Goal: Task Accomplishment & Management: Use online tool/utility

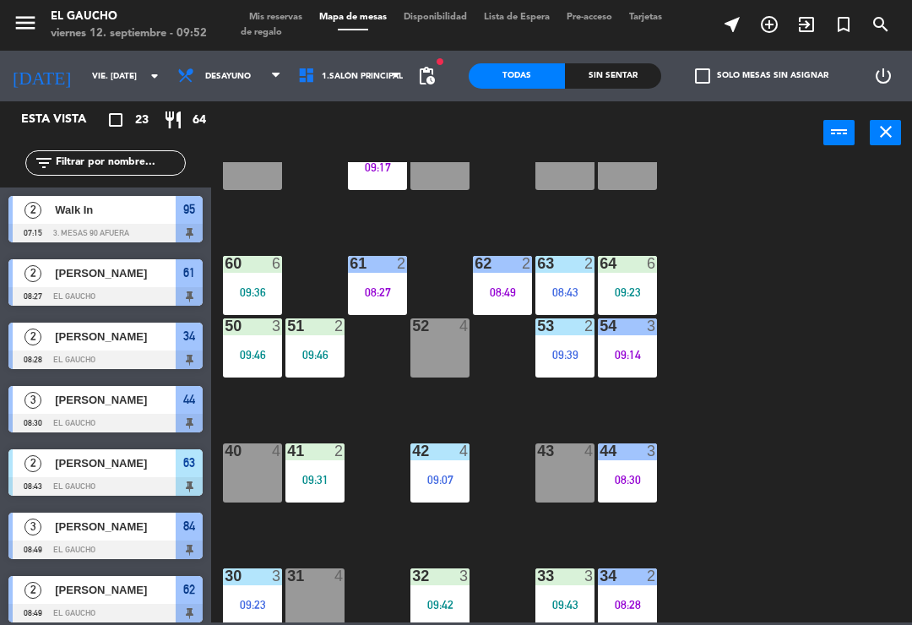
scroll to position [206, 0]
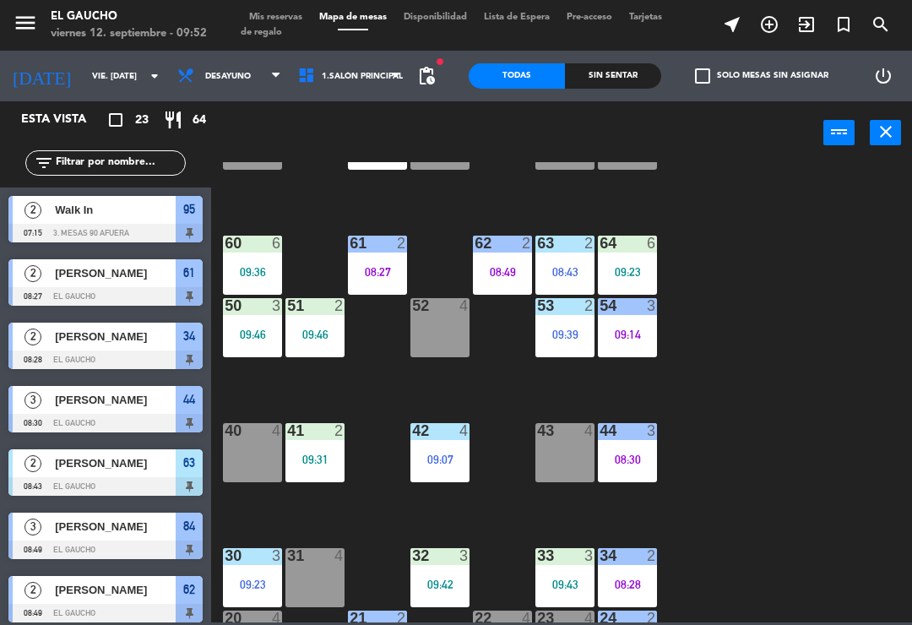
click at [246, 454] on div "40 4" at bounding box center [252, 452] width 59 height 59
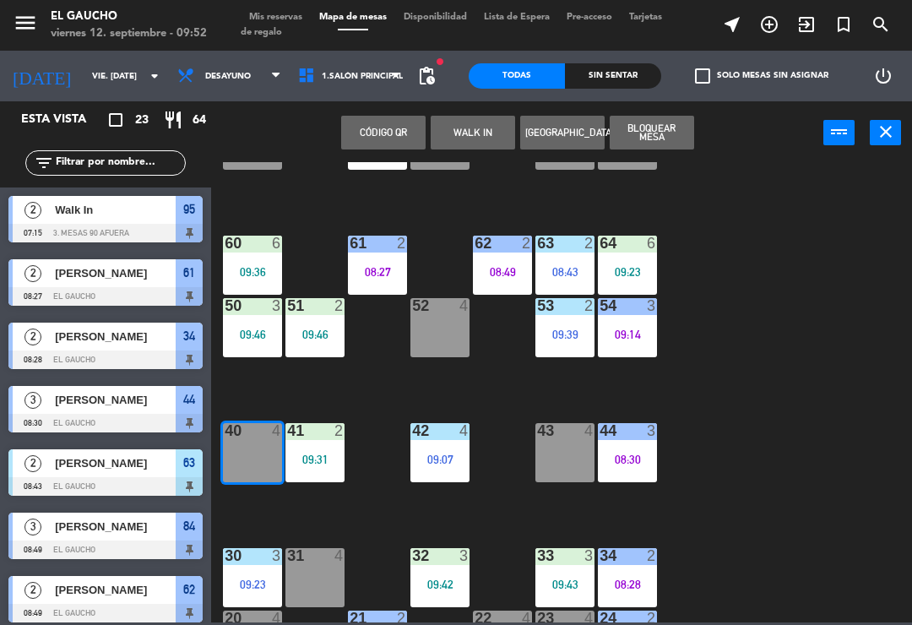
click at [484, 128] on button "WALK IN" at bounding box center [473, 133] width 84 height 34
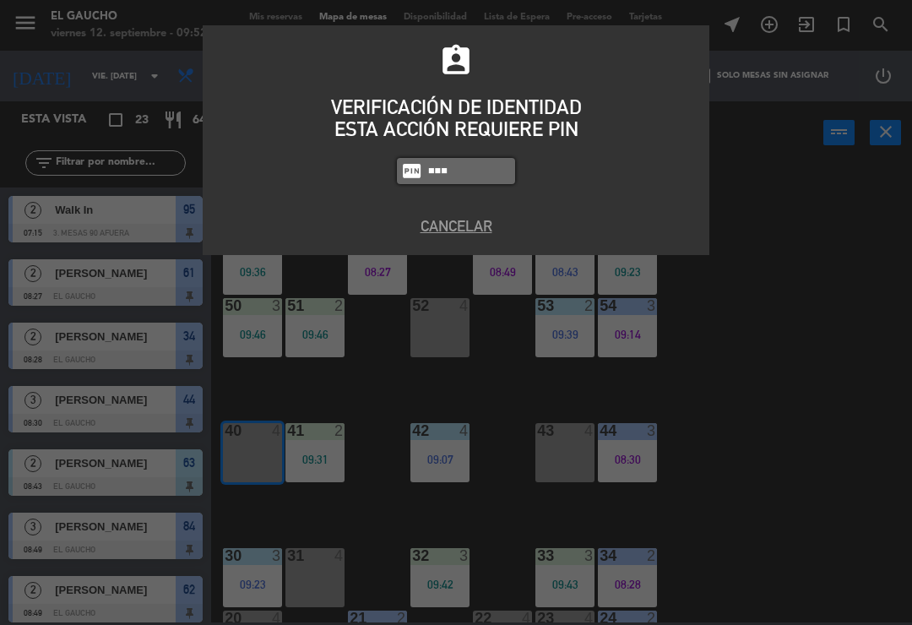
type input "0009"
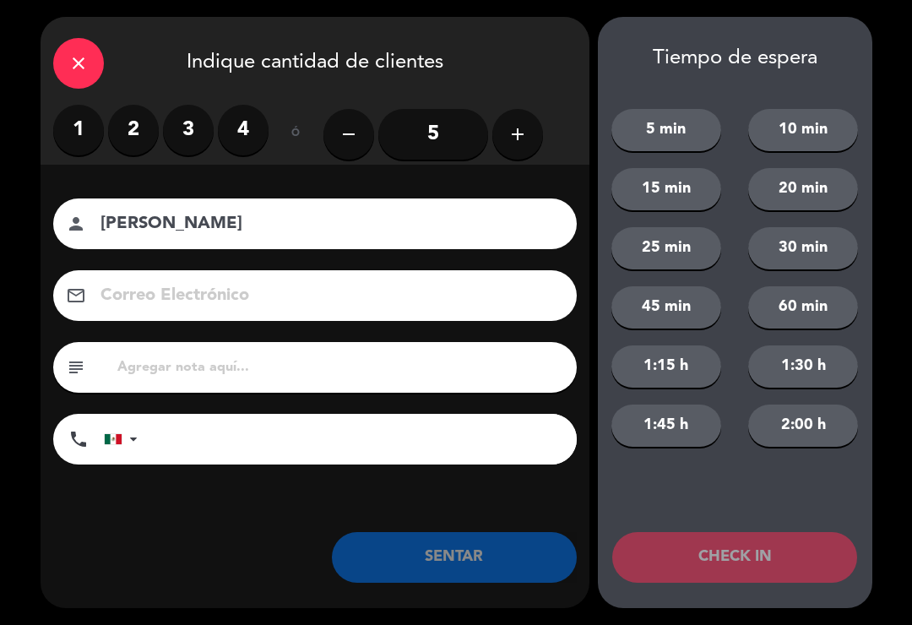
type input "[PERSON_NAME]"
click at [144, 135] on label "2" at bounding box center [133, 130] width 51 height 51
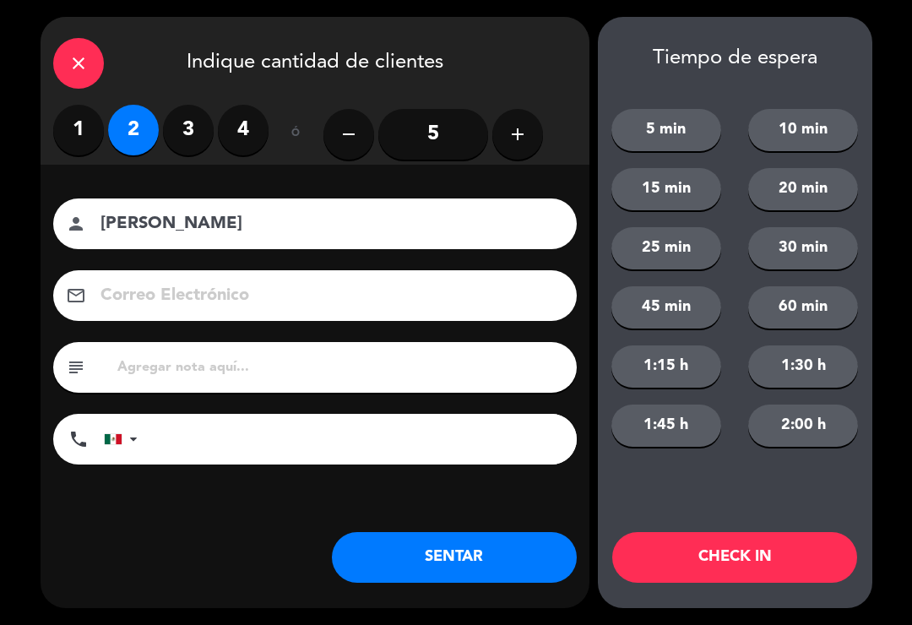
click at [472, 558] on button "SENTAR" at bounding box center [454, 557] width 245 height 51
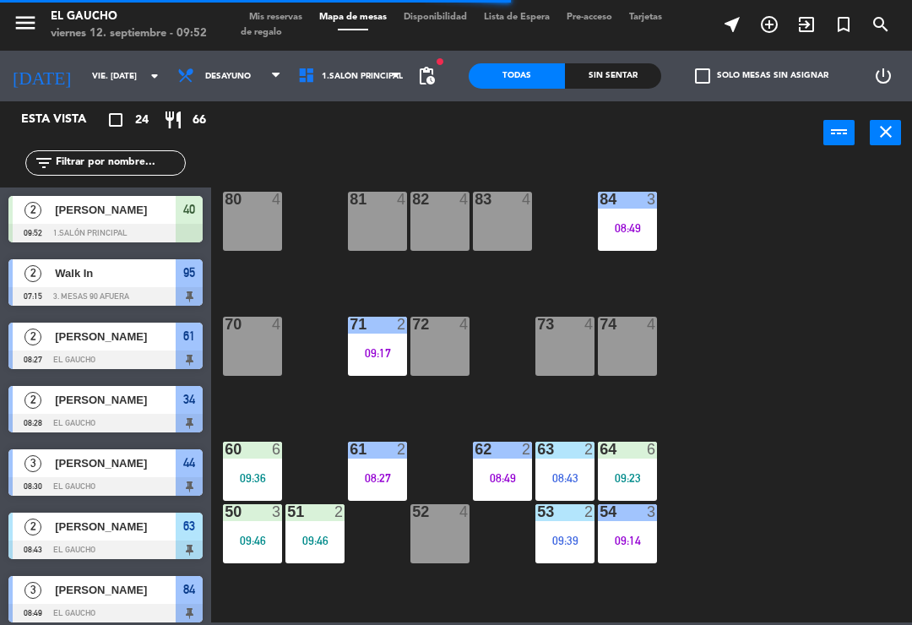
scroll to position [0, 0]
click at [510, 224] on div "83 4" at bounding box center [502, 221] width 59 height 59
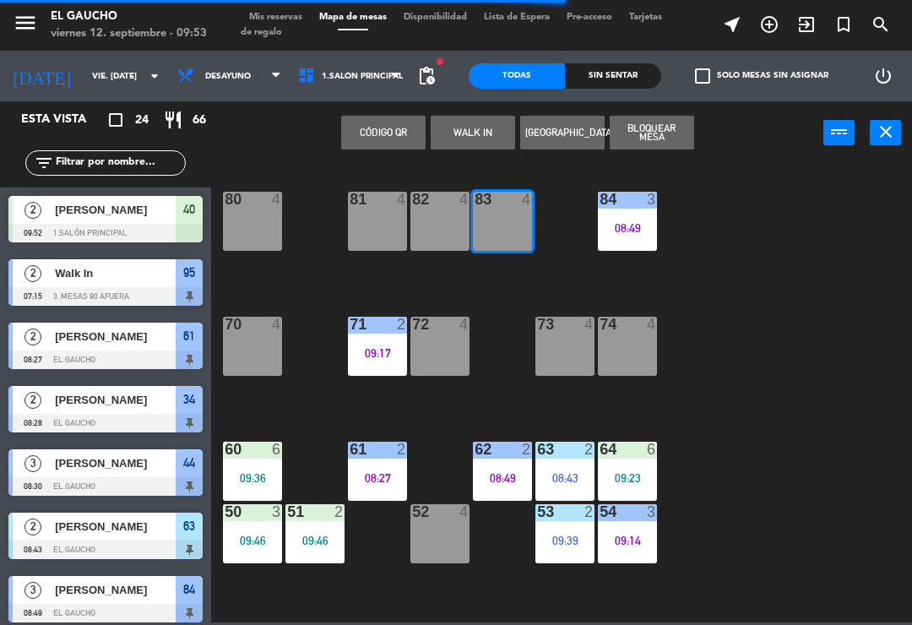
click at [477, 142] on button "WALK IN" at bounding box center [473, 133] width 84 height 34
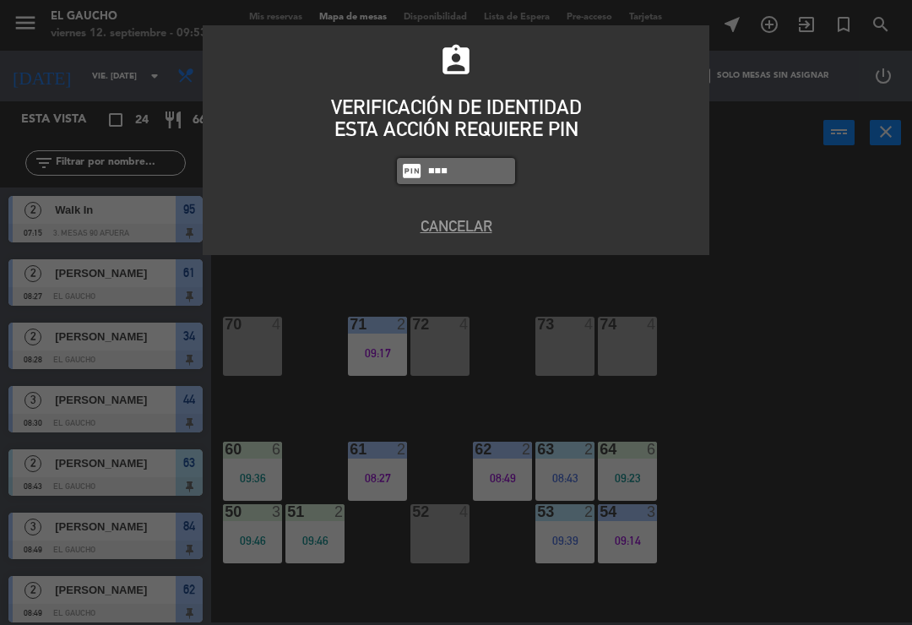
type input "0009"
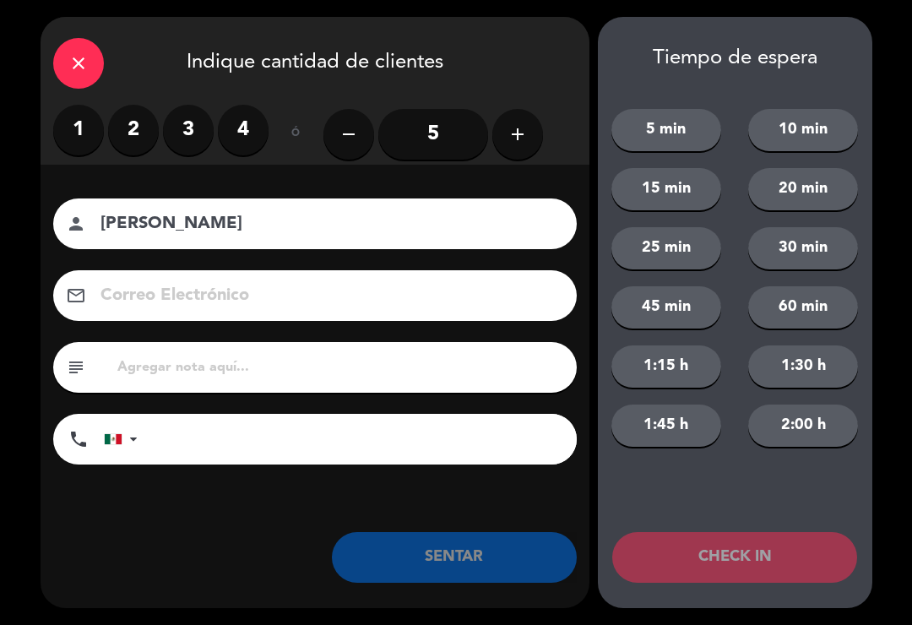
type input "[PERSON_NAME]"
click at [147, 129] on label "2" at bounding box center [133, 130] width 51 height 51
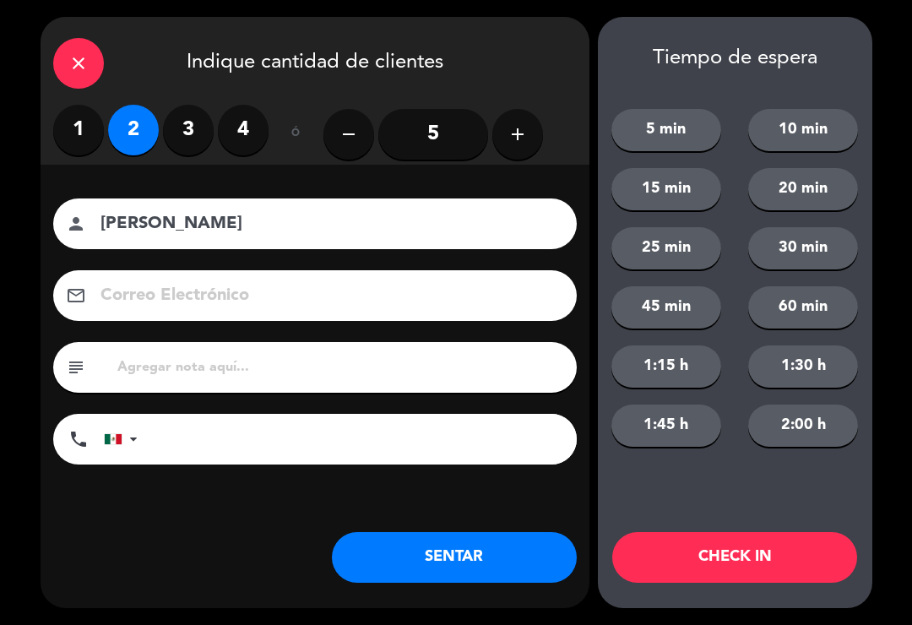
click at [439, 568] on button "SENTAR" at bounding box center [454, 557] width 245 height 51
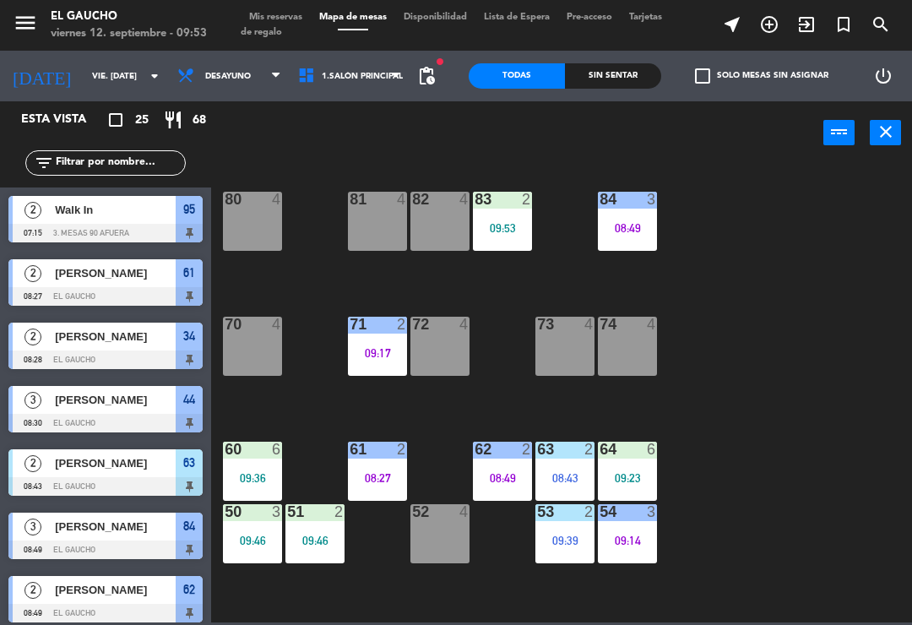
click at [525, 210] on div "83 2 09:53" at bounding box center [502, 221] width 59 height 59
click at [743, 405] on div "84 3 08:49 80 4 83 2 09:53 82 4 81 4 70 4 71 2 09:17 72 4 73 4 74 4 63 2 08:43 …" at bounding box center [566, 392] width 692 height 460
click at [257, 340] on div "70 4" at bounding box center [252, 346] width 59 height 59
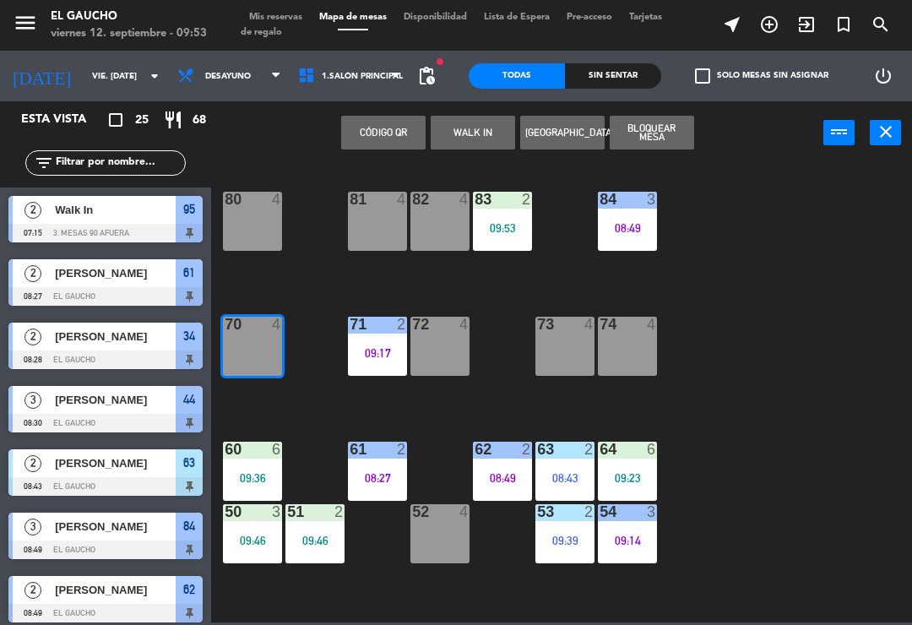
click at [462, 139] on button "WALK IN" at bounding box center [473, 133] width 84 height 34
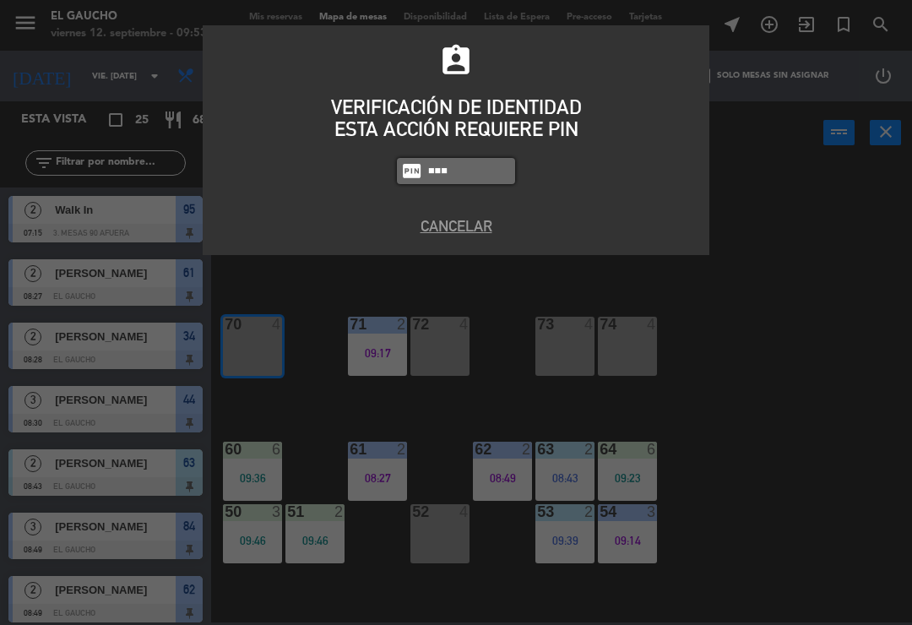
type input "3124"
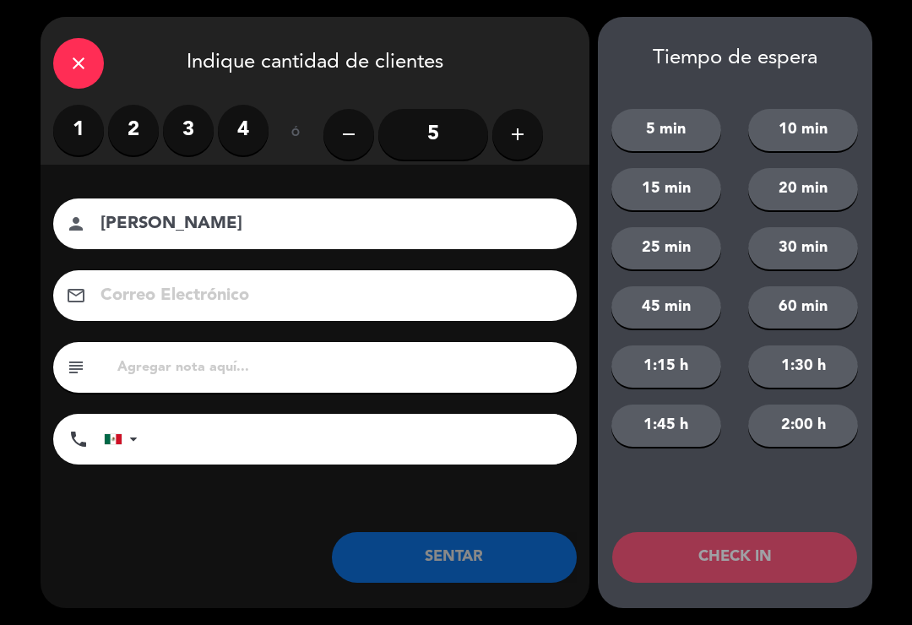
type input "[PERSON_NAME]"
click at [101, 130] on label "1" at bounding box center [78, 130] width 51 height 51
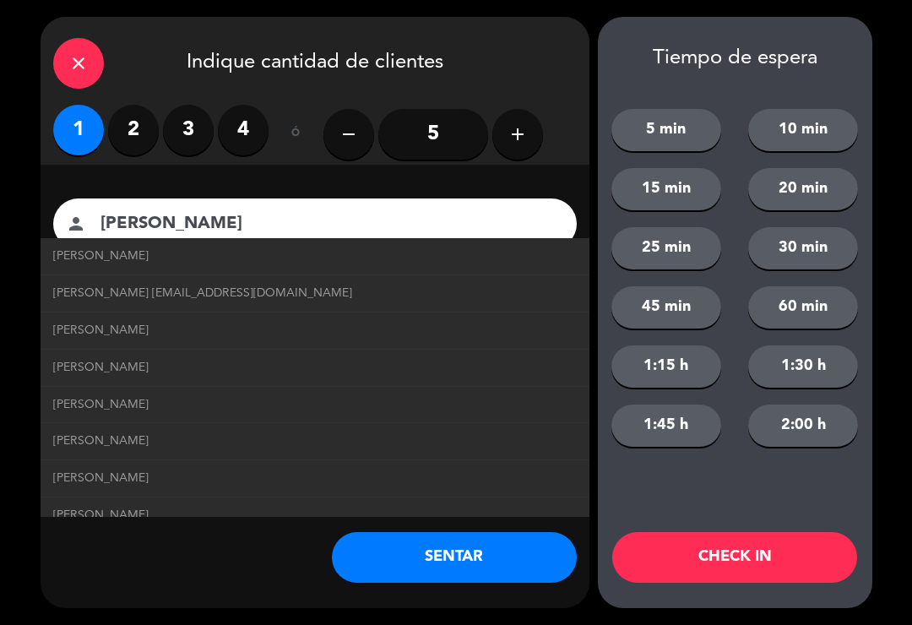
click at [277, 292] on span "[PERSON_NAME] [EMAIL_ADDRESS][DOMAIN_NAME]" at bounding box center [202, 293] width 299 height 19
type input "[EMAIL_ADDRESS][DOMAIN_NAME]"
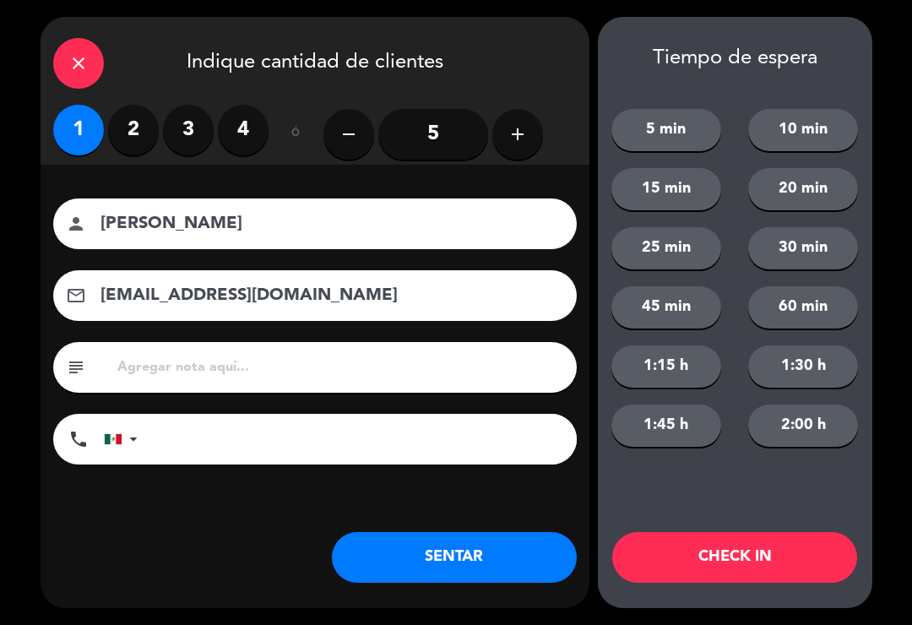
click at [468, 545] on button "SENTAR" at bounding box center [454, 557] width 245 height 51
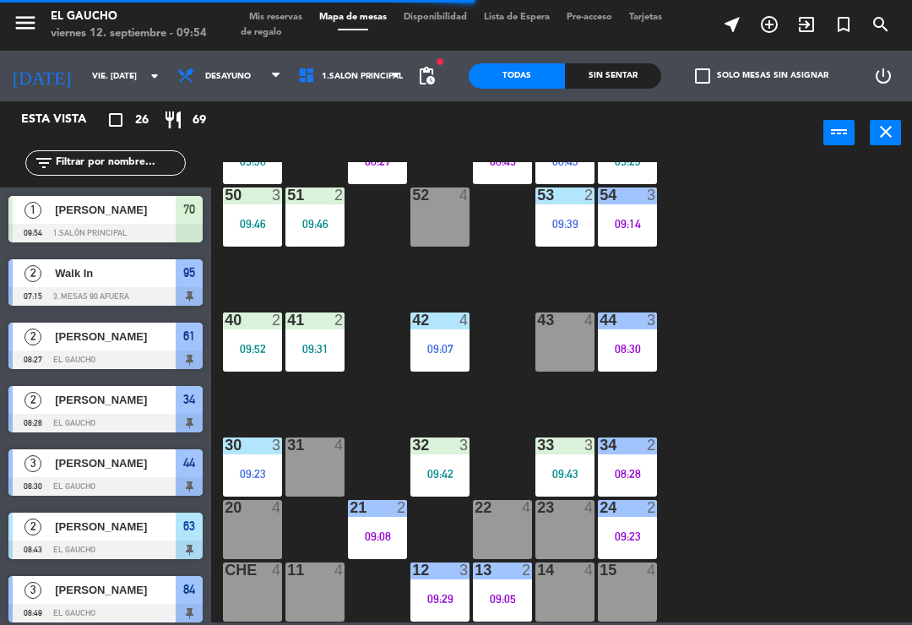
scroll to position [317, 0]
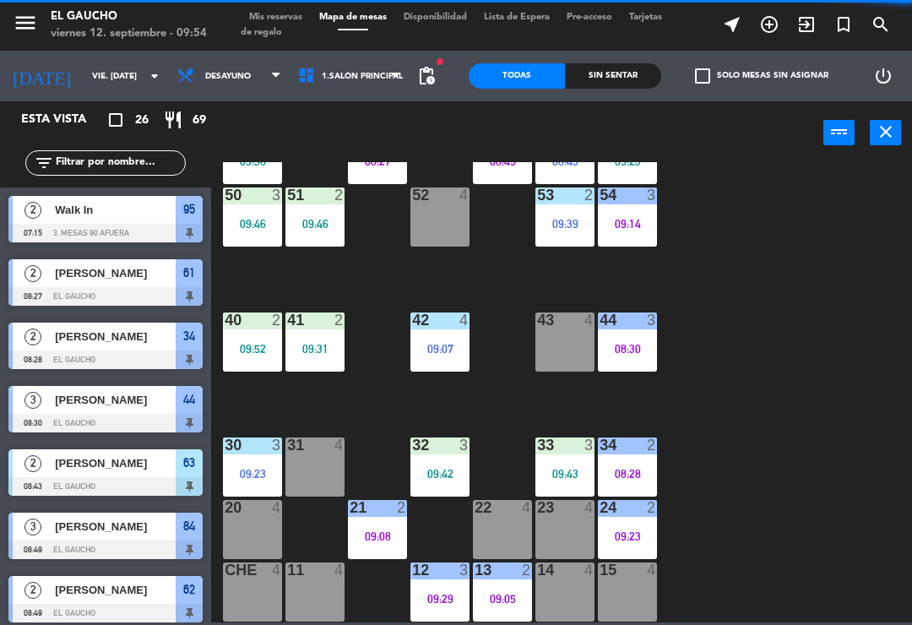
click at [495, 598] on div "09:05" at bounding box center [502, 599] width 59 height 12
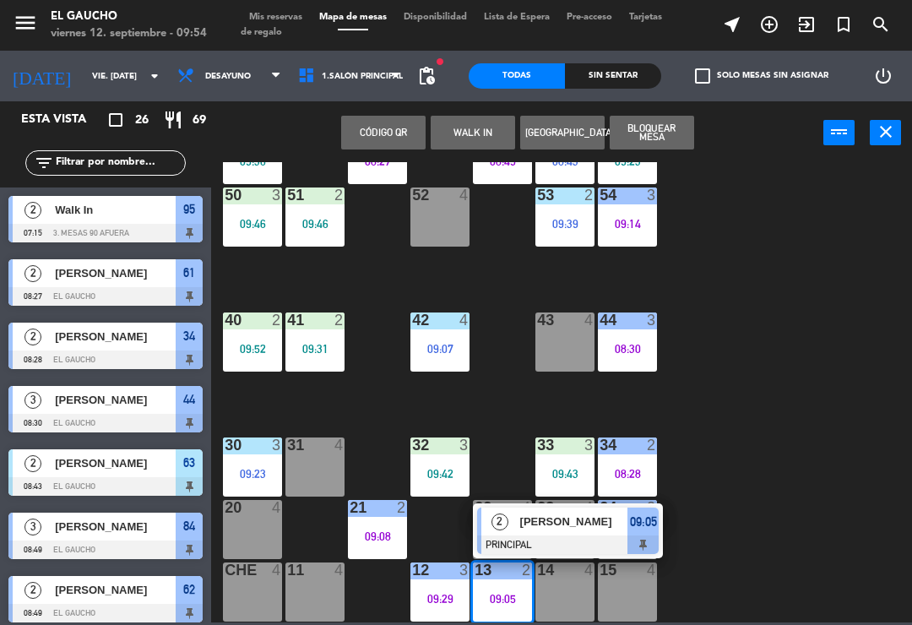
click at [742, 503] on div "84 3 08:49 80 4 83 2 09:53 82 4 81 4 70 1 09:54 71 2 09:17 72 4 73 4 74 4 63 2 …" at bounding box center [566, 392] width 692 height 460
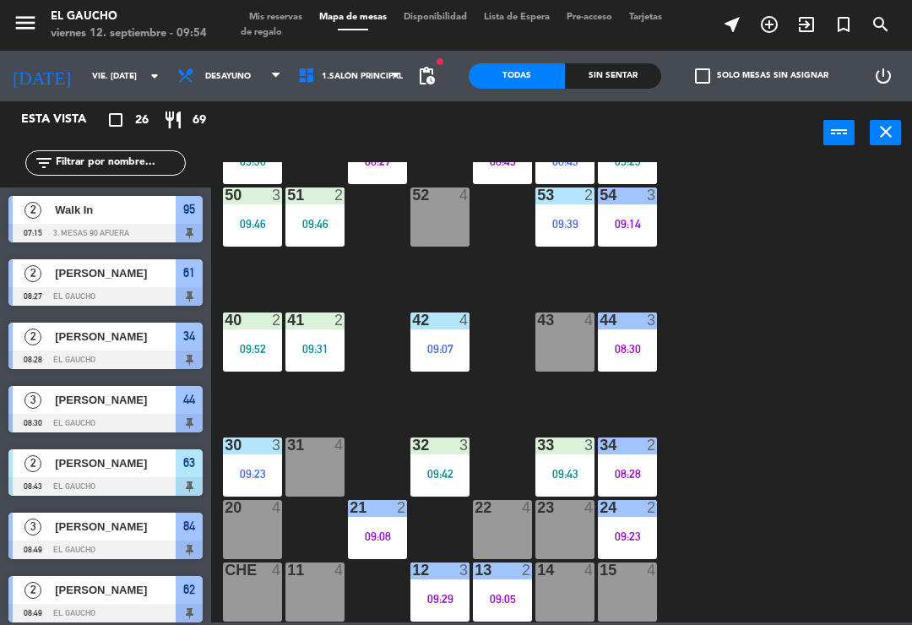
click at [417, 607] on div "12 3 09:29" at bounding box center [440, 592] width 59 height 59
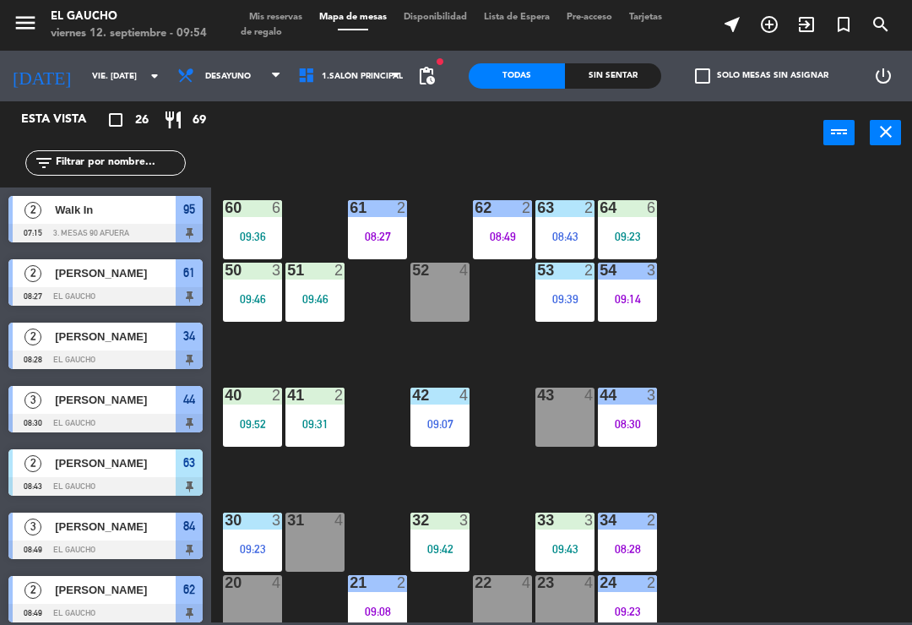
scroll to position [243, 0]
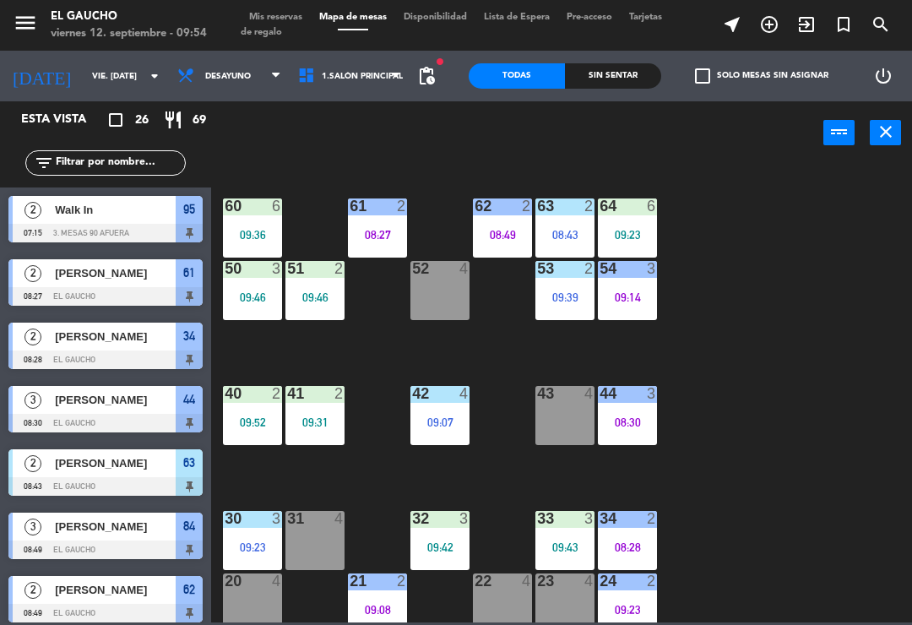
click at [259, 547] on div "09:23" at bounding box center [252, 548] width 59 height 12
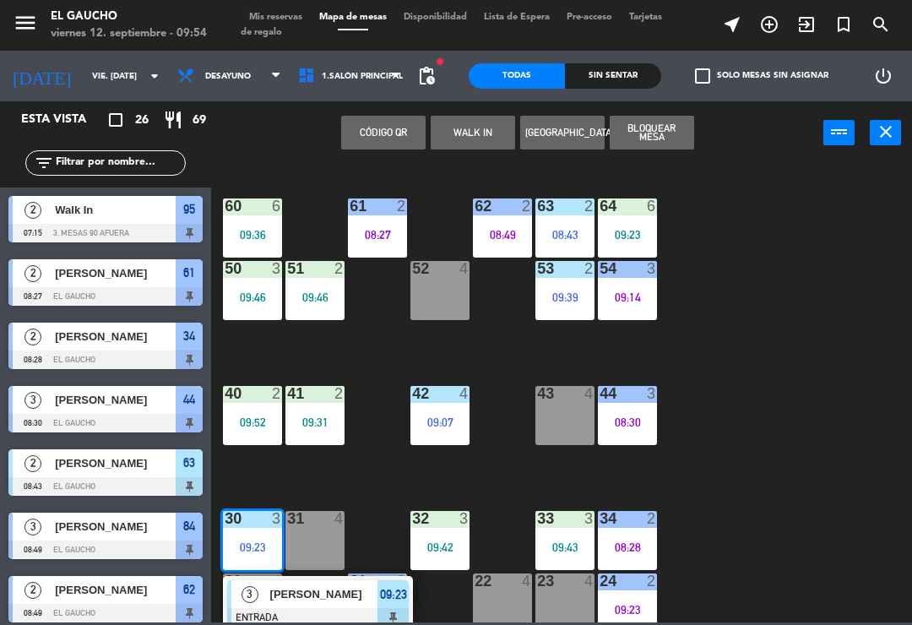
click at [321, 598] on span "[PERSON_NAME]" at bounding box center [324, 594] width 108 height 18
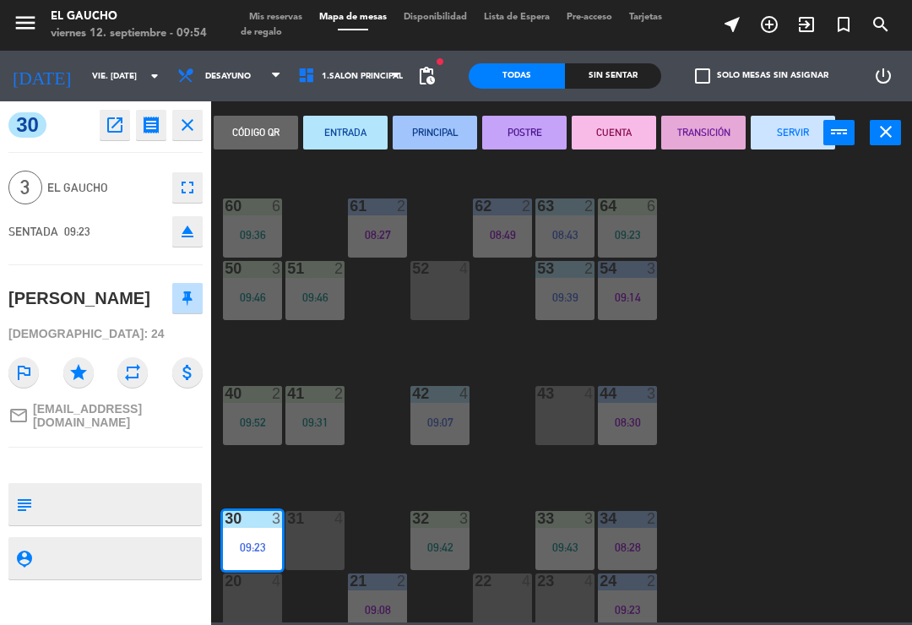
click at [446, 134] on button "PRINCIPAL" at bounding box center [435, 133] width 84 height 34
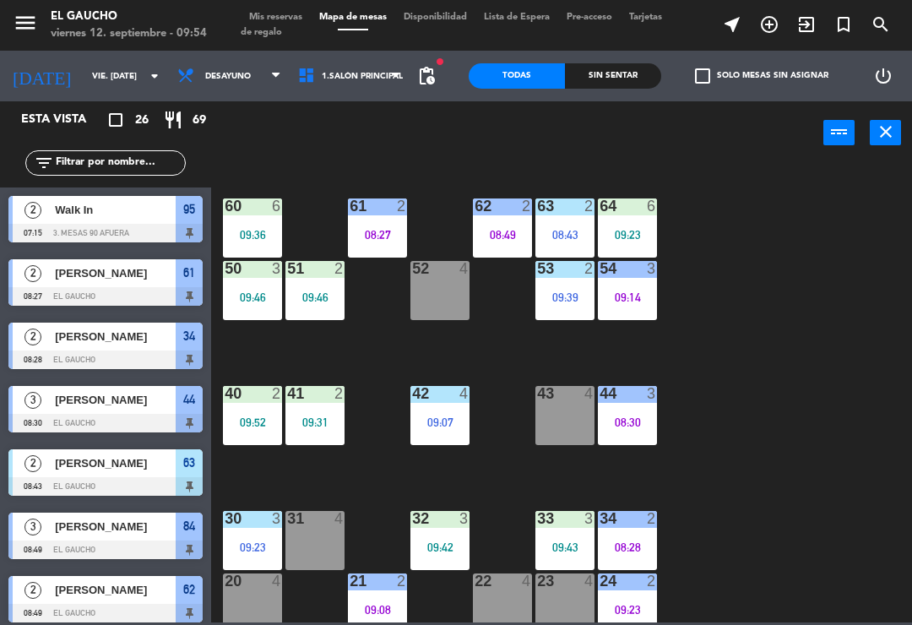
click at [320, 426] on div "09:31" at bounding box center [315, 422] width 59 height 12
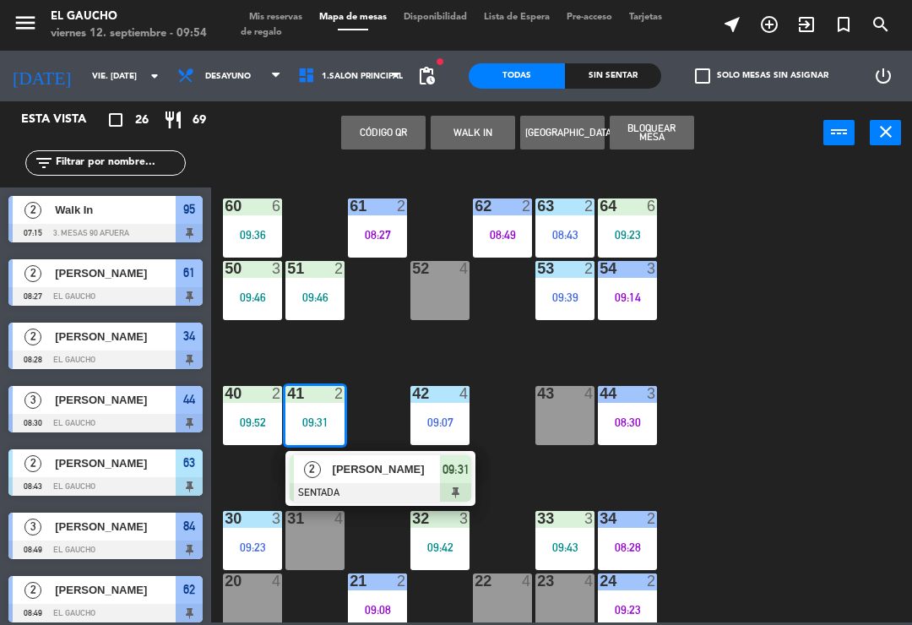
click at [368, 480] on div "[PERSON_NAME]" at bounding box center [386, 469] width 110 height 28
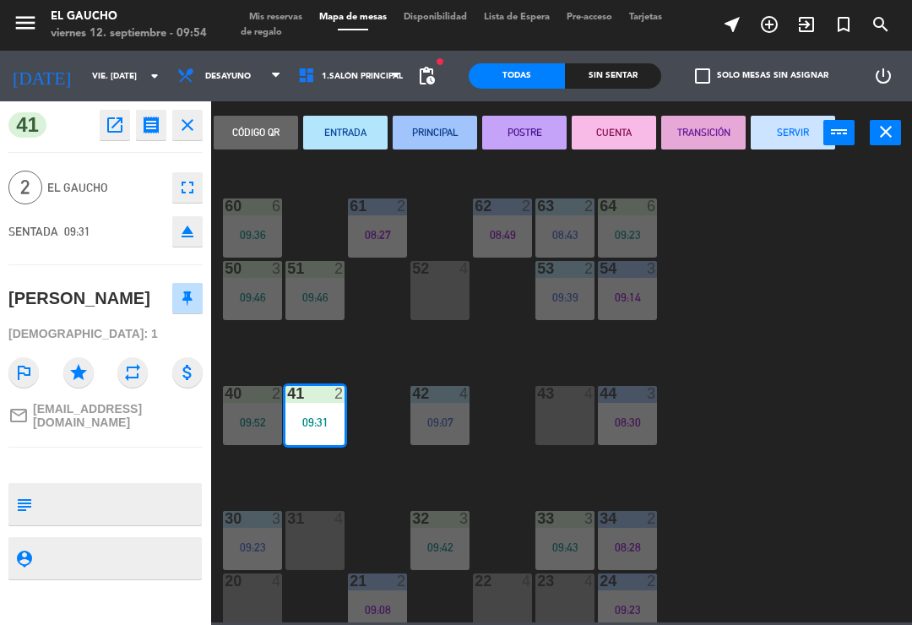
click at [435, 133] on button "PRINCIPAL" at bounding box center [435, 133] width 84 height 34
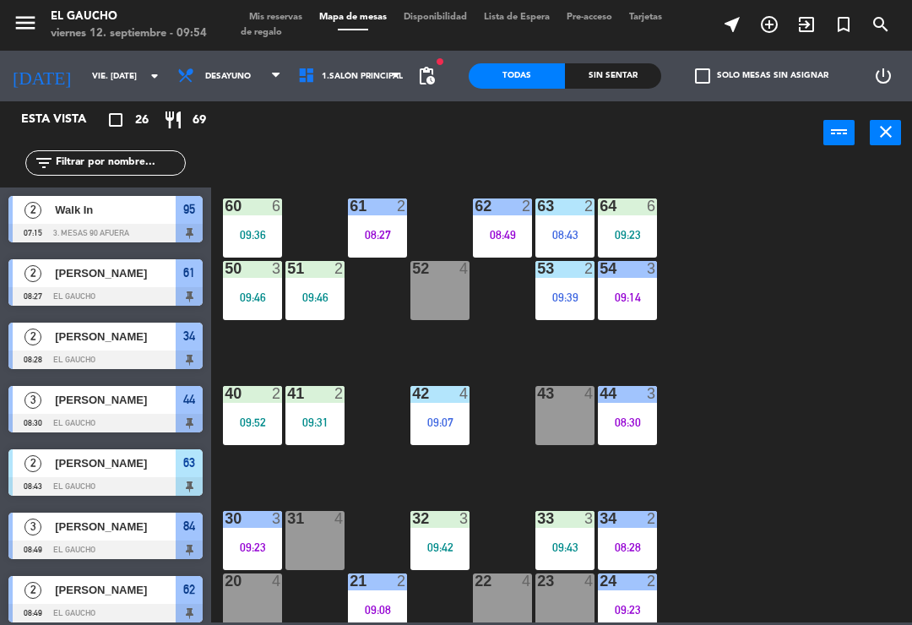
click at [555, 536] on div "33 3 09:43" at bounding box center [565, 540] width 59 height 59
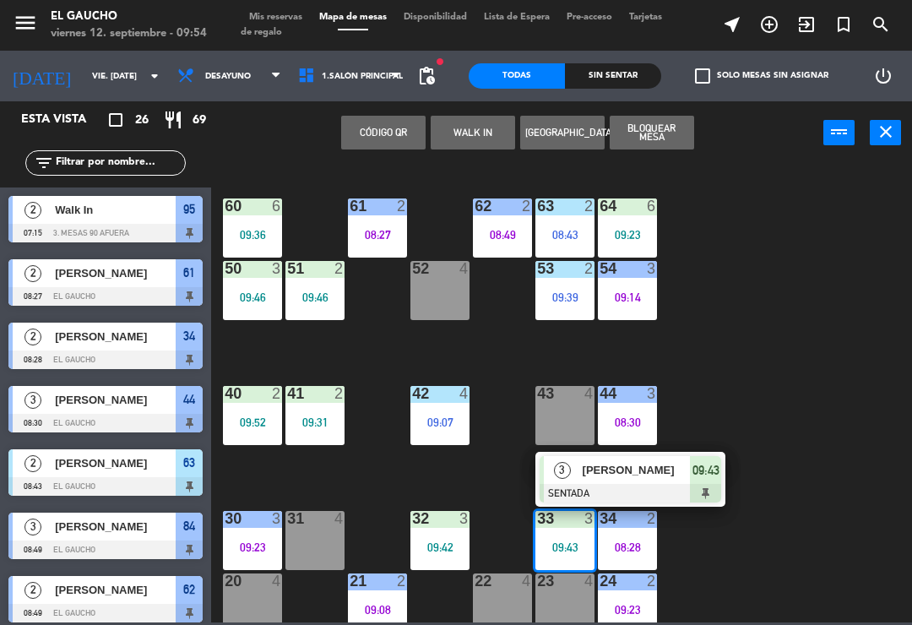
click at [770, 454] on div "84 3 08:49 80 4 83 2 09:53 82 4 81 4 70 1 09:54 71 2 09:17 72 4 73 4 74 4 63 2 …" at bounding box center [566, 392] width 692 height 460
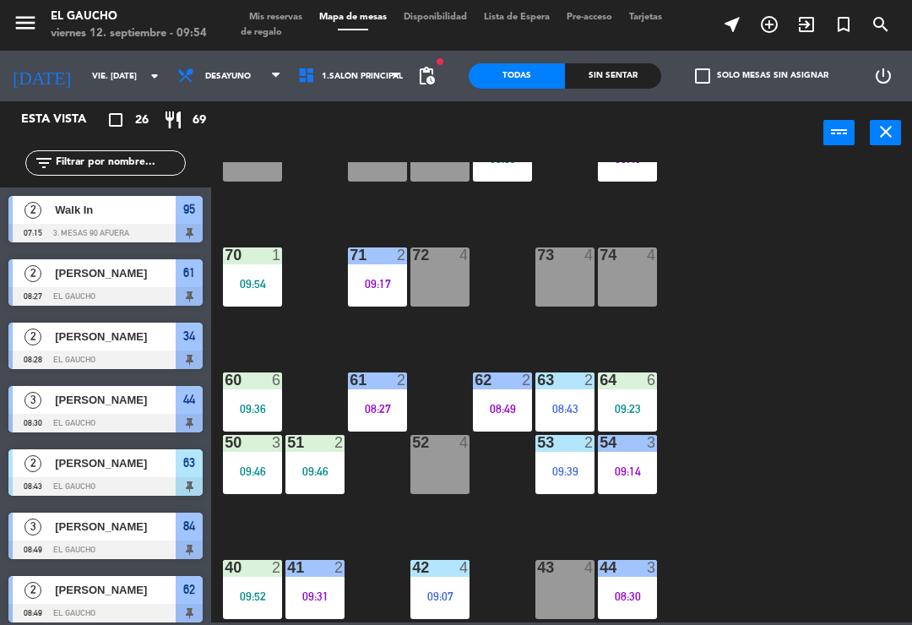
scroll to position [69, 0]
click at [269, 280] on div "09:54" at bounding box center [252, 284] width 59 height 12
click at [772, 516] on div "84 3 08:49 80 4 83 2 09:53 82 4 81 4 70 1 09:54 71 2 09:17 72 4 73 4 74 4 63 2 …" at bounding box center [566, 392] width 692 height 460
click at [440, 473] on div "52 4" at bounding box center [440, 464] width 59 height 59
click at [758, 439] on div "84 3 08:49 80 4 83 2 09:53 82 4 81 4 70 1 09:54 71 2 09:17 72 4 73 4 74 4 63 2 …" at bounding box center [566, 392] width 692 height 460
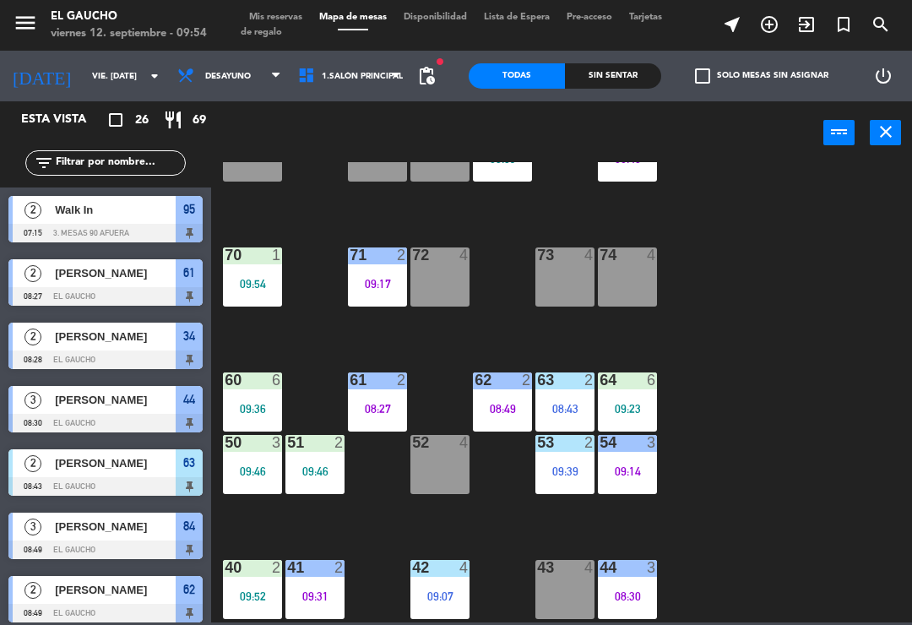
click at [492, 403] on div "08:49" at bounding box center [502, 409] width 59 height 12
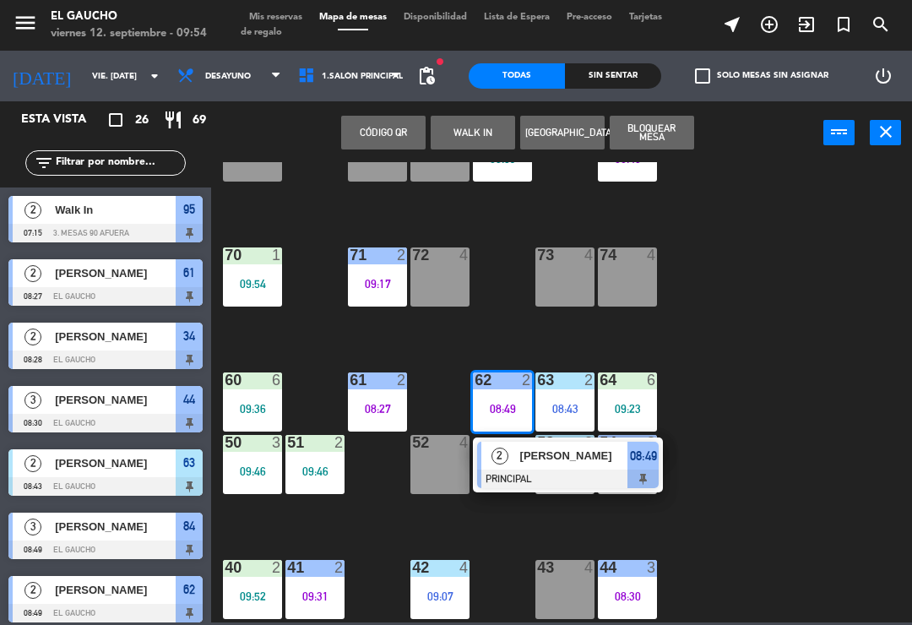
click at [545, 476] on div at bounding box center [568, 479] width 182 height 19
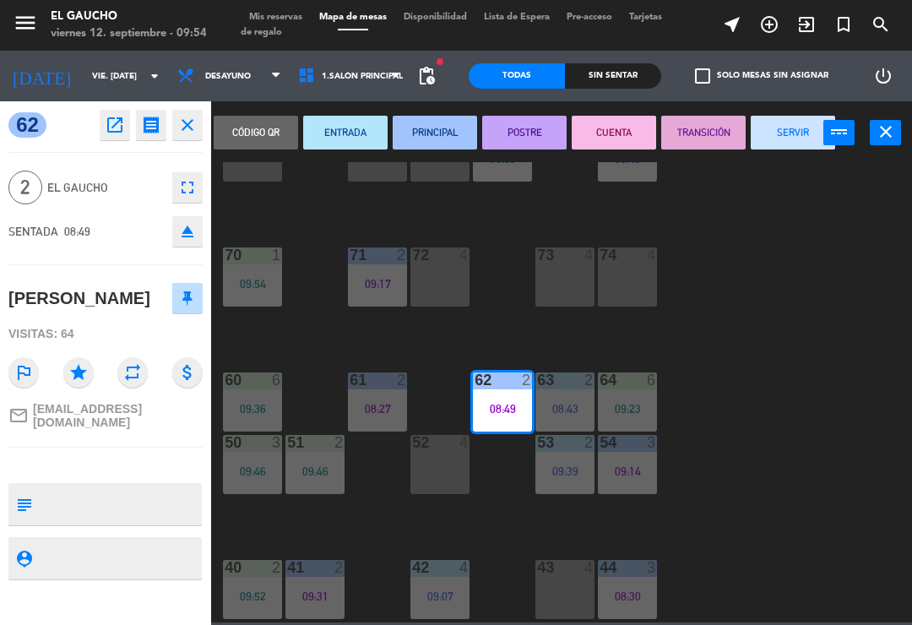
click at [792, 142] on button "SERVIR" at bounding box center [793, 133] width 84 height 34
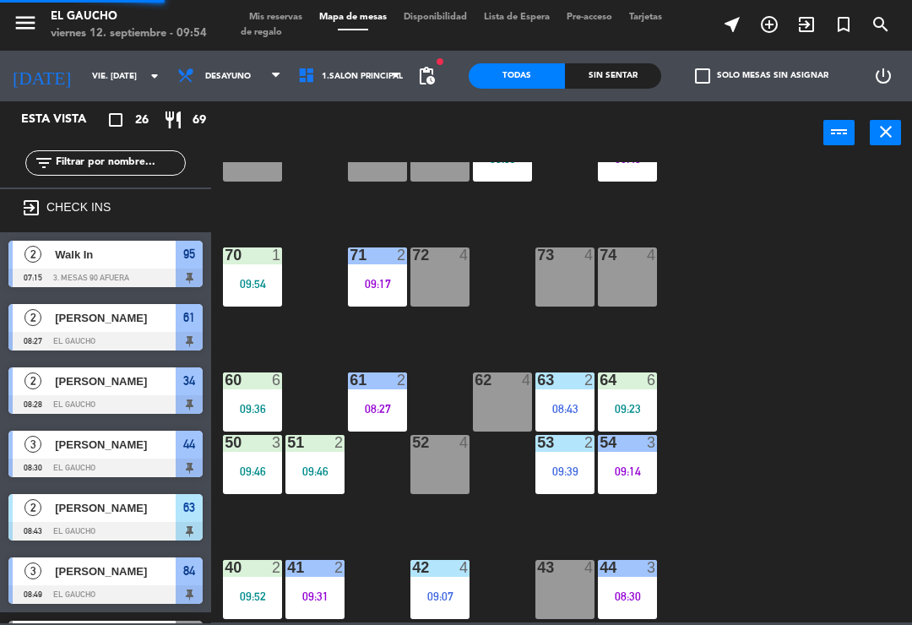
scroll to position [0, 0]
click at [487, 402] on div "62 4" at bounding box center [502, 402] width 59 height 59
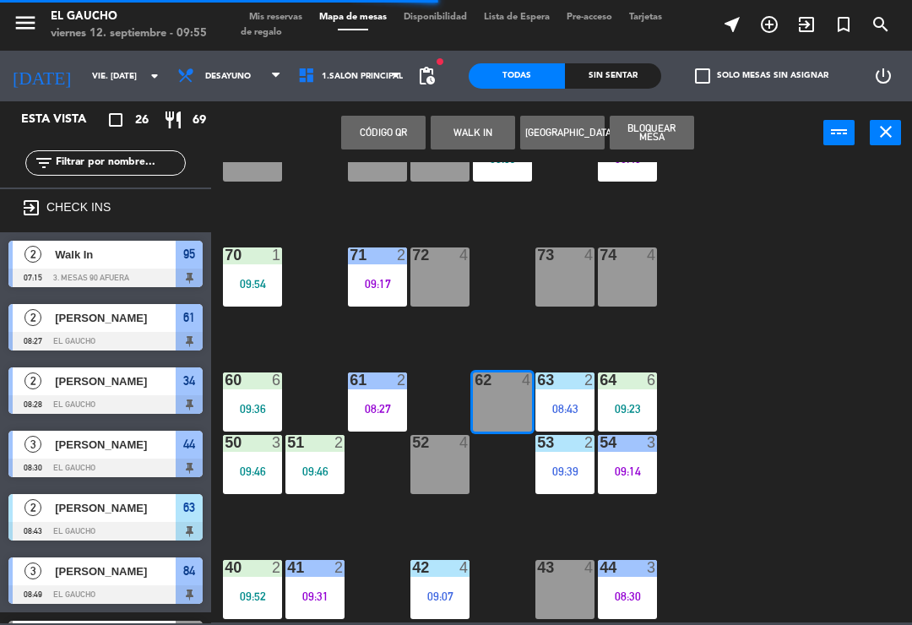
click at [479, 141] on button "WALK IN" at bounding box center [473, 133] width 84 height 34
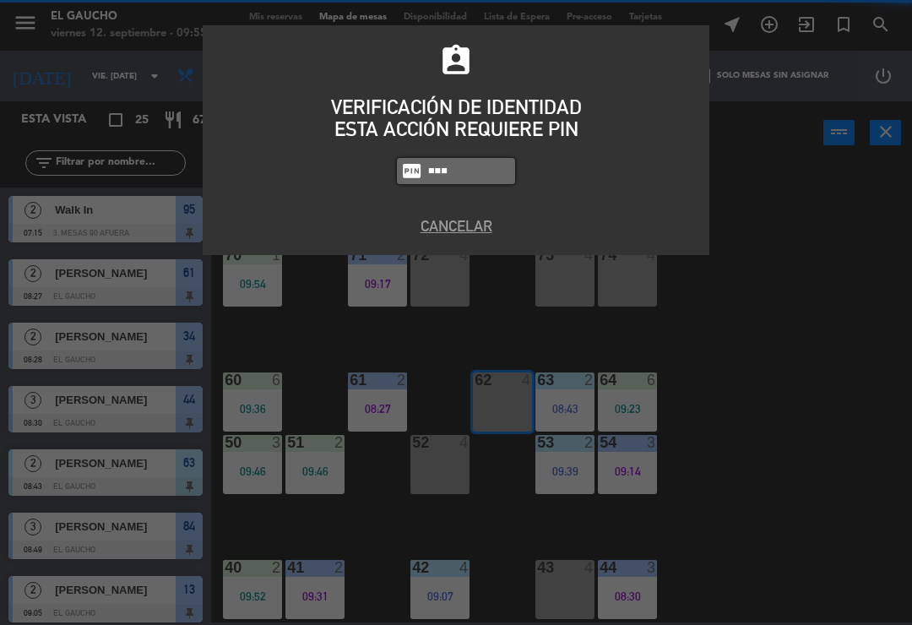
type input "0009"
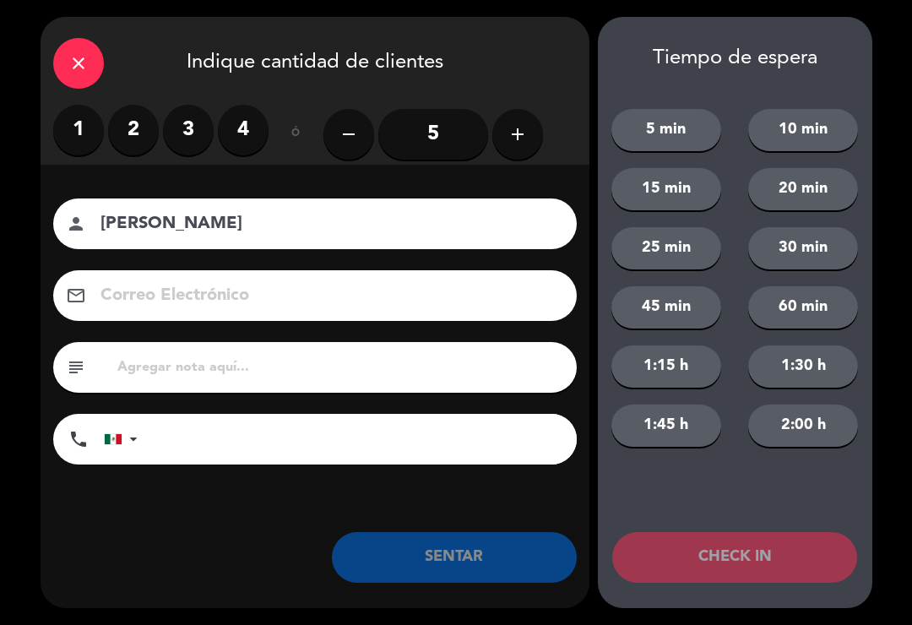
type input "[PERSON_NAME]"
click at [229, 111] on label "4" at bounding box center [243, 130] width 51 height 51
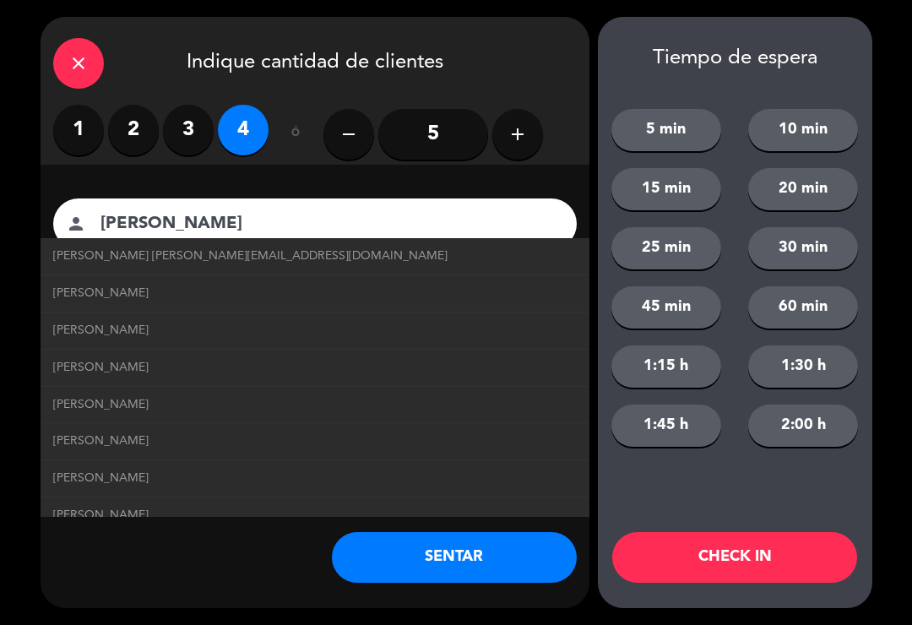
click at [73, 260] on span "[PERSON_NAME] [PERSON_NAME][EMAIL_ADDRESS][DOMAIN_NAME]" at bounding box center [250, 256] width 395 height 19
type input "[EMAIL_ADDRESS][DOMAIN_NAME]"
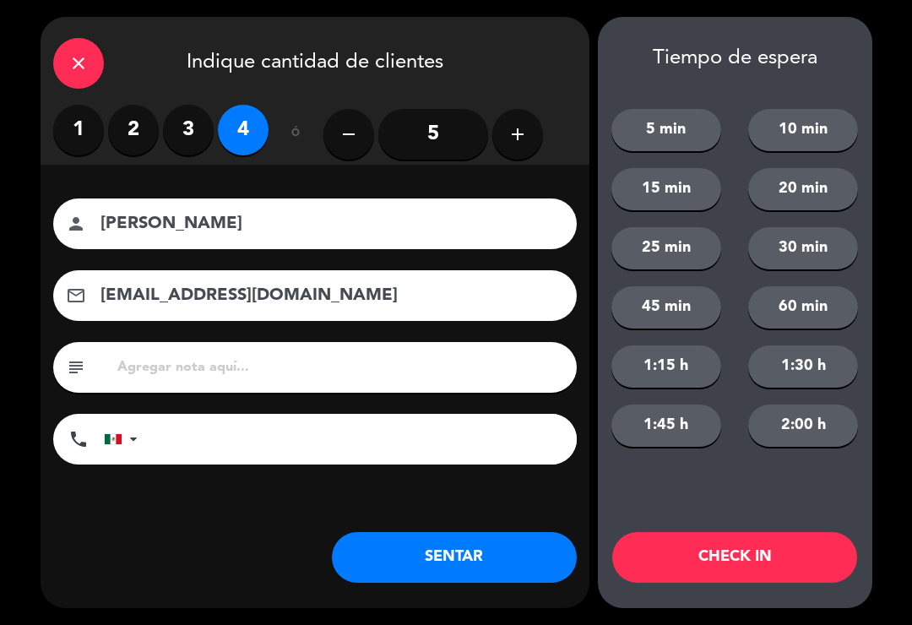
click at [418, 569] on button "SENTAR" at bounding box center [454, 557] width 245 height 51
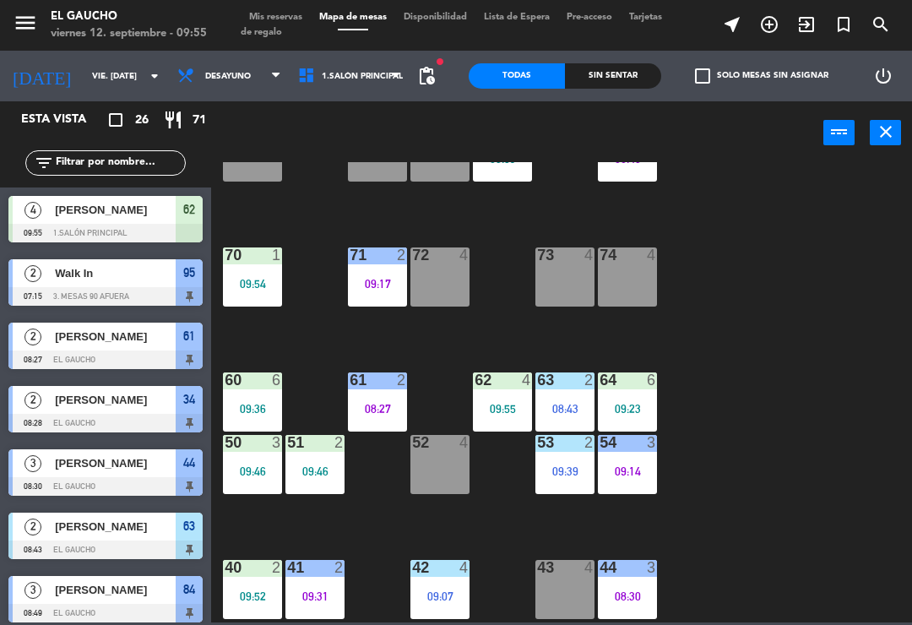
click at [240, 411] on div "09:36" at bounding box center [252, 409] width 59 height 12
click at [857, 518] on div "84 3 08:49 80 4 83 2 09:53 82 4 81 4 70 1 09:54 71 2 09:17 72 4 73 4 74 4 63 2 …" at bounding box center [566, 392] width 692 height 460
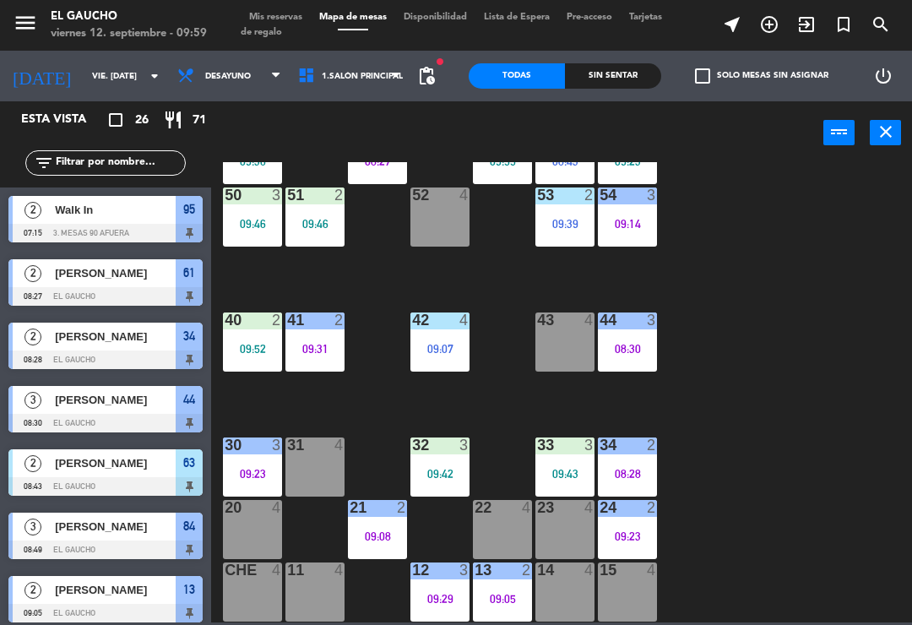
scroll to position [317, 0]
click at [638, 588] on div "15 4" at bounding box center [627, 592] width 59 height 59
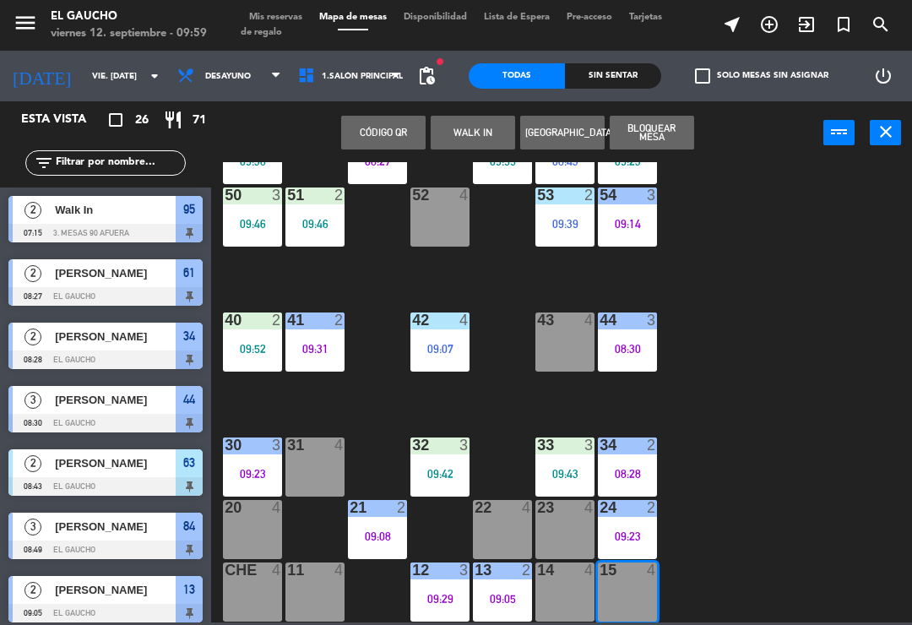
click at [484, 138] on button "WALK IN" at bounding box center [473, 133] width 84 height 34
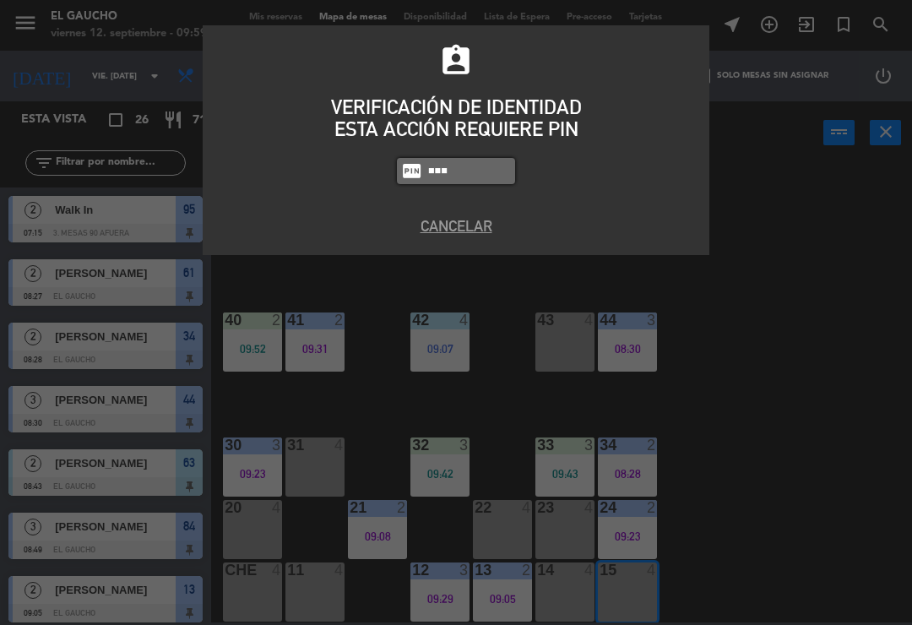
type input "0009"
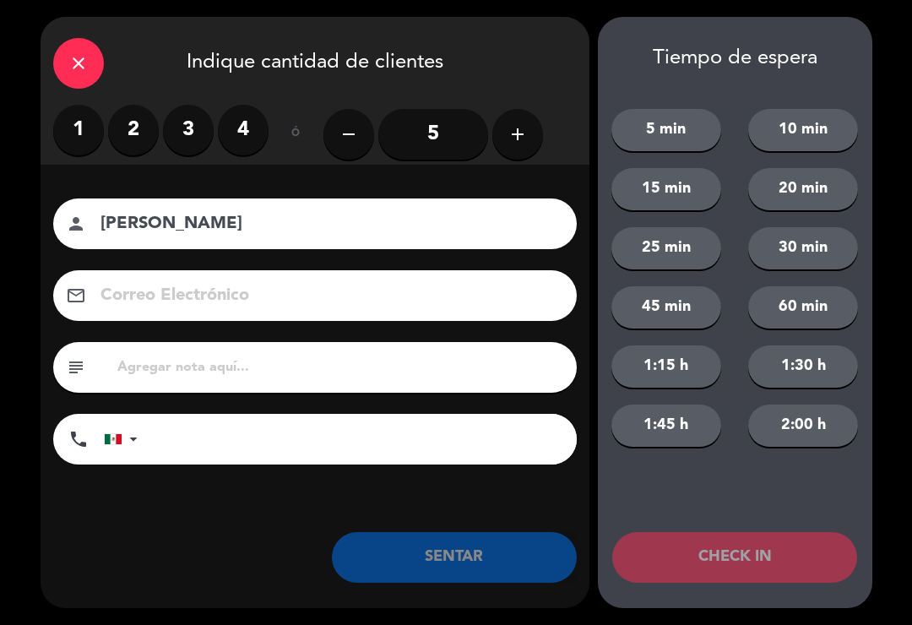
type input "[PERSON_NAME]"
click at [242, 126] on label "4" at bounding box center [243, 130] width 51 height 51
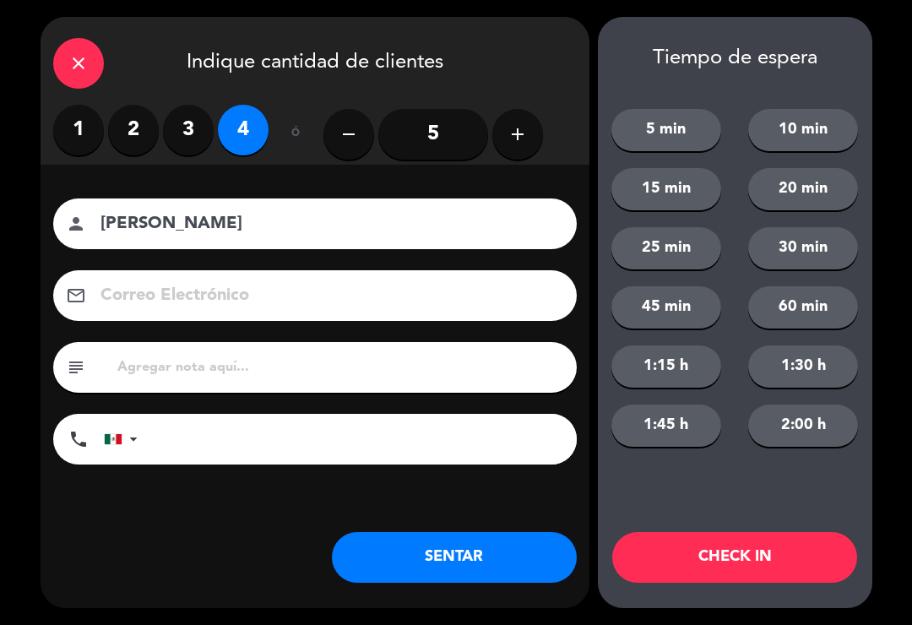
click at [397, 565] on button "SENTAR" at bounding box center [454, 557] width 245 height 51
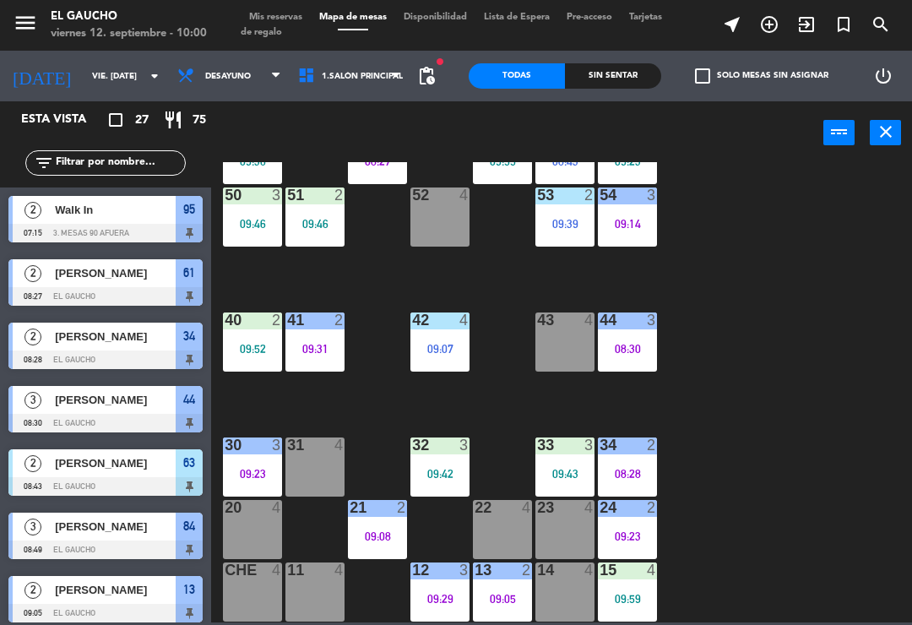
click at [450, 457] on div "32 3 09:42" at bounding box center [440, 467] width 59 height 59
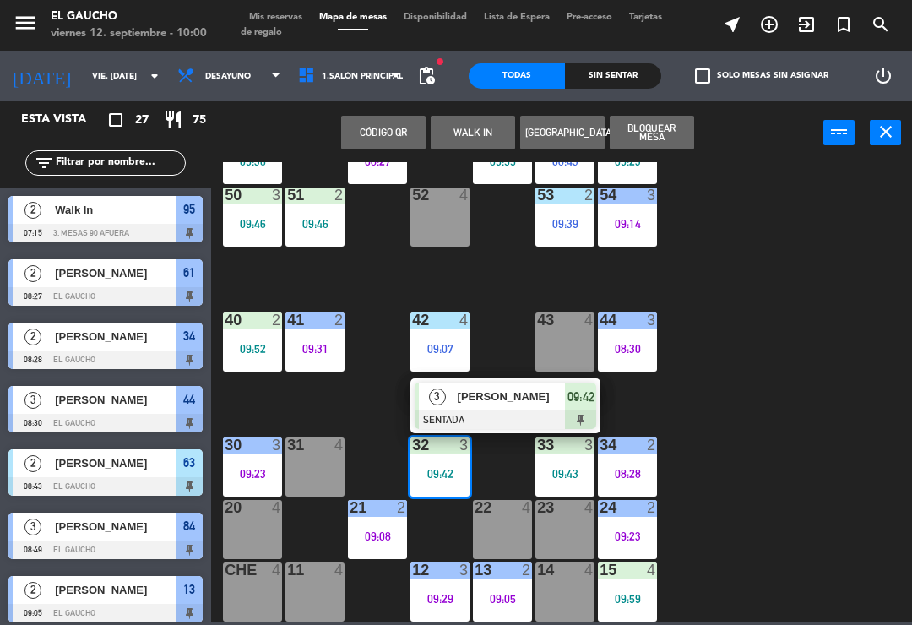
click at [503, 409] on div "[PERSON_NAME]" at bounding box center [511, 397] width 110 height 28
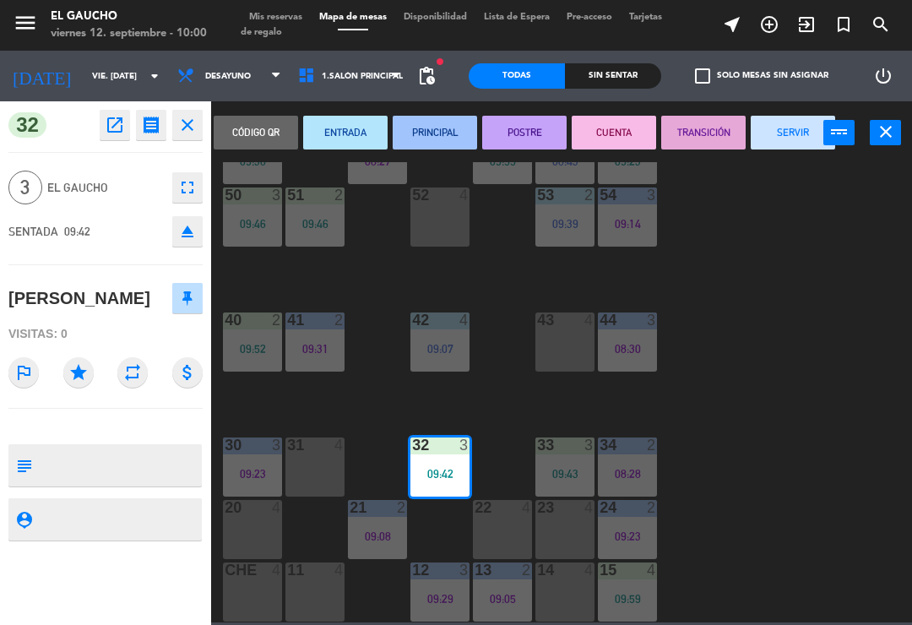
click at [445, 125] on button "PRINCIPAL" at bounding box center [435, 133] width 84 height 34
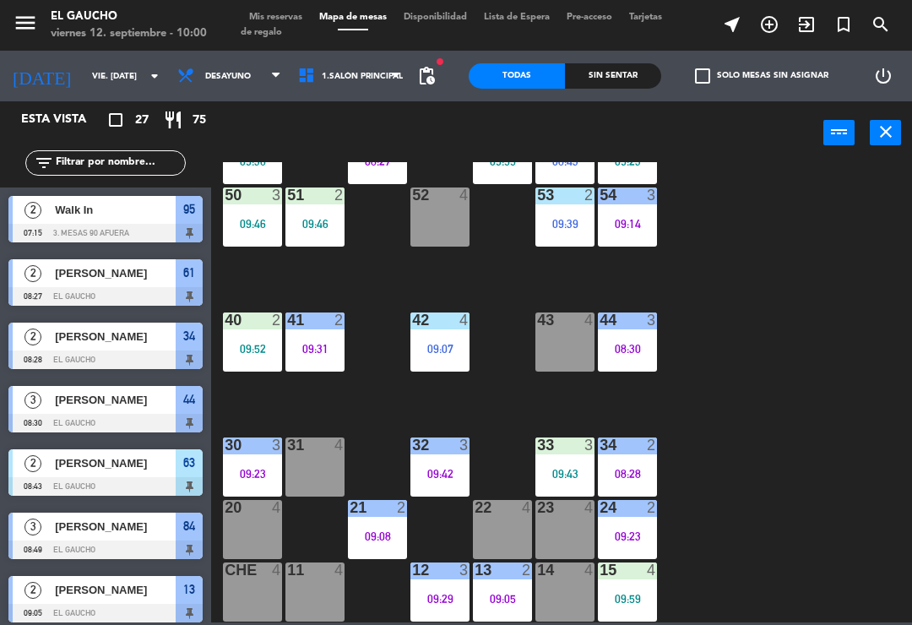
scroll to position [35, 0]
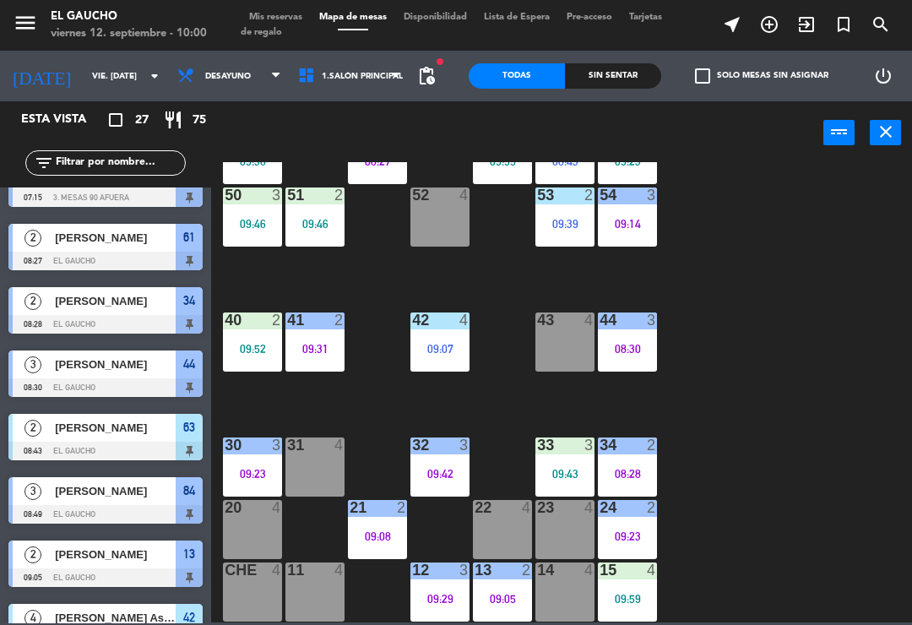
click at [445, 337] on div "42 4 09:07" at bounding box center [440, 342] width 59 height 59
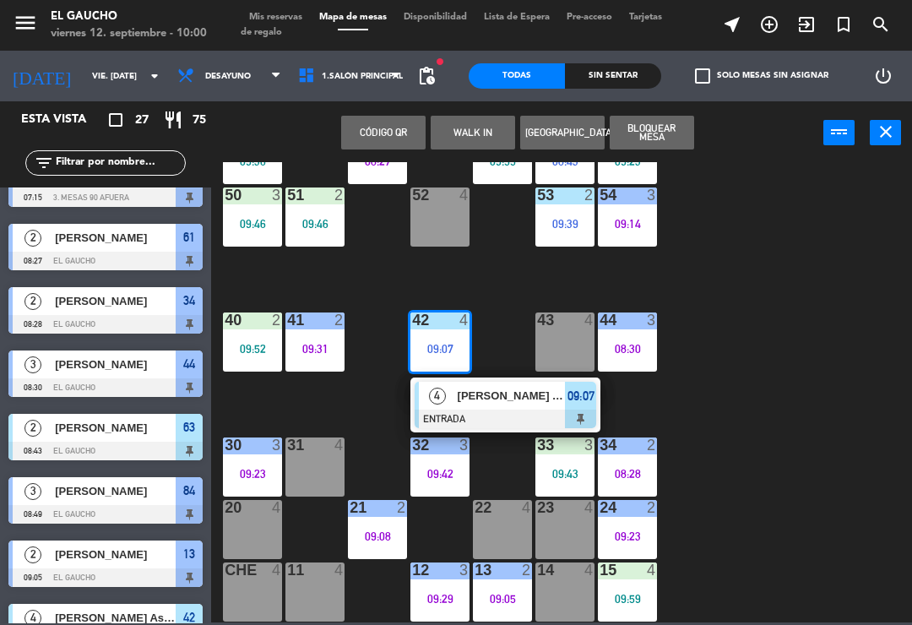
click at [503, 400] on span "[PERSON_NAME] Astra Zeneca" at bounding box center [512, 396] width 108 height 18
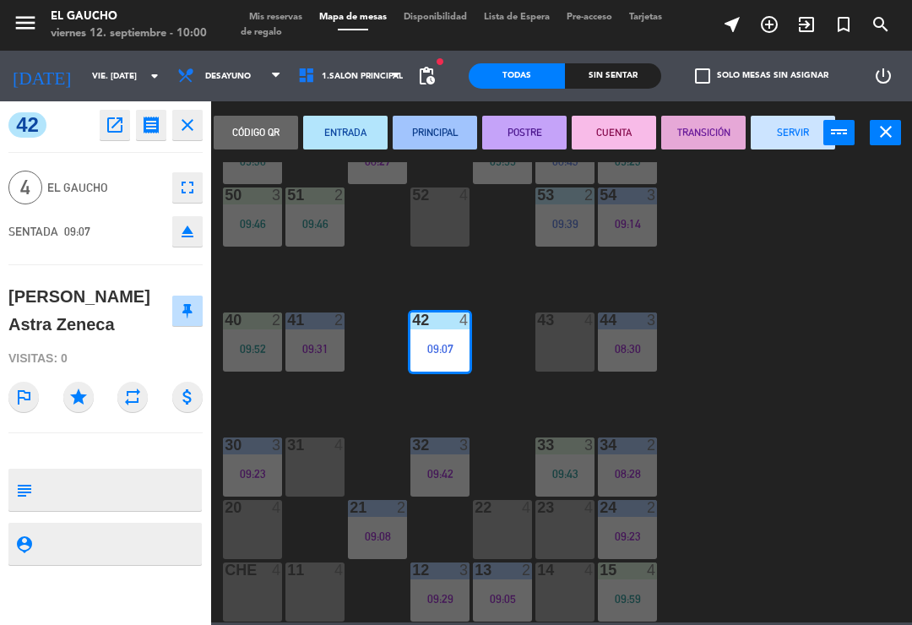
click at [351, 132] on button "ENTRADA" at bounding box center [345, 133] width 84 height 34
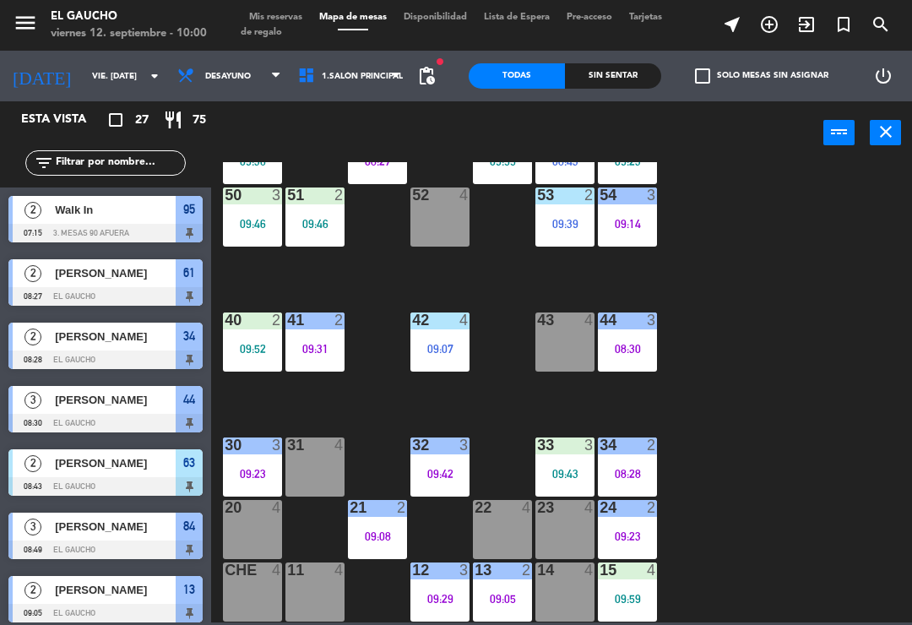
scroll to position [0, 0]
click at [449, 339] on div "42 4 09:07" at bounding box center [440, 342] width 59 height 59
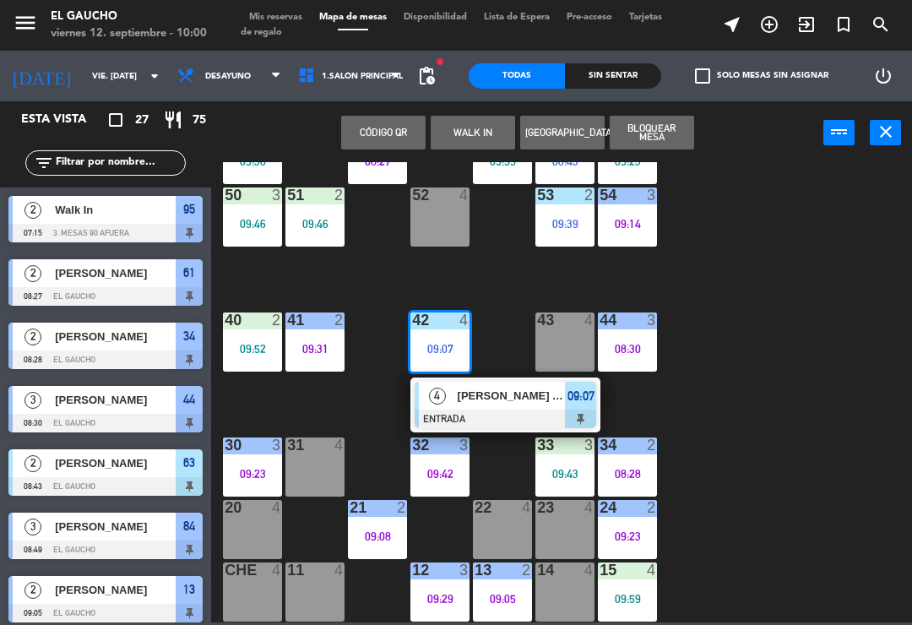
click at [509, 398] on span "[PERSON_NAME] Astra Zeneca" at bounding box center [512, 396] width 108 height 18
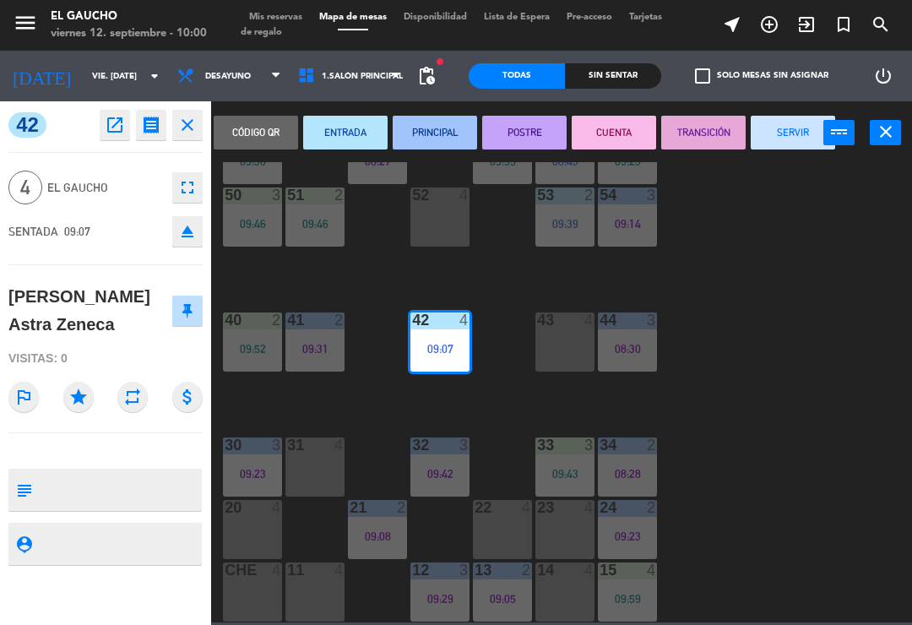
click at [430, 139] on button "PRINCIPAL" at bounding box center [435, 133] width 84 height 34
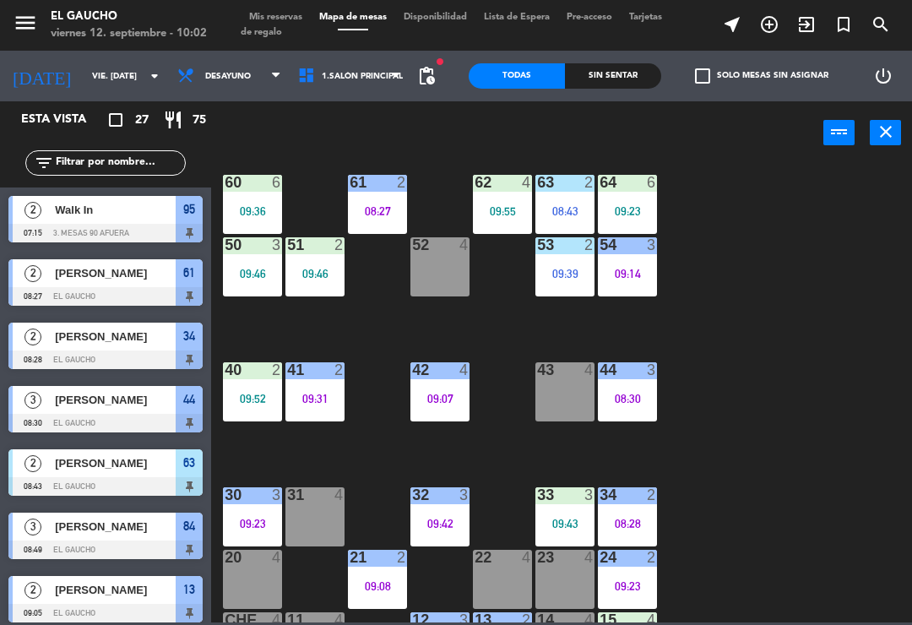
scroll to position [270, 0]
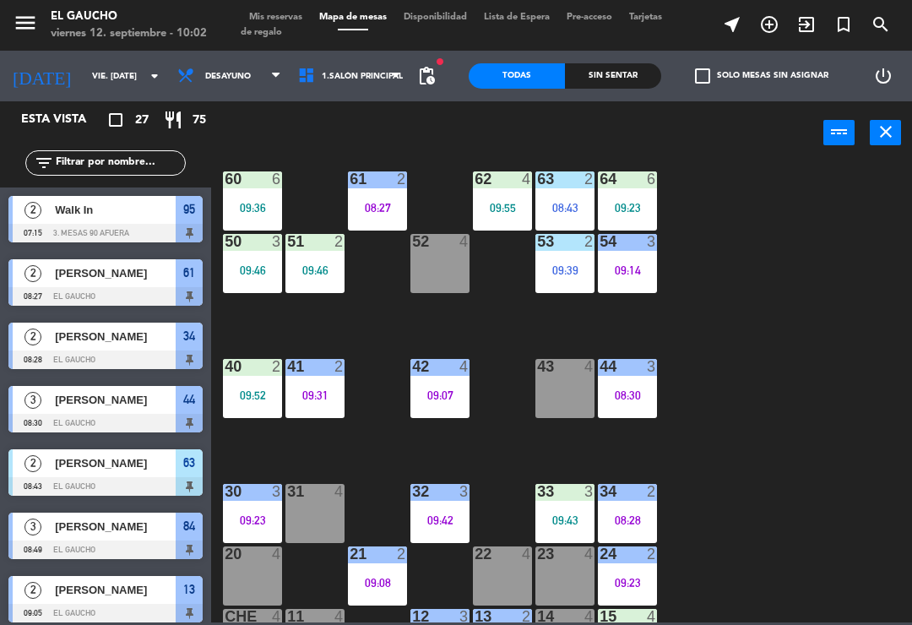
click at [630, 268] on div "09:14" at bounding box center [627, 270] width 59 height 12
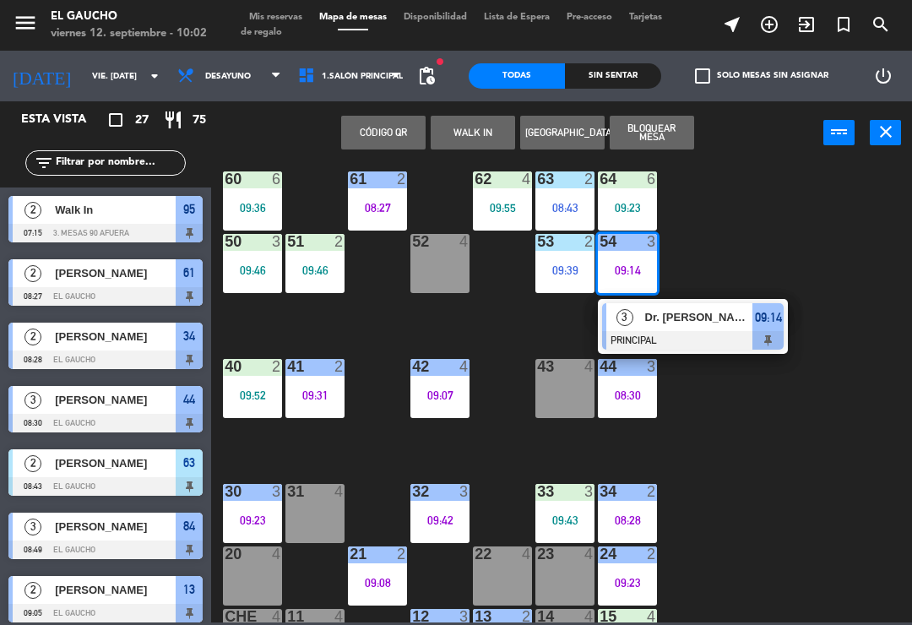
click at [695, 335] on div at bounding box center [693, 340] width 182 height 19
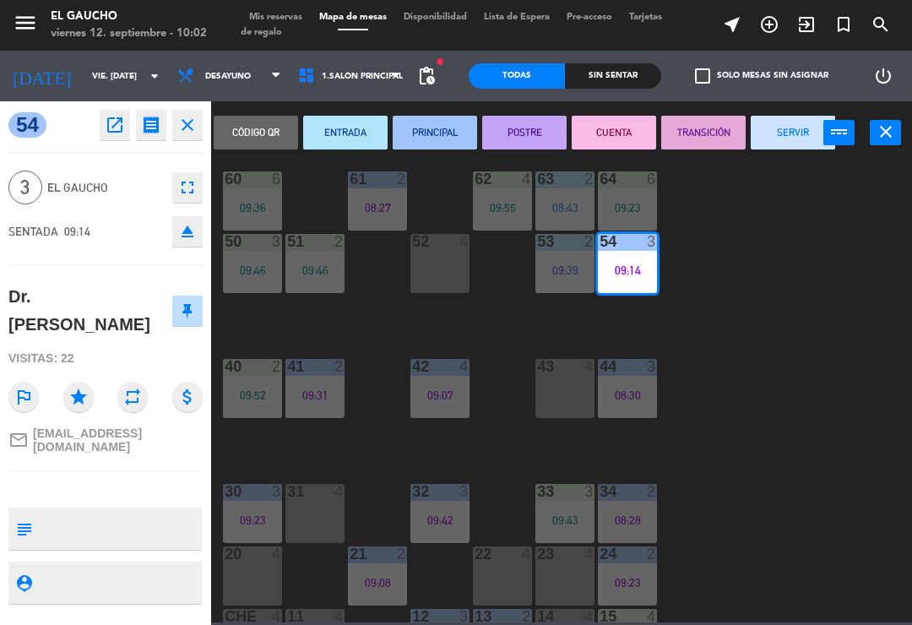
click at [792, 136] on button "SERVIR" at bounding box center [793, 133] width 84 height 34
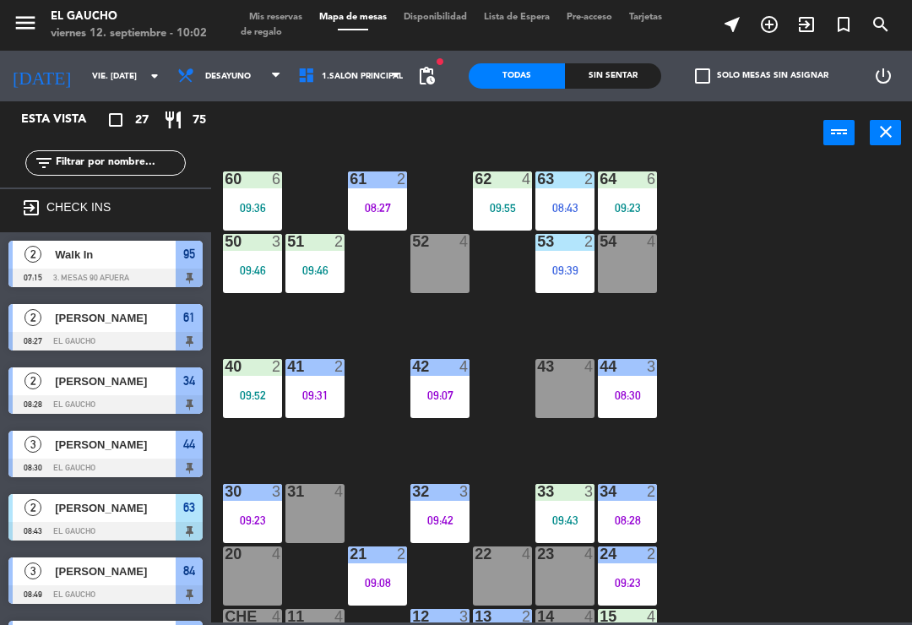
scroll to position [0, 0]
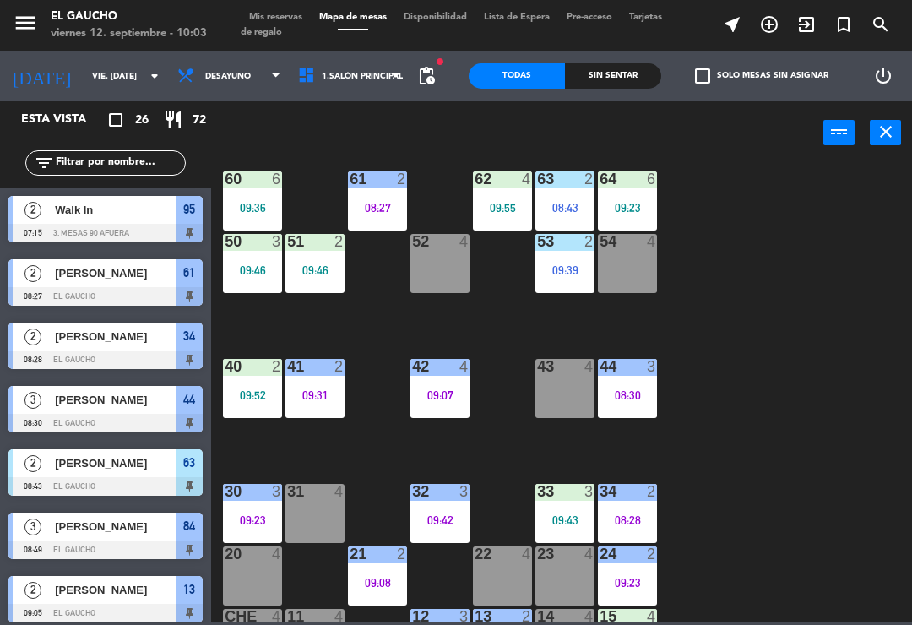
click at [623, 570] on div "24 2 09:23" at bounding box center [627, 576] width 59 height 59
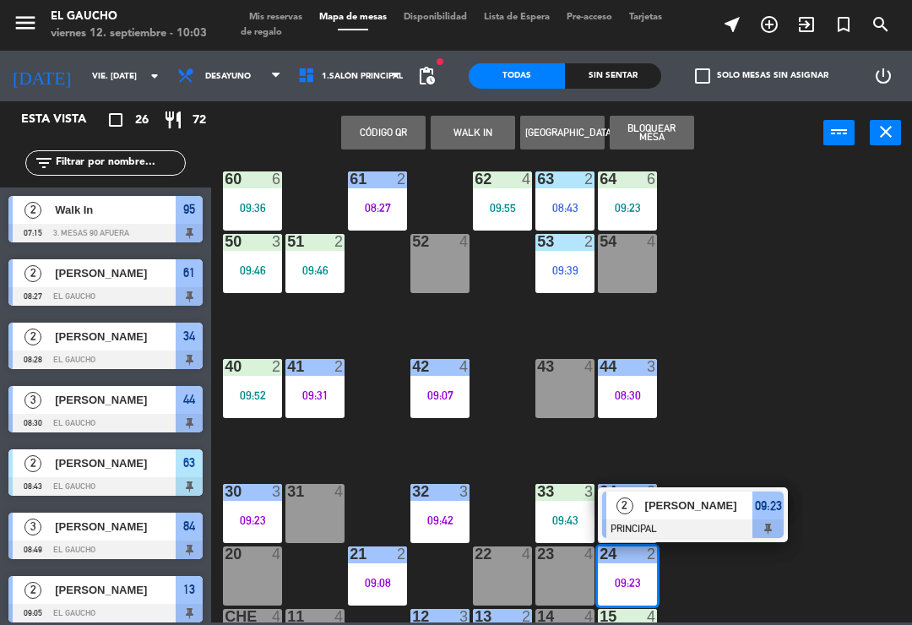
click at [665, 512] on span "[PERSON_NAME]" at bounding box center [699, 506] width 108 height 18
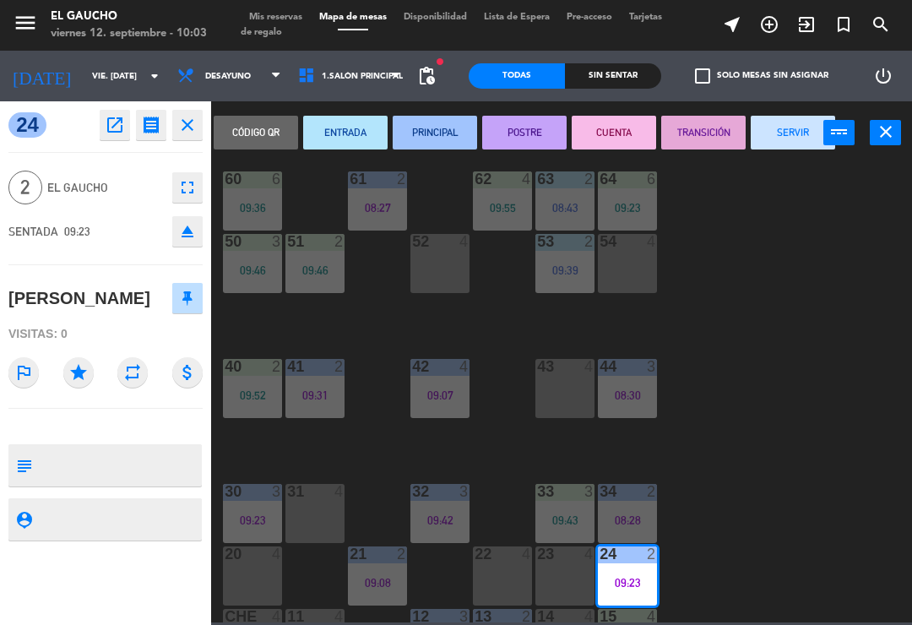
click at [779, 126] on button "SERVIR" at bounding box center [793, 133] width 84 height 34
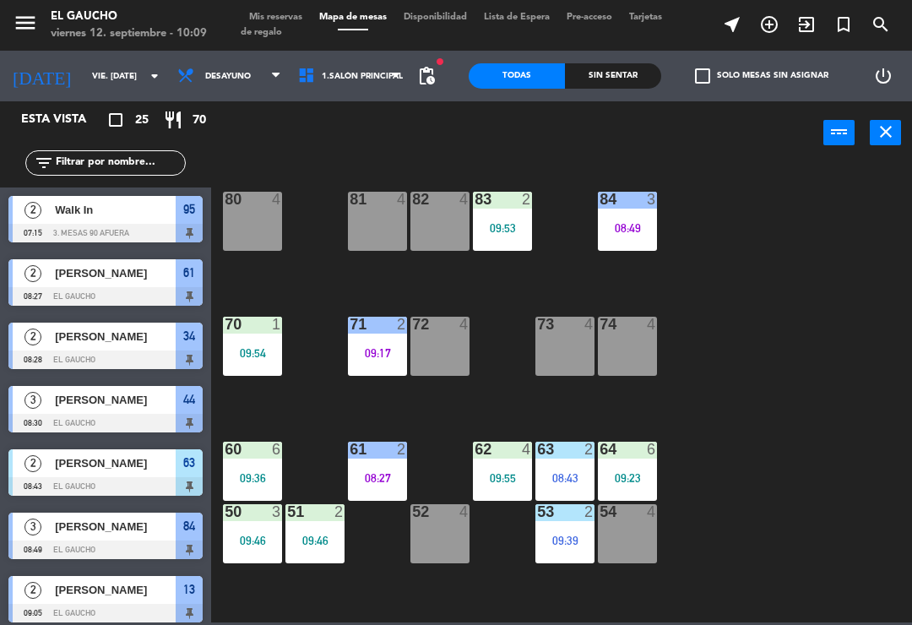
click at [425, 226] on div "82 4" at bounding box center [440, 221] width 59 height 59
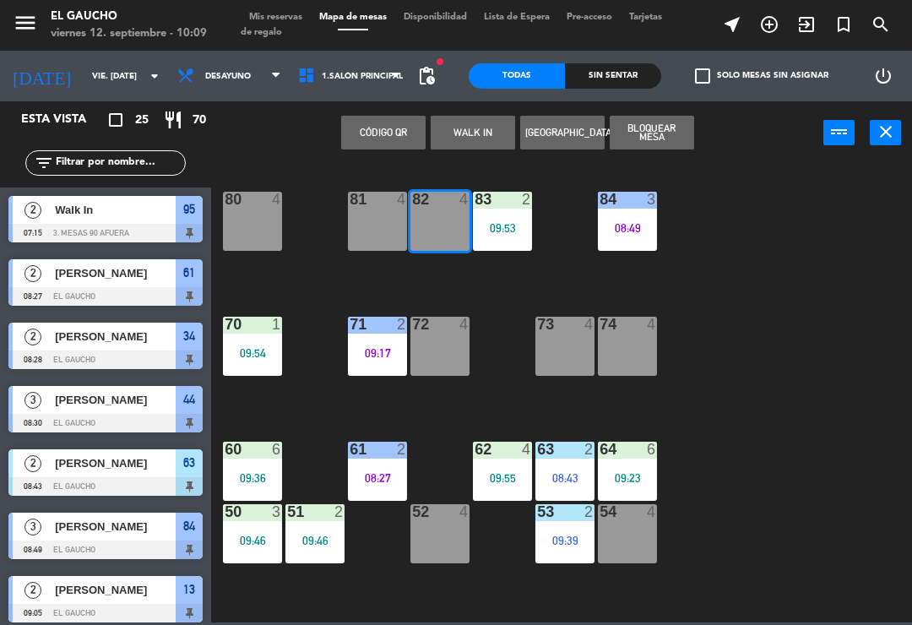
click at [480, 139] on button "WALK IN" at bounding box center [473, 133] width 84 height 34
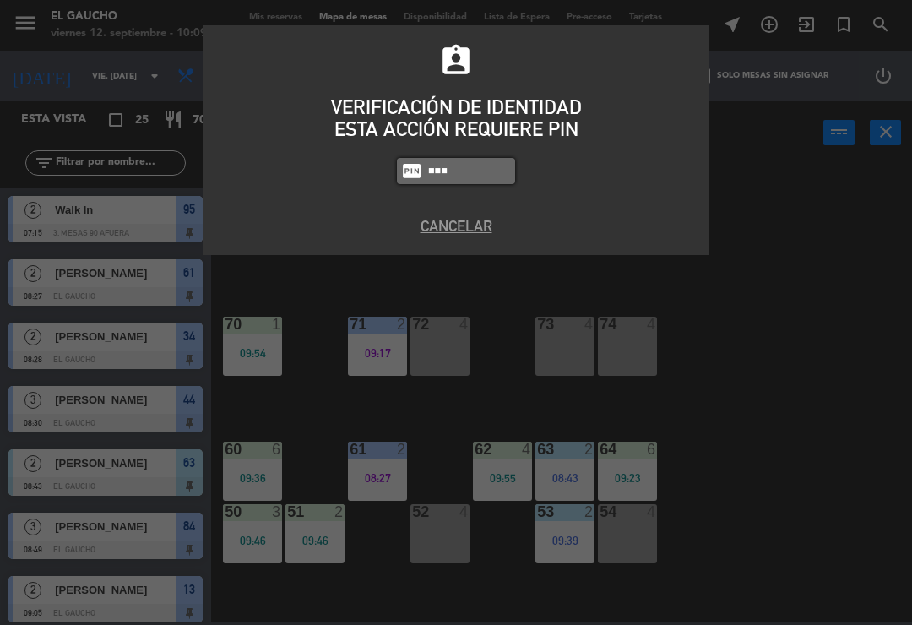
type input "0009"
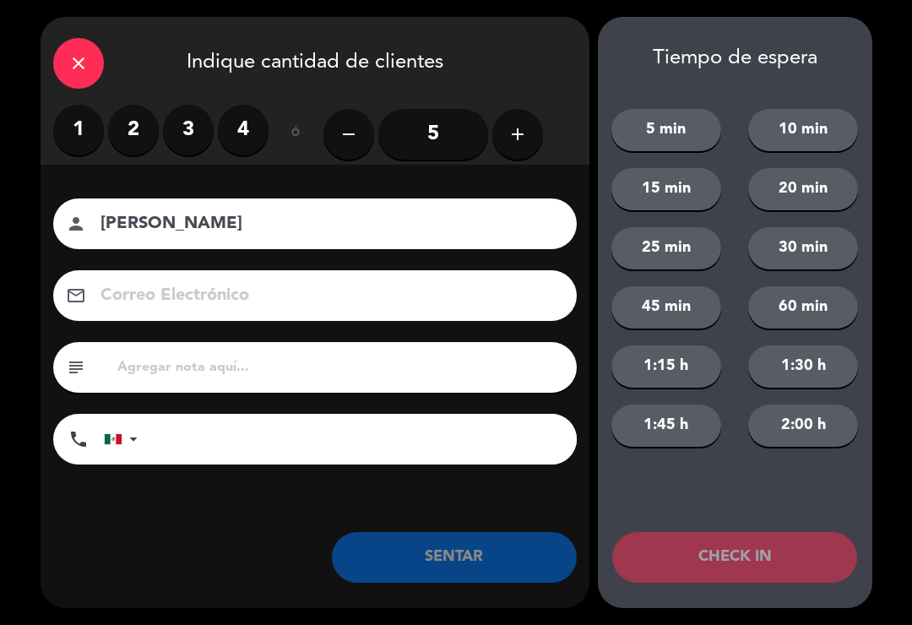
type input "[PERSON_NAME]"
click at [437, 134] on input "5" at bounding box center [433, 134] width 110 height 51
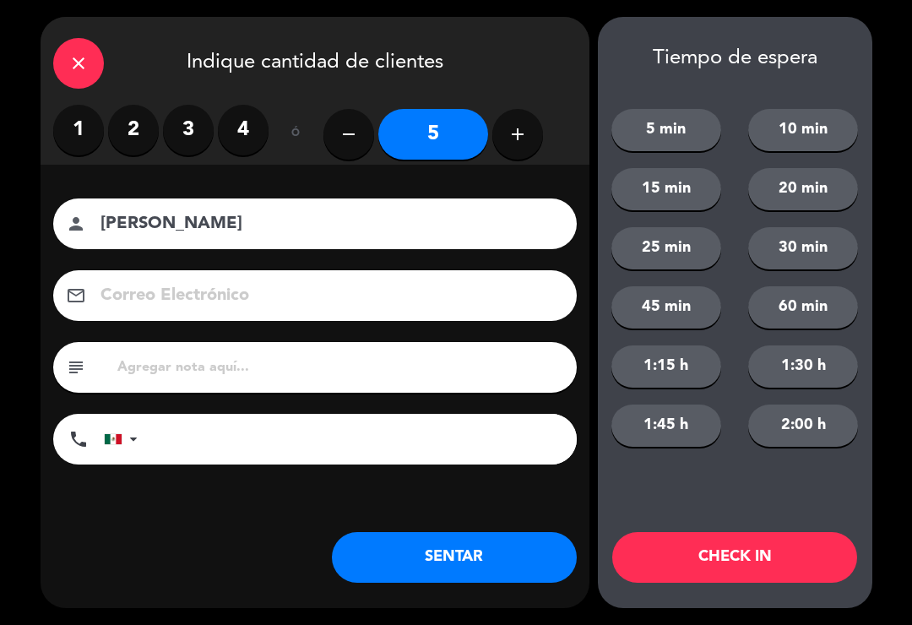
click at [297, 300] on input at bounding box center [327, 296] width 456 height 30
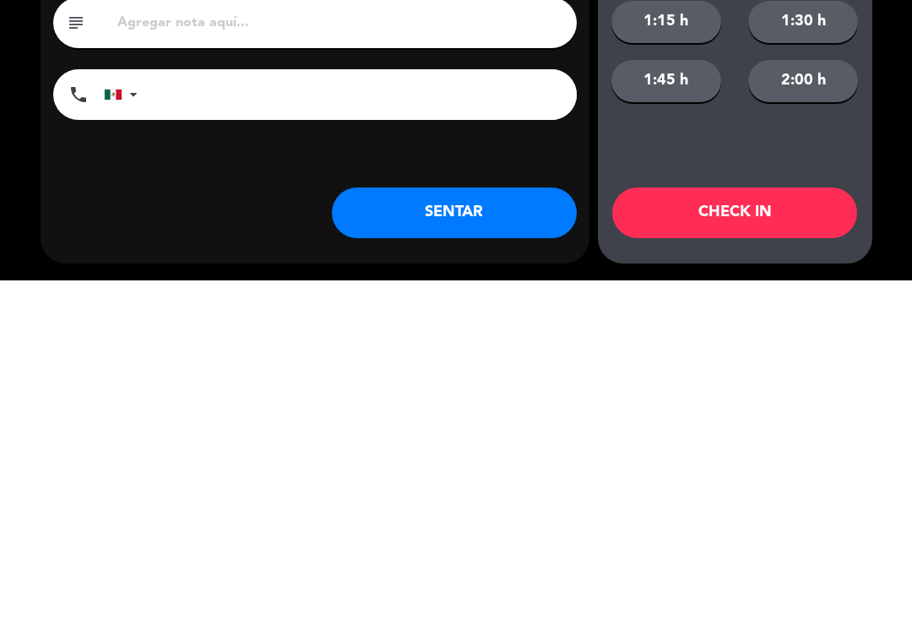
scroll to position [317, 0]
type input "[EMAIL_ADDRESS][DOMAIN_NAME]"
click at [486, 532] on button "SENTAR" at bounding box center [454, 557] width 245 height 51
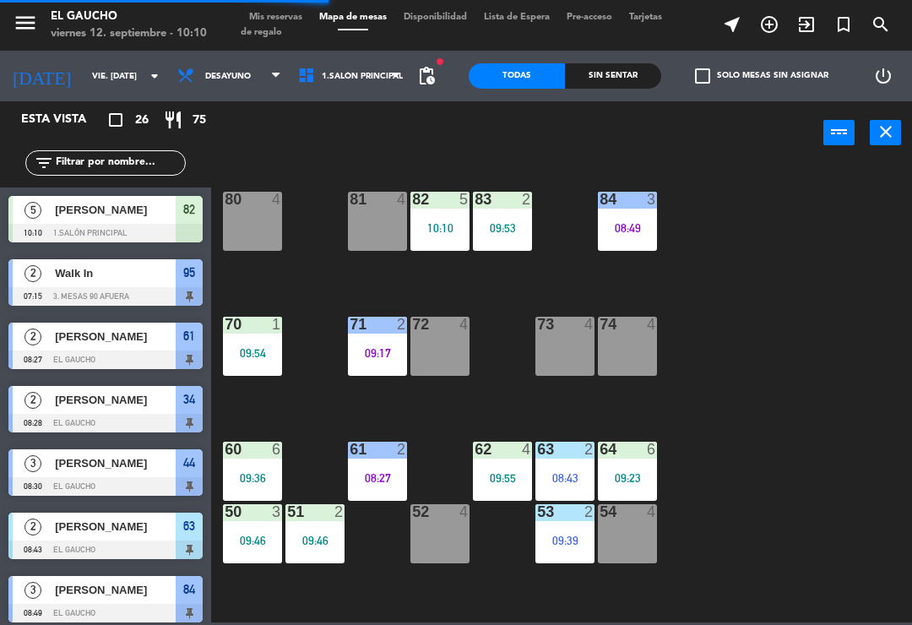
scroll to position [0, 0]
click at [635, 225] on div "08:49" at bounding box center [627, 228] width 59 height 12
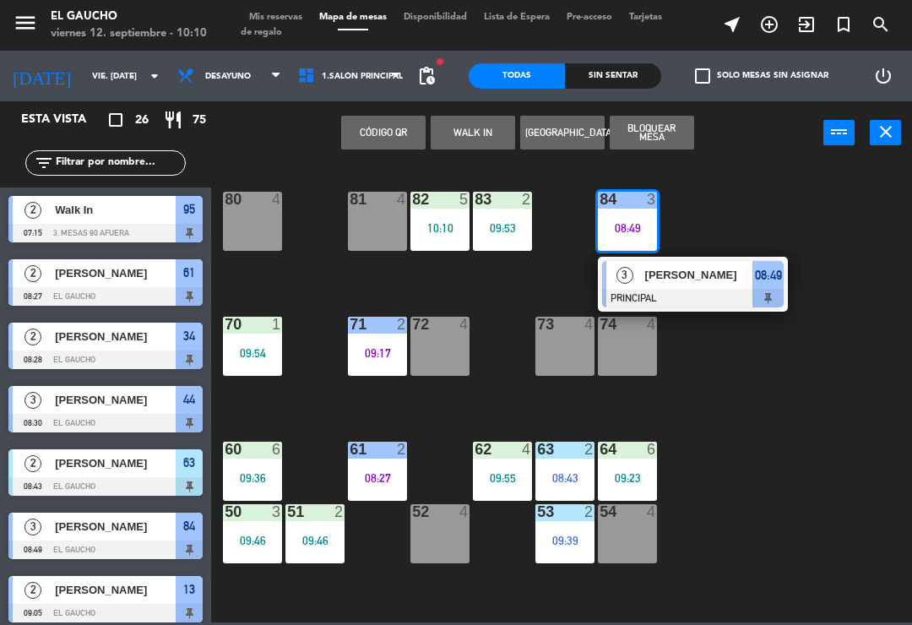
click at [687, 292] on div at bounding box center [693, 298] width 182 height 19
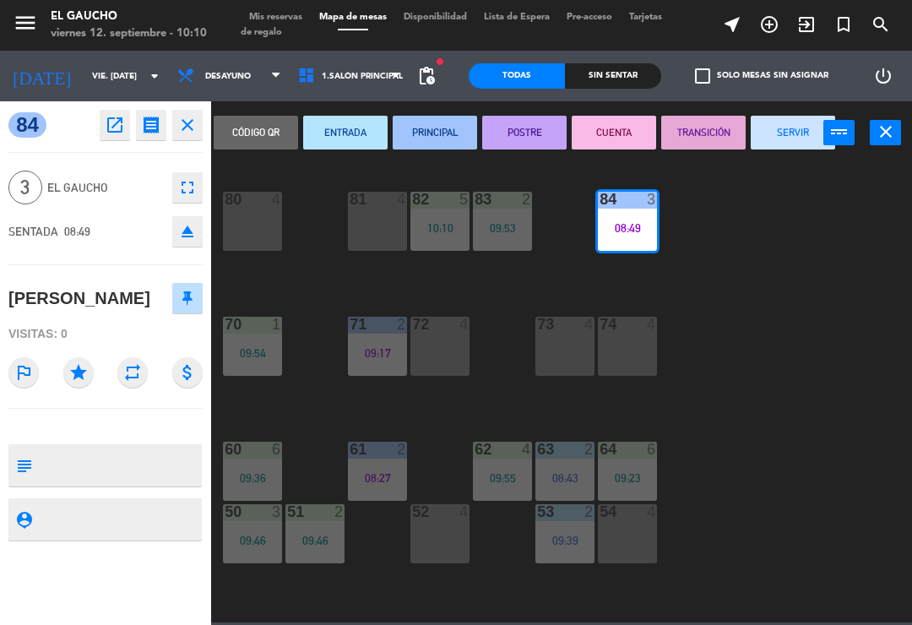
click at [800, 135] on button "SERVIR" at bounding box center [793, 133] width 84 height 34
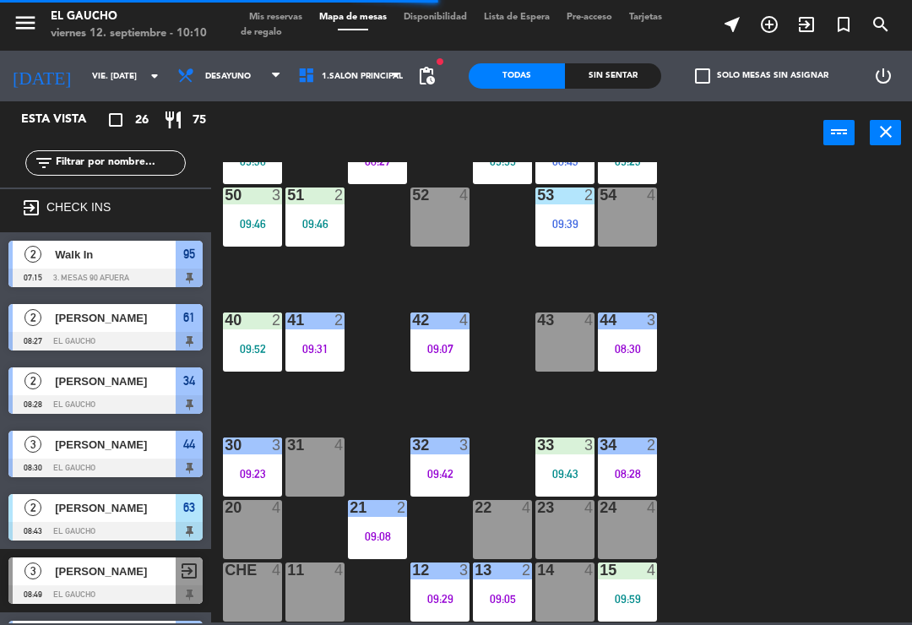
scroll to position [317, 0]
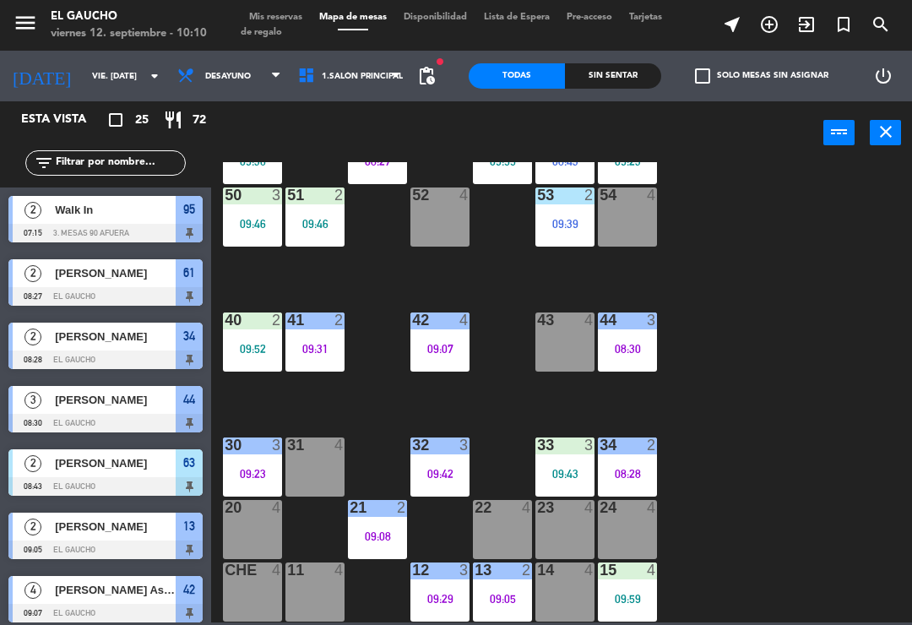
click at [378, 78] on span "1.Salón Principal" at bounding box center [362, 76] width 81 height 9
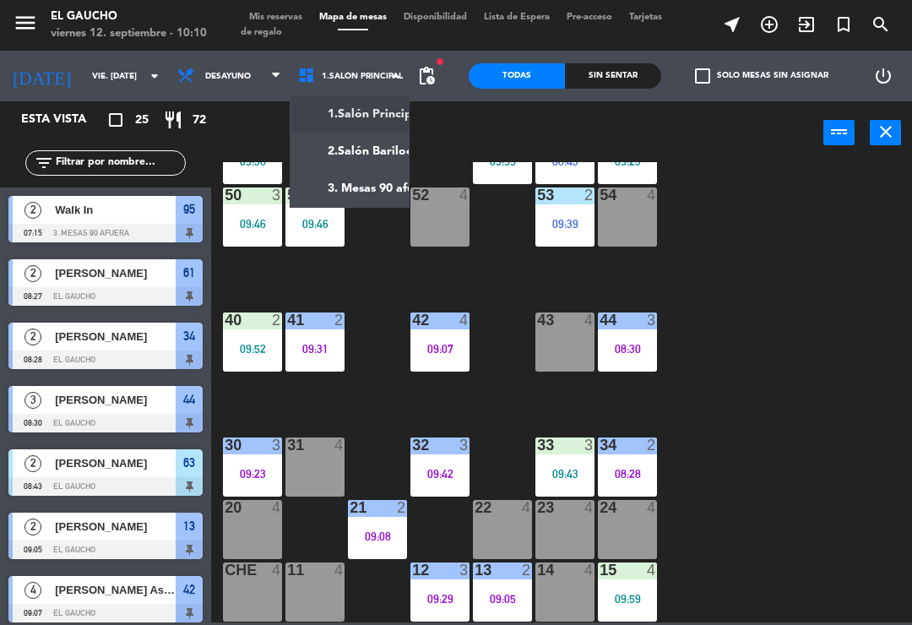
click at [373, 195] on ng-component "menu El Gaucho viernes 12. septiembre - 10:10 Mis reservas Mapa de mesas Dispon…" at bounding box center [456, 311] width 912 height 623
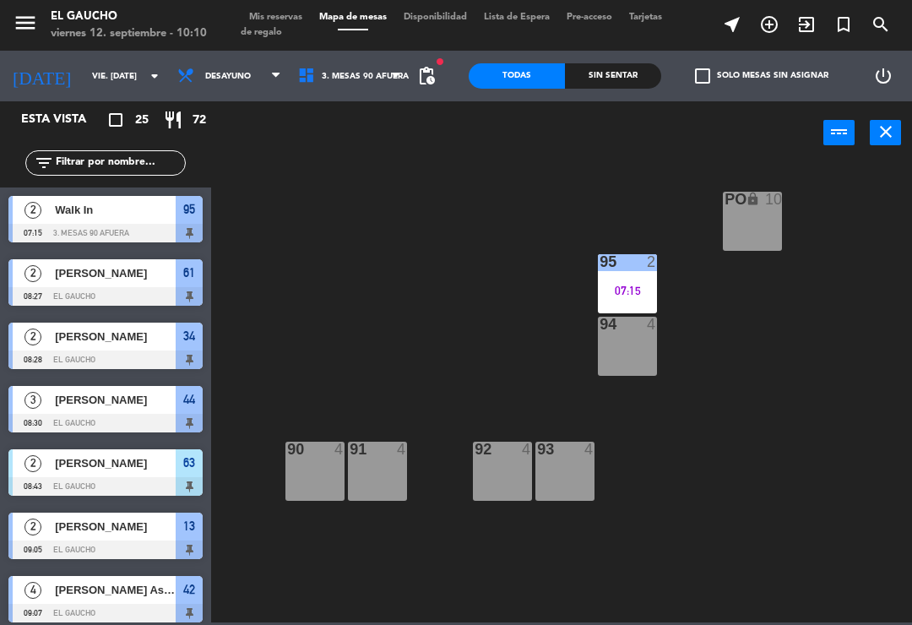
click at [634, 286] on div "07:15" at bounding box center [627, 291] width 59 height 12
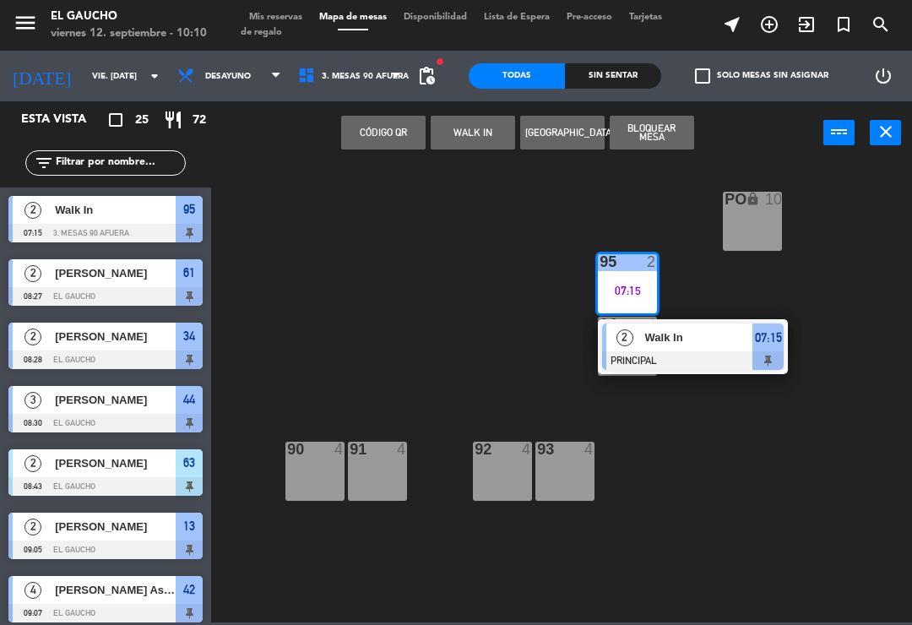
click at [691, 354] on div at bounding box center [693, 360] width 182 height 19
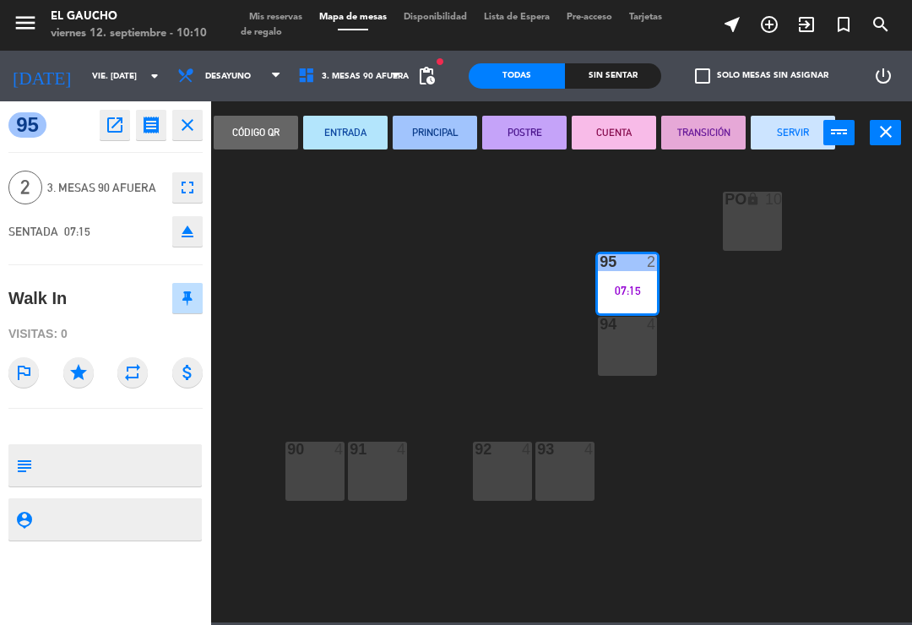
click at [792, 142] on button "SERVIR" at bounding box center [793, 133] width 84 height 34
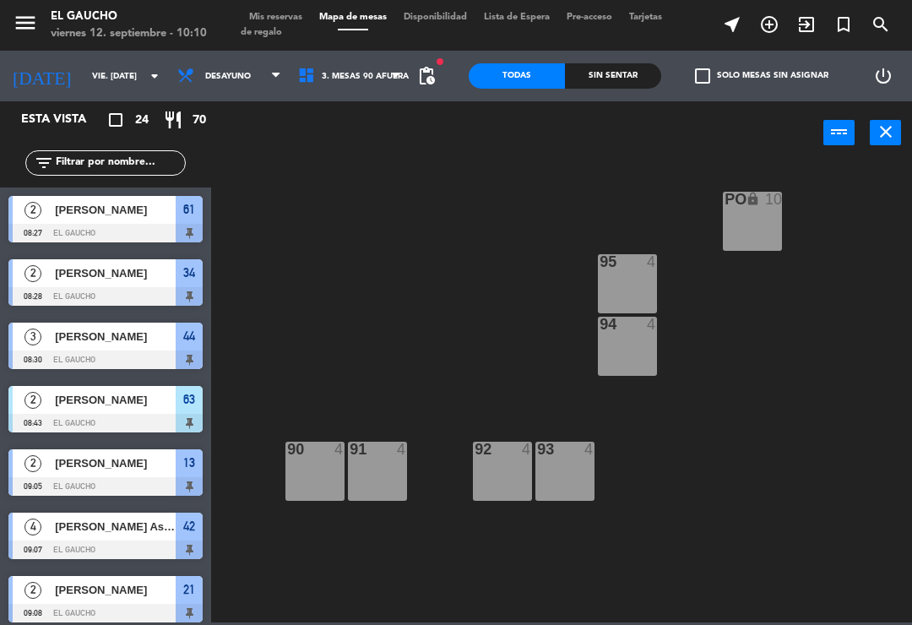
click at [93, 421] on div at bounding box center [105, 423] width 194 height 19
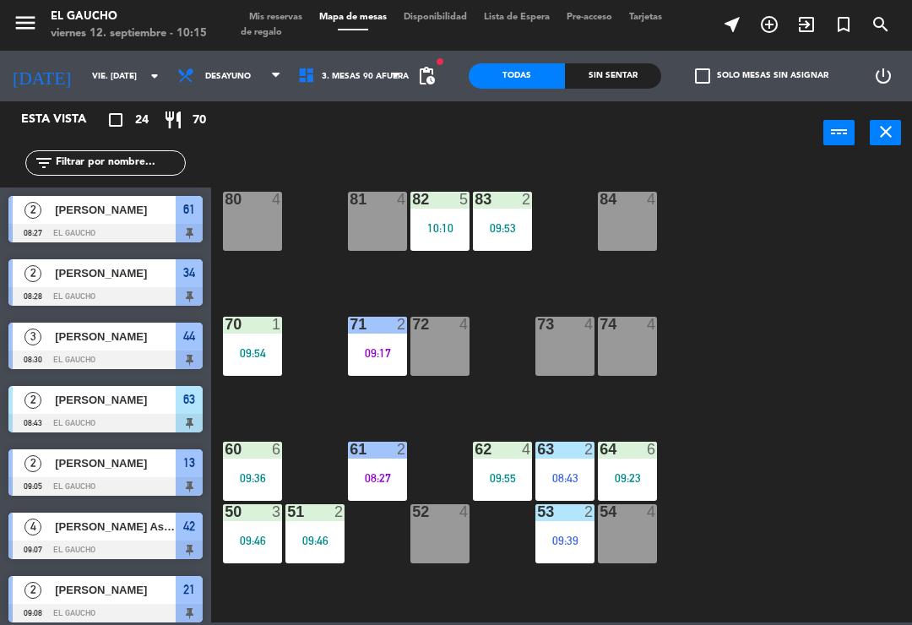
click at [734, 427] on div "84 4 80 4 83 2 09:53 82 5 10:10 81 4 70 1 09:54 71 2 09:17 72 4 73 4 74 4 63 2 …" at bounding box center [566, 392] width 692 height 460
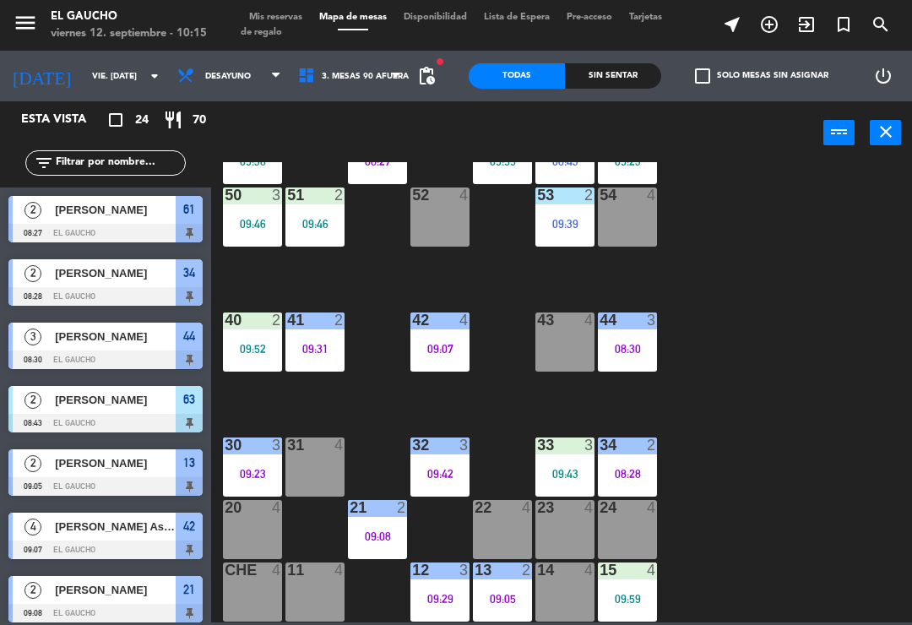
scroll to position [317, 0]
click at [382, 520] on div "21 2 09:08" at bounding box center [377, 529] width 59 height 59
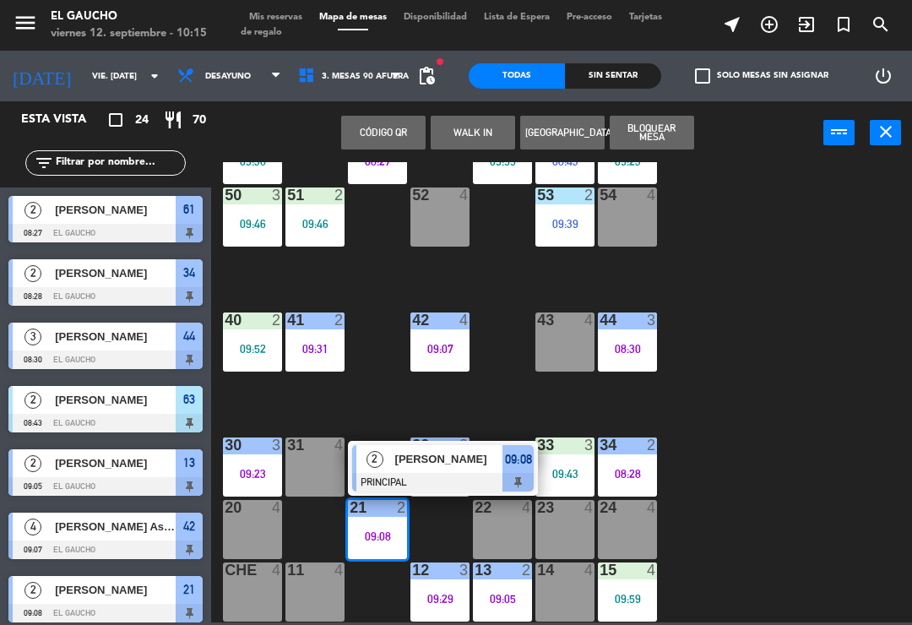
click at [466, 467] on span "[PERSON_NAME]" at bounding box center [449, 459] width 108 height 18
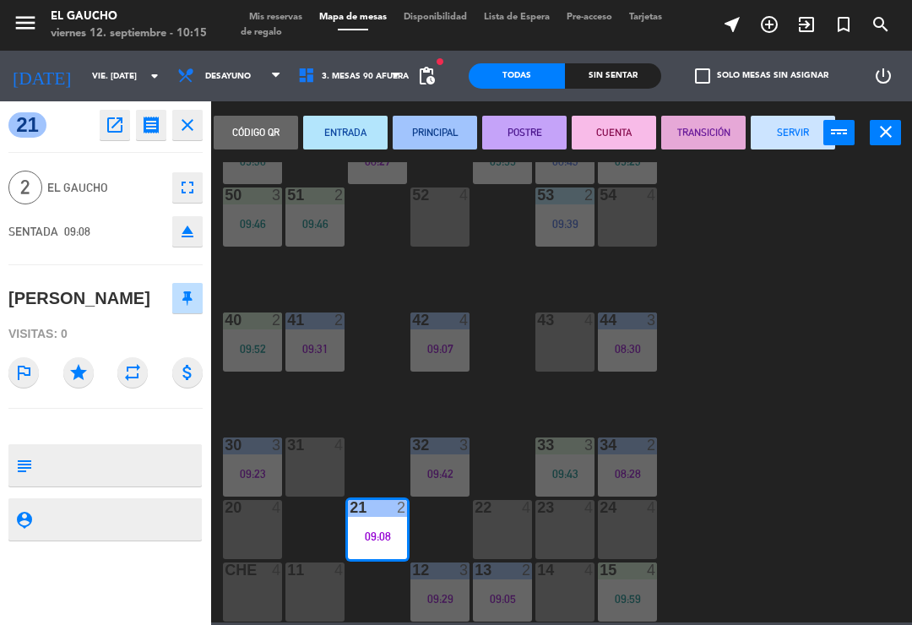
click at [791, 139] on button "SERVIR" at bounding box center [793, 133] width 84 height 34
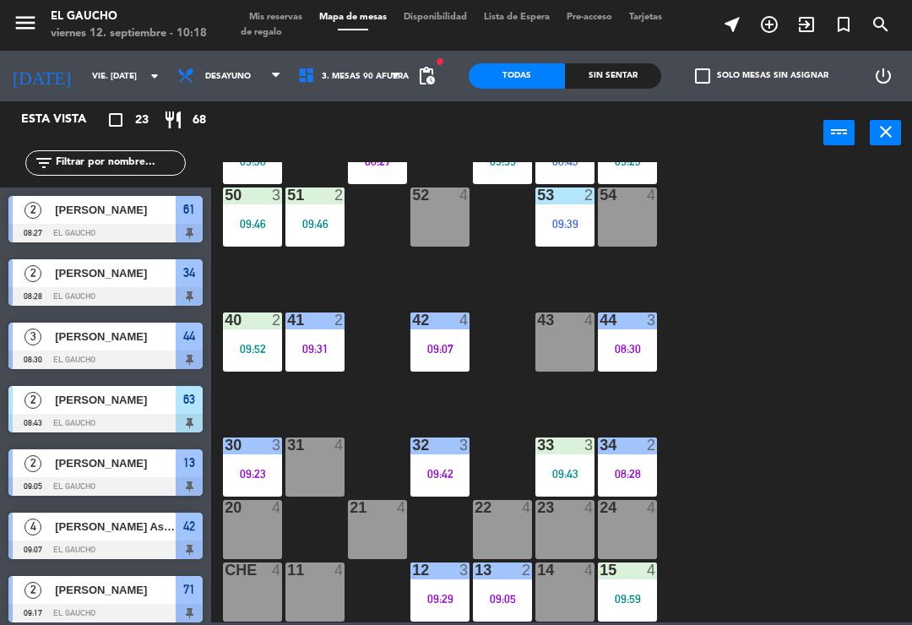
click at [637, 542] on div "24 4" at bounding box center [627, 529] width 59 height 59
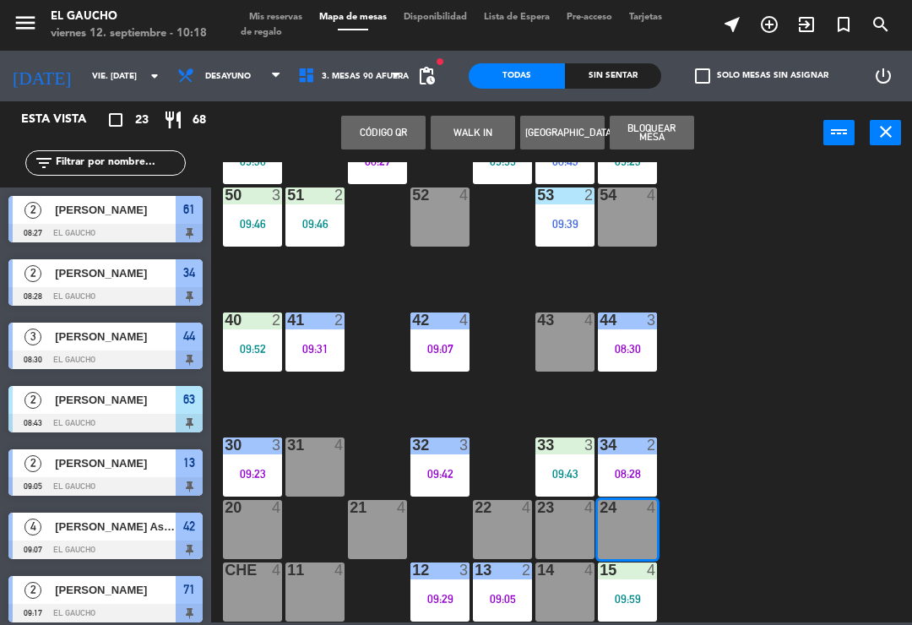
click at [475, 140] on button "WALK IN" at bounding box center [473, 133] width 84 height 34
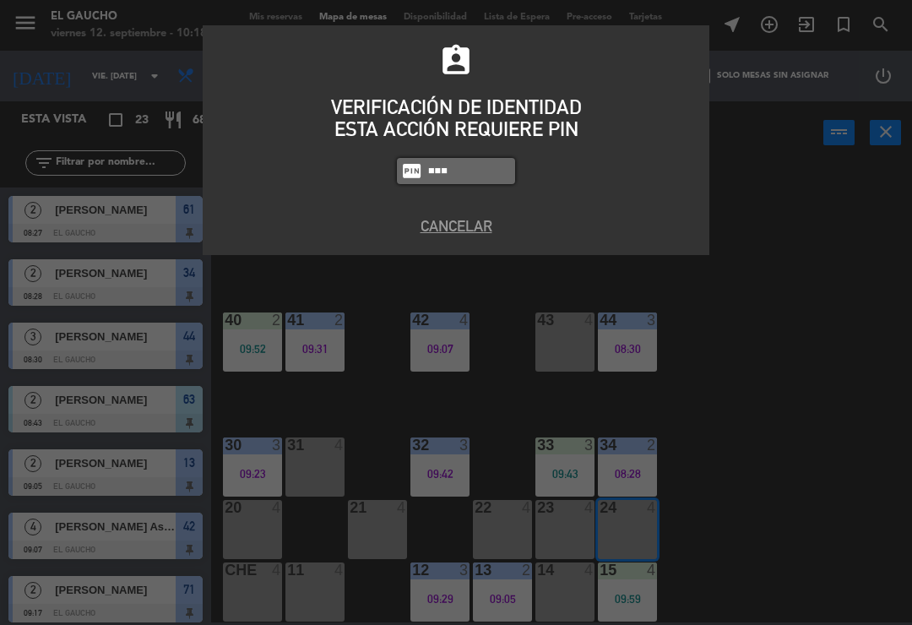
type input "0009"
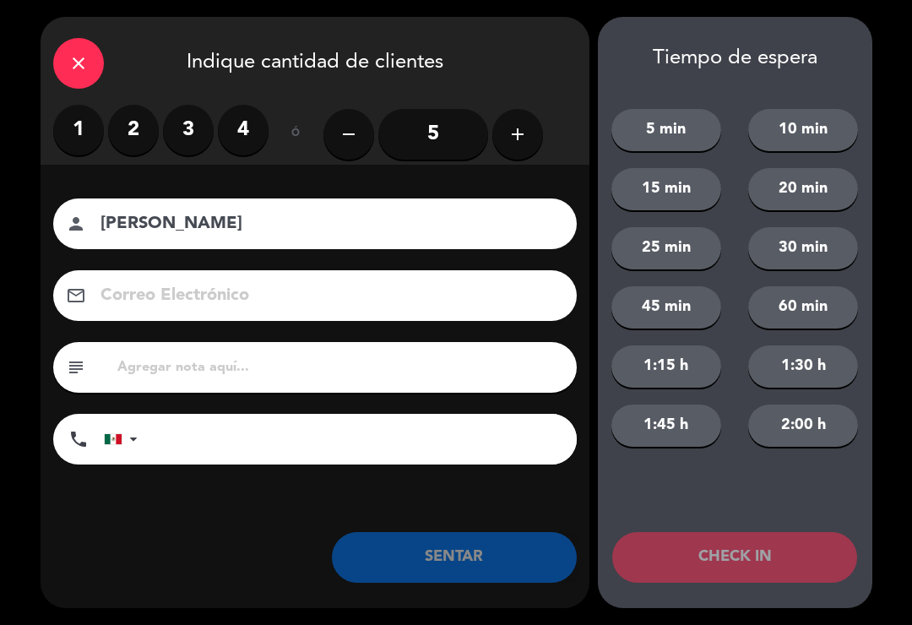
type input "[PERSON_NAME]"
click at [127, 115] on label "2" at bounding box center [133, 130] width 51 height 51
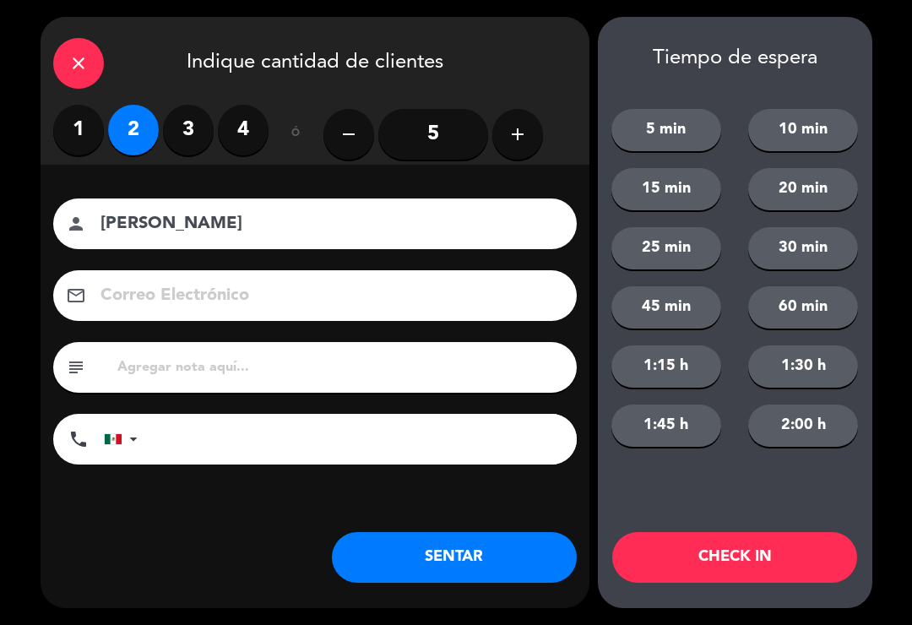
click at [397, 562] on button "SENTAR" at bounding box center [454, 557] width 245 height 51
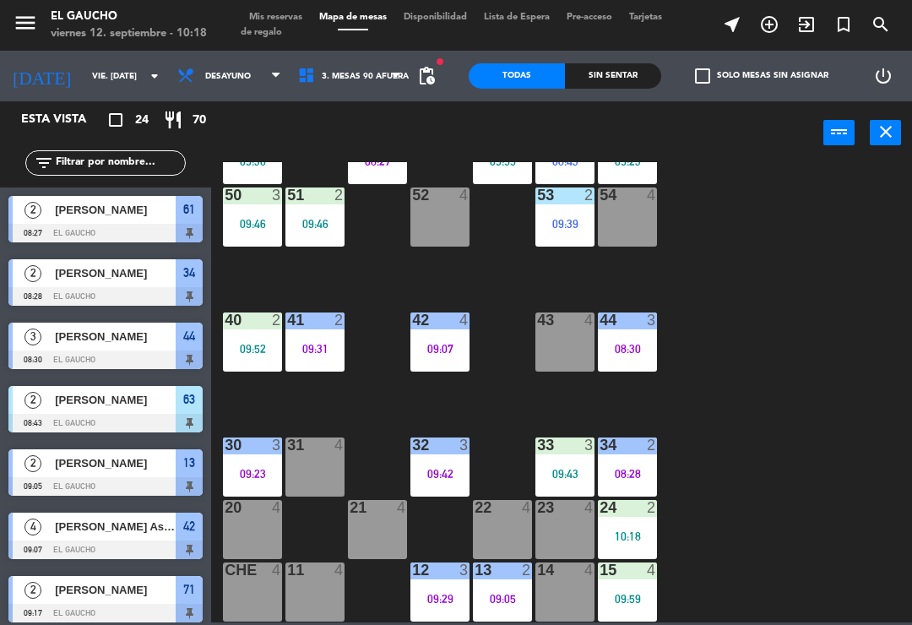
click at [449, 317] on div at bounding box center [441, 320] width 28 height 15
click at [517, 313] on div "84 4 80 4 83 2 09:53 82 5 10:10 81 4 70 1 09:54 71 2 09:17 72 4 73 4 74 4 63 2 …" at bounding box center [566, 392] width 692 height 460
click at [307, 602] on div "11 4" at bounding box center [315, 592] width 59 height 59
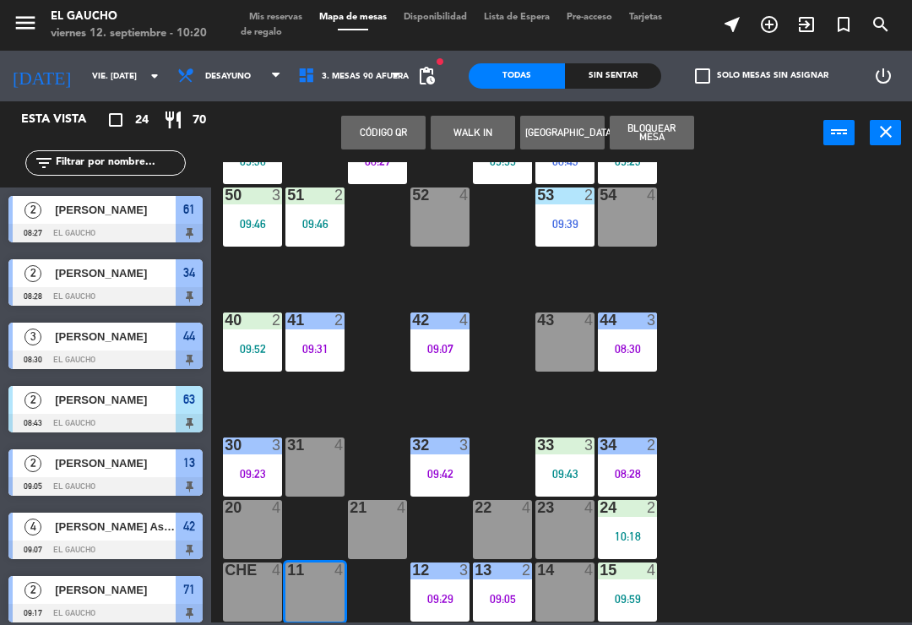
click at [475, 147] on button "WALK IN" at bounding box center [473, 133] width 84 height 34
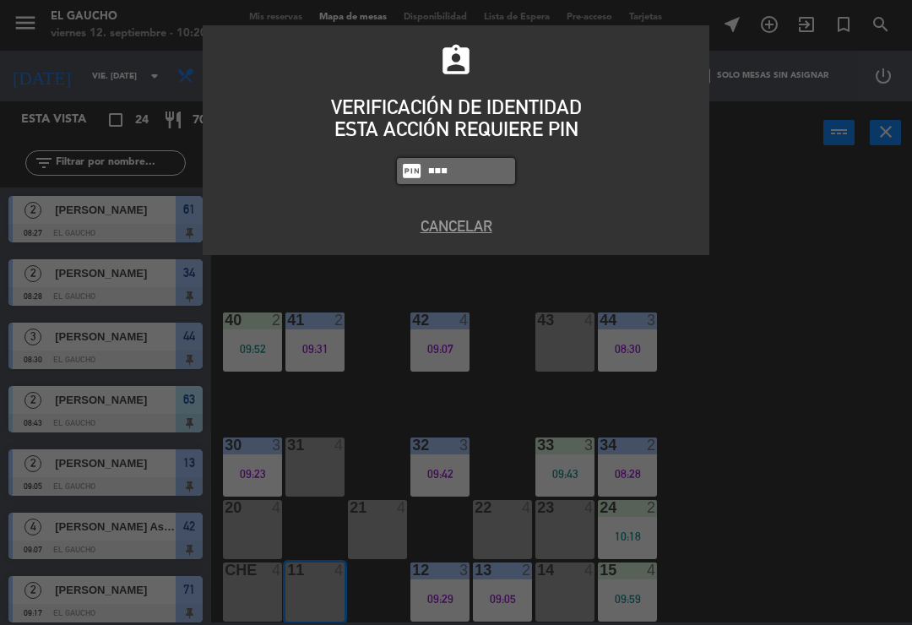
type input "0009"
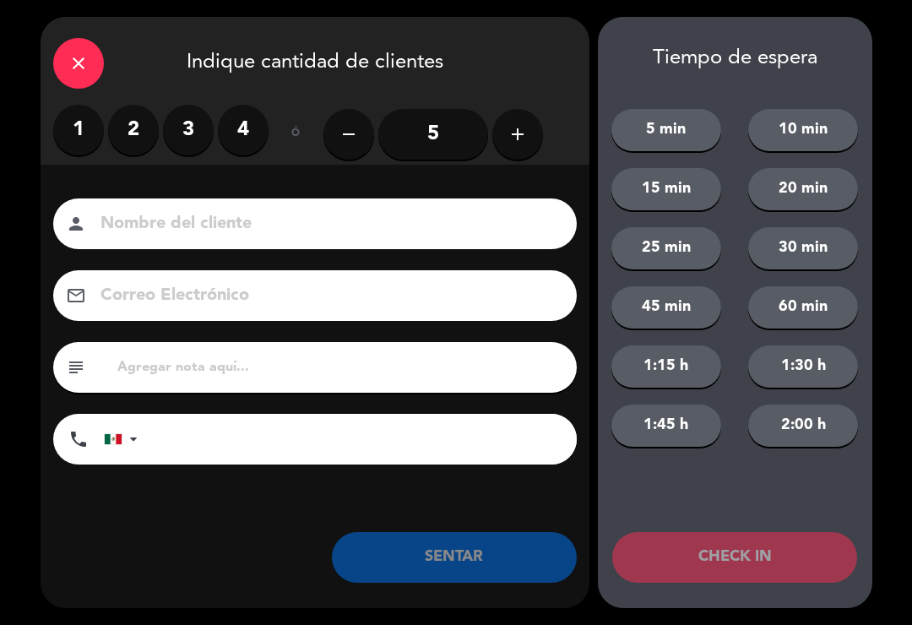
click at [135, 137] on label "2" at bounding box center [133, 130] width 51 height 51
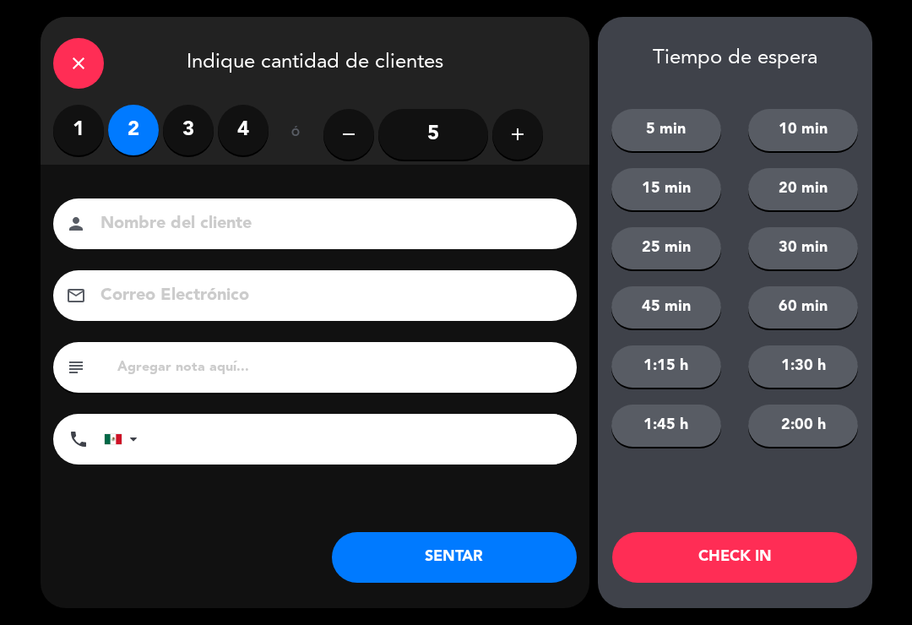
click at [453, 553] on button "SENTAR" at bounding box center [454, 557] width 245 height 51
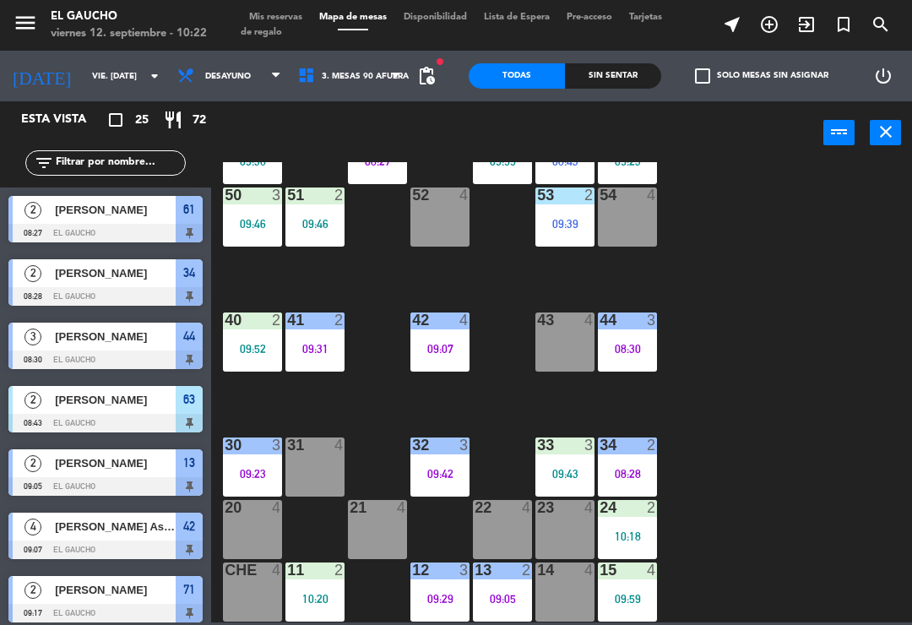
click at [0, 330] on html "close × El Gaucho × chrome_reader_mode Listado de Reservas account_box Clientes…" at bounding box center [456, 312] width 912 height 625
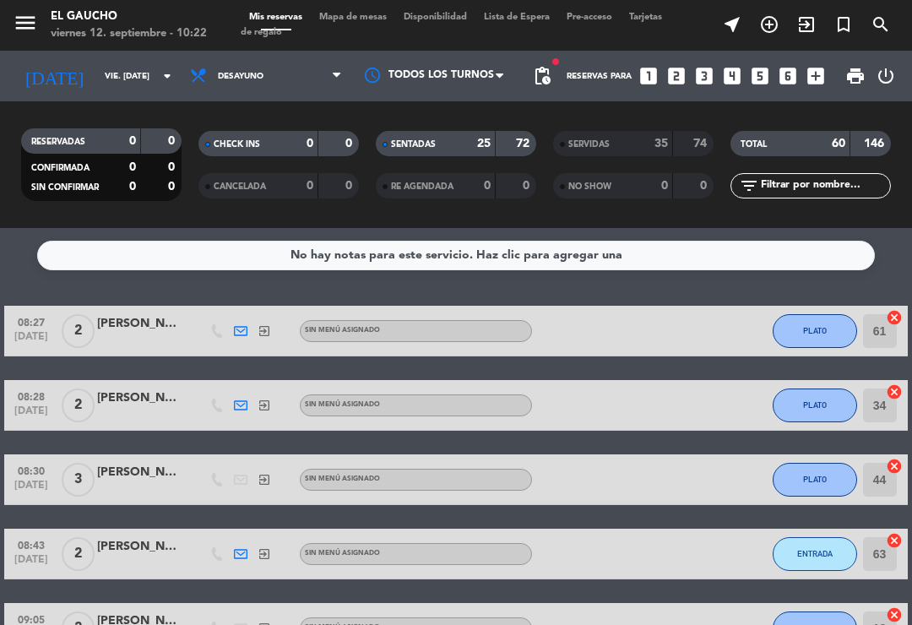
click at [374, 22] on span "Mapa de mesas" at bounding box center [353, 17] width 84 height 9
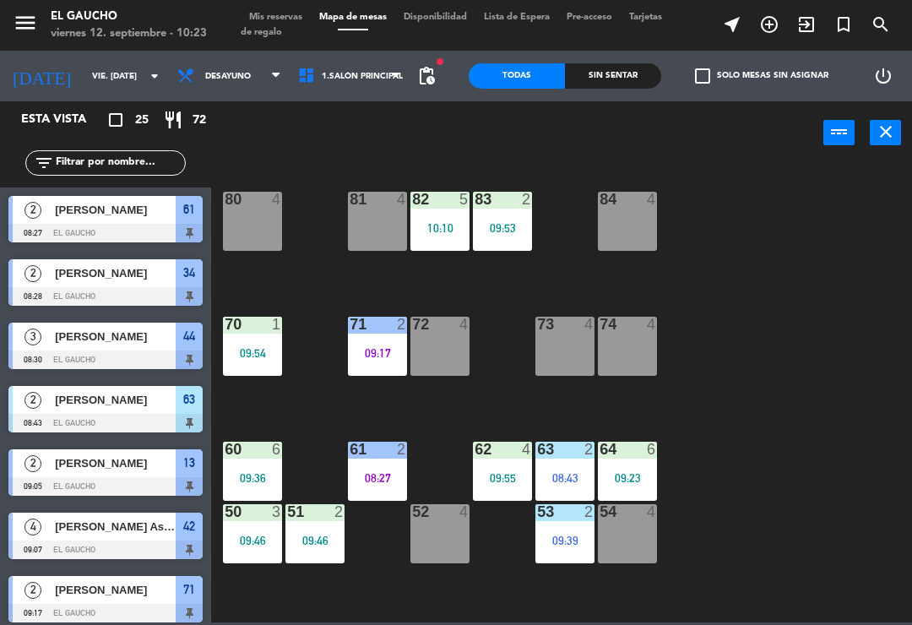
click at [641, 224] on div "84 4" at bounding box center [627, 221] width 59 height 59
click at [718, 265] on div "84 4 80 4 83 2 09:53 82 5 10:10 81 4 70 1 09:54 71 2 09:17 72 4 73 4 74 4 63 2 …" at bounding box center [566, 392] width 692 height 460
click at [633, 213] on div "84 4" at bounding box center [627, 221] width 59 height 59
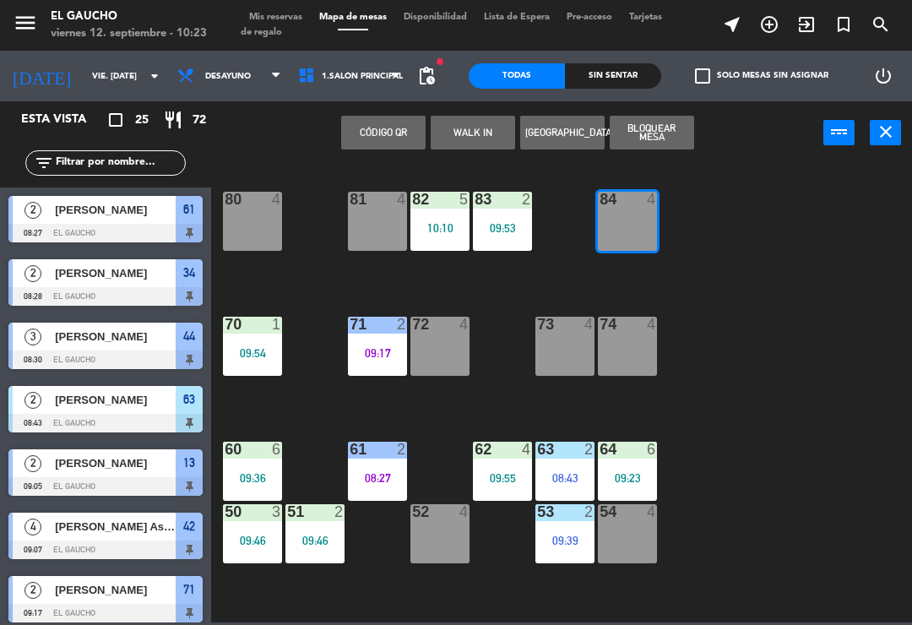
click at [465, 128] on button "WALK IN" at bounding box center [473, 133] width 84 height 34
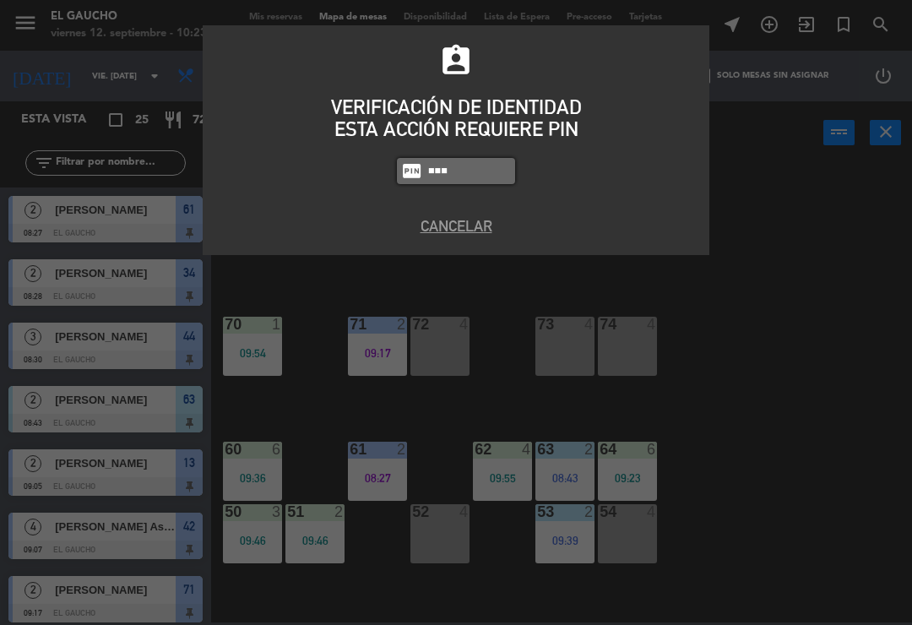
type input "3124"
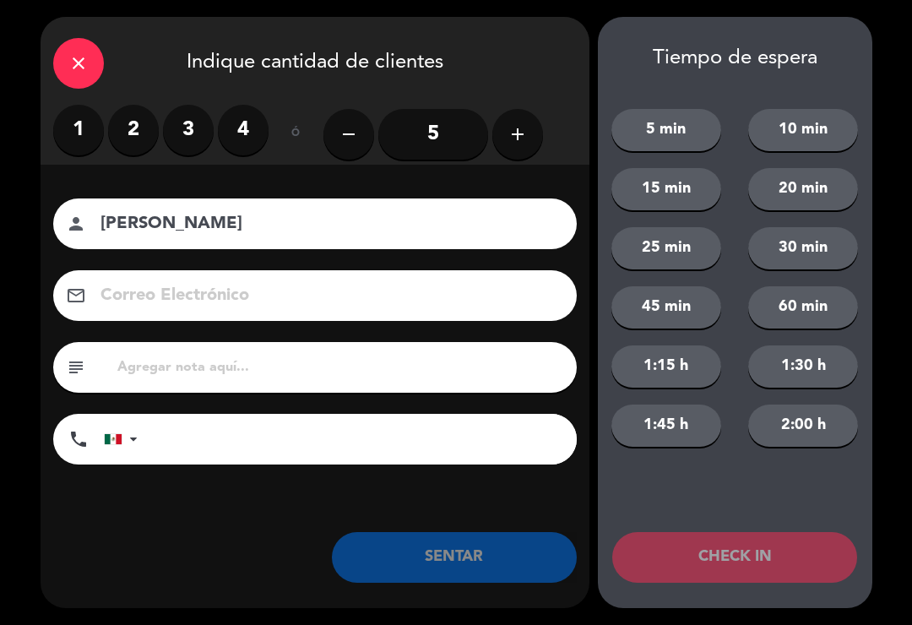
type input "[PERSON_NAME]"
click at [142, 133] on label "2" at bounding box center [133, 130] width 51 height 51
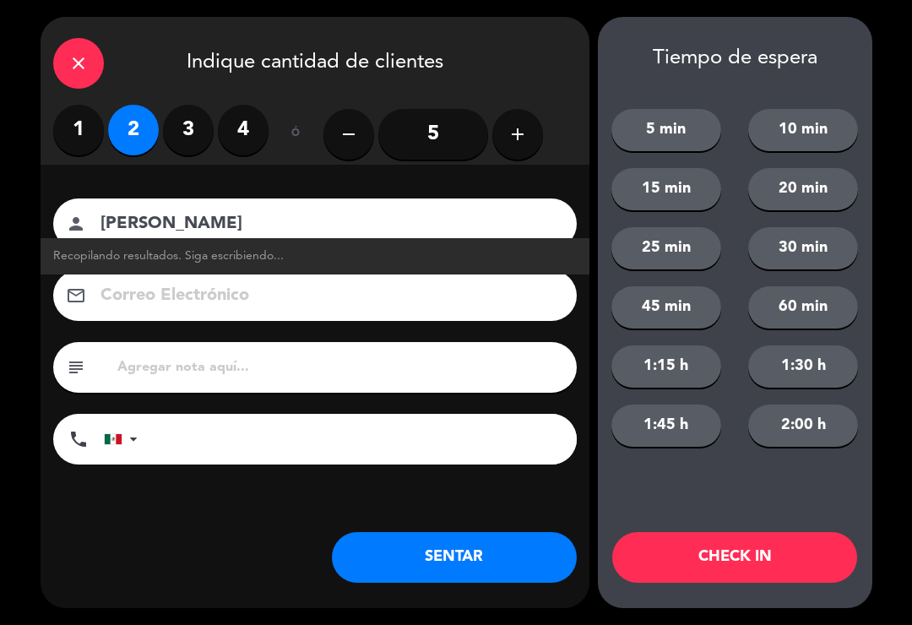
click at [179, 257] on span "Recopilando resultados. Siga escribiendo..." at bounding box center [168, 256] width 231 height 19
click at [453, 570] on button "SENTAR" at bounding box center [454, 557] width 245 height 51
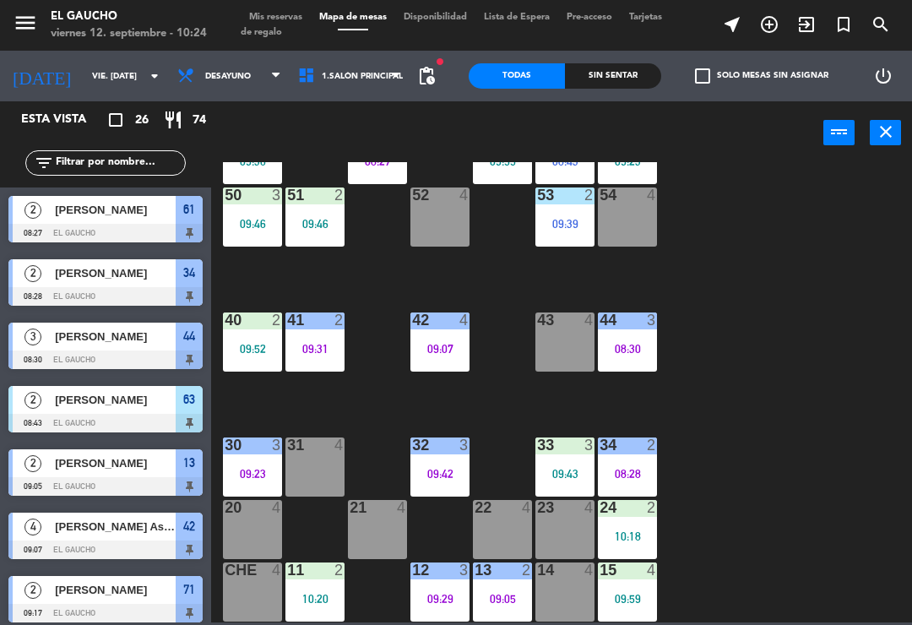
scroll to position [317, 0]
click at [390, 536] on div "21 4" at bounding box center [377, 529] width 59 height 59
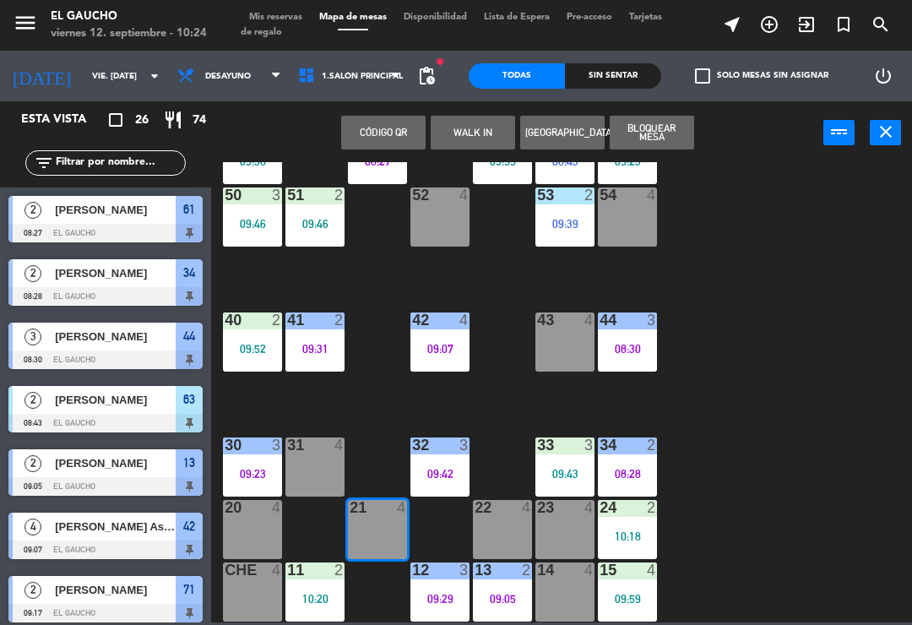
click at [476, 139] on button "WALK IN" at bounding box center [473, 133] width 84 height 34
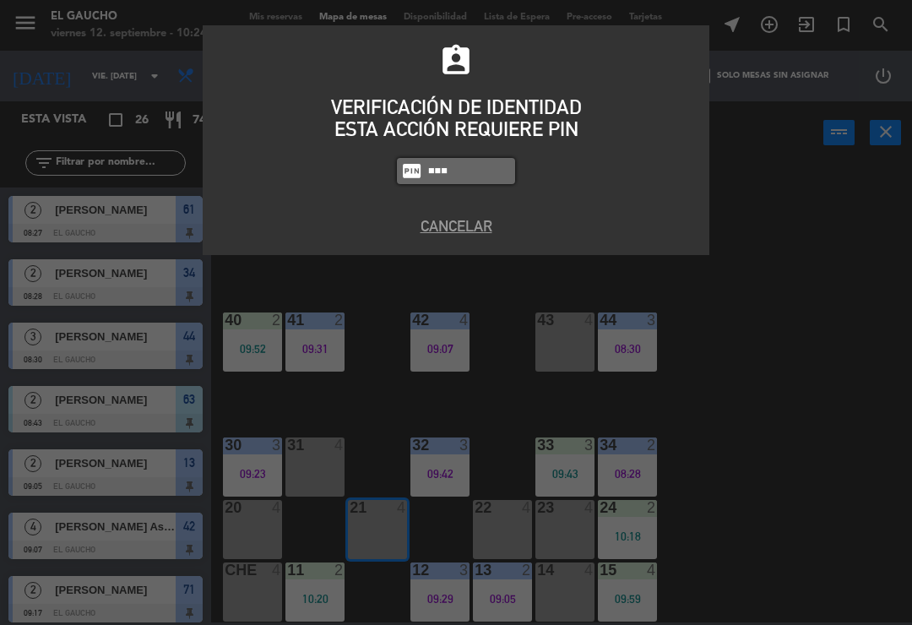
type input "0009"
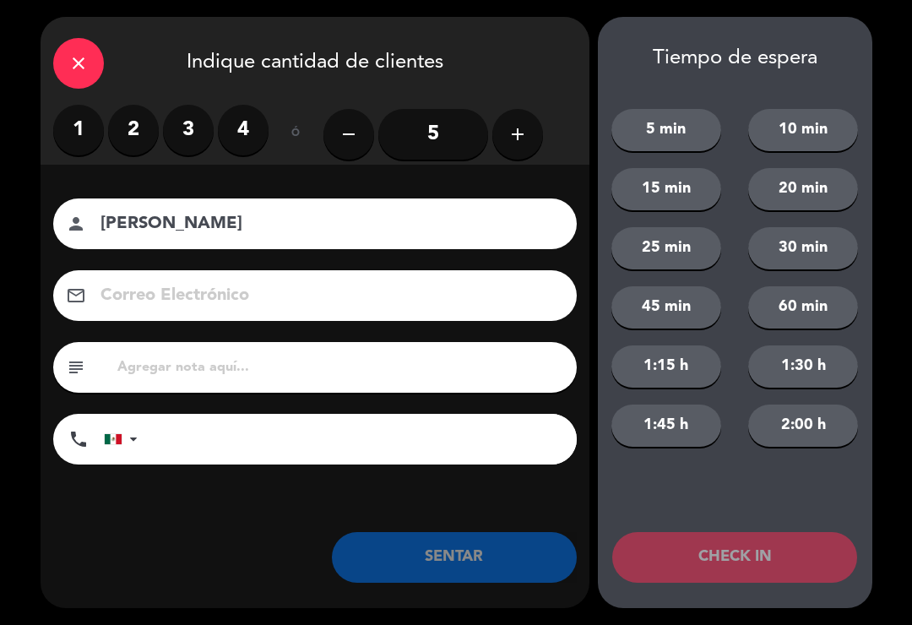
type input "[PERSON_NAME]"
click at [195, 132] on label "3" at bounding box center [188, 130] width 51 height 51
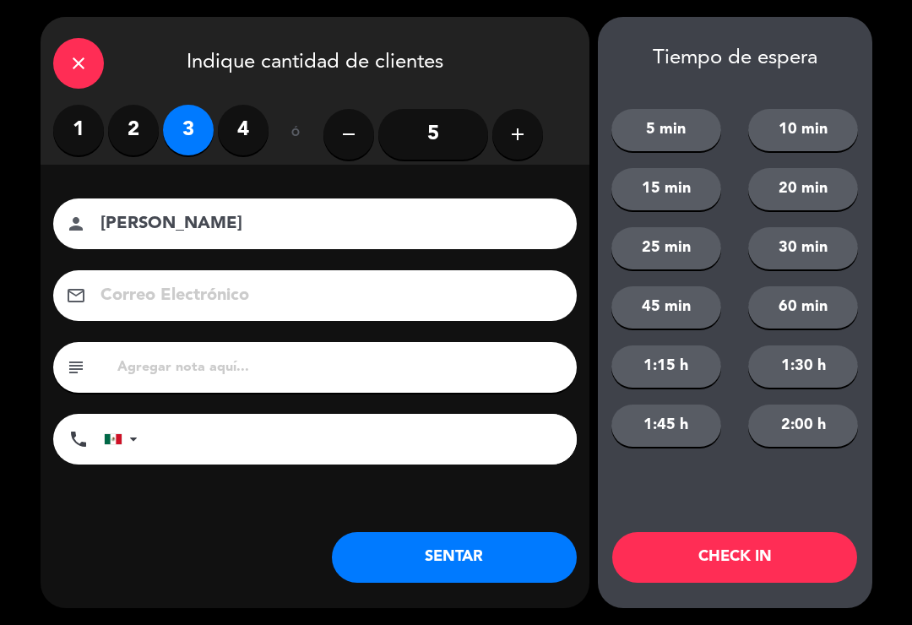
click at [462, 566] on button "SENTAR" at bounding box center [454, 557] width 245 height 51
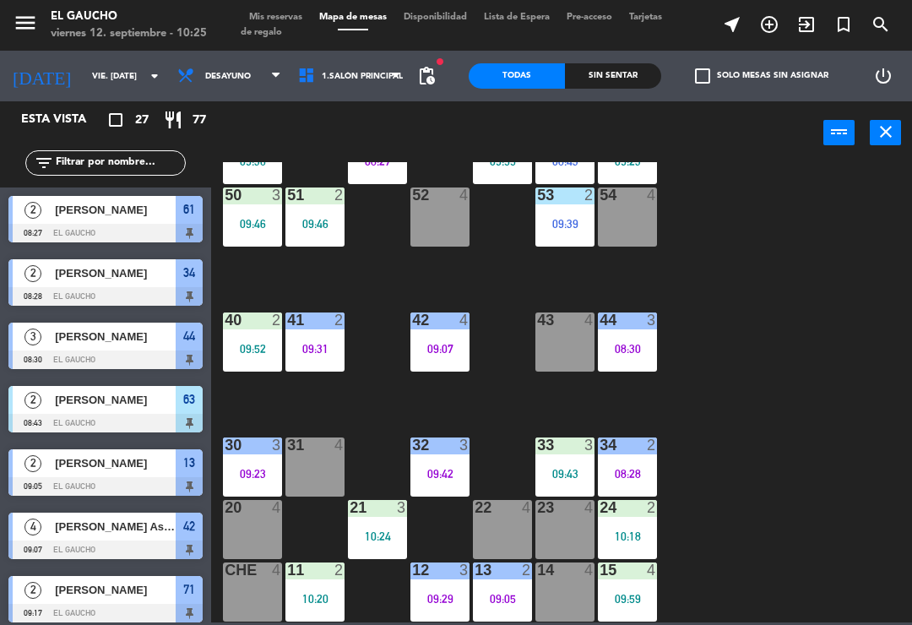
click at [454, 479] on div "09:42" at bounding box center [440, 474] width 59 height 12
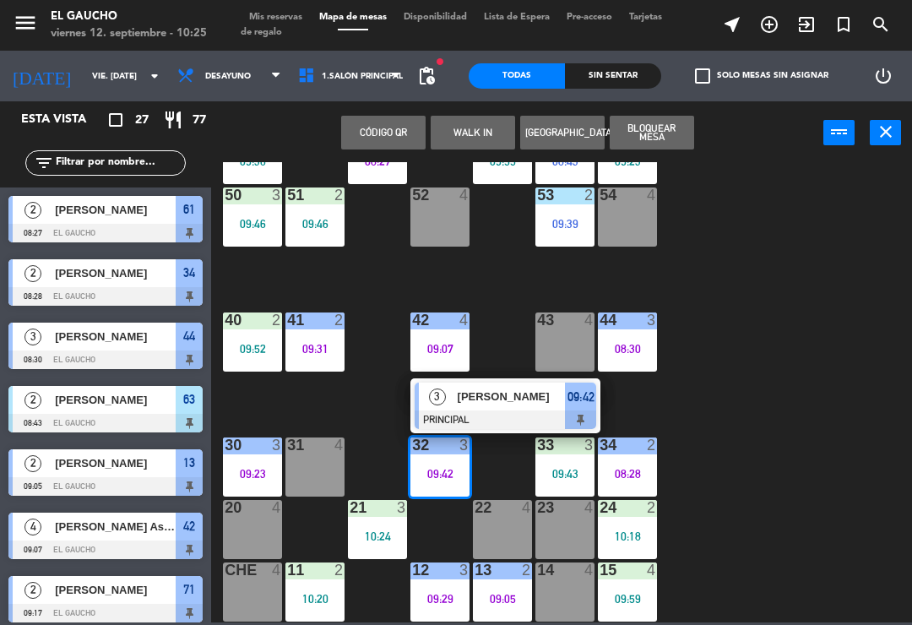
click at [523, 399] on span "[PERSON_NAME]" at bounding box center [512, 397] width 108 height 18
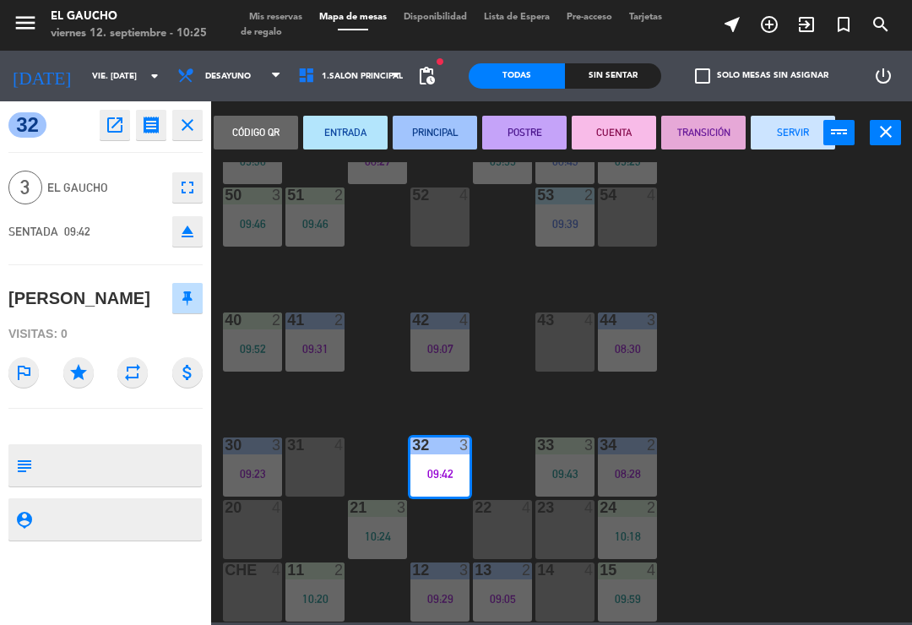
click at [796, 135] on button "SERVIR" at bounding box center [793, 133] width 84 height 34
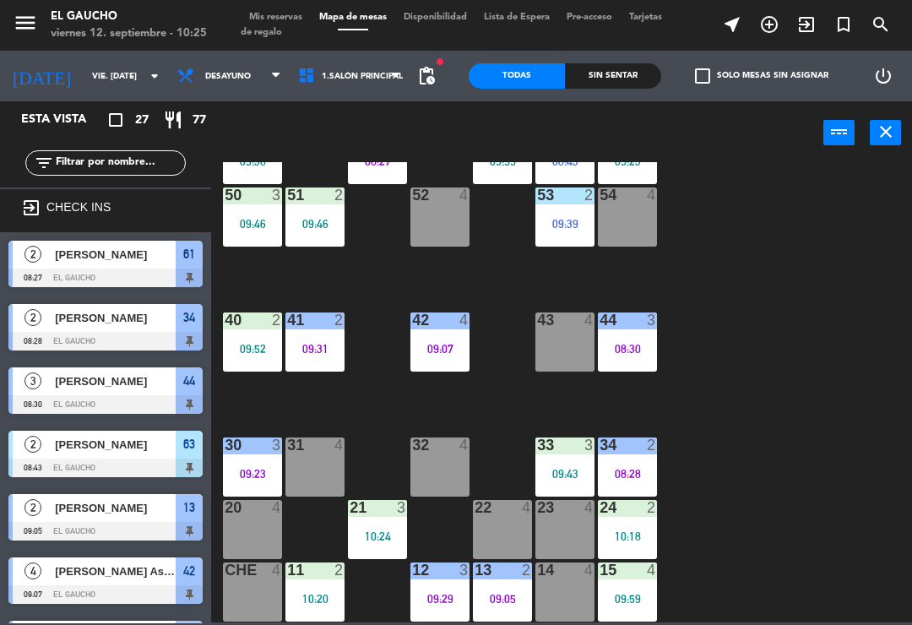
click at [556, 453] on div at bounding box center [566, 445] width 28 height 15
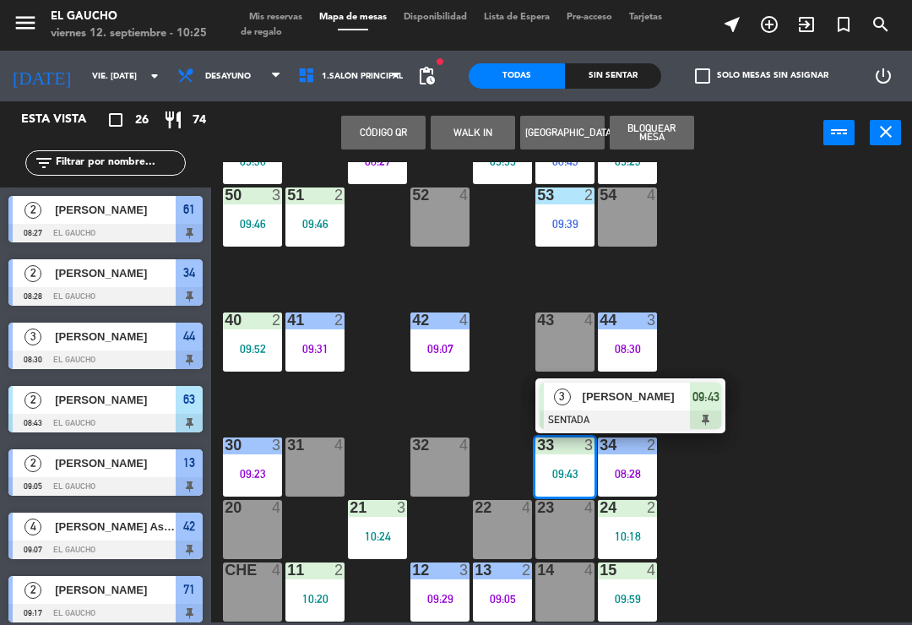
click at [624, 427] on div at bounding box center [631, 420] width 182 height 19
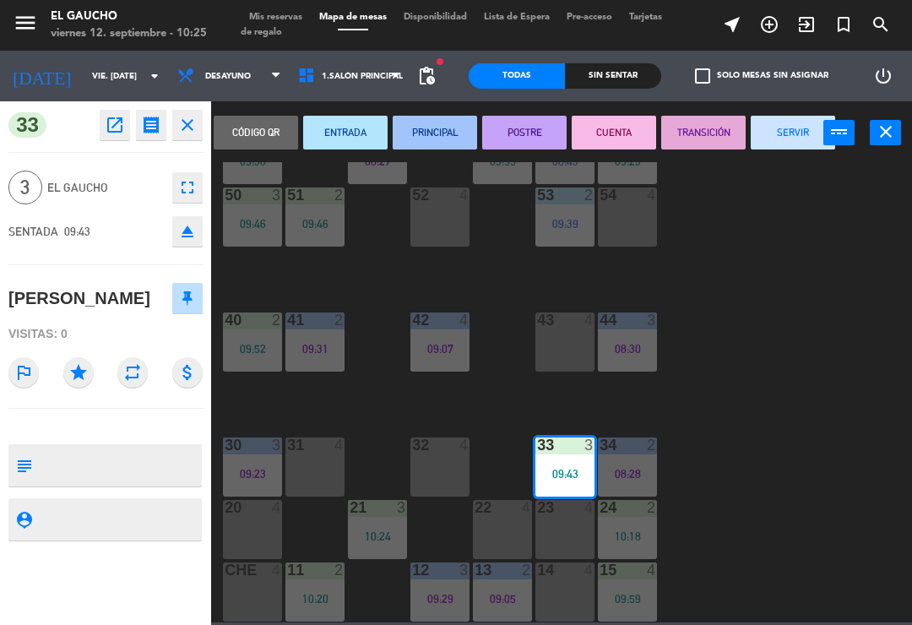
click at [465, 141] on button "PRINCIPAL" at bounding box center [435, 133] width 84 height 34
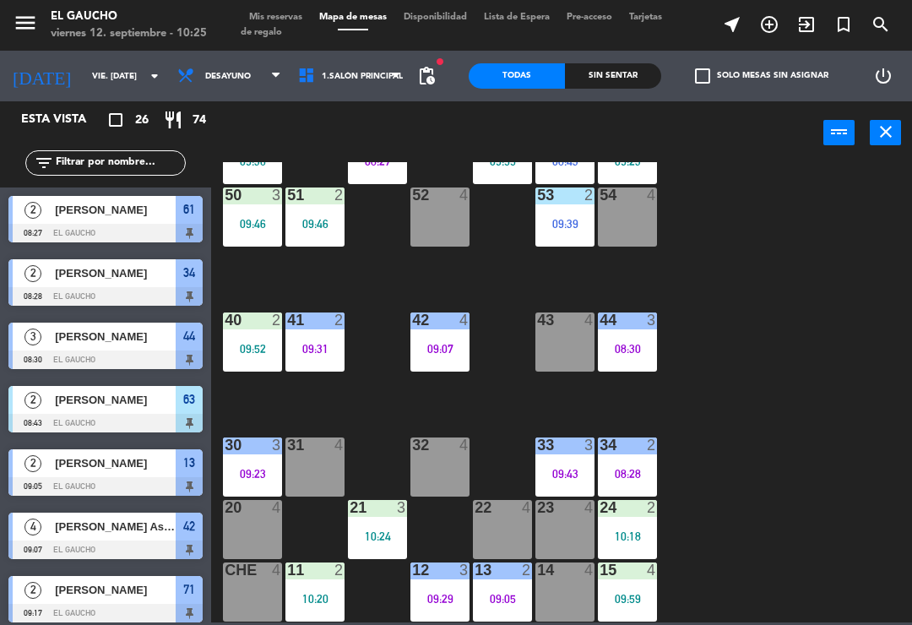
click at [633, 468] on div "08:28" at bounding box center [627, 474] width 59 height 12
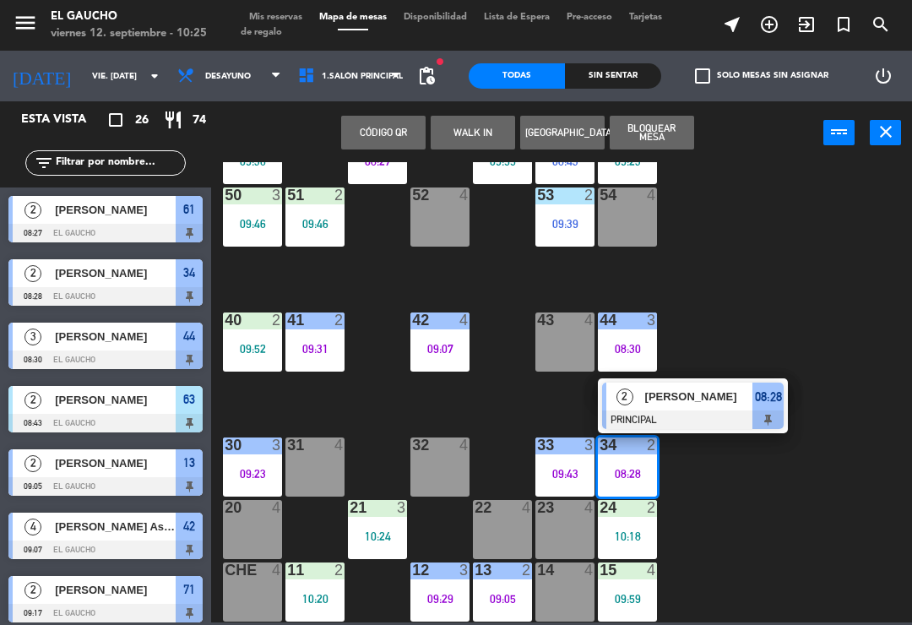
click at [678, 416] on div at bounding box center [693, 420] width 182 height 19
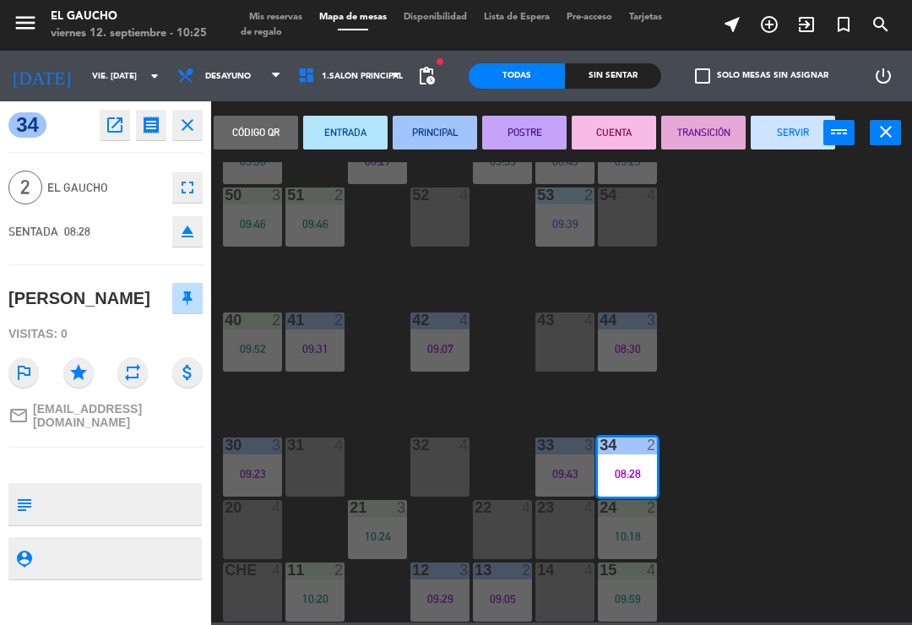
click at [785, 148] on button "SERVIR" at bounding box center [793, 133] width 84 height 34
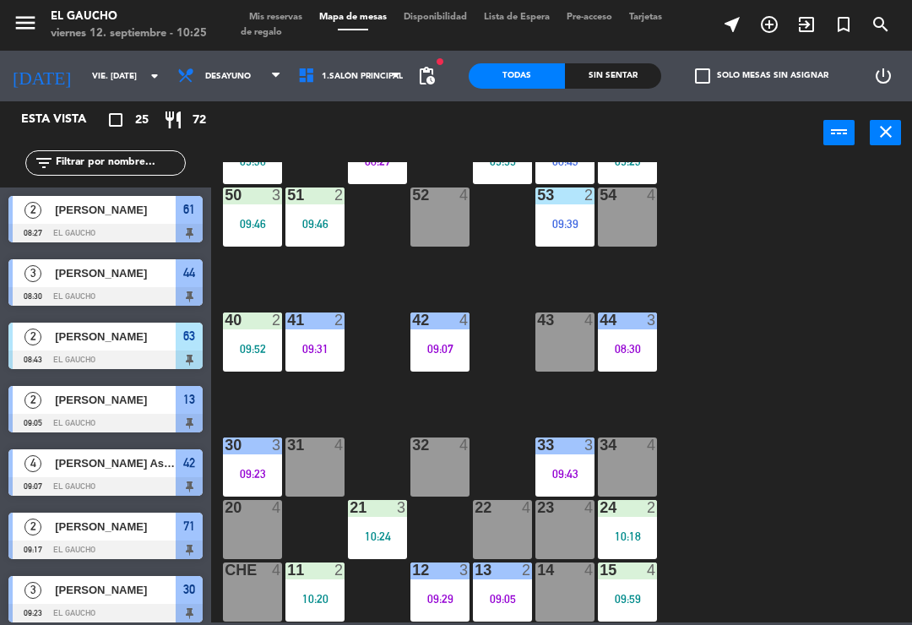
scroll to position [317, 0]
click at [520, 596] on div "09:05" at bounding box center [502, 599] width 59 height 12
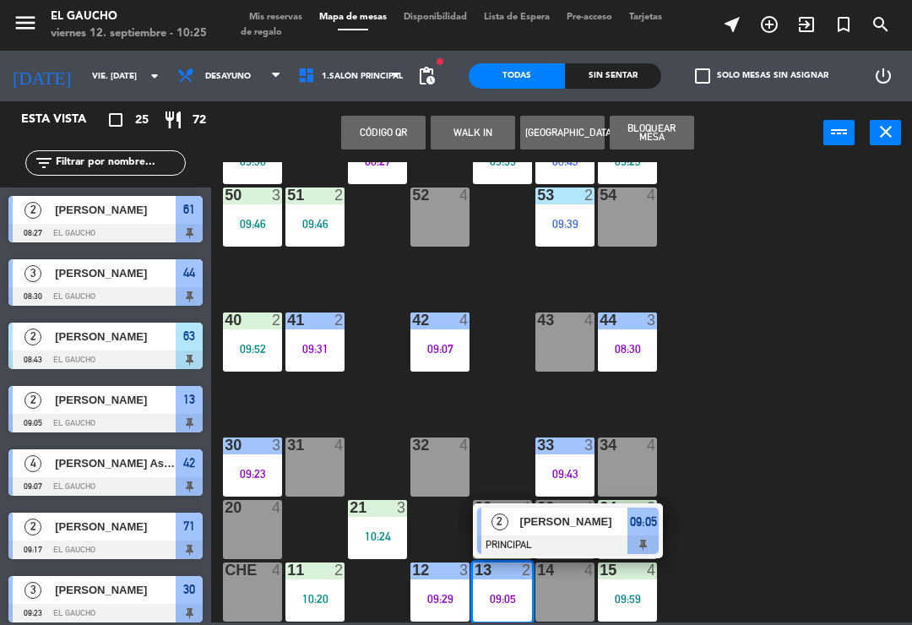
click at [596, 530] on span "[PERSON_NAME]" at bounding box center [574, 522] width 108 height 18
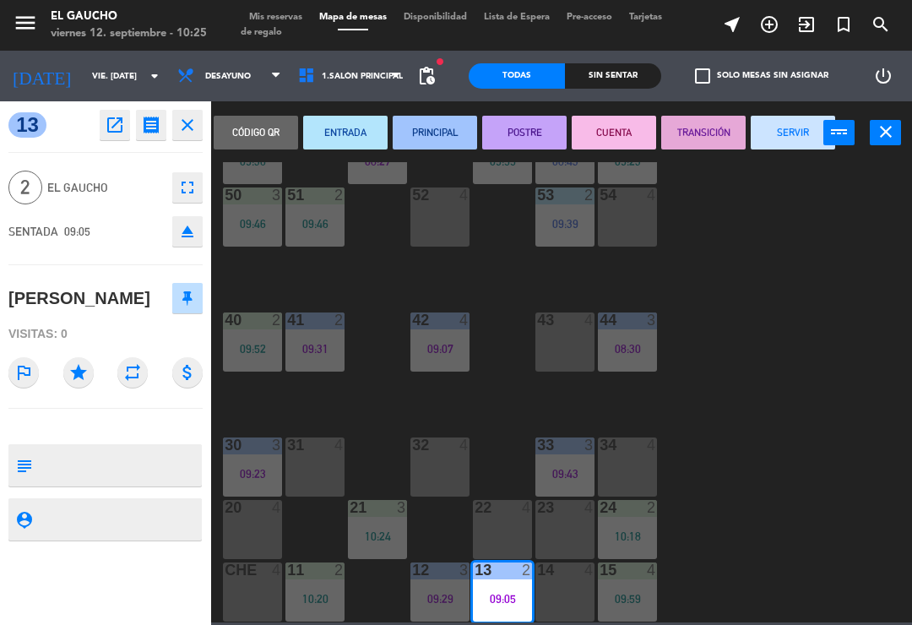
click at [781, 133] on button "SERVIR" at bounding box center [793, 133] width 84 height 34
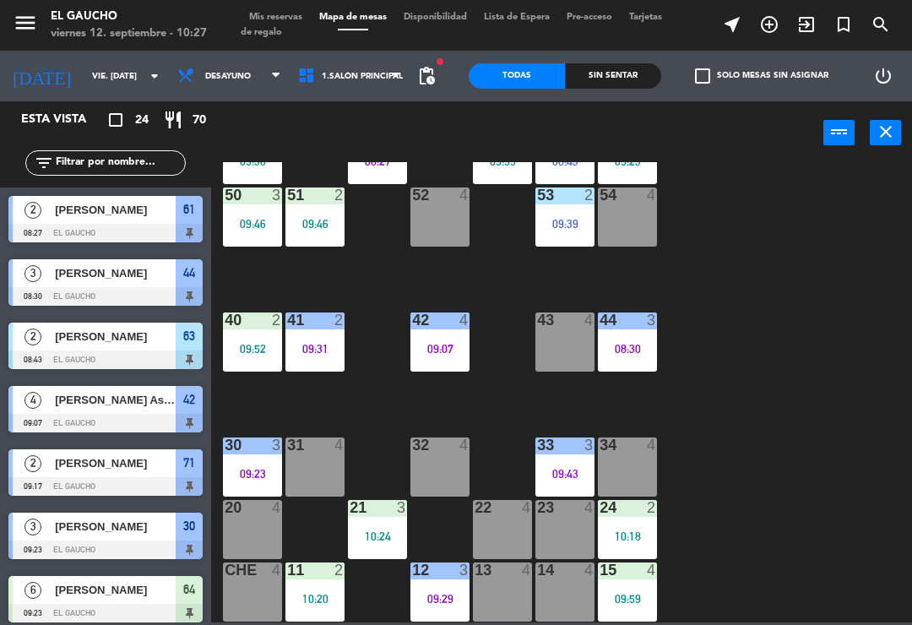
click at [616, 460] on div "34 4" at bounding box center [627, 467] width 59 height 59
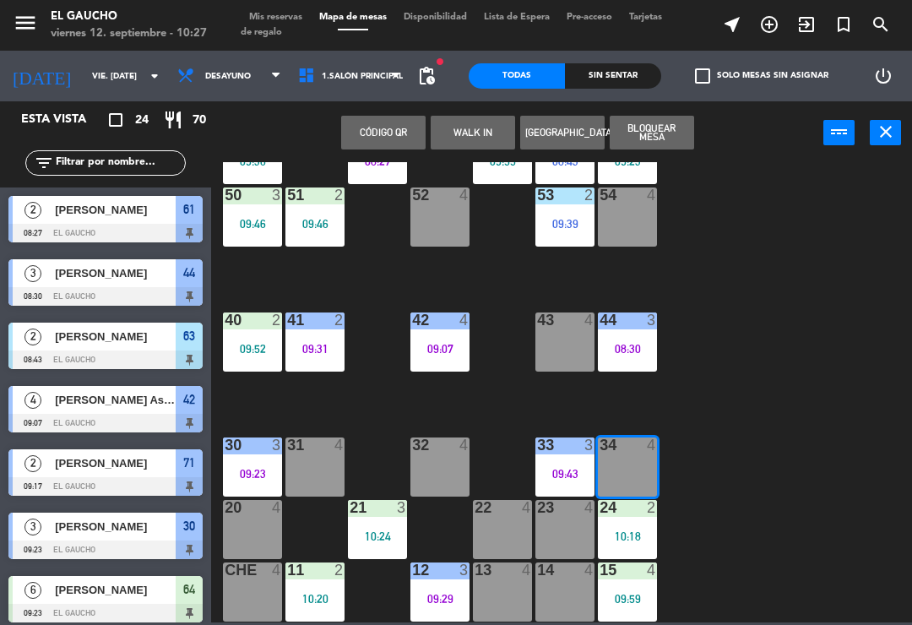
click at [477, 142] on button "WALK IN" at bounding box center [473, 133] width 84 height 34
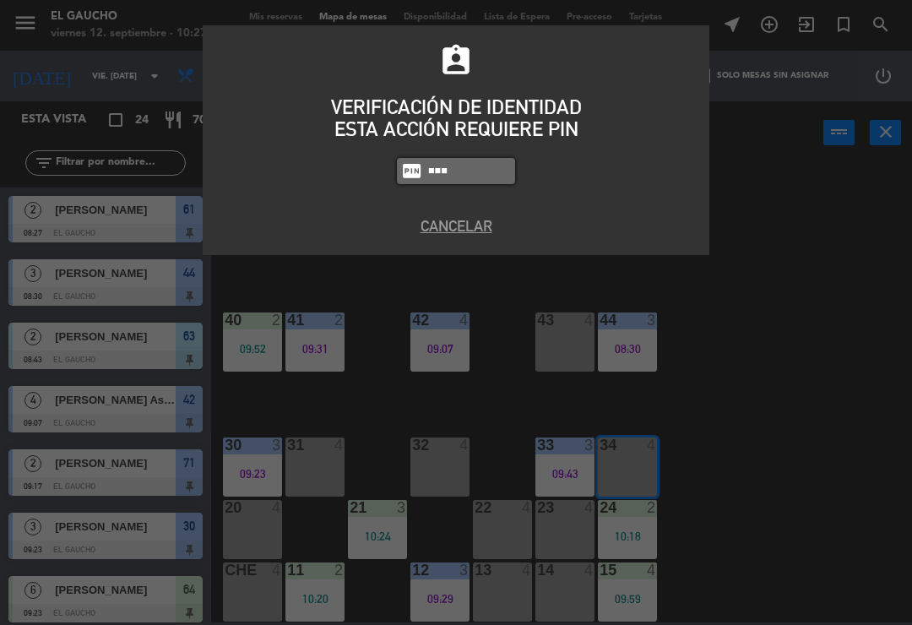
type input "0009"
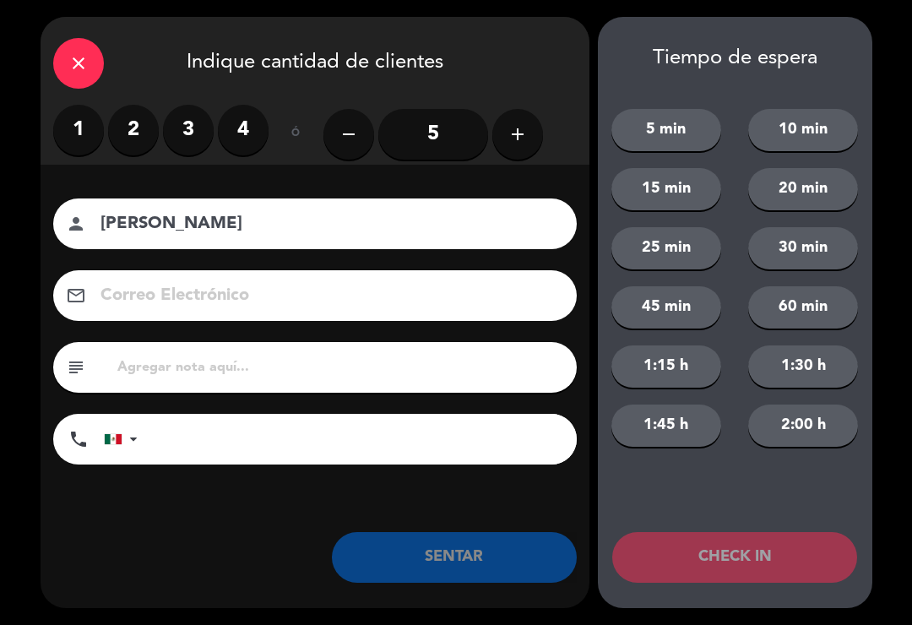
click at [132, 136] on label "2" at bounding box center [133, 130] width 51 height 51
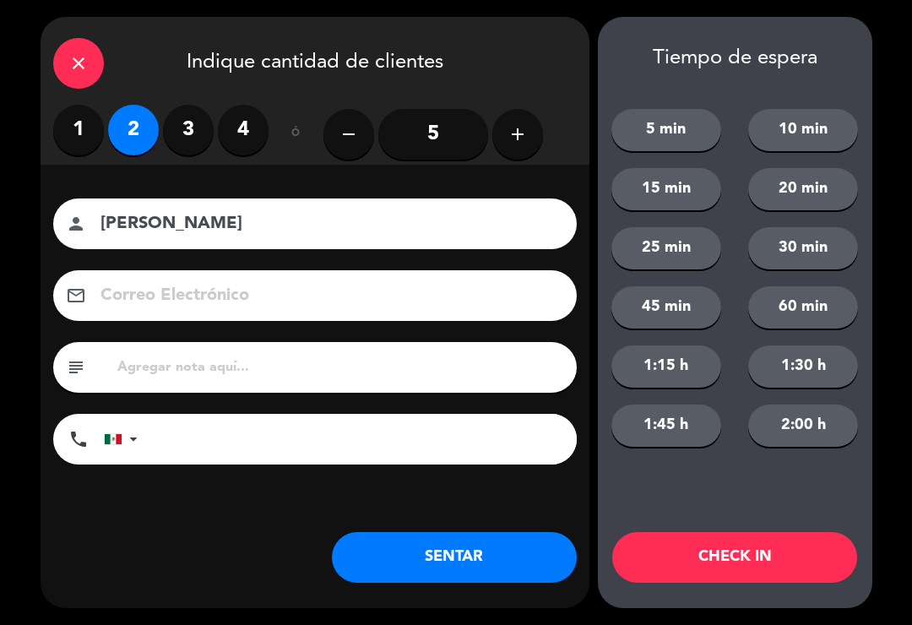
click at [265, 239] on input "[PERSON_NAME]" at bounding box center [327, 225] width 456 height 30
click at [354, 226] on input "[PERSON_NAME]" at bounding box center [327, 225] width 456 height 30
type input "[PERSON_NAME]"
click at [394, 290] on input at bounding box center [327, 296] width 456 height 30
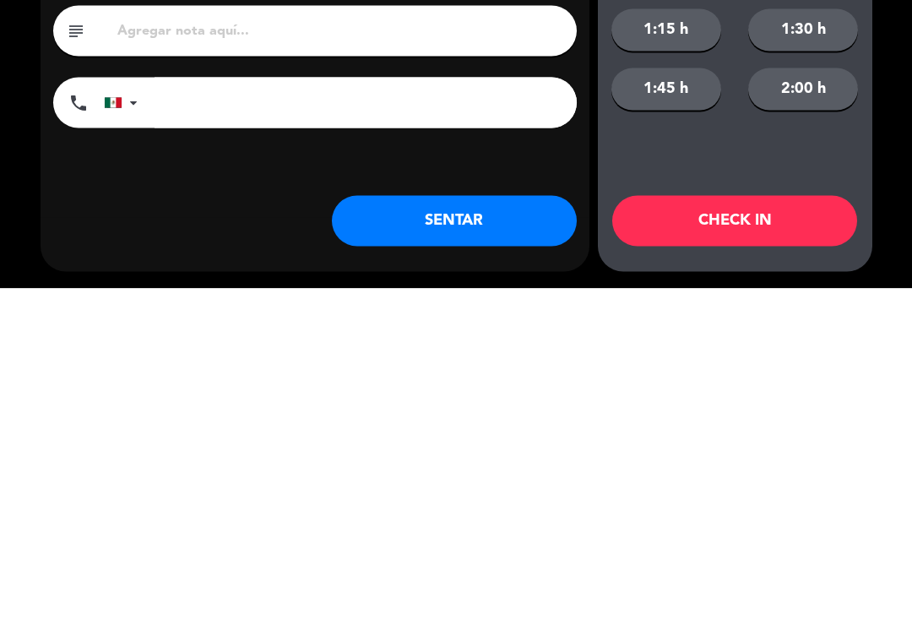
type input "[EMAIL_ADDRESS][DOMAIN_NAME]"
click at [470, 532] on button "SENTAR" at bounding box center [454, 557] width 245 height 51
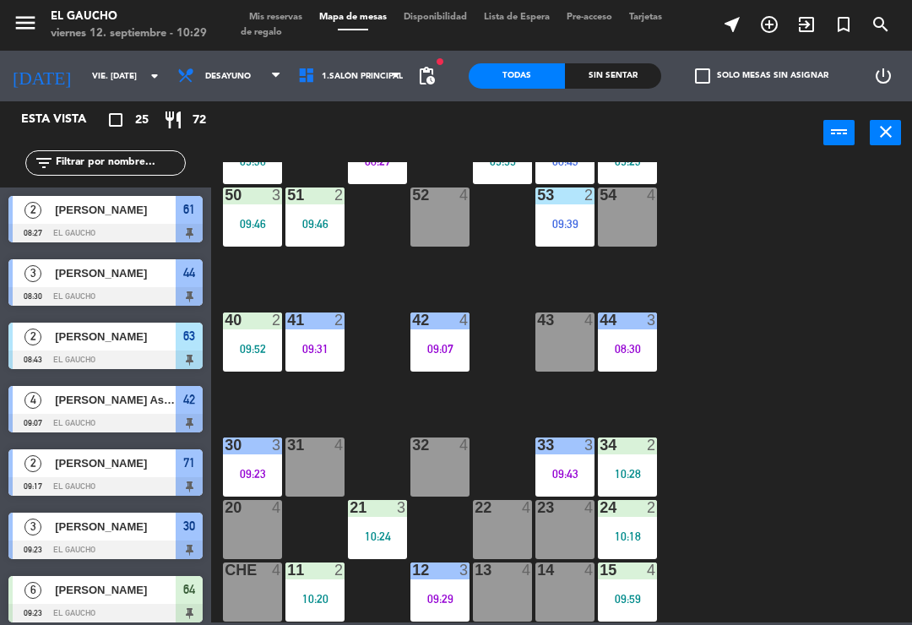
click at [651, 342] on div "08:30" at bounding box center [627, 348] width 59 height 13
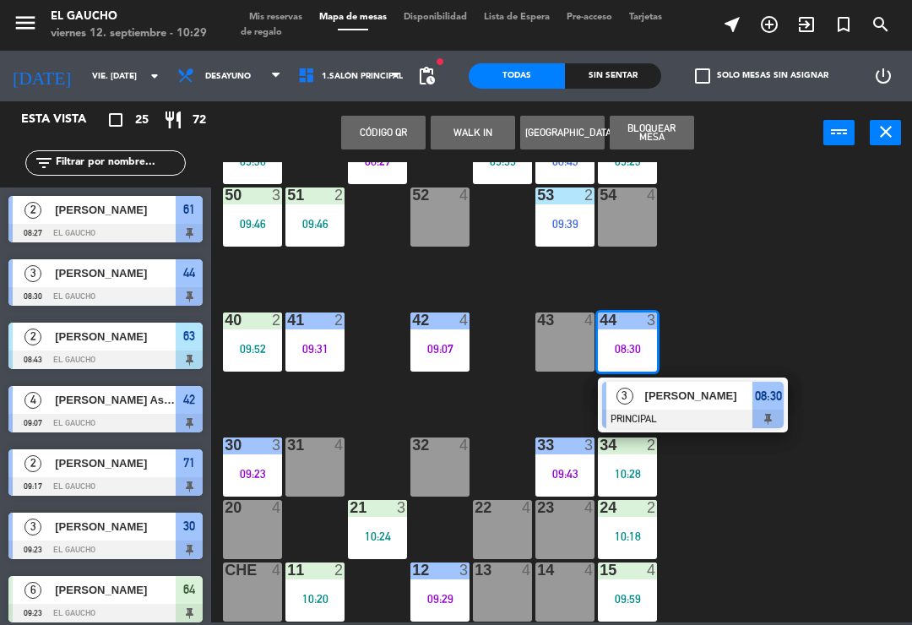
click at [699, 409] on div "[PERSON_NAME]" at bounding box center [699, 396] width 110 height 28
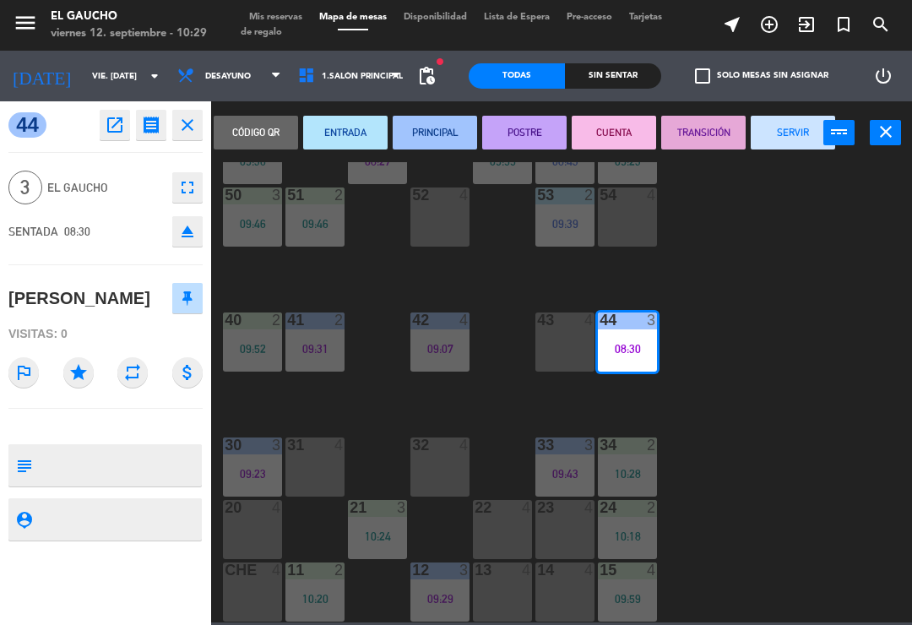
click at [808, 130] on button "SERVIR" at bounding box center [793, 133] width 84 height 34
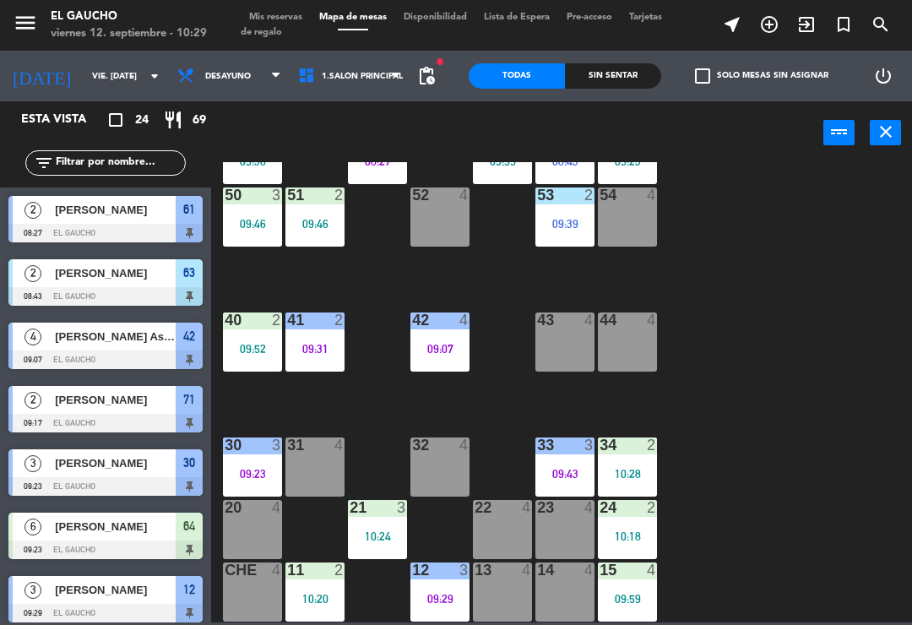
click at [257, 322] on div at bounding box center [253, 320] width 28 height 15
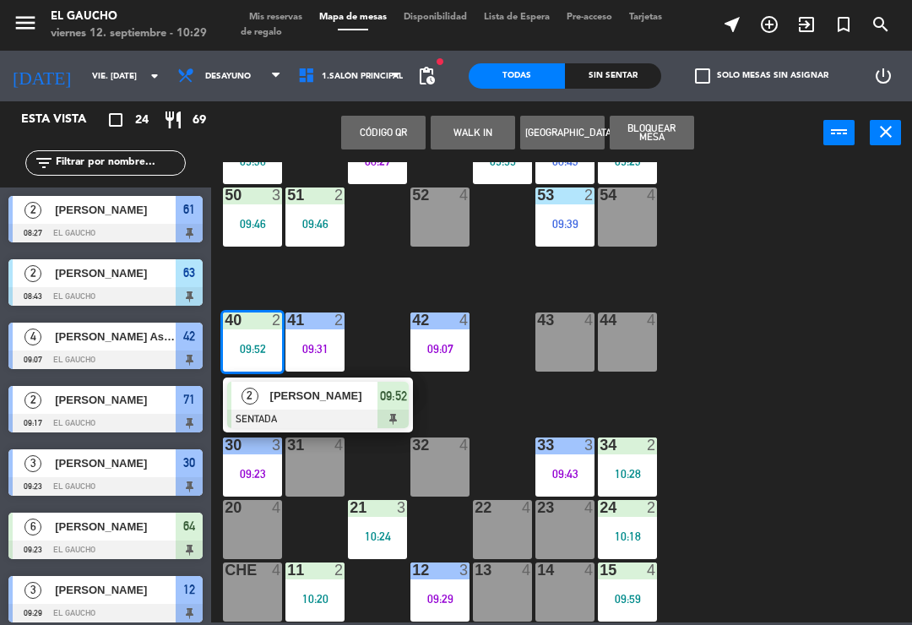
click at [333, 400] on span "[PERSON_NAME]" at bounding box center [324, 396] width 108 height 18
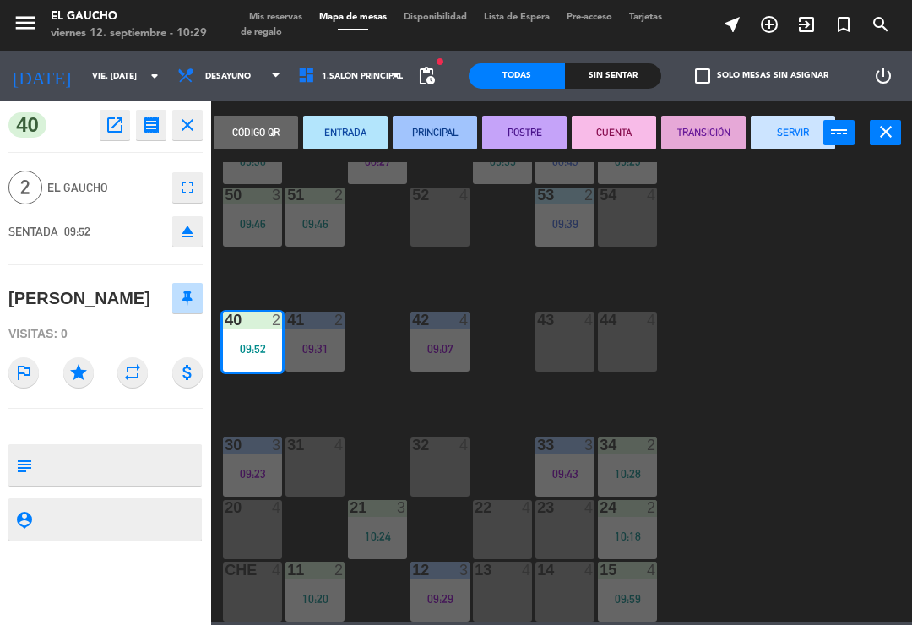
click at [806, 129] on button "SERVIR" at bounding box center [793, 133] width 84 height 34
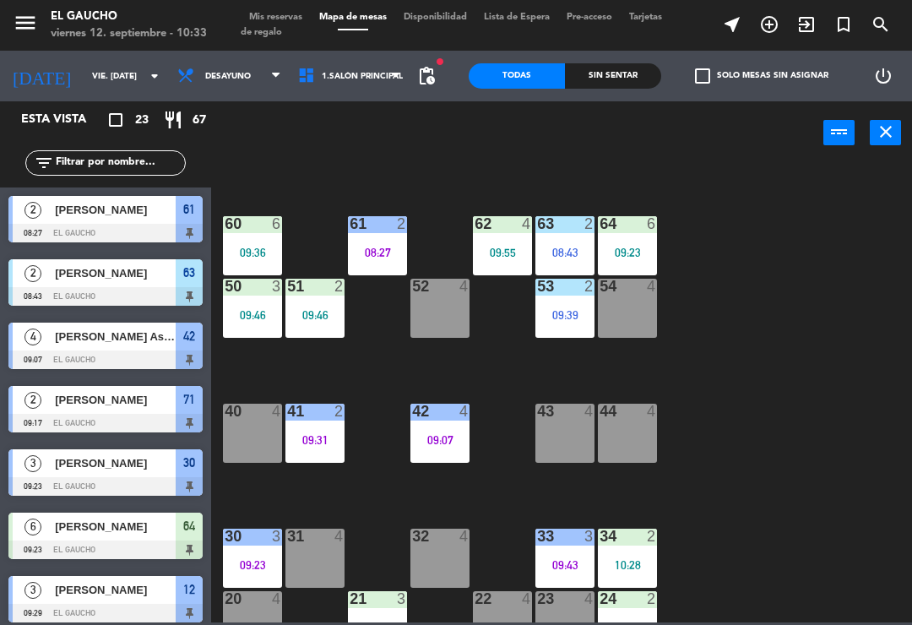
scroll to position [225, 0]
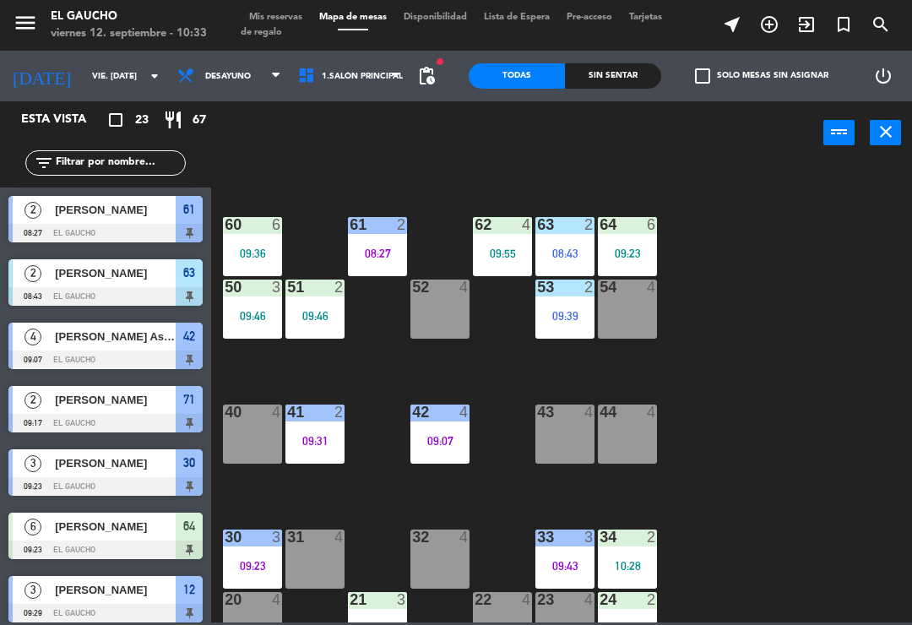
click at [572, 244] on div "63 2 08:43" at bounding box center [565, 246] width 59 height 59
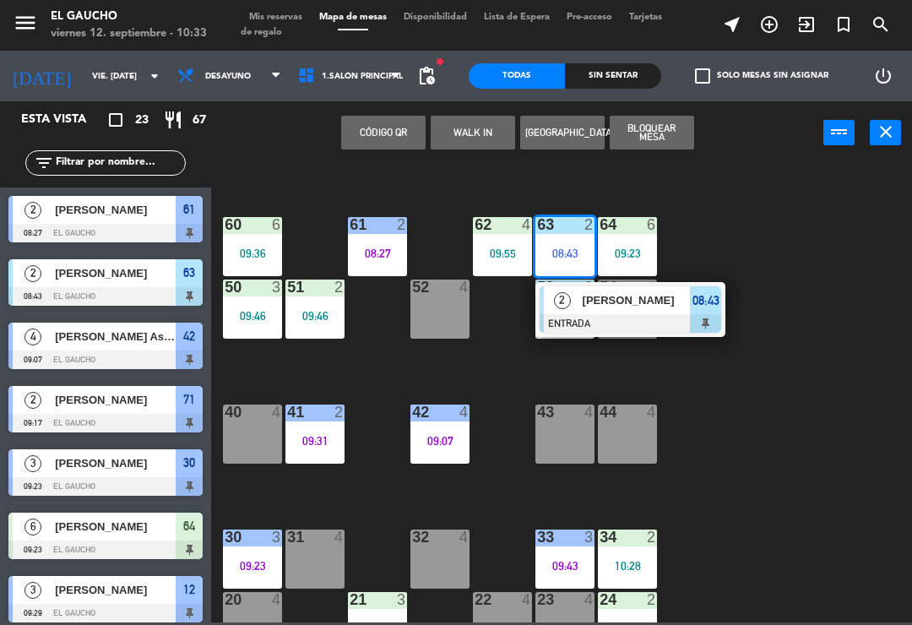
click at [637, 313] on div "[PERSON_NAME]" at bounding box center [636, 300] width 110 height 28
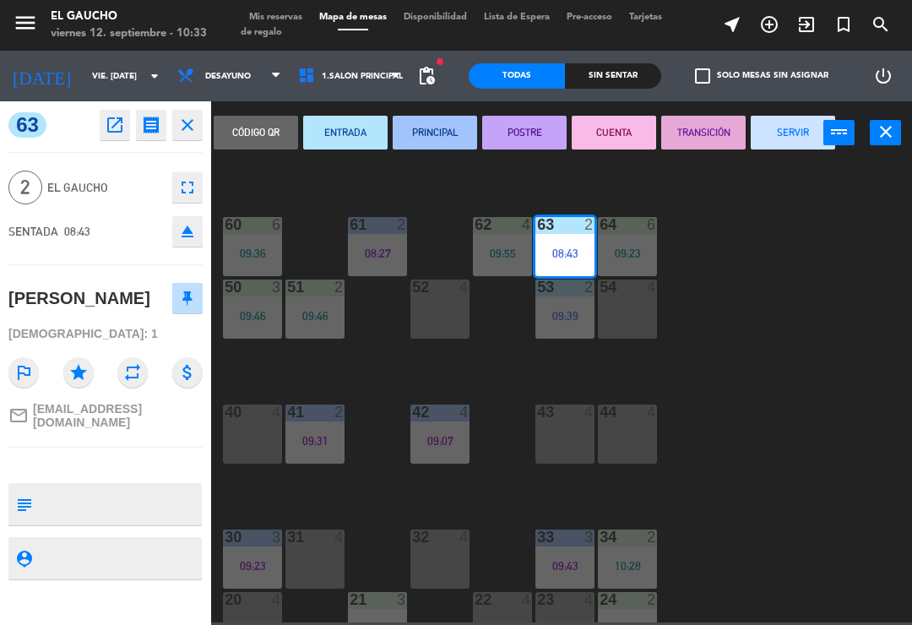
click at [454, 148] on button "PRINCIPAL" at bounding box center [435, 133] width 84 height 34
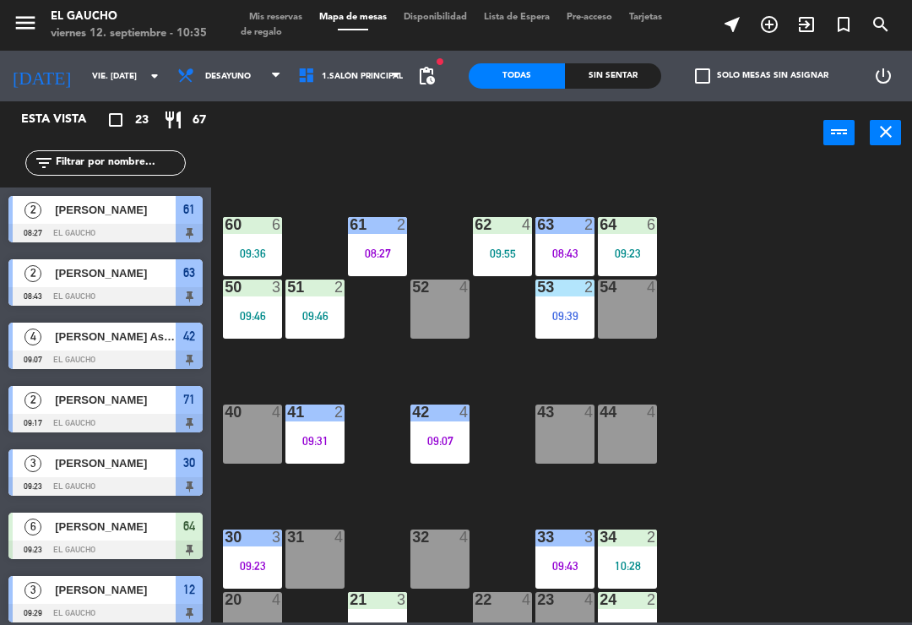
click at [248, 438] on div "40 4" at bounding box center [252, 434] width 59 height 59
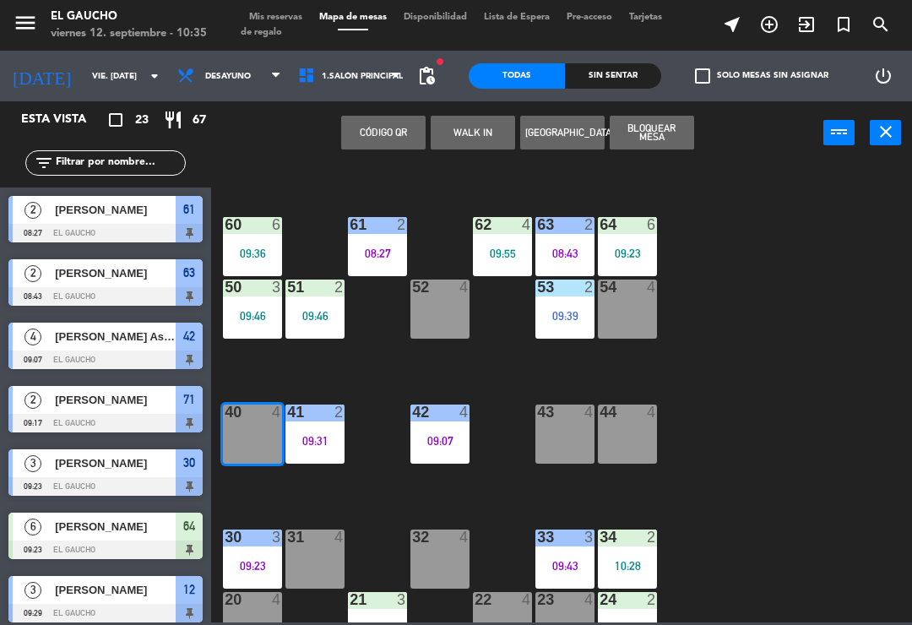
click at [442, 148] on button "WALK IN" at bounding box center [473, 133] width 84 height 34
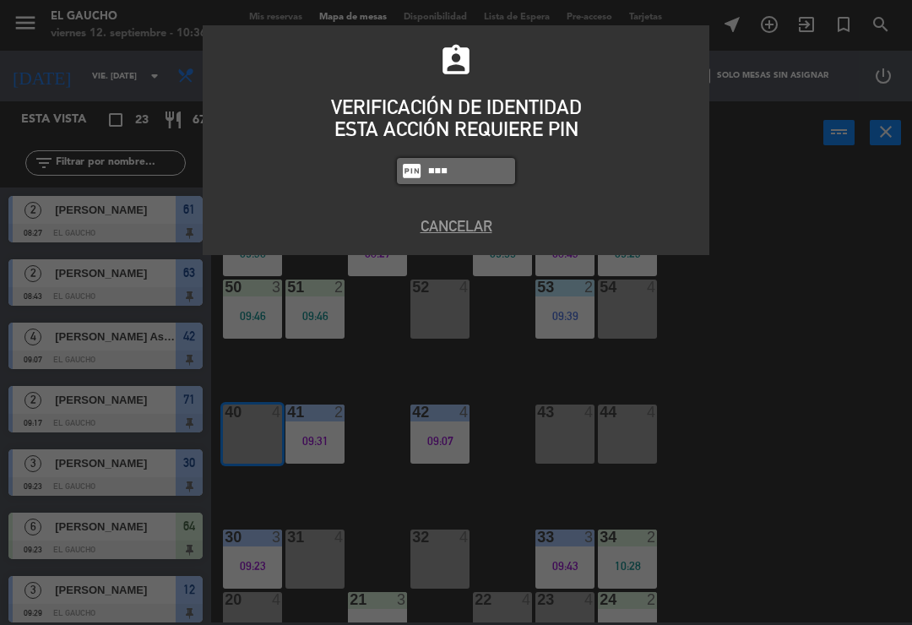
type input "3124"
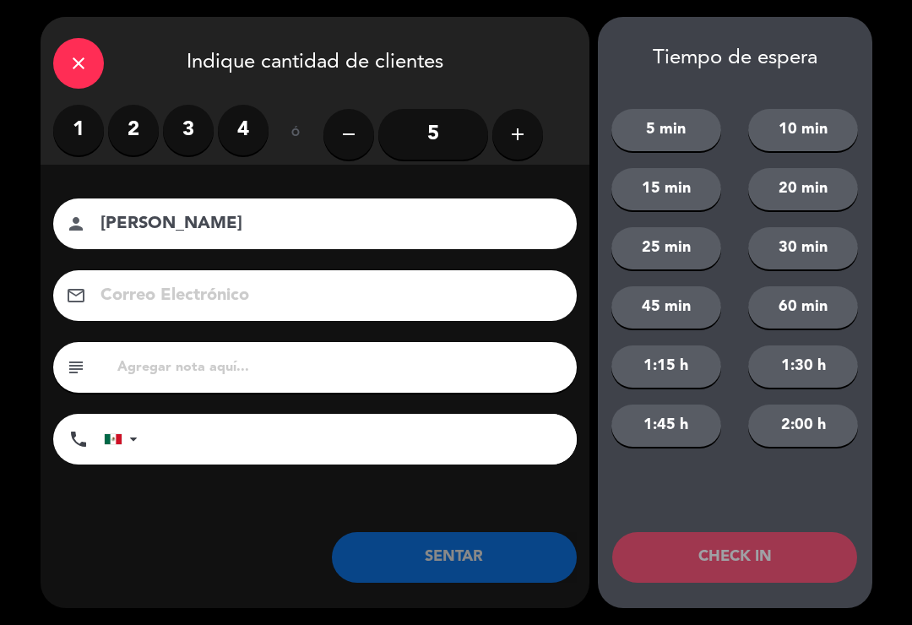
click at [249, 126] on label "4" at bounding box center [243, 130] width 51 height 51
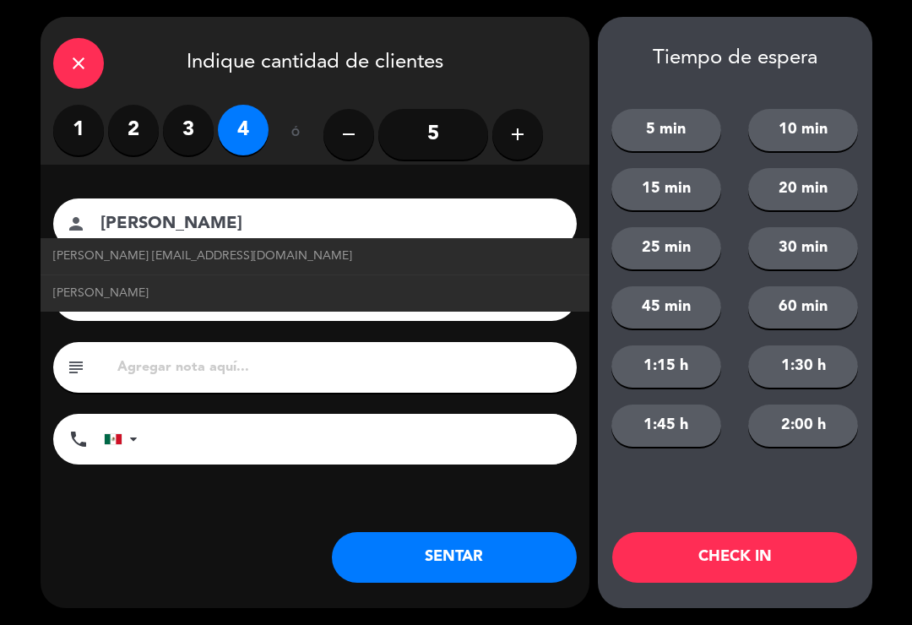
click at [253, 259] on span "[PERSON_NAME] [EMAIL_ADDRESS][DOMAIN_NAME]" at bounding box center [202, 256] width 299 height 19
type input "[PERSON_NAME]"
type input "[EMAIL_ADDRESS][DOMAIN_NAME]"
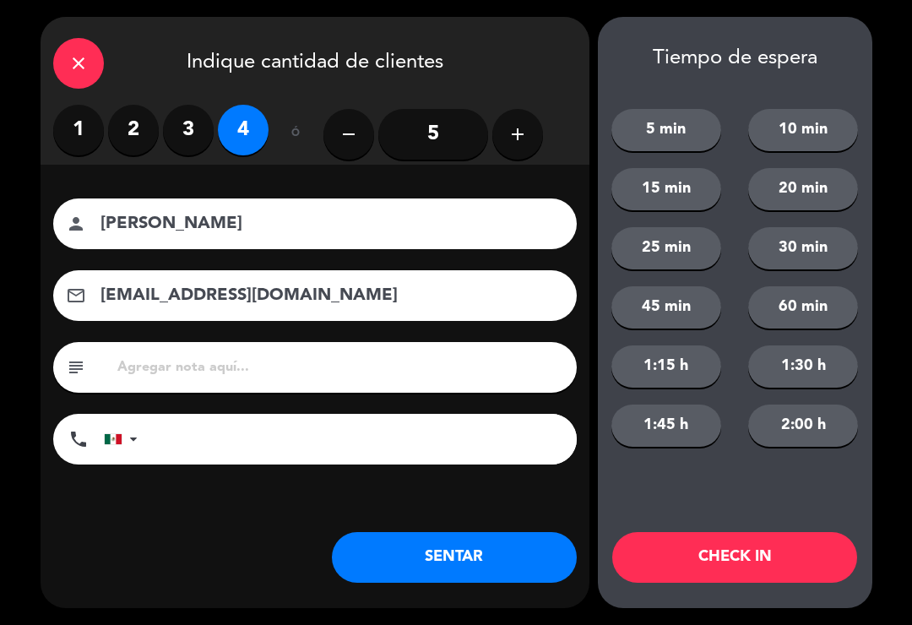
click at [421, 564] on button "SENTAR" at bounding box center [454, 557] width 245 height 51
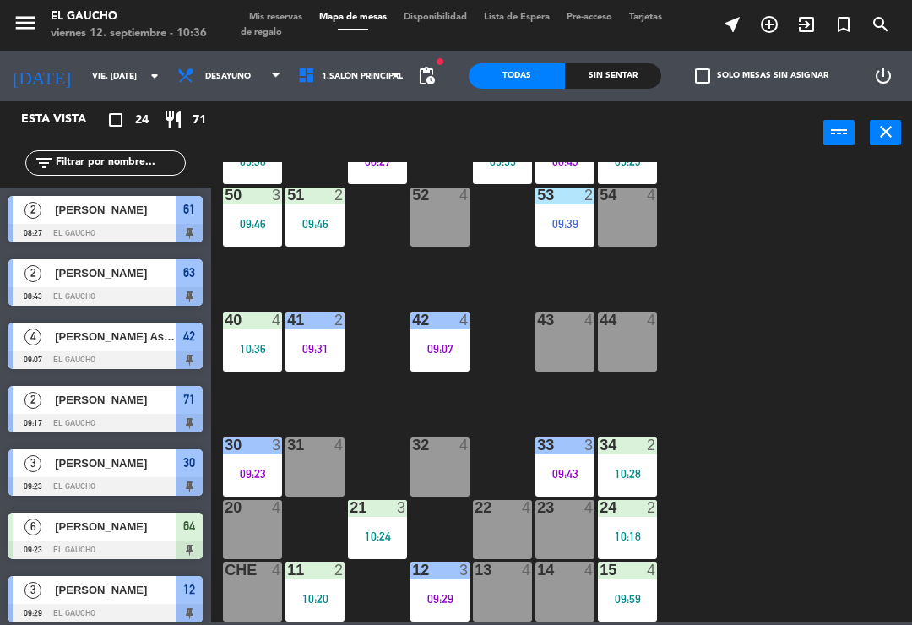
scroll to position [317, 0]
click at [496, 596] on div "13 4" at bounding box center [502, 592] width 59 height 59
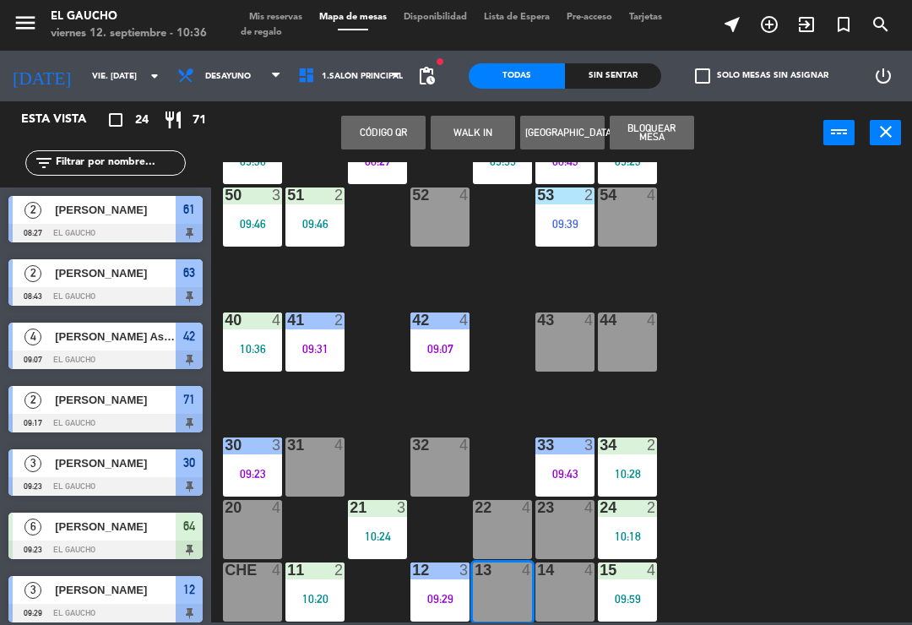
click at [477, 143] on button "WALK IN" at bounding box center [473, 133] width 84 height 34
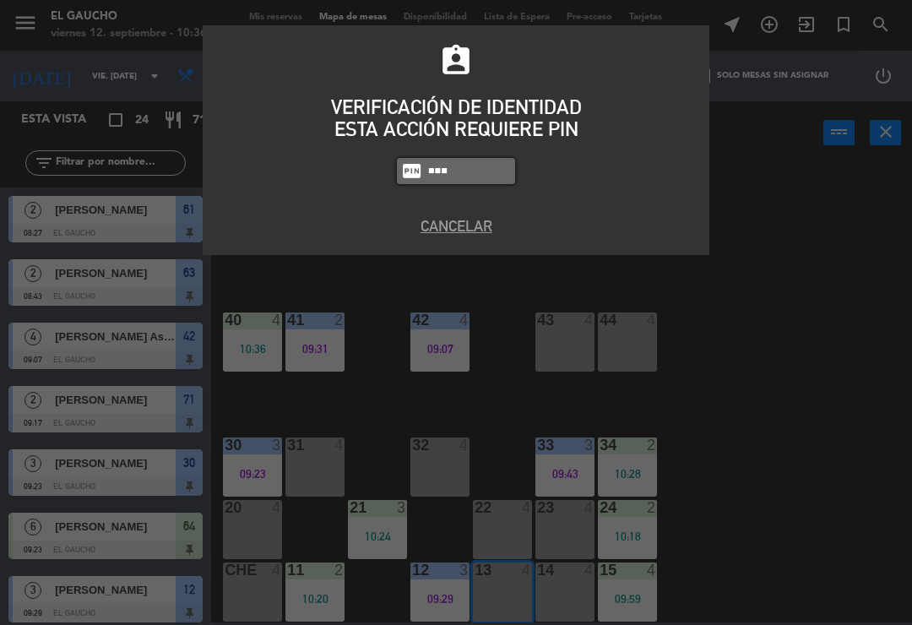
type input "0009"
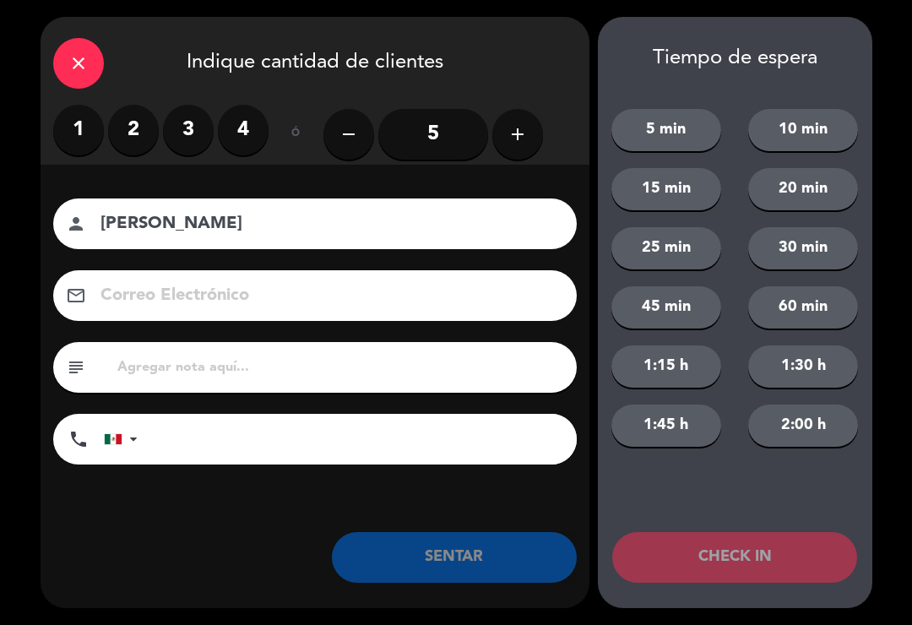
type input "[PERSON_NAME]"
click at [133, 131] on label "2" at bounding box center [133, 130] width 51 height 51
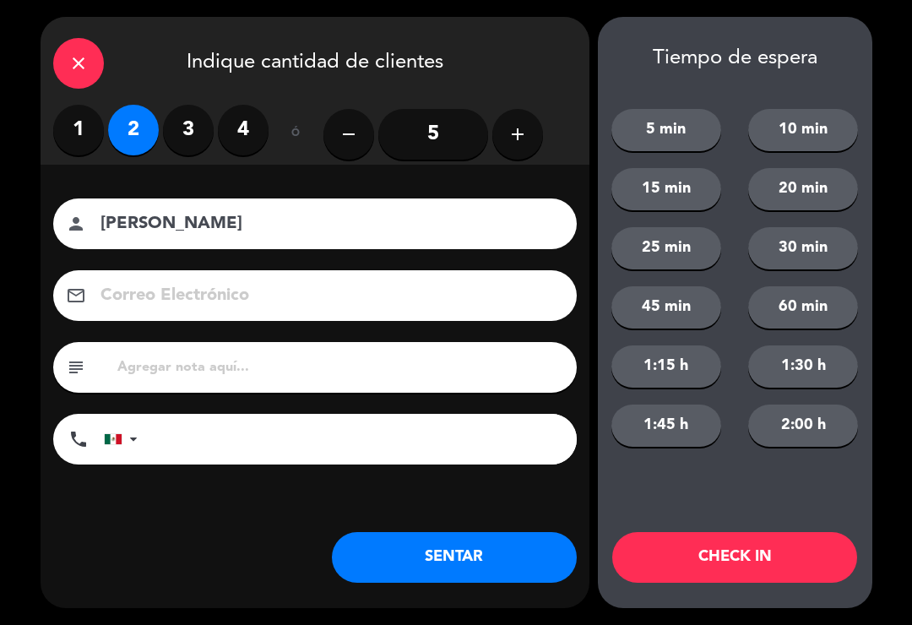
click at [419, 569] on button "SENTAR" at bounding box center [454, 557] width 245 height 51
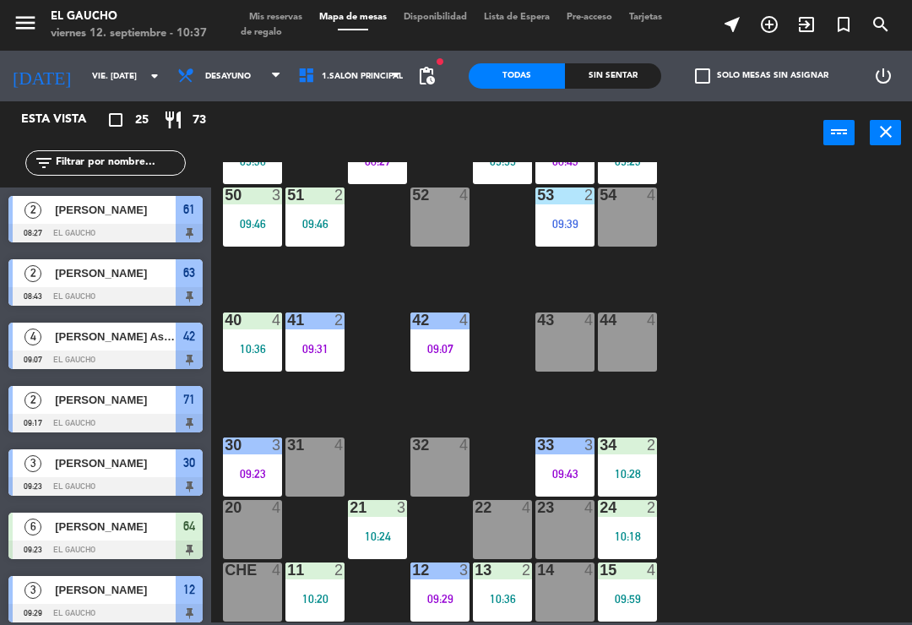
click at [438, 467] on div "32 4" at bounding box center [440, 467] width 59 height 59
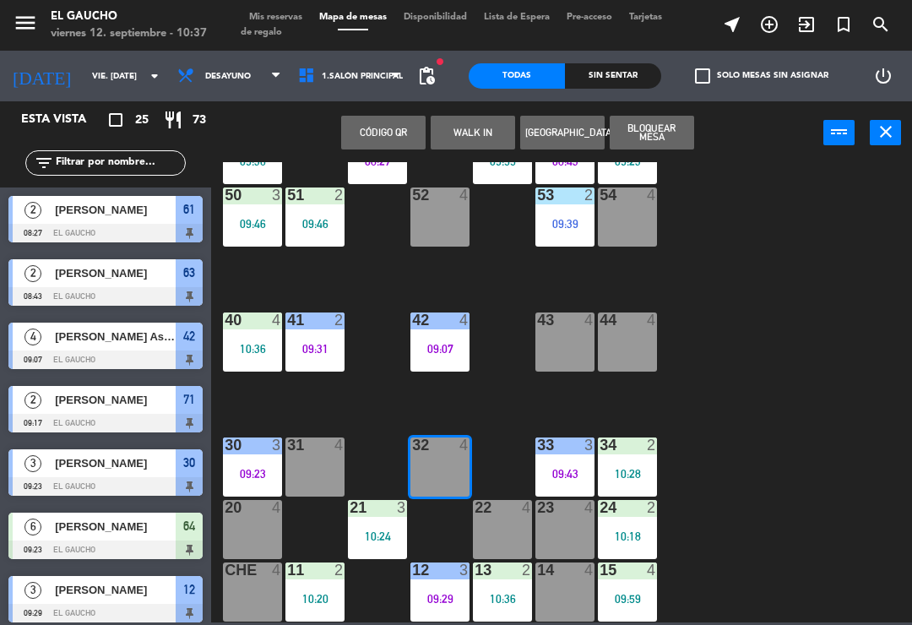
click at [480, 128] on button "WALK IN" at bounding box center [473, 133] width 84 height 34
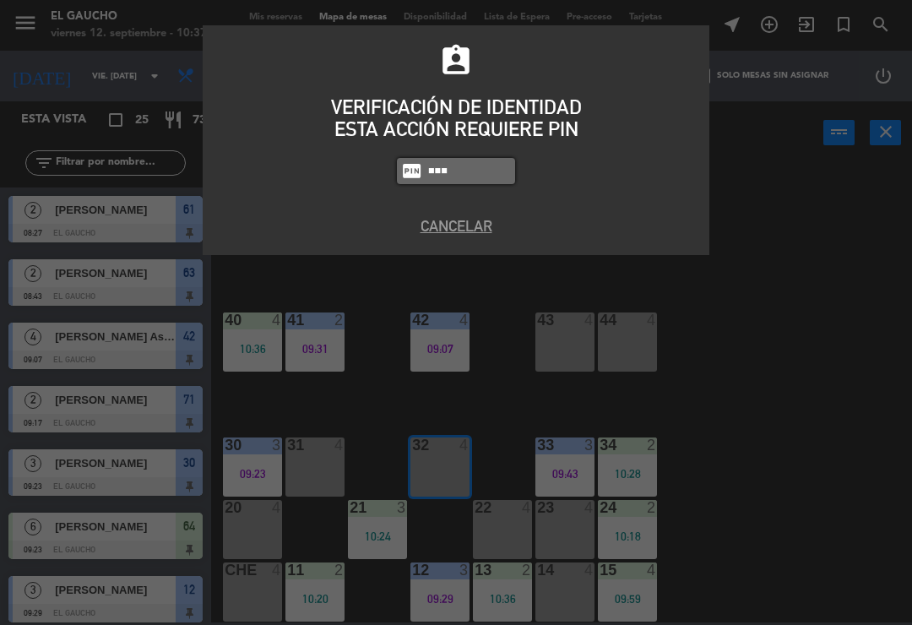
type input "0009"
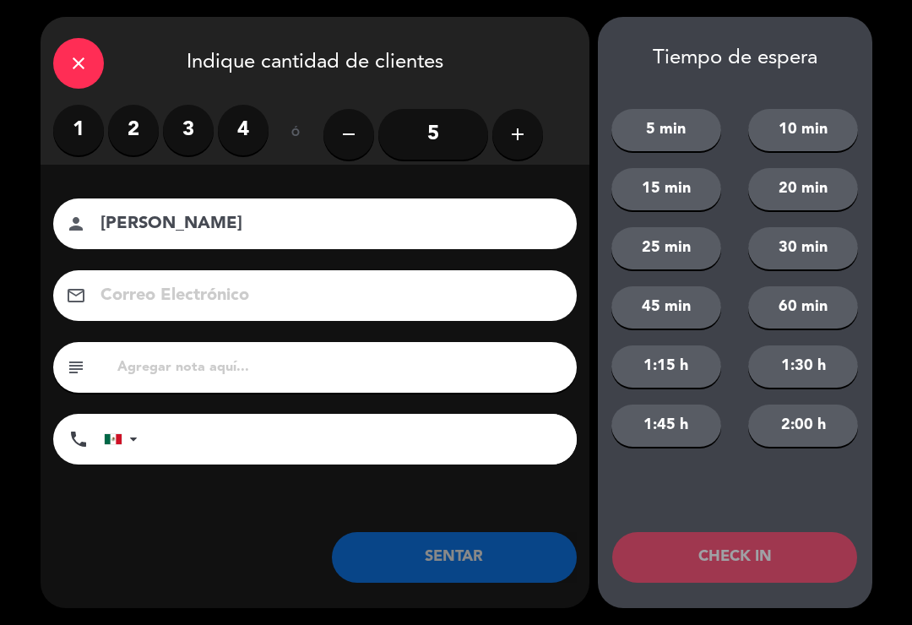
type input "[PERSON_NAME]"
click at [188, 131] on label "3" at bounding box center [188, 130] width 51 height 51
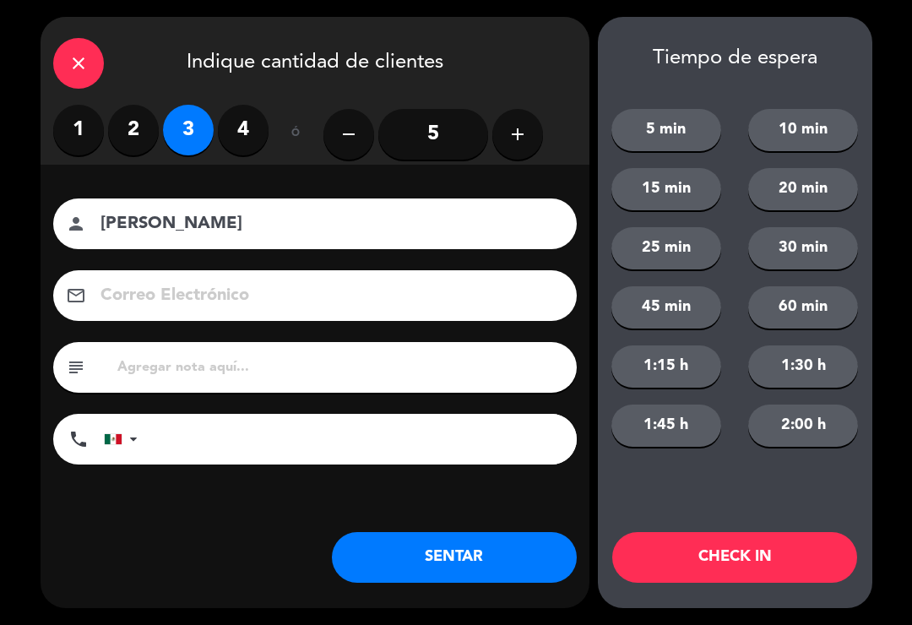
click at [491, 577] on button "SENTAR" at bounding box center [454, 557] width 245 height 51
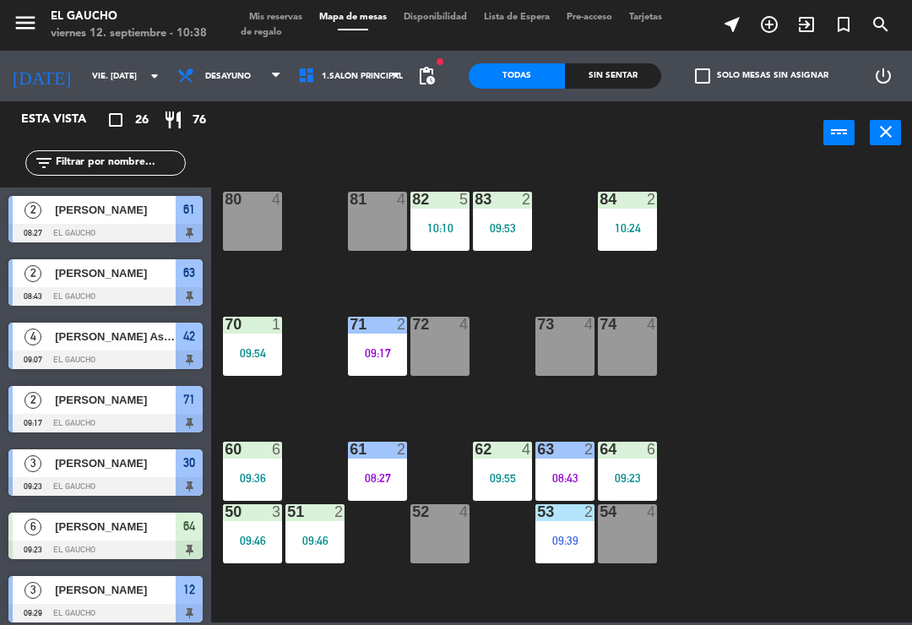
scroll to position [0, 0]
click at [373, 228] on div "81 4" at bounding box center [377, 221] width 59 height 59
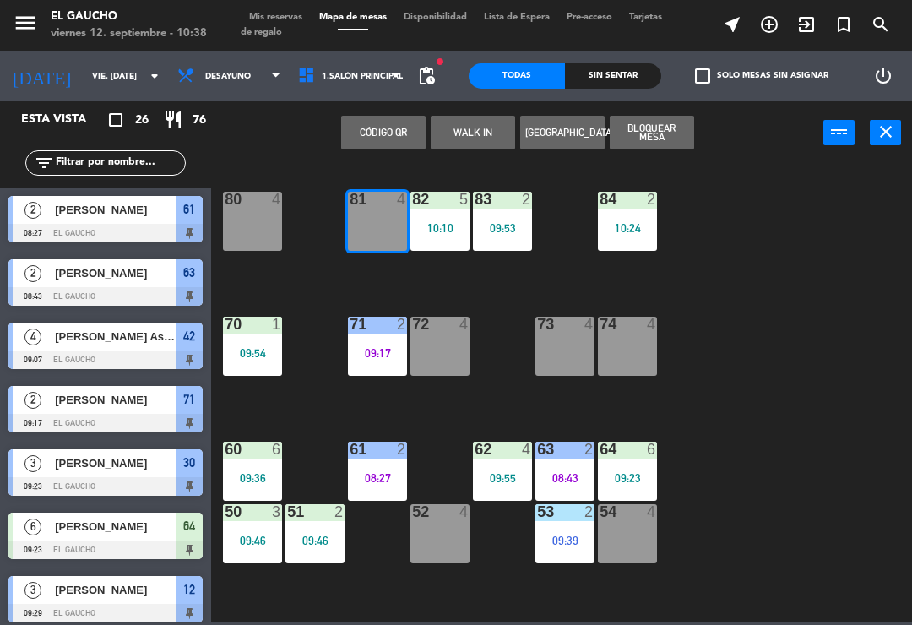
click at [465, 129] on button "WALK IN" at bounding box center [473, 133] width 84 height 34
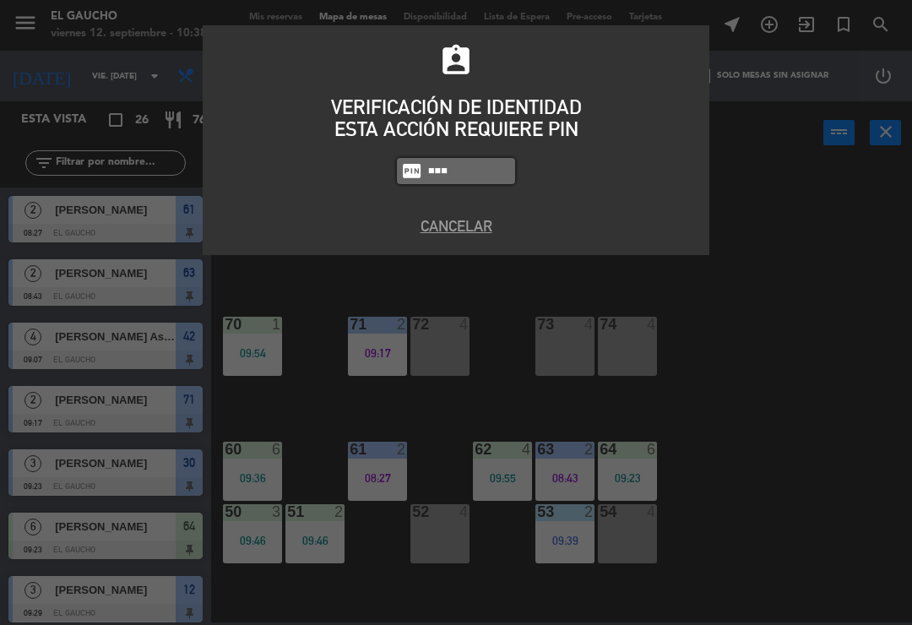
type input "0009"
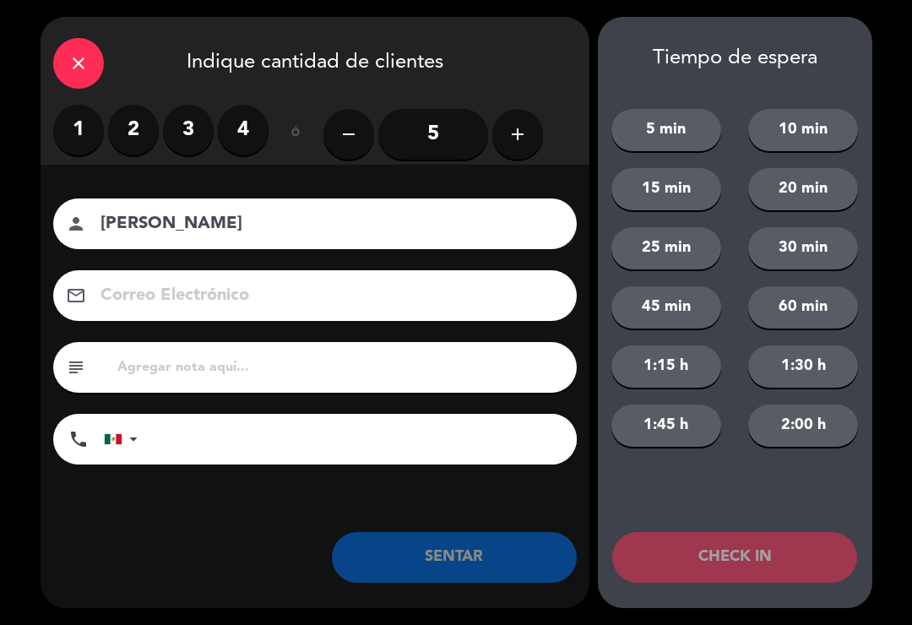
type input "[PERSON_NAME]"
click at [131, 130] on label "2" at bounding box center [133, 130] width 51 height 51
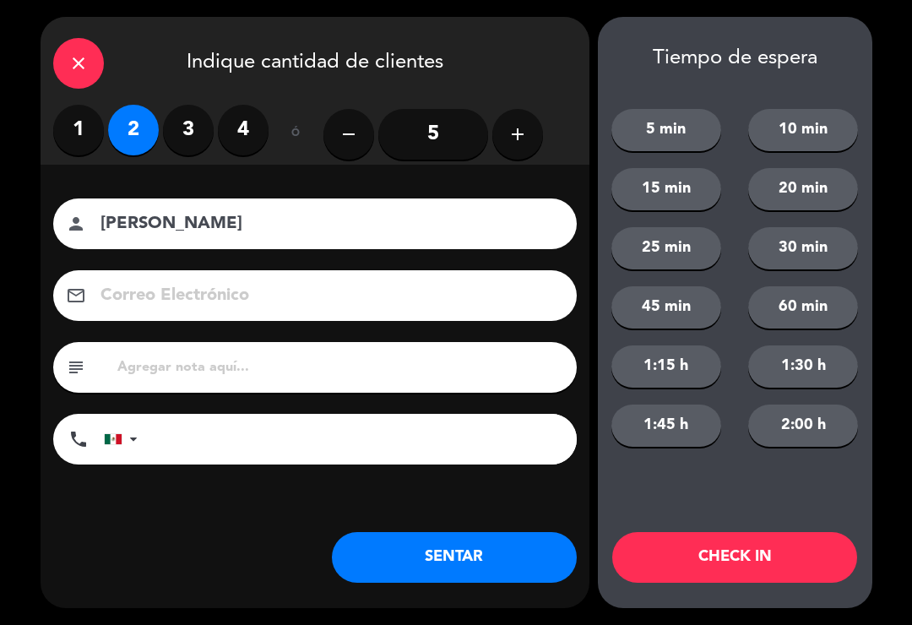
click at [445, 564] on button "SENTAR" at bounding box center [454, 557] width 245 height 51
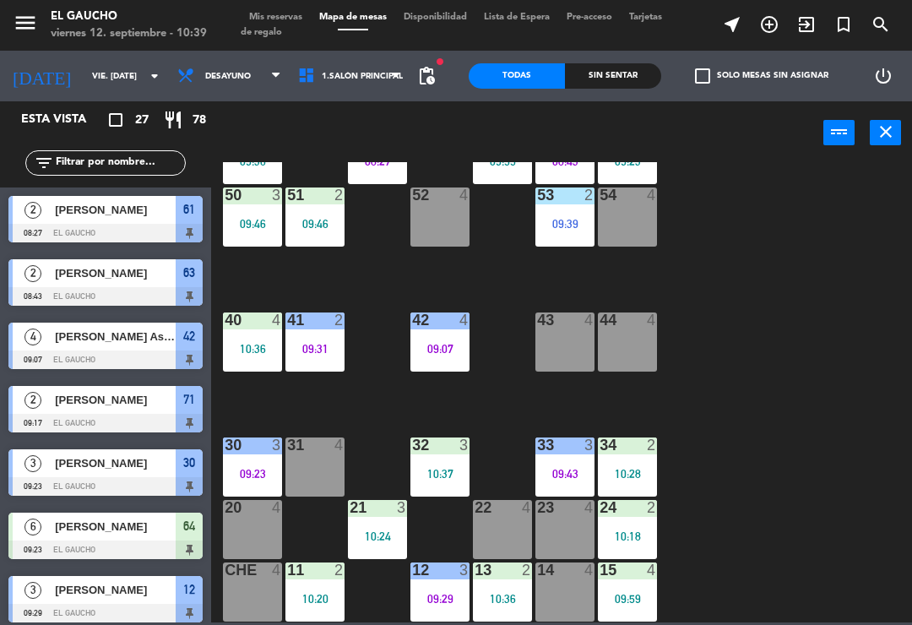
scroll to position [317, 0]
click at [463, 473] on div "10:37" at bounding box center [440, 474] width 59 height 12
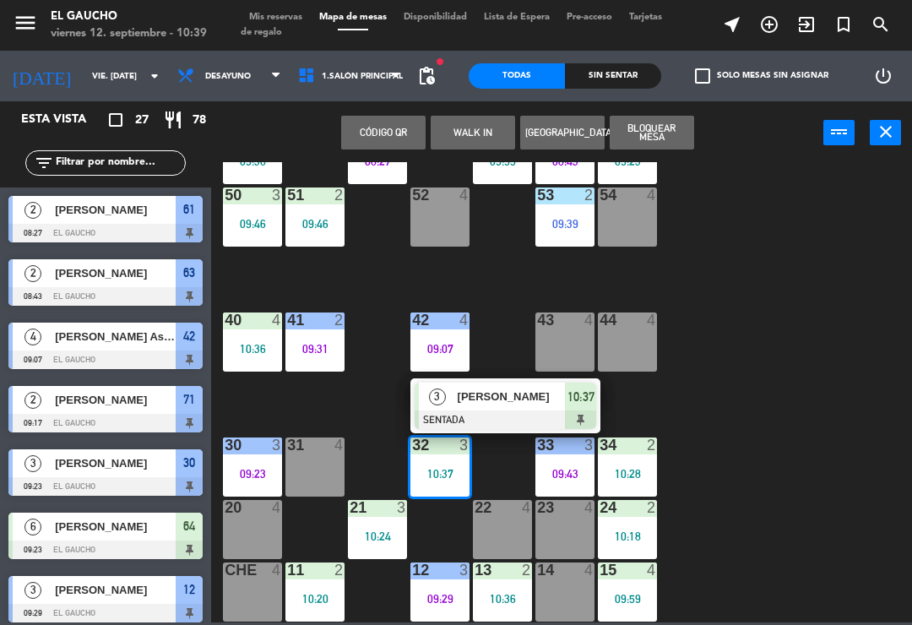
click at [721, 335] on div "84 2 10:24 80 4 83 2 09:53 82 5 10:10 81 4 70 1 09:54 71 2 09:17 72 4 73 4 74 4…" at bounding box center [566, 392] width 692 height 460
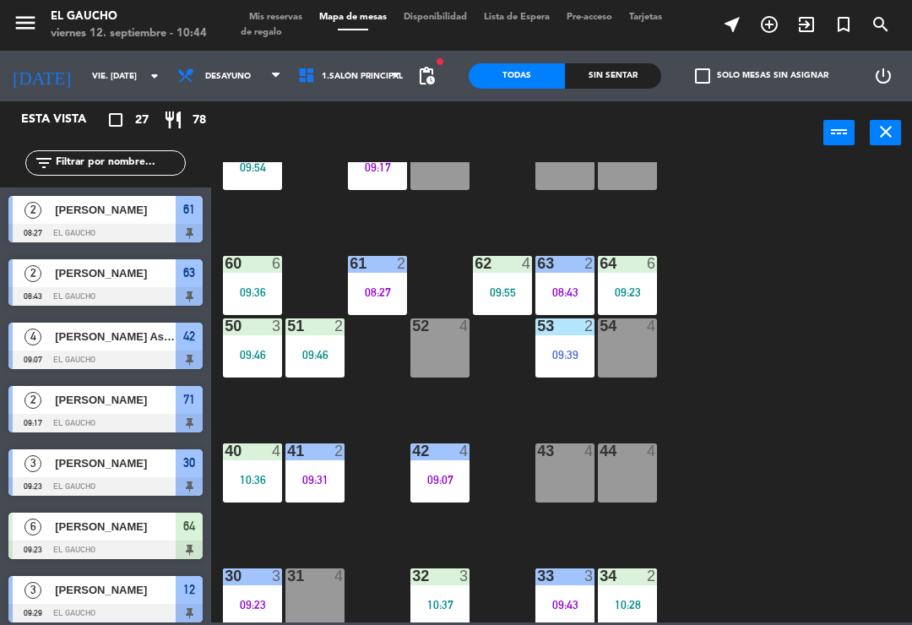
scroll to position [288, 0]
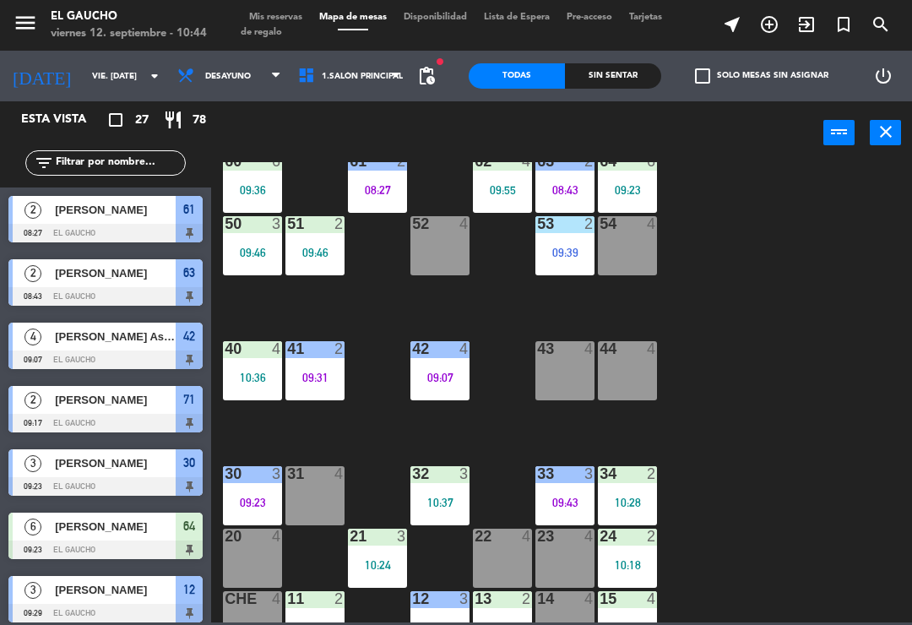
click at [633, 389] on div "44 4" at bounding box center [627, 370] width 59 height 59
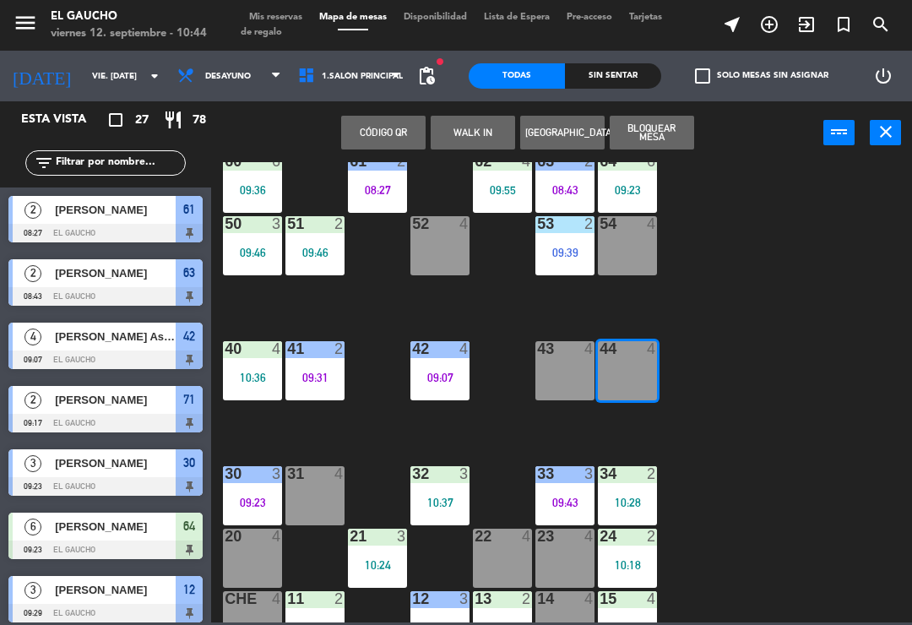
click at [470, 131] on button "WALK IN" at bounding box center [473, 133] width 84 height 34
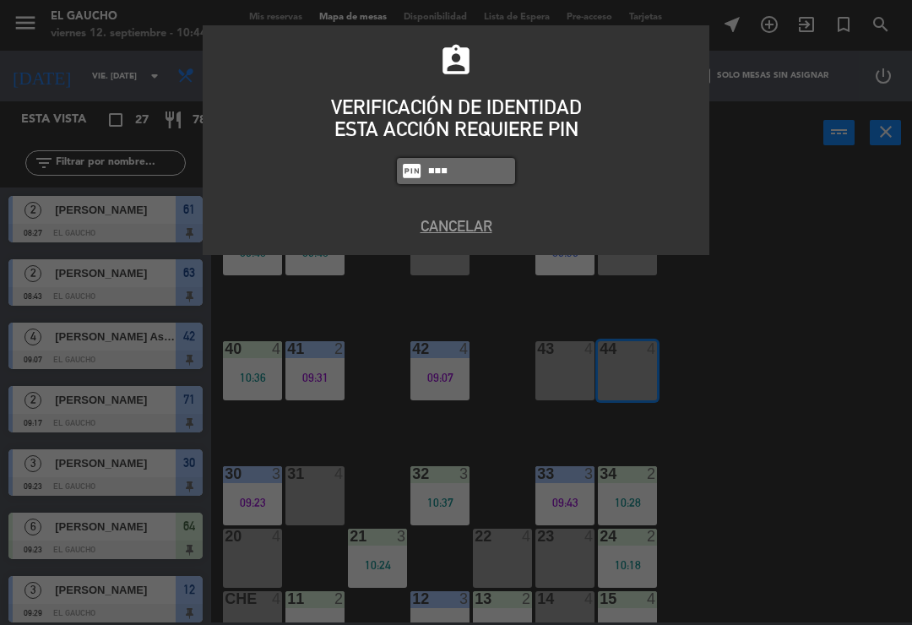
type input "3124"
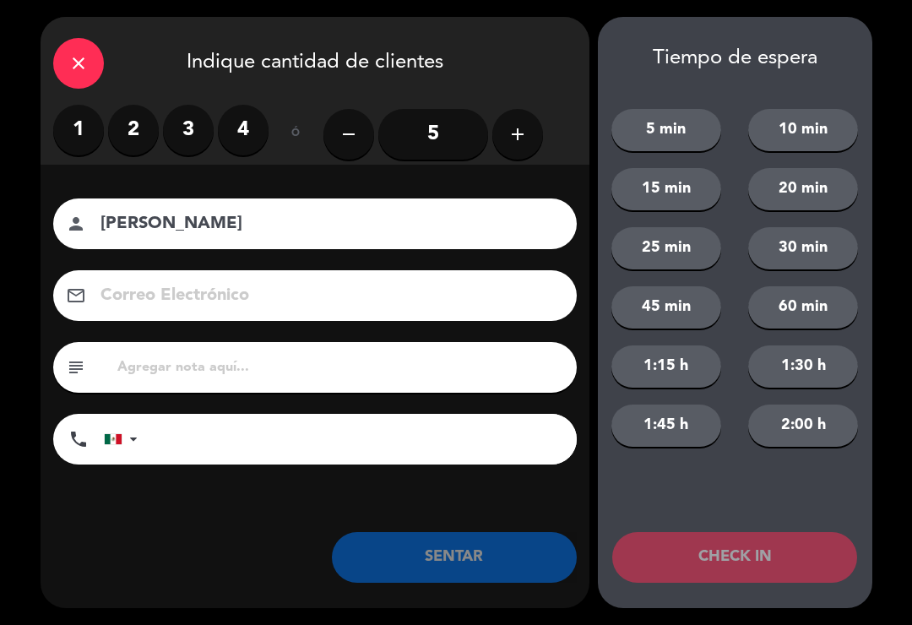
type input "[PERSON_NAME]"
click at [191, 122] on label "3" at bounding box center [188, 130] width 51 height 51
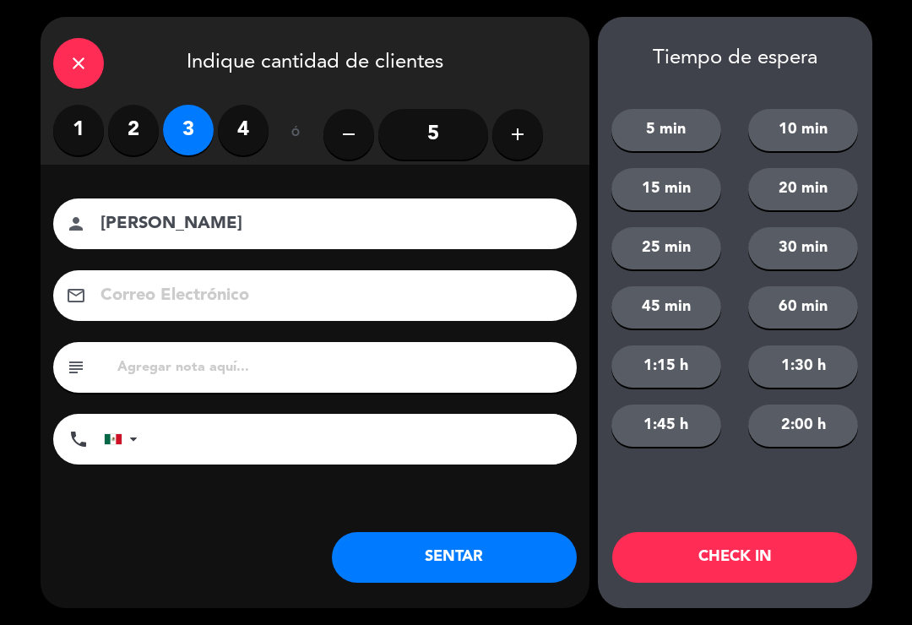
click at [204, 309] on input at bounding box center [327, 296] width 456 height 30
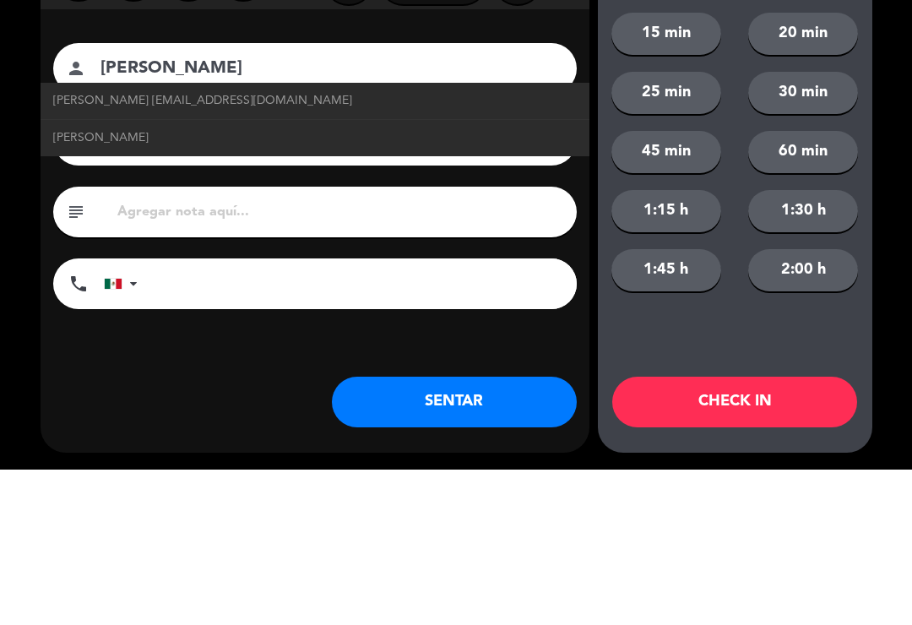
click at [237, 247] on span "[PERSON_NAME] [EMAIL_ADDRESS][DOMAIN_NAME]" at bounding box center [202, 256] width 299 height 19
type input "[EMAIL_ADDRESS][DOMAIN_NAME]"
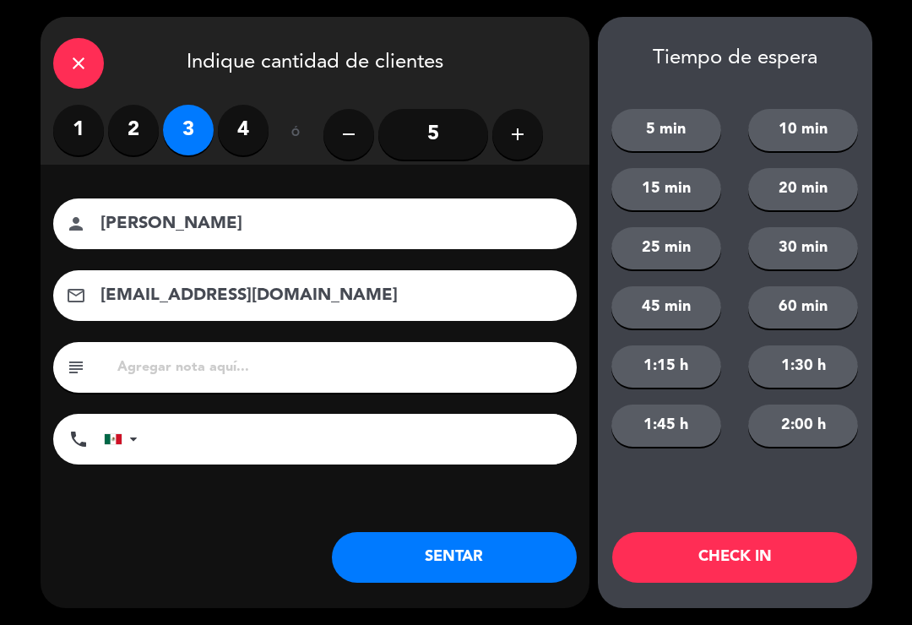
click at [439, 563] on button "SENTAR" at bounding box center [454, 557] width 245 height 51
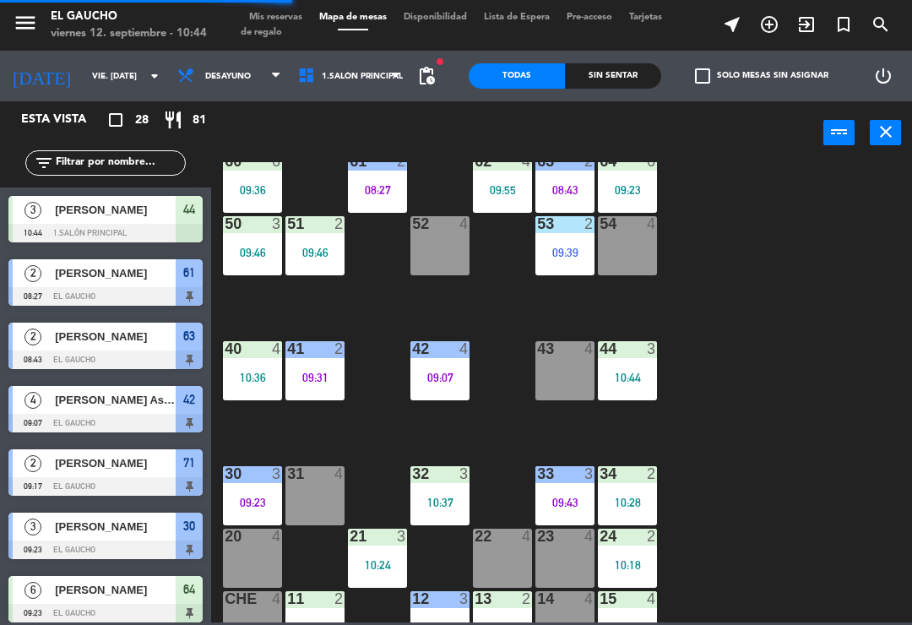
click at [249, 557] on div "20 4" at bounding box center [252, 558] width 59 height 59
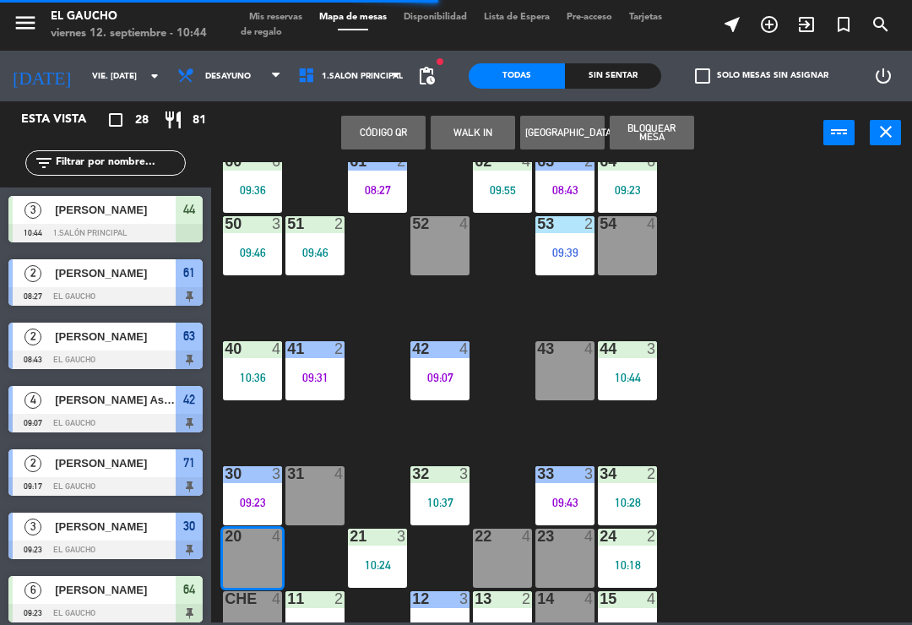
click at [457, 135] on button "WALK IN" at bounding box center [473, 133] width 84 height 34
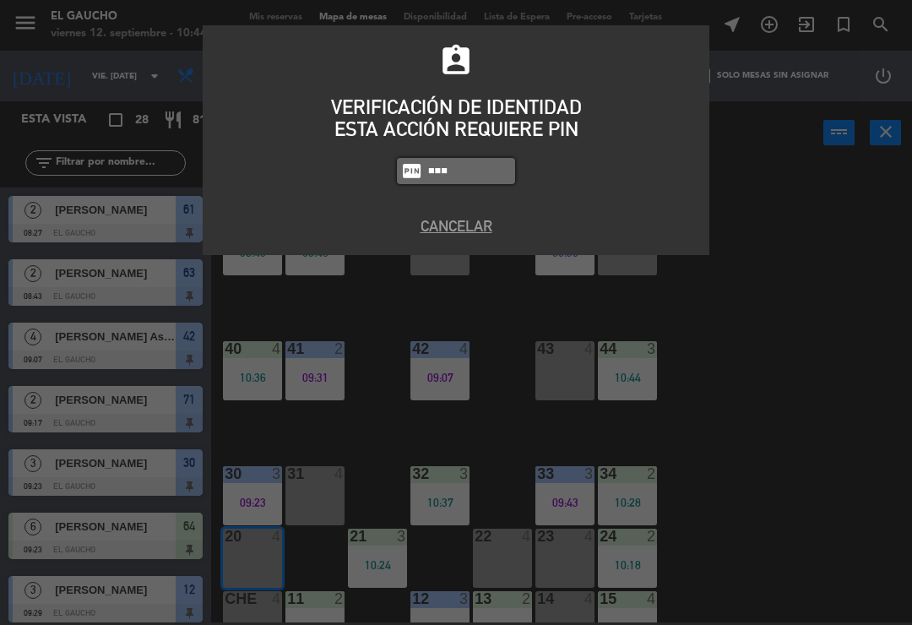
type input "3124"
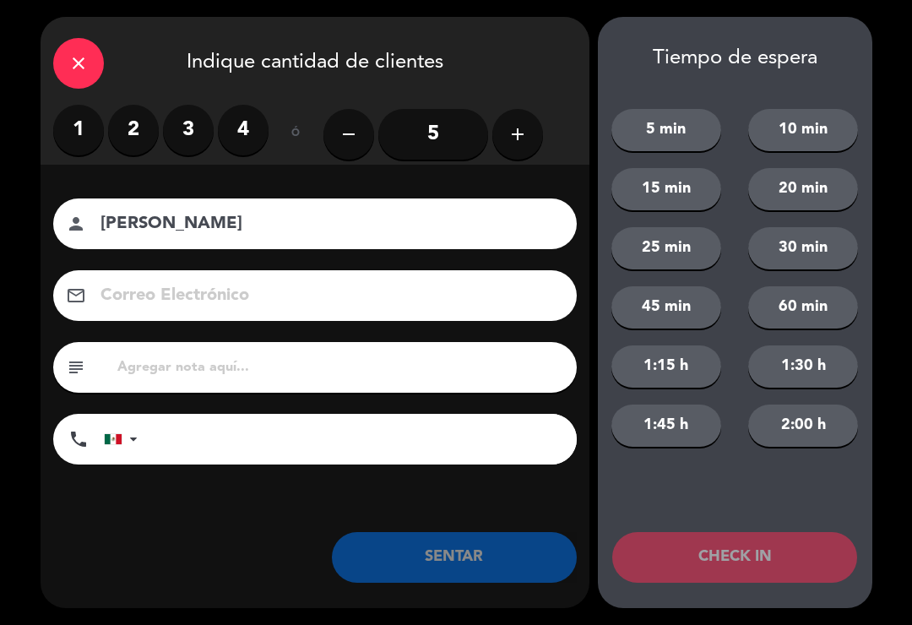
type input "[PERSON_NAME]"
click at [133, 118] on label "2" at bounding box center [133, 130] width 51 height 51
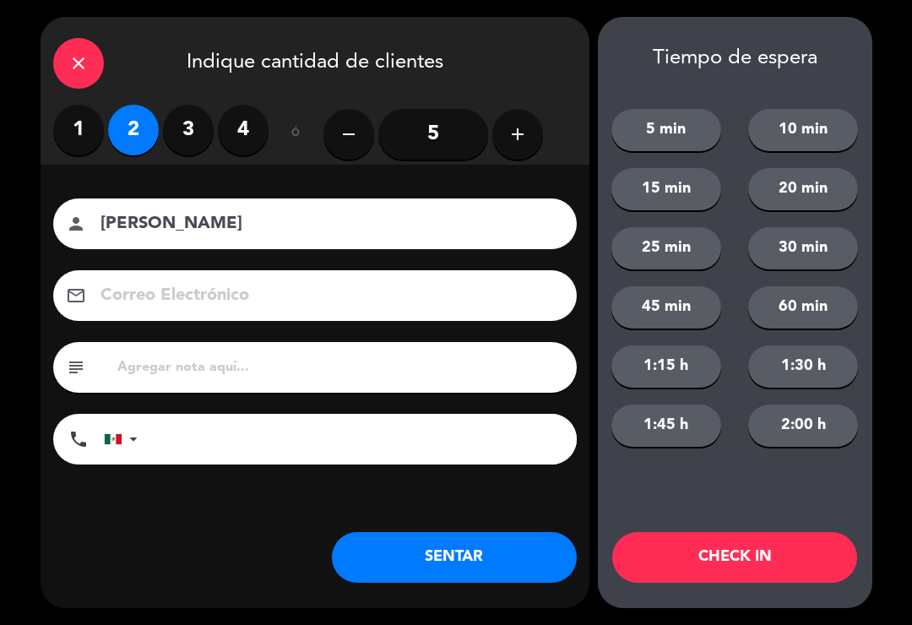
click at [78, 122] on label "1" at bounding box center [78, 130] width 51 height 51
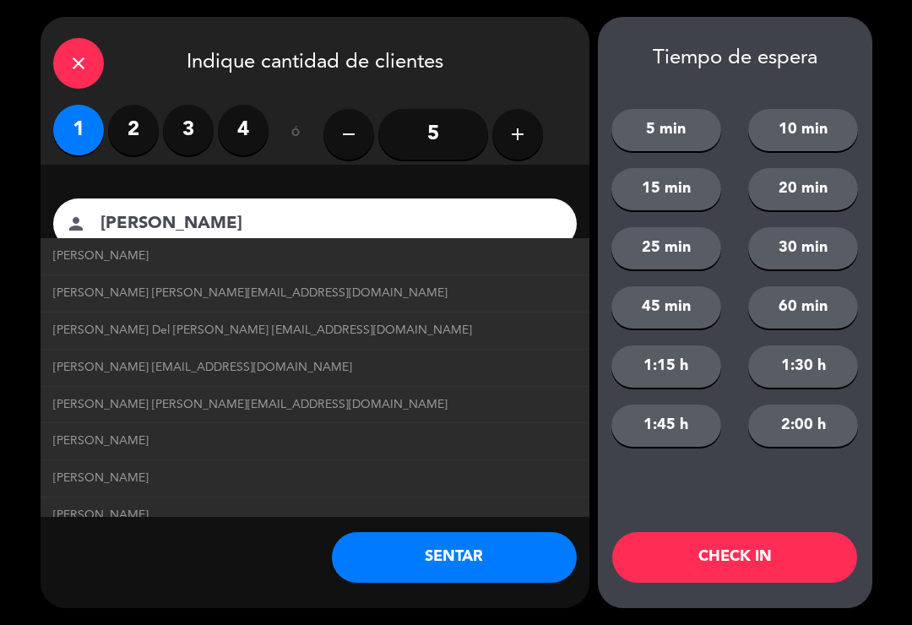
click at [219, 287] on span "[PERSON_NAME] [PERSON_NAME][EMAIL_ADDRESS][DOMAIN_NAME]" at bounding box center [250, 293] width 395 height 19
type input "[EMAIL_ADDRESS][DOMAIN_NAME]"
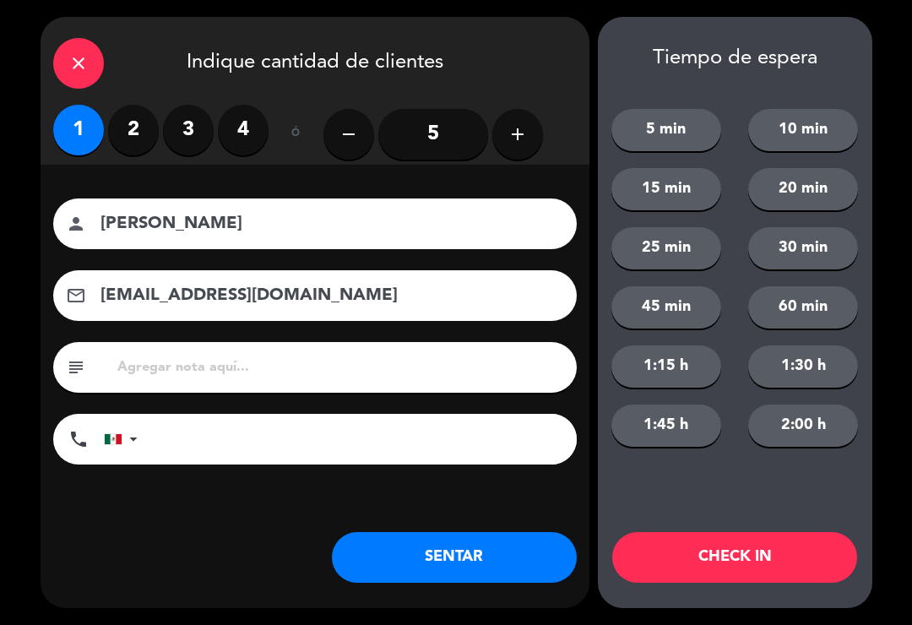
click at [465, 551] on button "SENTAR" at bounding box center [454, 557] width 245 height 51
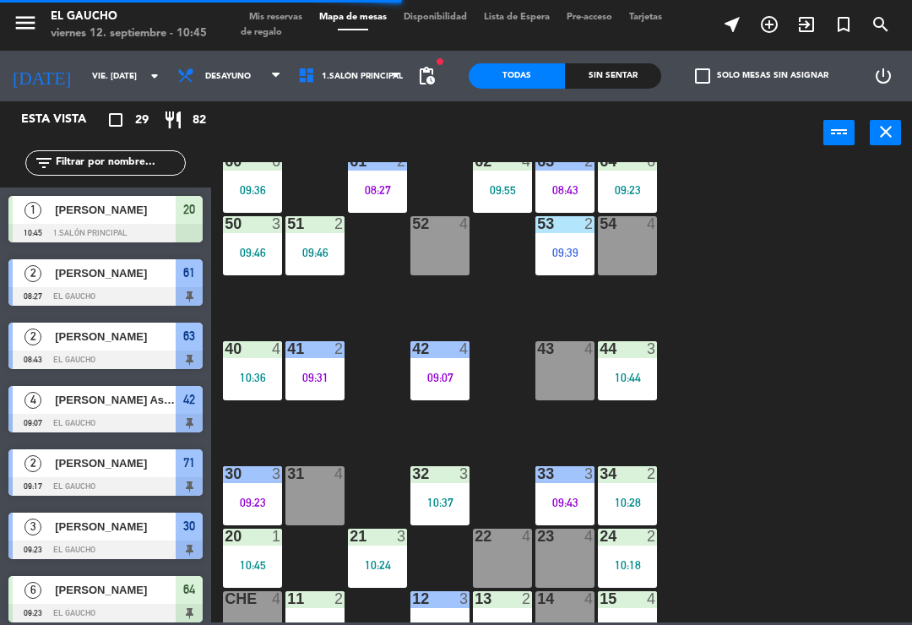
click at [555, 610] on div "14 4" at bounding box center [565, 620] width 59 height 59
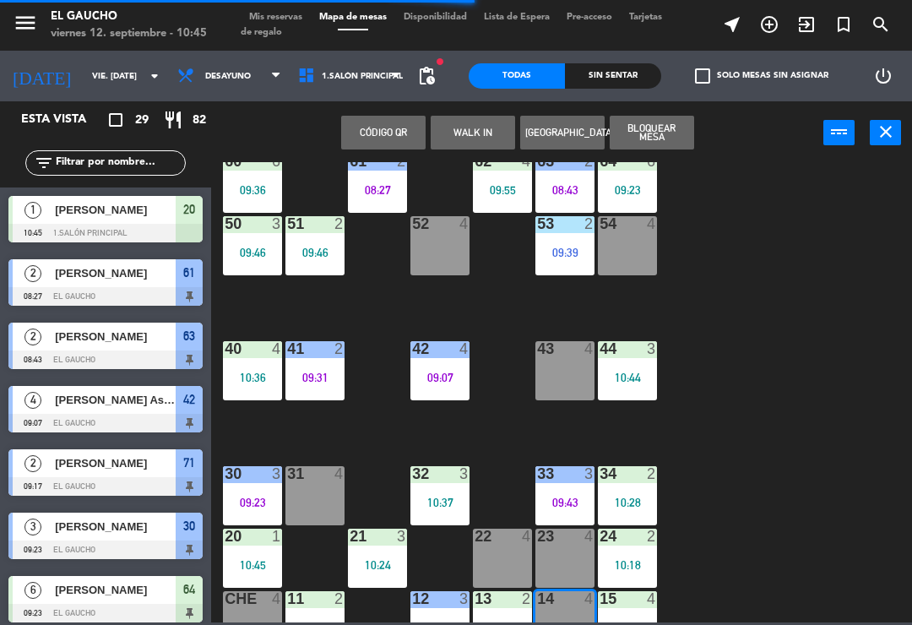
click at [467, 122] on button "WALK IN" at bounding box center [473, 133] width 84 height 34
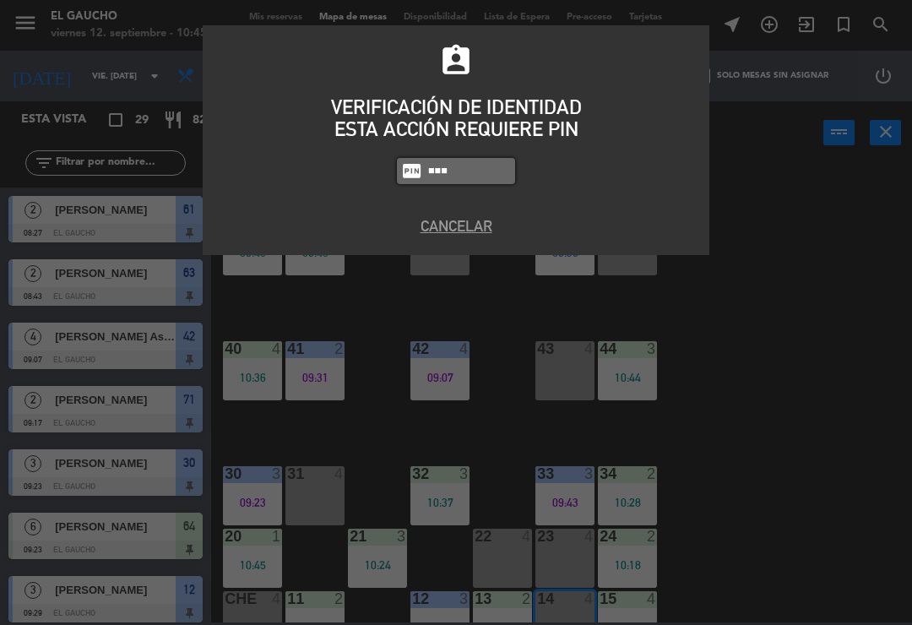
type input "3124"
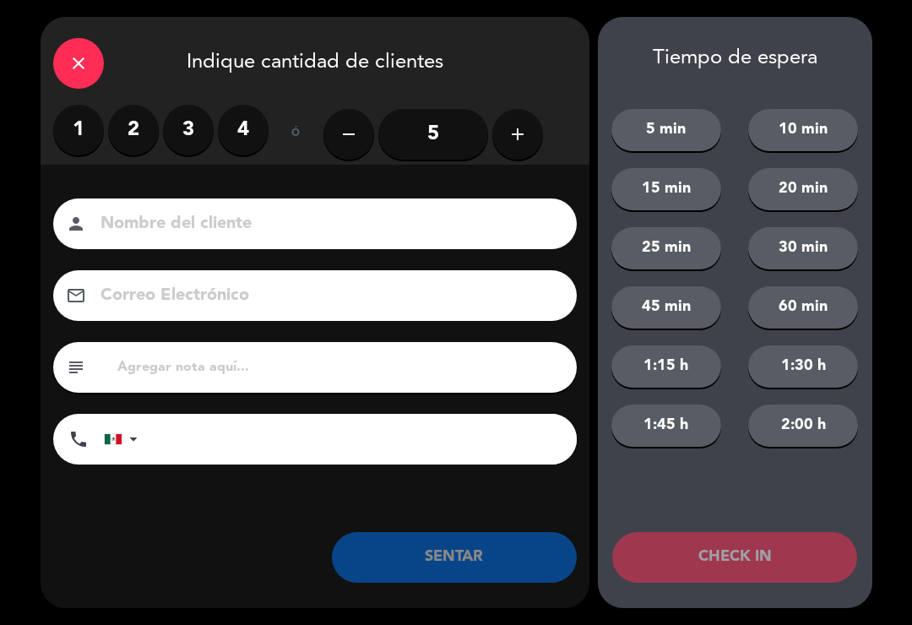
click at [81, 124] on label "1" at bounding box center [78, 130] width 51 height 51
click at [156, 228] on input at bounding box center [327, 225] width 456 height 30
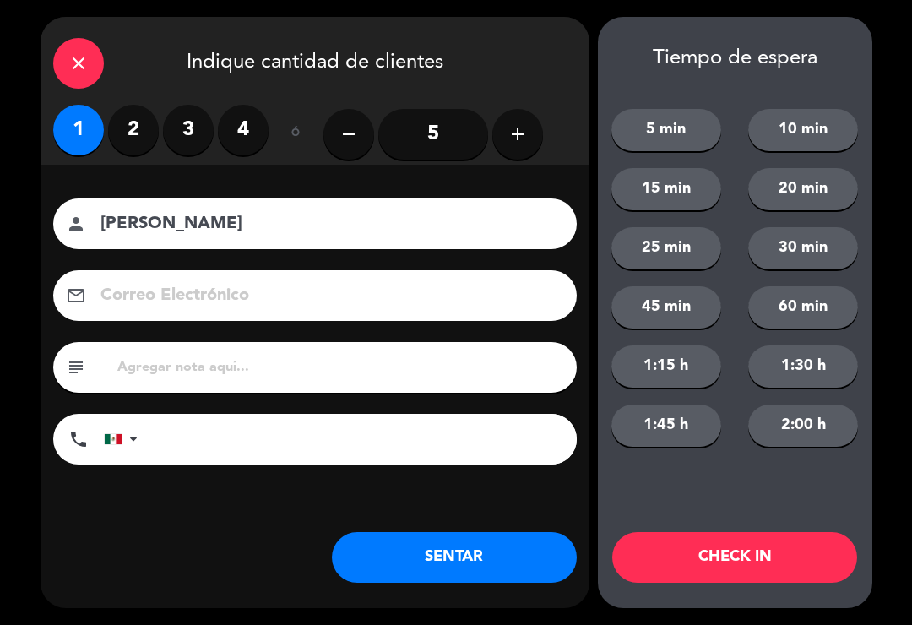
type input "[PERSON_NAME]"
click at [464, 560] on button "SENTAR" at bounding box center [454, 557] width 245 height 51
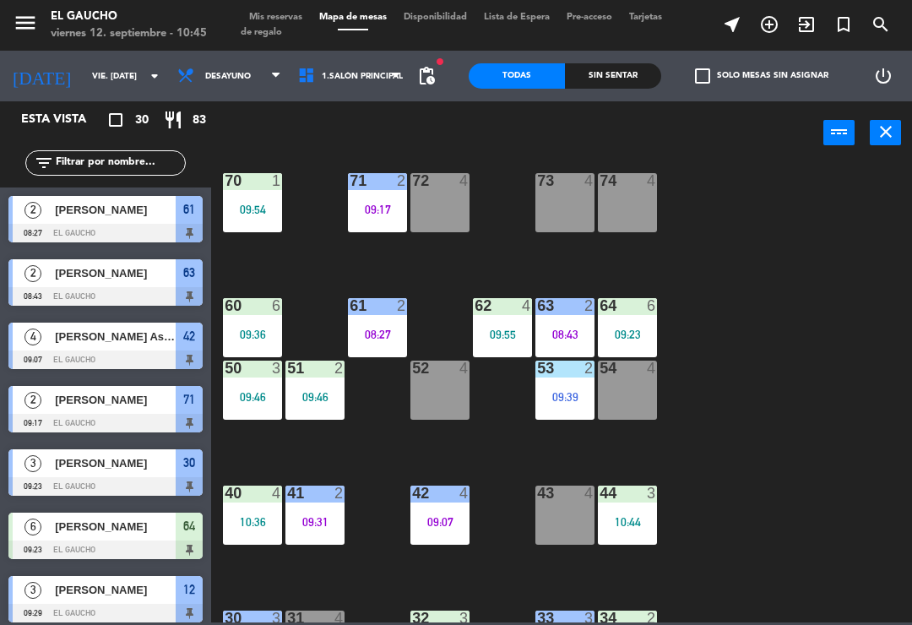
scroll to position [108, 0]
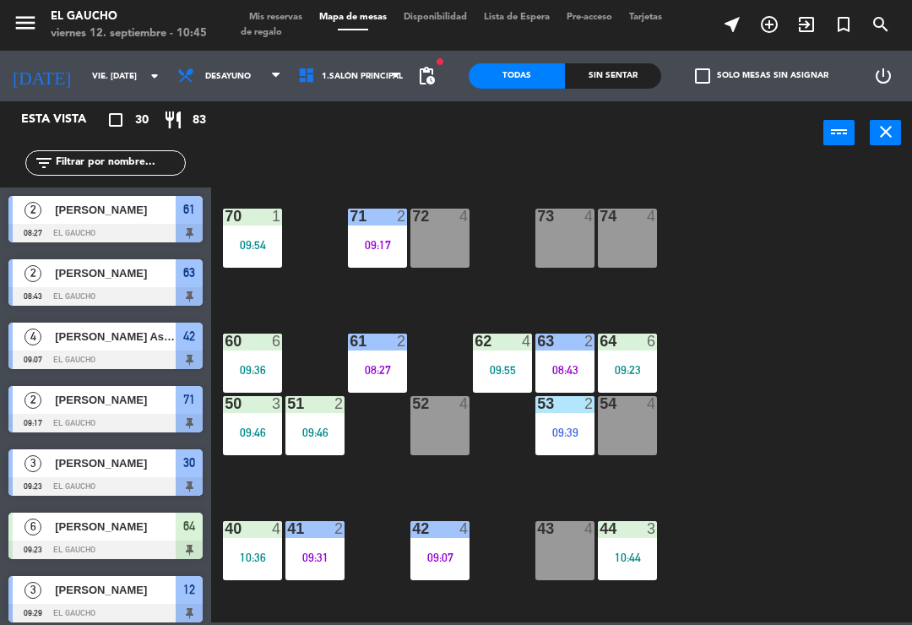
click at [578, 356] on div "63 2 08:43" at bounding box center [565, 363] width 59 height 59
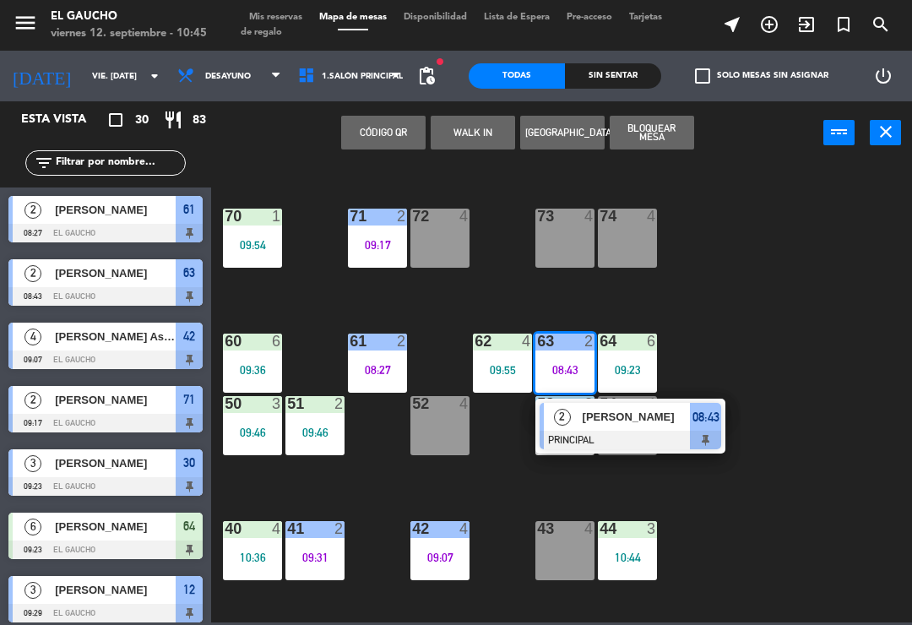
click at [640, 427] on div "[PERSON_NAME]" at bounding box center [636, 417] width 110 height 28
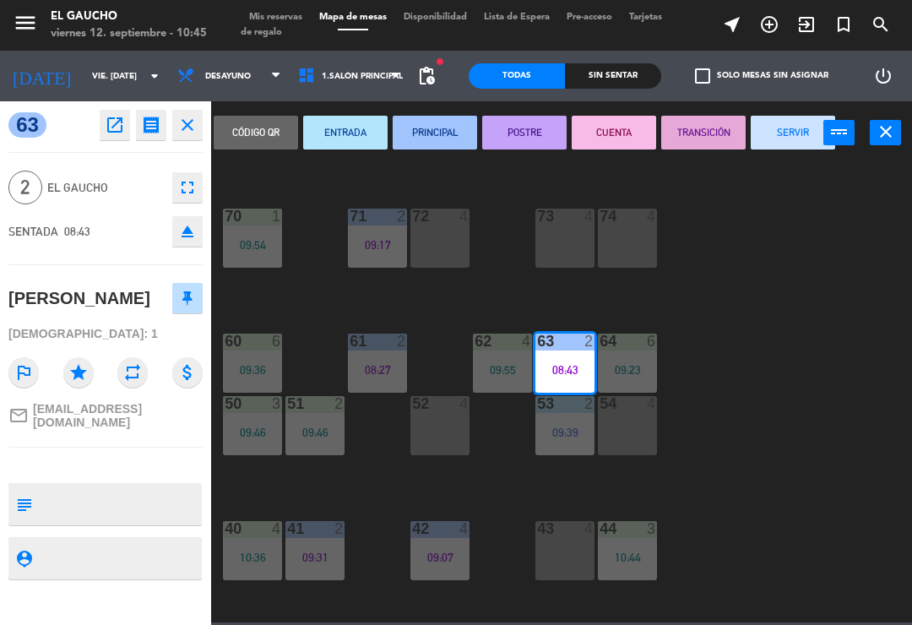
click at [777, 118] on button "SERVIR" at bounding box center [793, 133] width 84 height 34
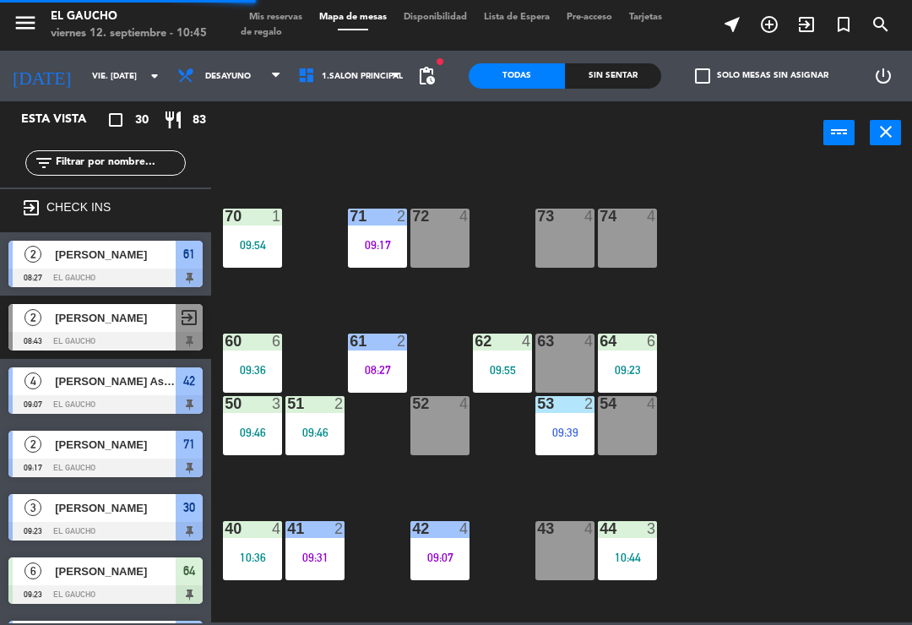
click at [489, 370] on div "09:55" at bounding box center [502, 370] width 59 height 12
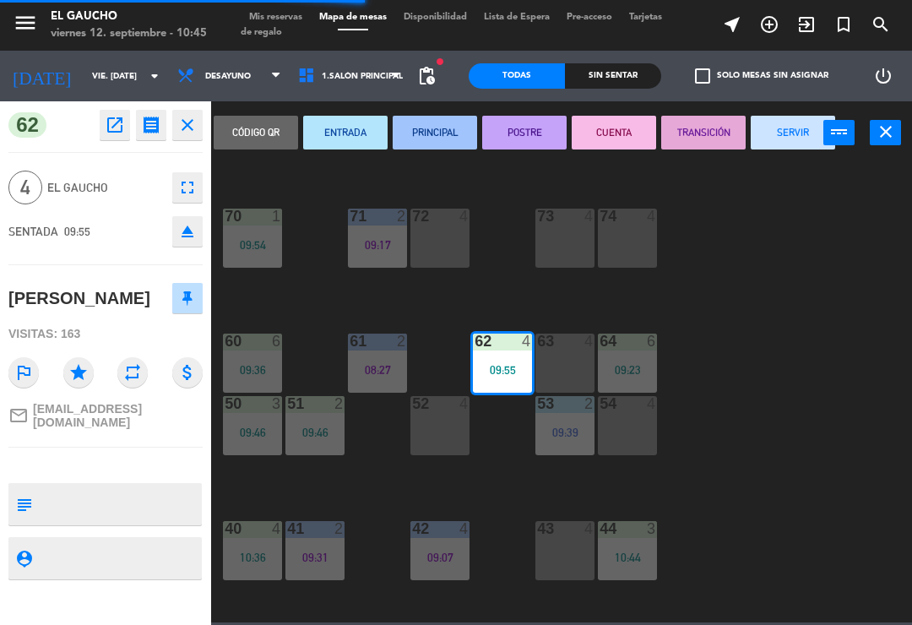
click at [439, 139] on button "PRINCIPAL" at bounding box center [435, 133] width 84 height 34
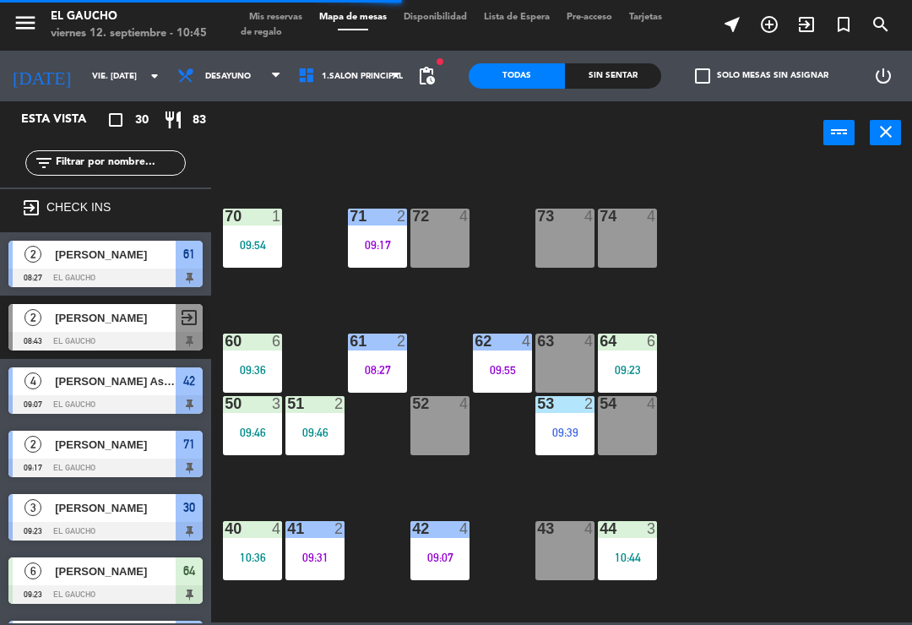
scroll to position [0, 0]
click at [248, 248] on div "09:54" at bounding box center [252, 245] width 59 height 12
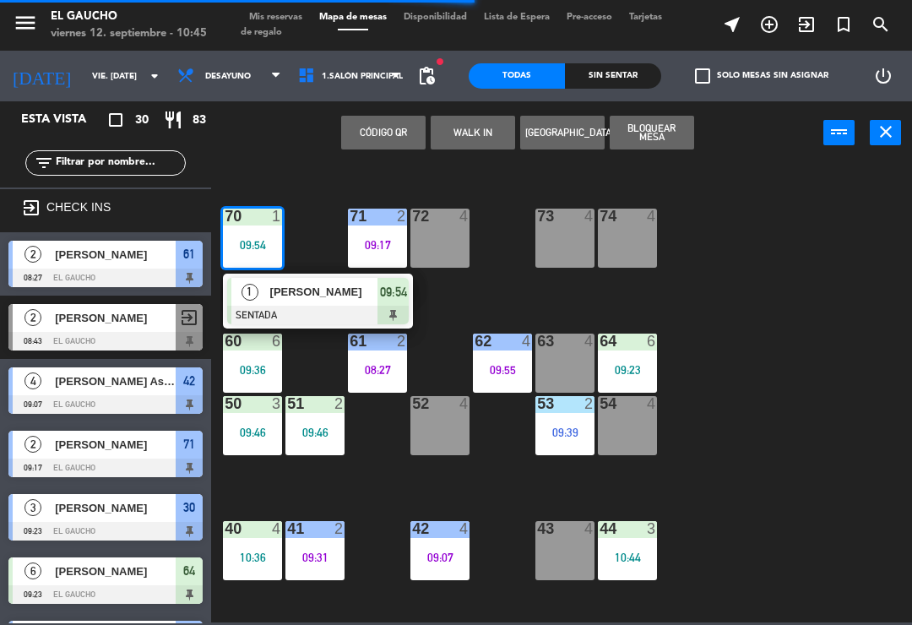
click at [318, 295] on span "[PERSON_NAME]" at bounding box center [324, 292] width 108 height 18
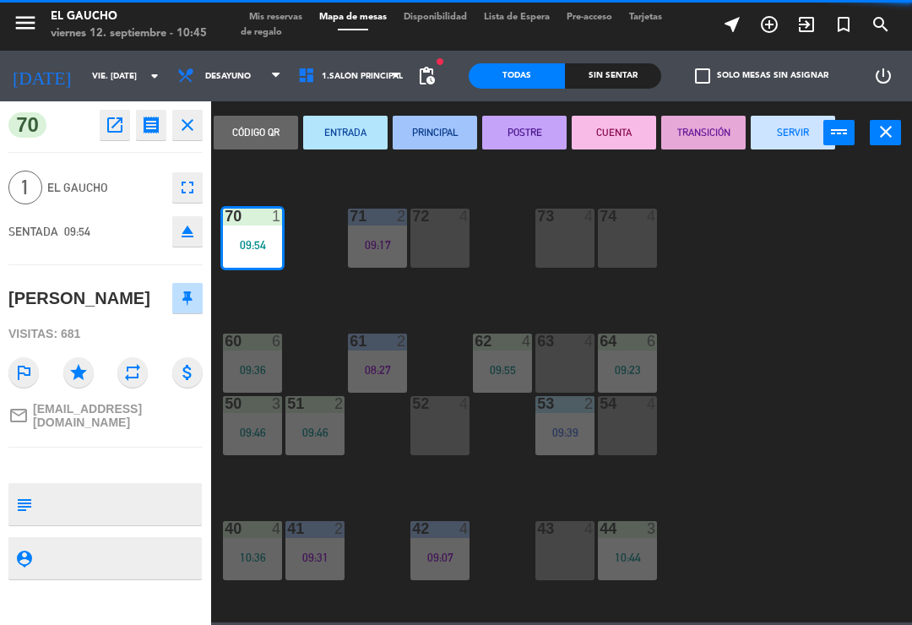
click at [418, 128] on button "PRINCIPAL" at bounding box center [435, 133] width 84 height 34
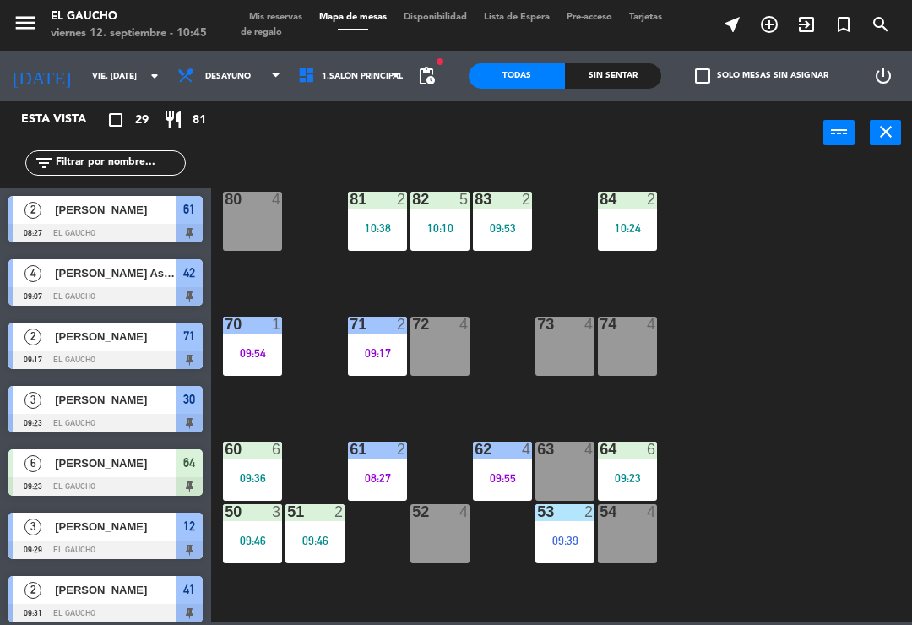
click at [377, 229] on div "10:38" at bounding box center [377, 228] width 59 height 12
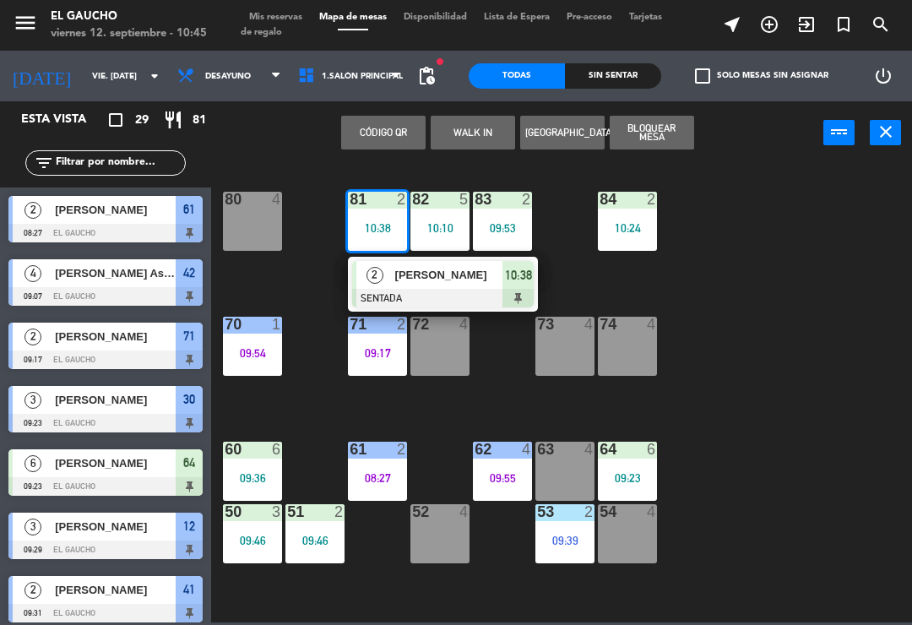
click at [445, 280] on span "[PERSON_NAME]" at bounding box center [449, 275] width 108 height 18
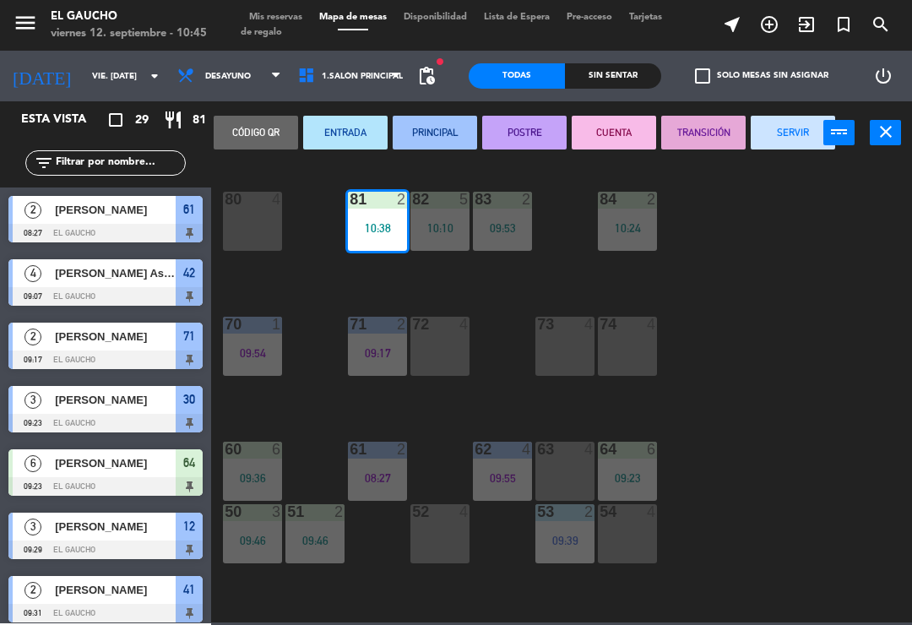
click at [451, 132] on button "PRINCIPAL" at bounding box center [435, 133] width 84 height 34
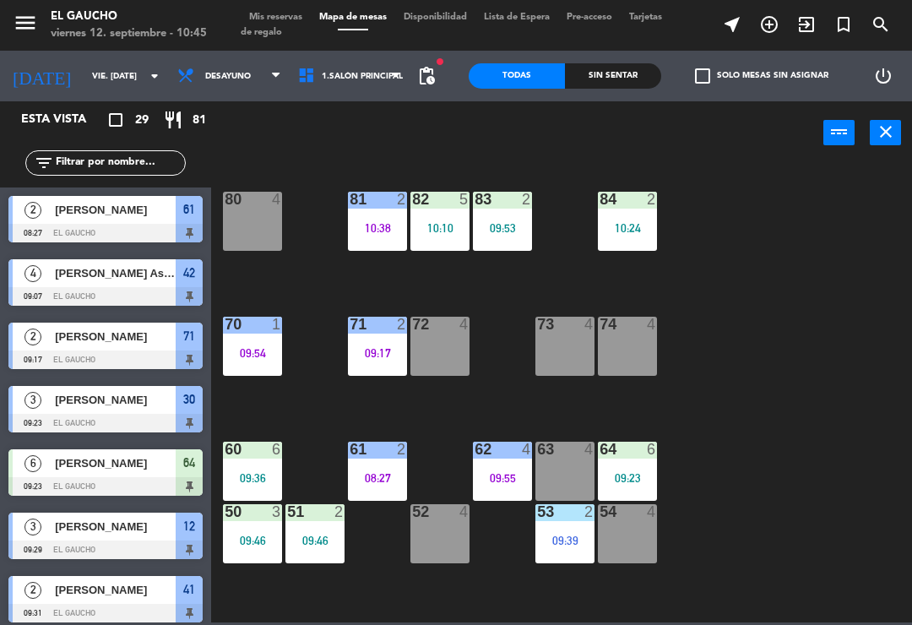
scroll to position [397, 0]
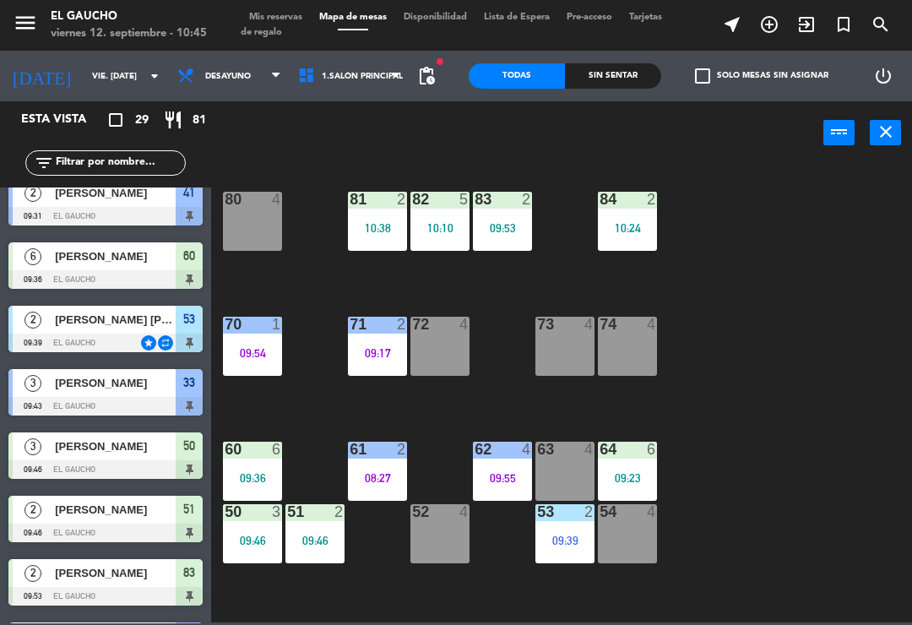
click at [471, 288] on div "84 2 10:24 80 4 83 2 09:53 82 5 10:10 81 2 10:38 70 1 09:54 71 2 09:17 72 4 73 …" at bounding box center [566, 392] width 692 height 460
click at [478, 291] on div "84 2 10:24 80 4 83 2 09:53 82 5 10:10 81 2 10:38 70 1 09:54 71 2 09:17 72 4 73 …" at bounding box center [566, 392] width 692 height 460
click at [413, 232] on div "10:10" at bounding box center [440, 228] width 59 height 12
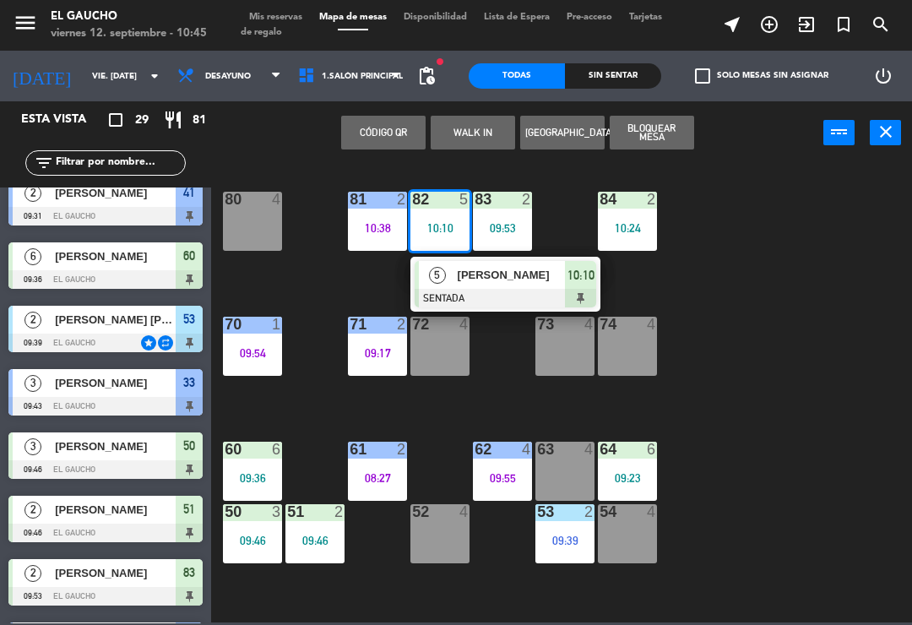
click at [477, 275] on span "[PERSON_NAME]" at bounding box center [512, 275] width 108 height 18
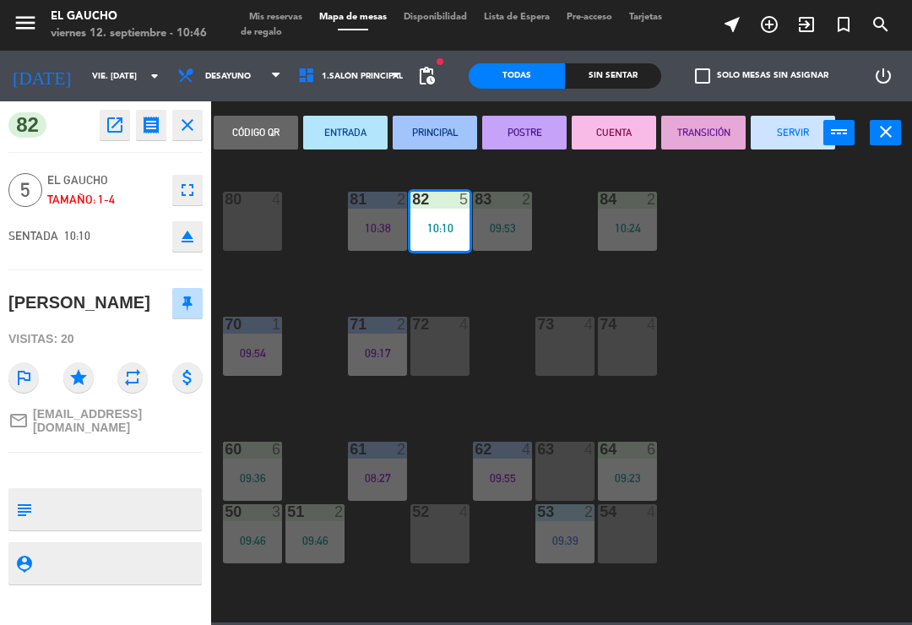
click at [430, 139] on button "PRINCIPAL" at bounding box center [435, 133] width 84 height 34
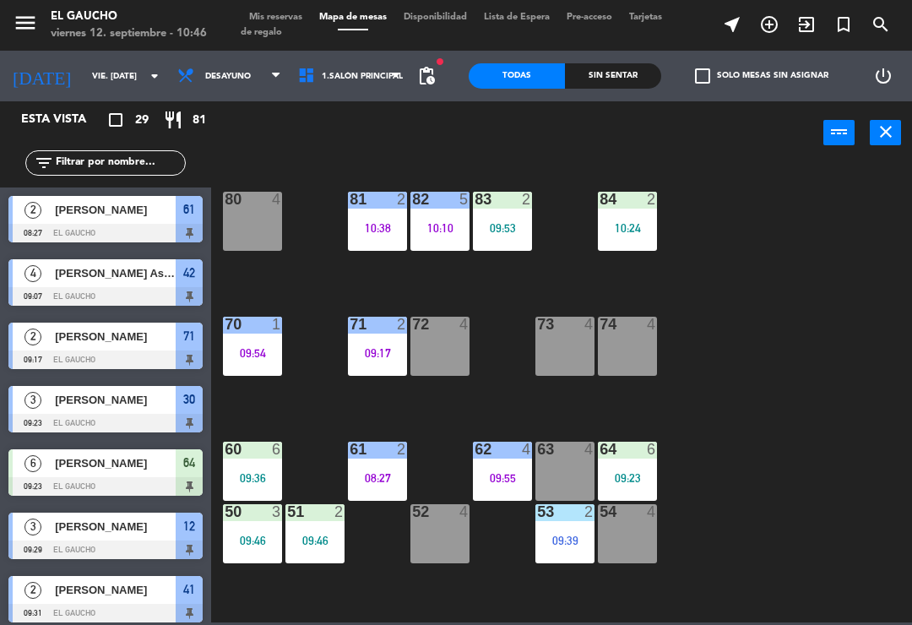
click at [495, 217] on div "83 2 09:53" at bounding box center [502, 221] width 59 height 59
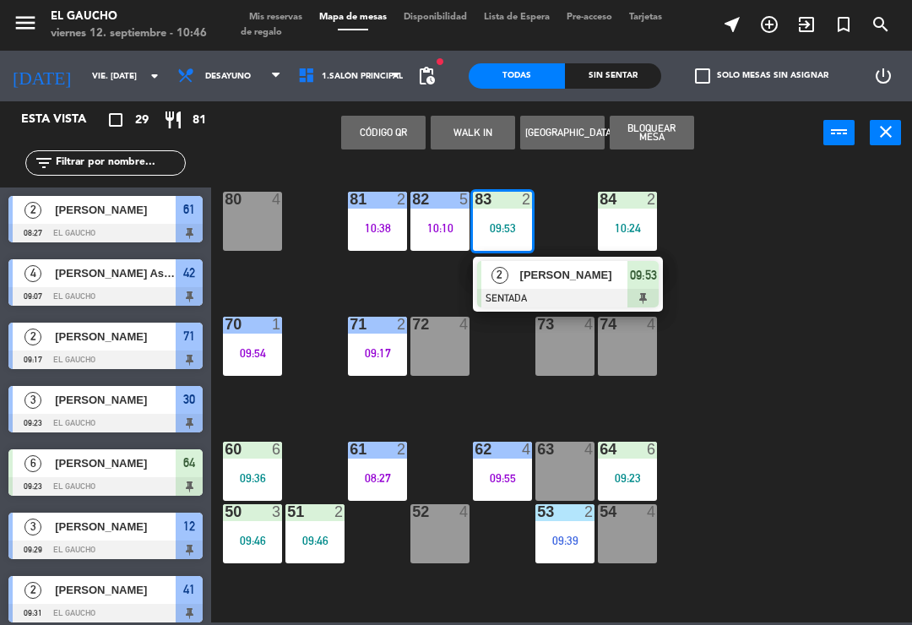
click at [555, 290] on div at bounding box center [568, 298] width 182 height 19
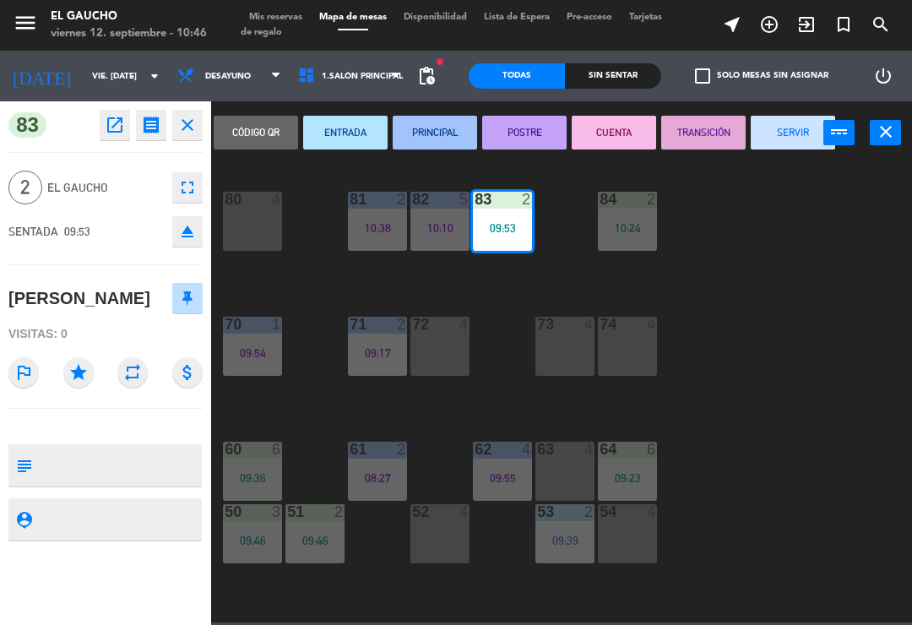
click at [437, 140] on button "PRINCIPAL" at bounding box center [435, 133] width 84 height 34
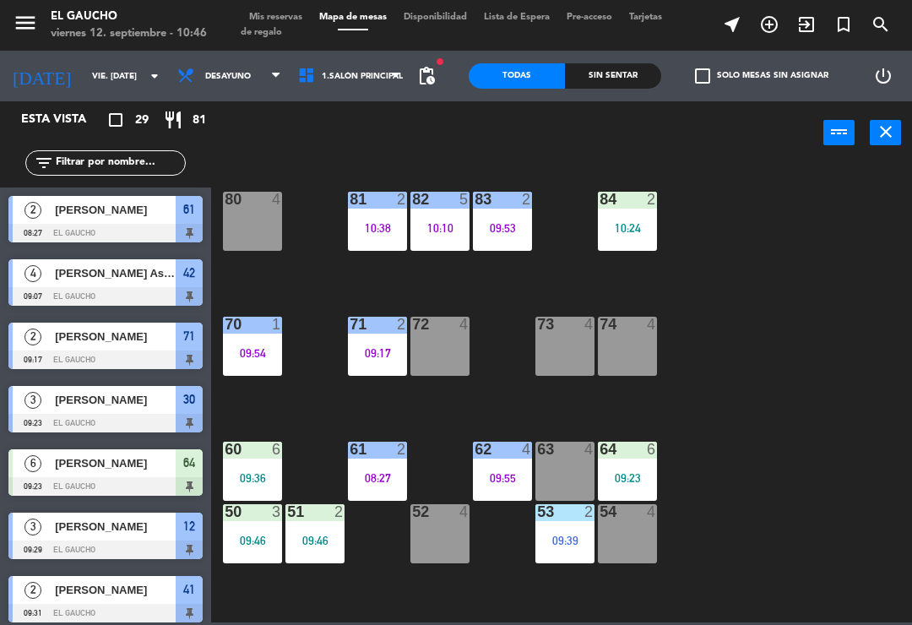
click at [624, 226] on div "10:24" at bounding box center [627, 228] width 59 height 12
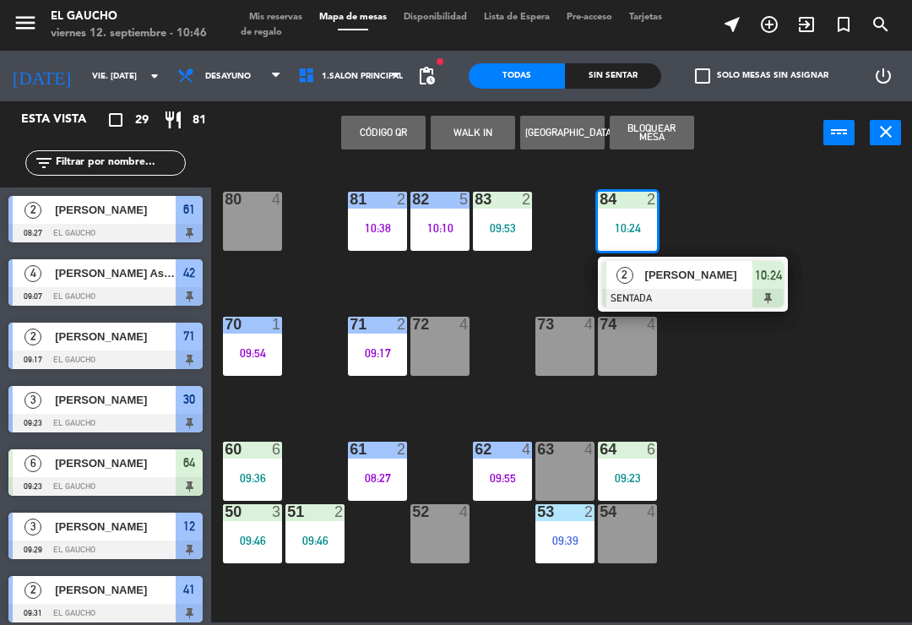
click at [467, 130] on button "WALK IN" at bounding box center [473, 133] width 84 height 34
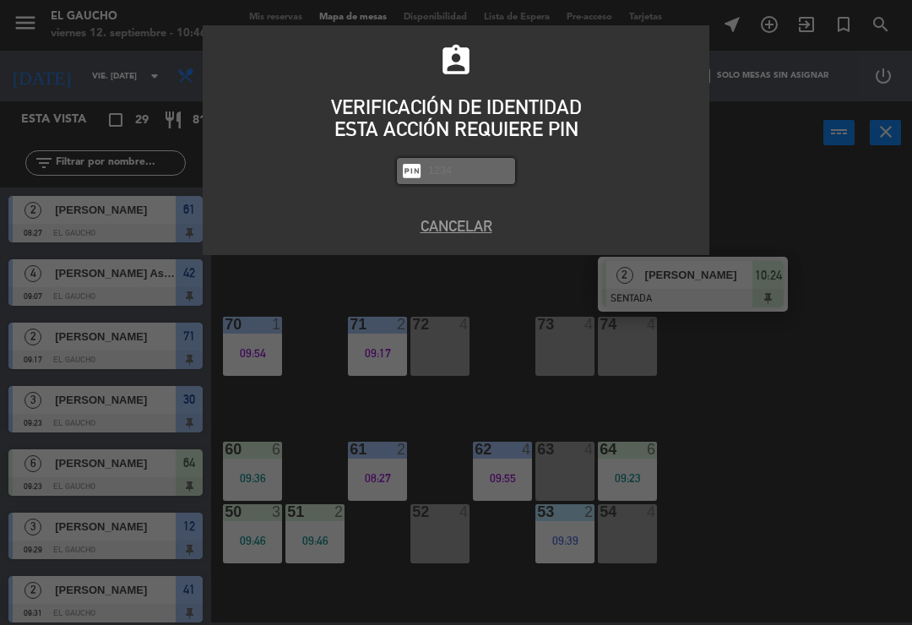
click at [444, 232] on button "Cancelar" at bounding box center [456, 226] width 482 height 23
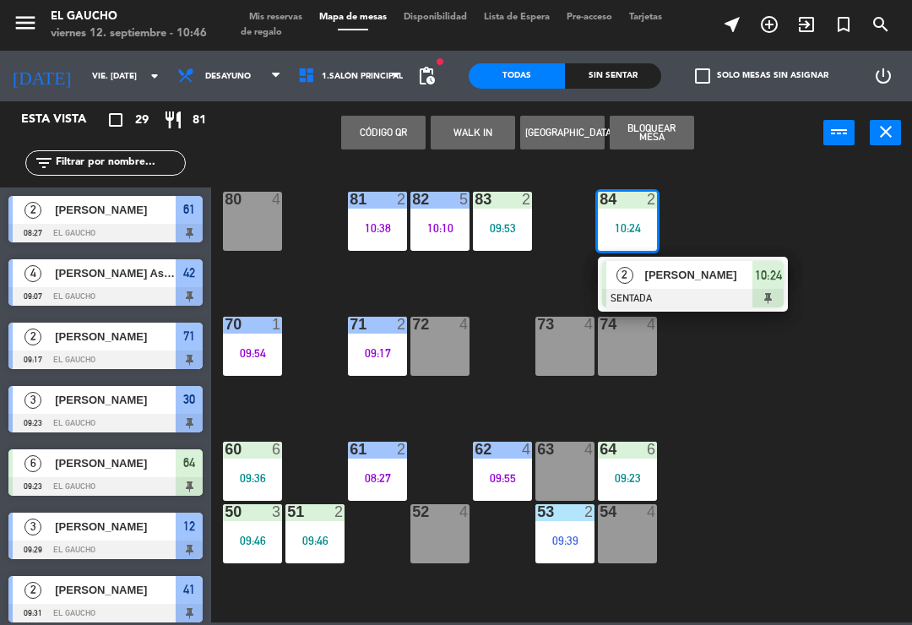
click at [697, 285] on div "[PERSON_NAME]" at bounding box center [699, 275] width 110 height 28
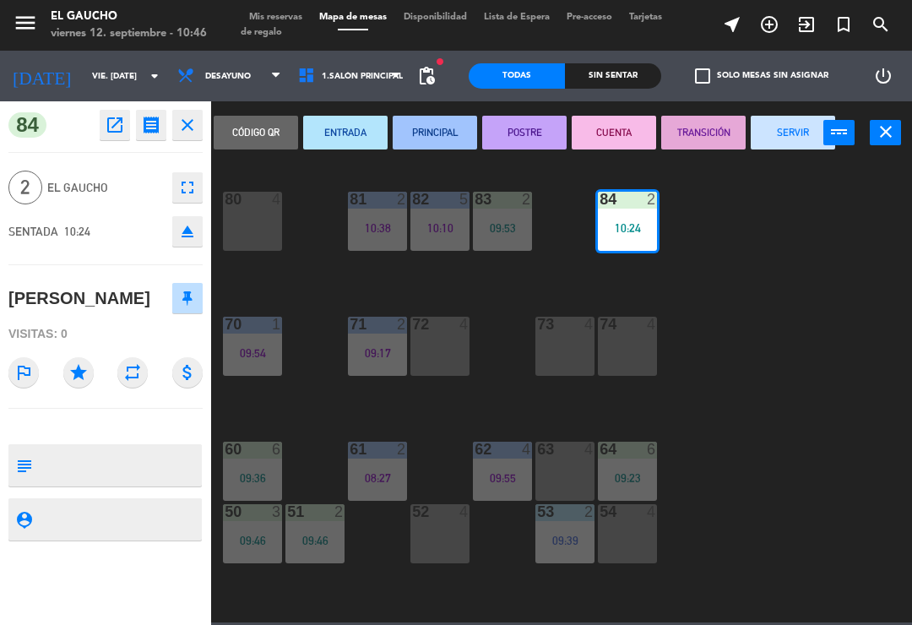
click at [442, 141] on button "PRINCIPAL" at bounding box center [435, 133] width 84 height 34
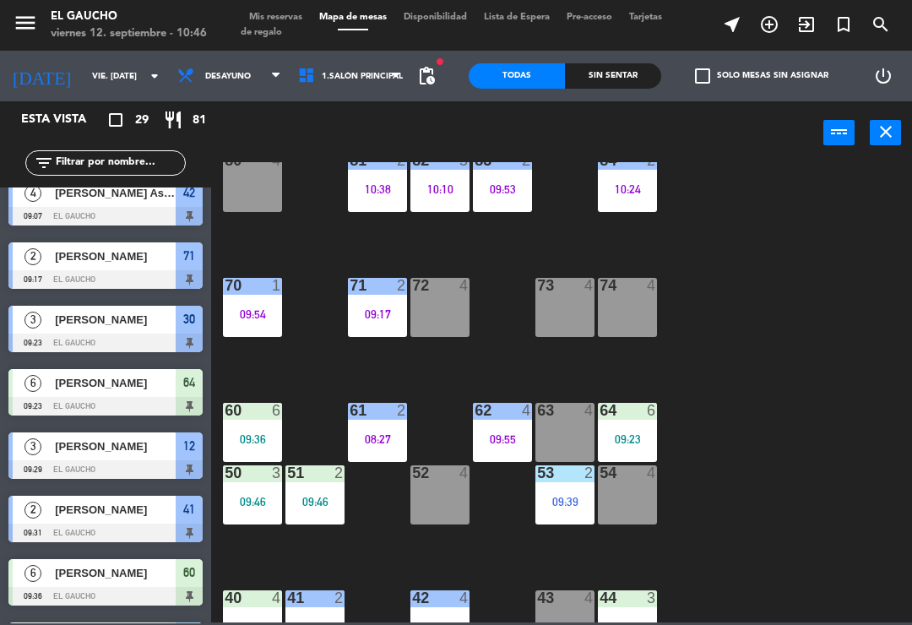
scroll to position [66, 0]
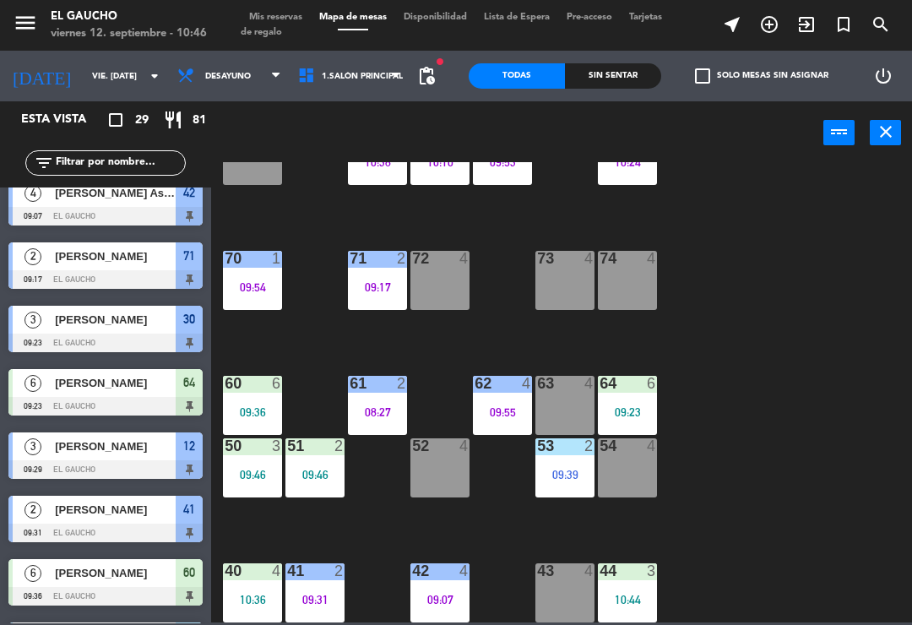
click at [250, 397] on div "60 6 09:36" at bounding box center [252, 405] width 59 height 59
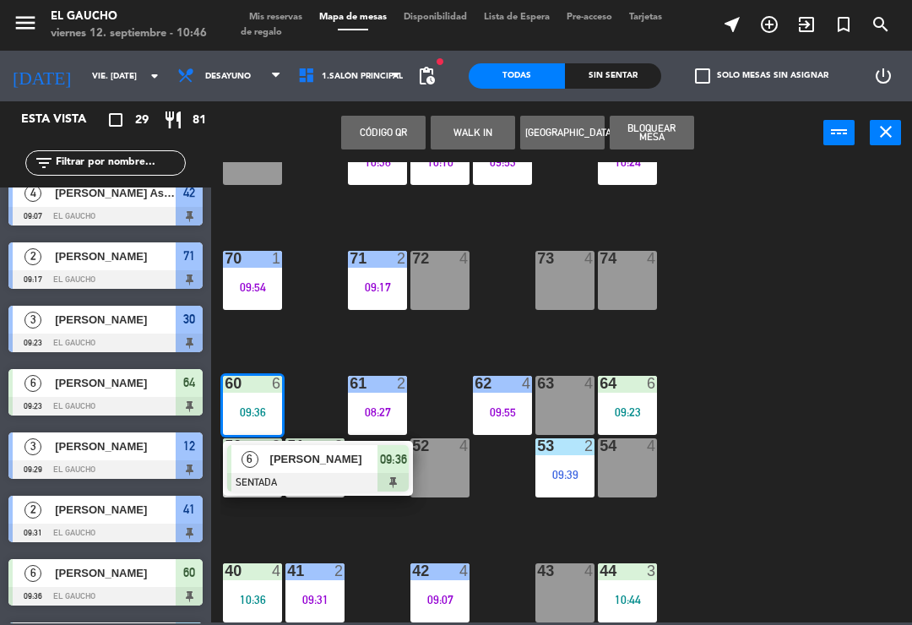
click at [345, 479] on div at bounding box center [318, 482] width 182 height 19
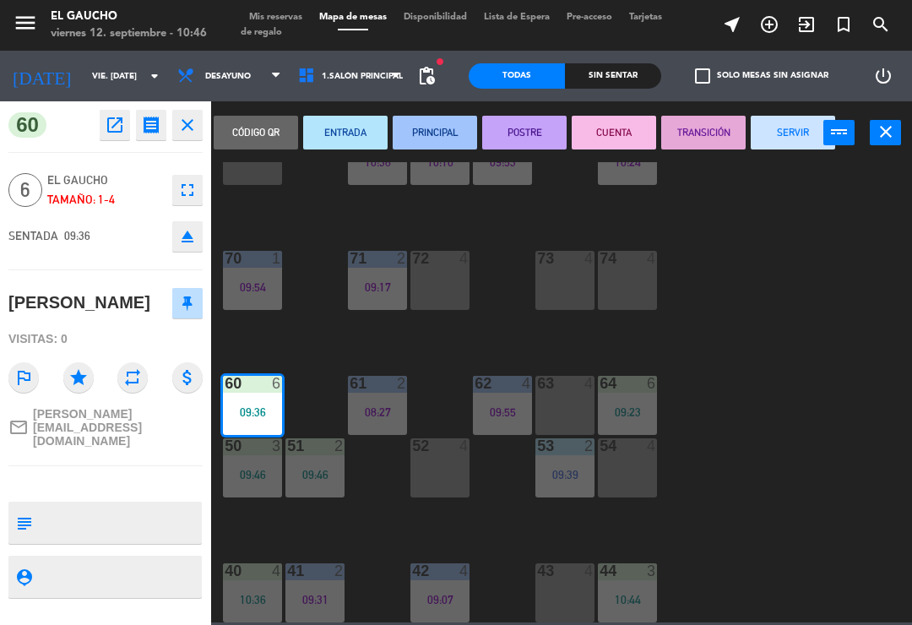
click at [438, 136] on button "PRINCIPAL" at bounding box center [435, 133] width 84 height 34
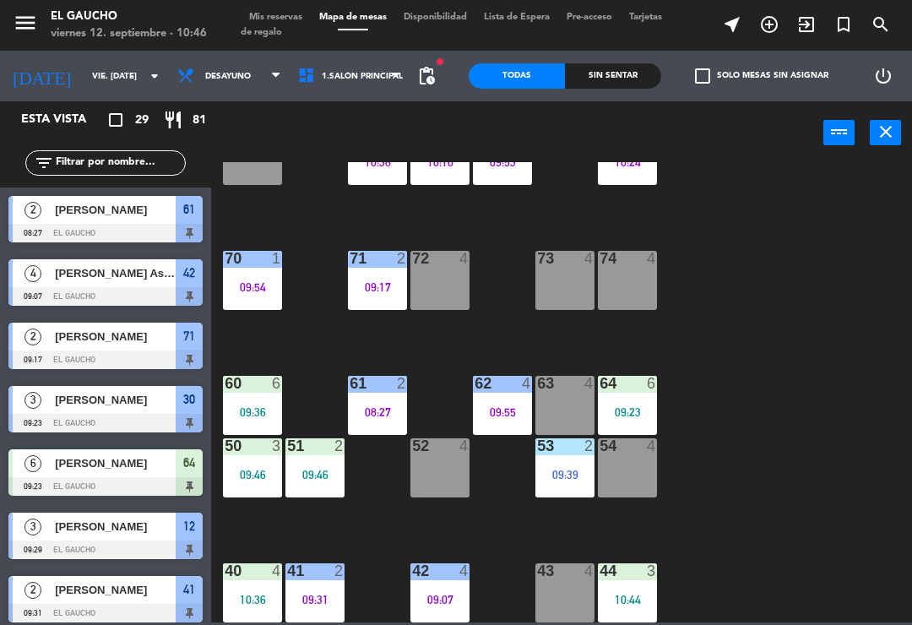
scroll to position [0, 0]
click at [623, 403] on div "64 6 09:23" at bounding box center [627, 405] width 59 height 59
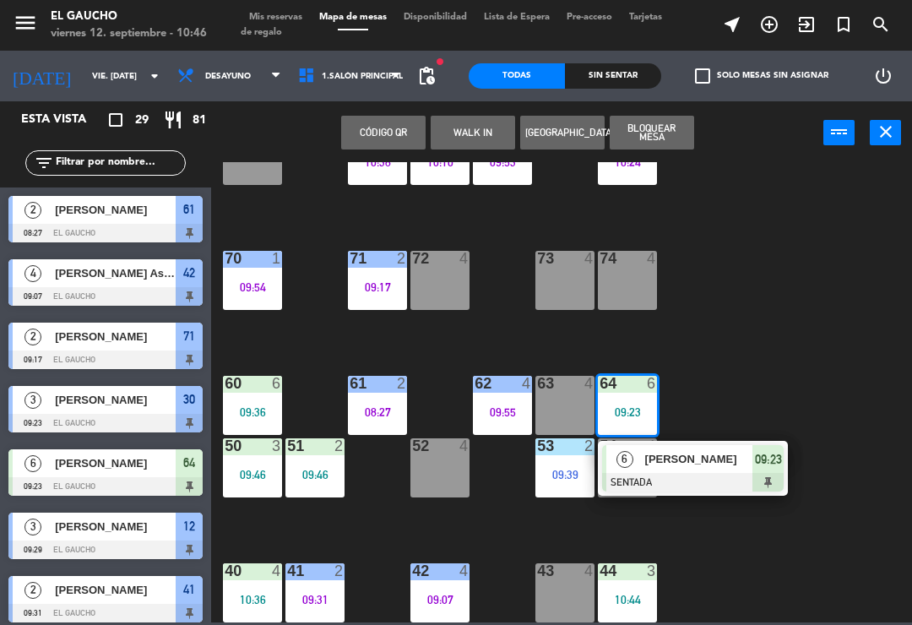
click at [705, 474] on div at bounding box center [693, 482] width 182 height 19
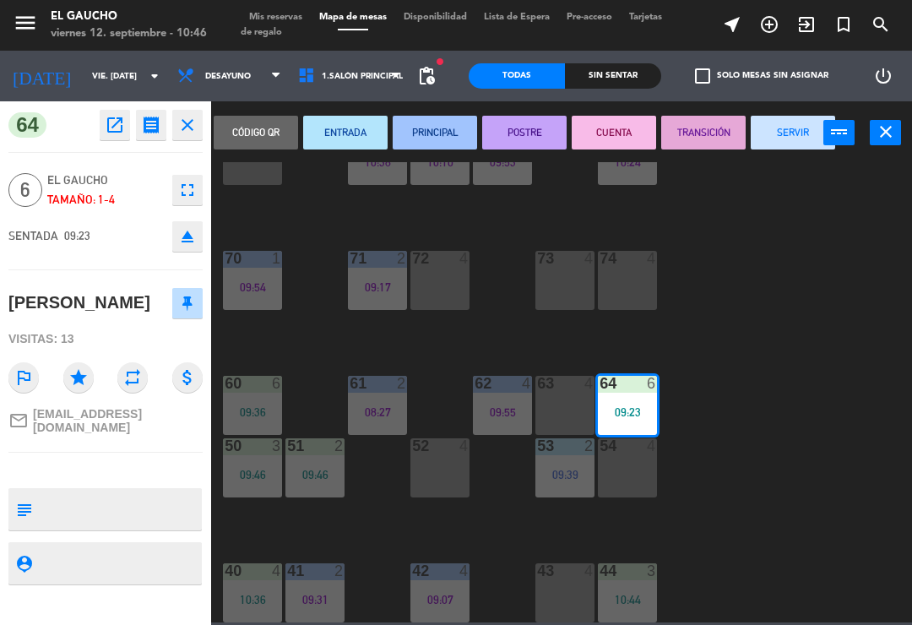
click at [438, 120] on button "PRINCIPAL" at bounding box center [435, 133] width 84 height 34
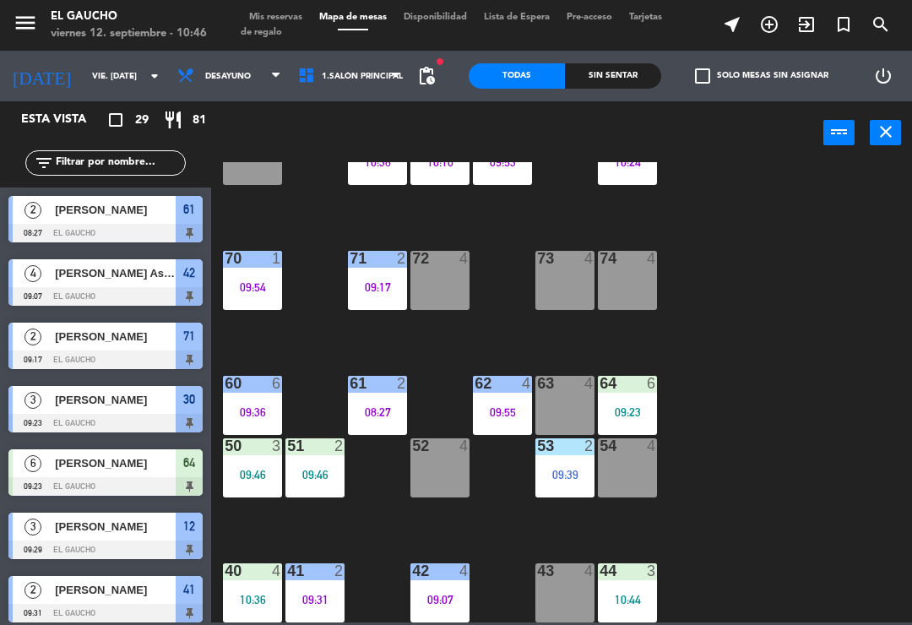
click at [317, 469] on div "09:46" at bounding box center [315, 475] width 59 height 12
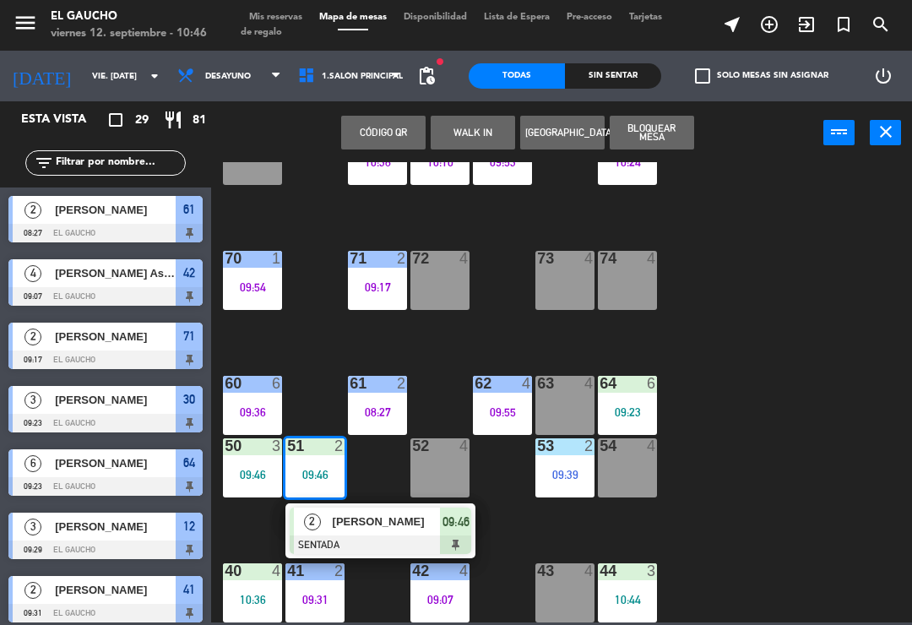
click at [395, 536] on div at bounding box center [381, 545] width 182 height 19
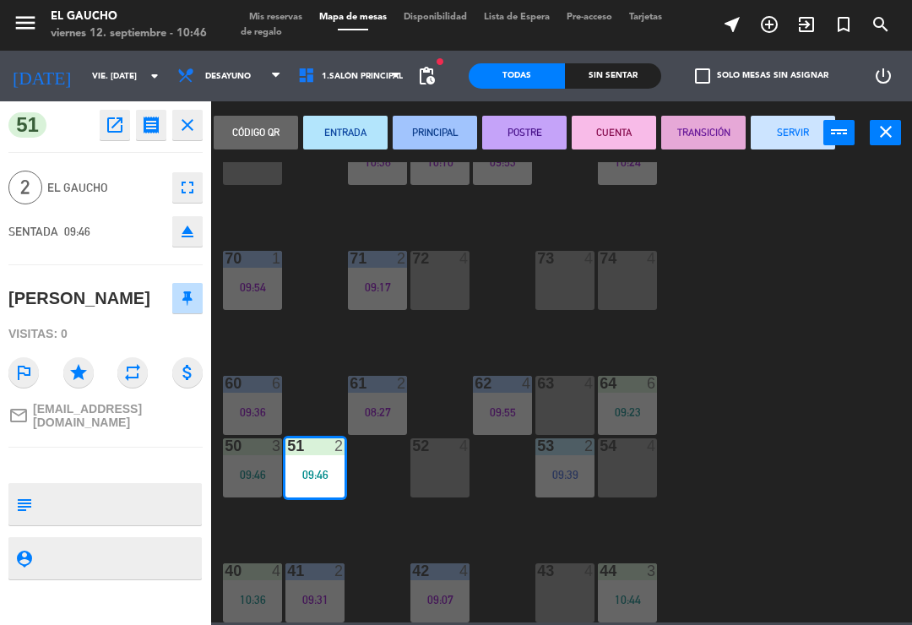
click at [426, 139] on button "PRINCIPAL" at bounding box center [435, 133] width 84 height 34
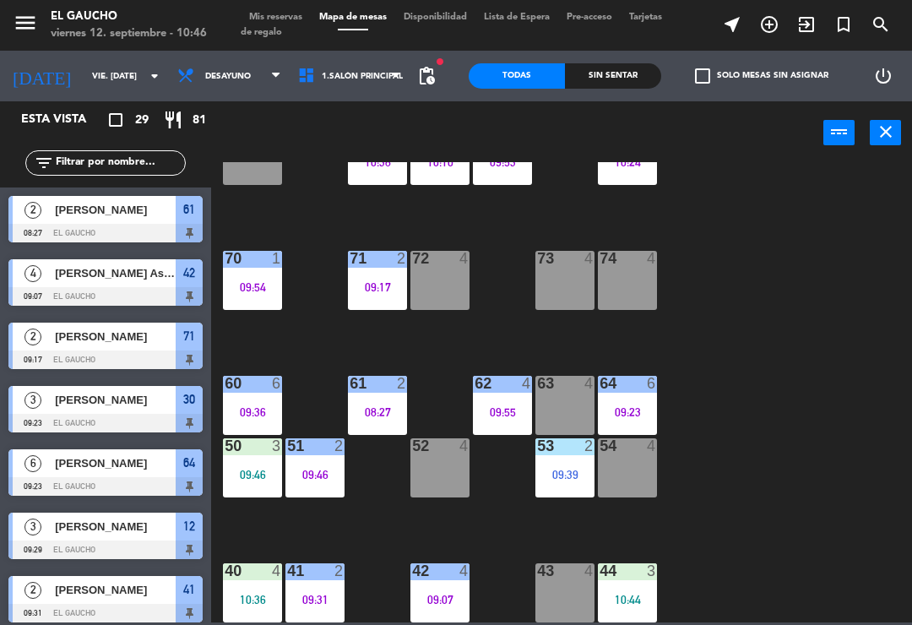
click at [252, 471] on div "09:46" at bounding box center [252, 475] width 59 height 12
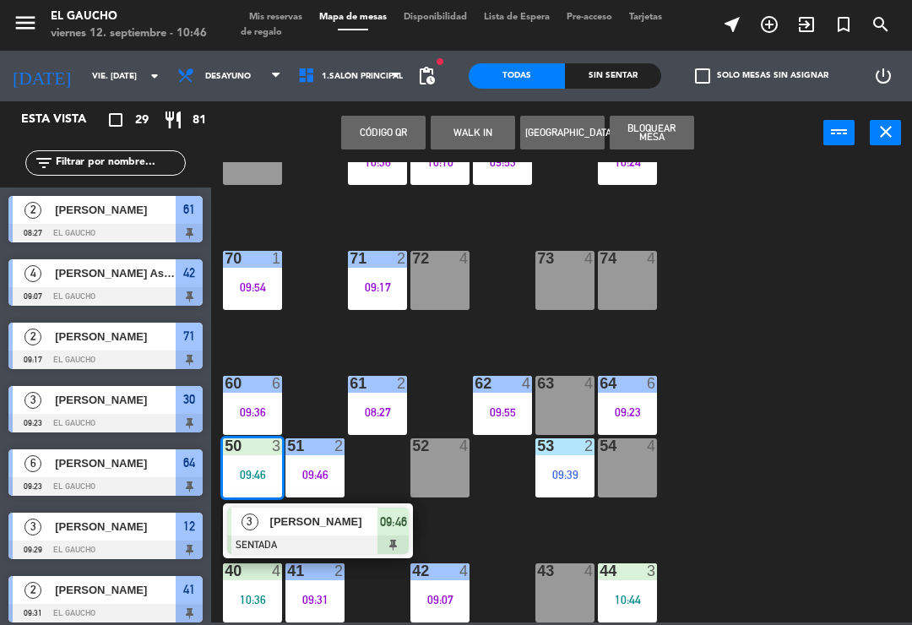
click at [345, 532] on div "[PERSON_NAME]" at bounding box center [324, 522] width 110 height 28
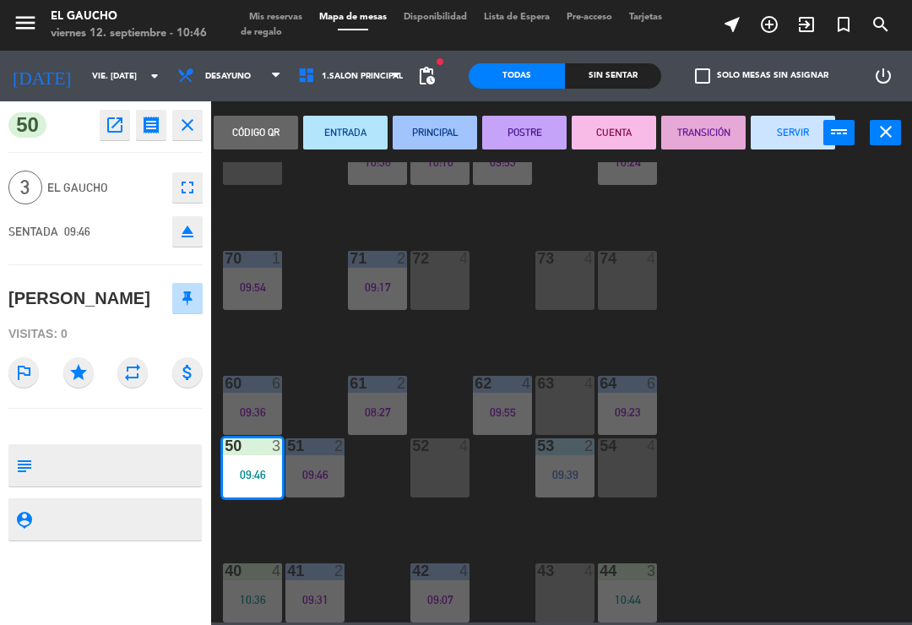
click at [441, 139] on button "PRINCIPAL" at bounding box center [435, 133] width 84 height 34
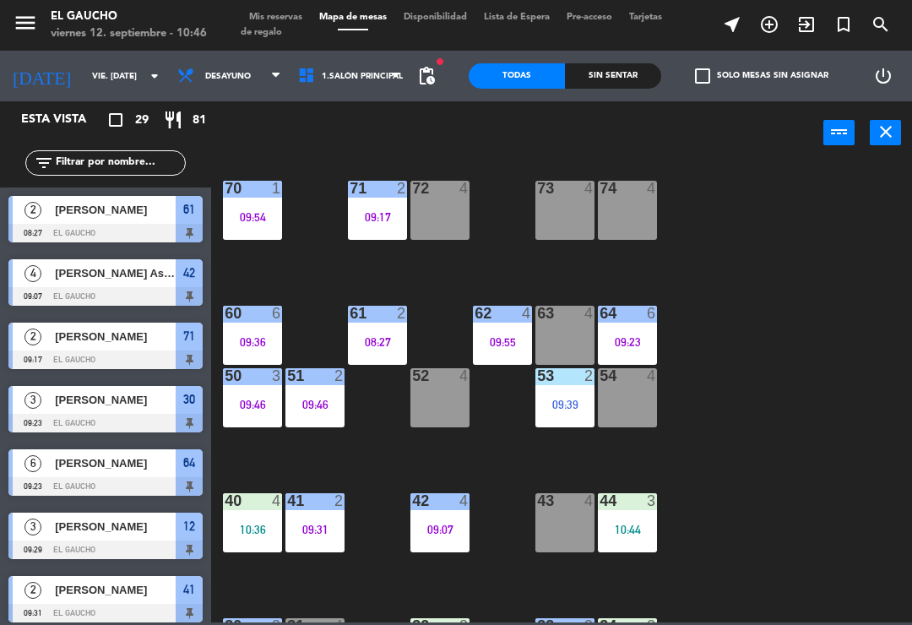
scroll to position [174, 0]
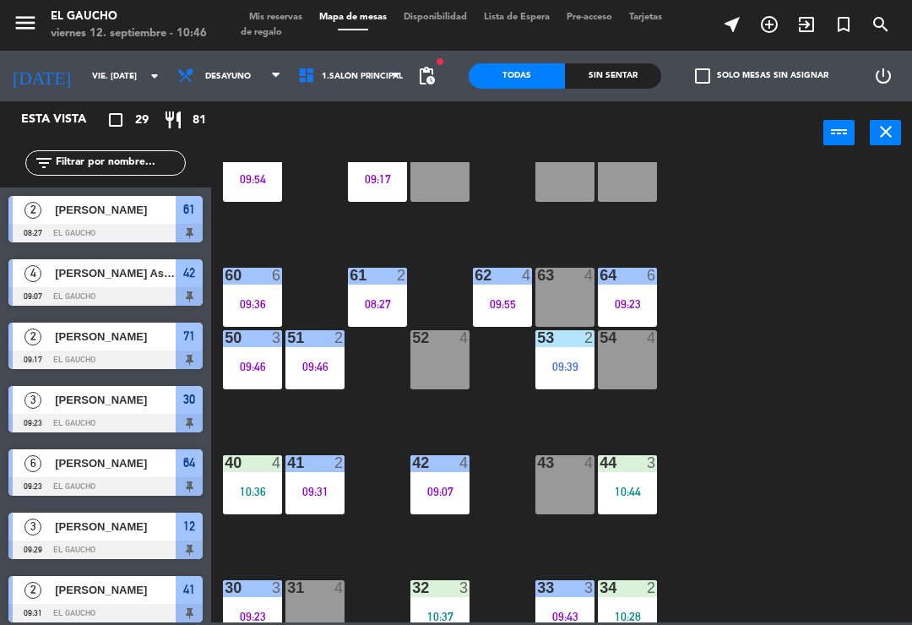
click at [749, 340] on div "84 2 10:24 80 4 83 2 09:53 82 5 10:10 81 2 10:38 70 1 09:54 71 2 09:17 72 4 73 …" at bounding box center [566, 392] width 692 height 460
click at [627, 493] on div "10:44" at bounding box center [627, 492] width 59 height 12
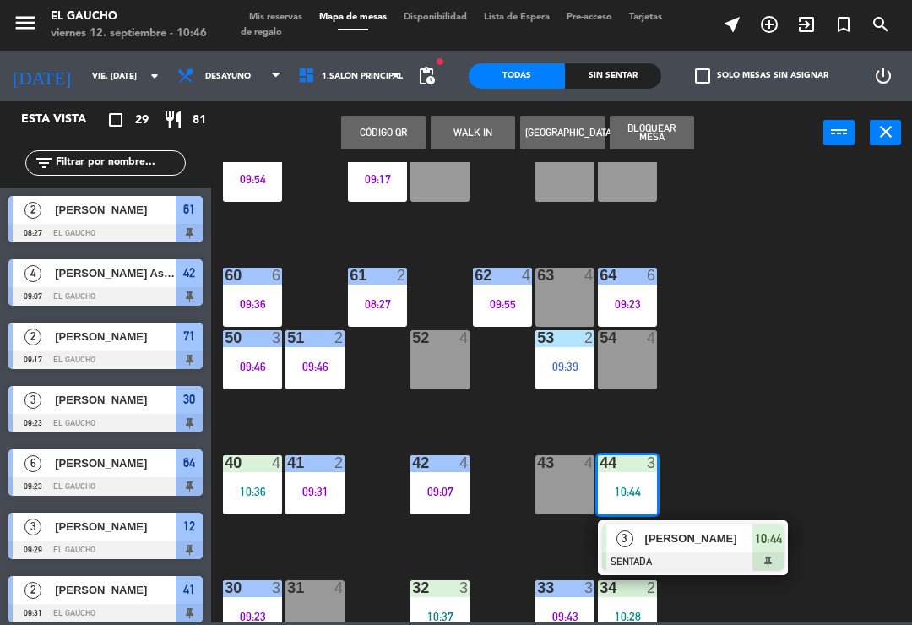
click at [706, 549] on div "[PERSON_NAME]" at bounding box center [699, 539] width 110 height 28
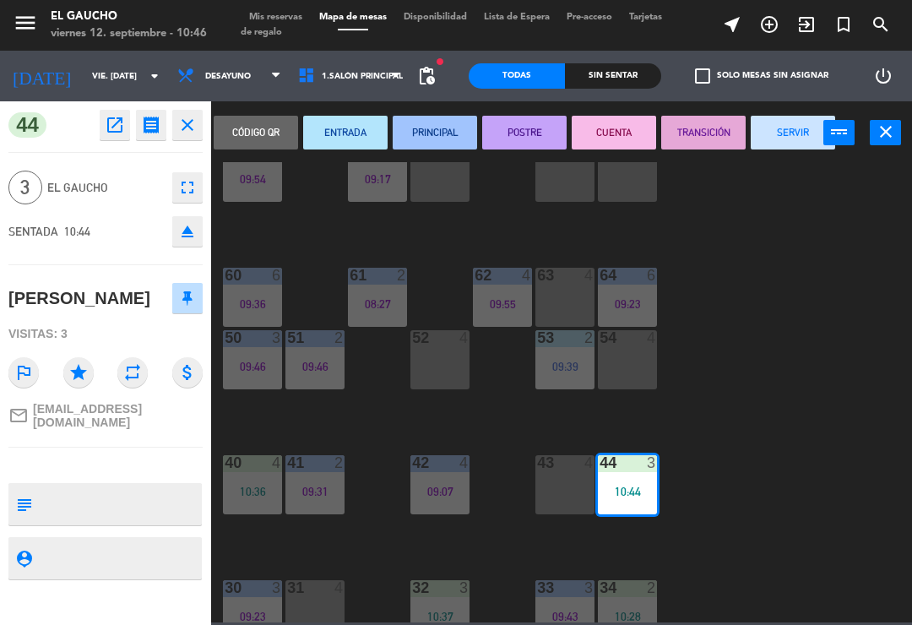
click at [351, 134] on button "ENTRADA" at bounding box center [345, 133] width 84 height 34
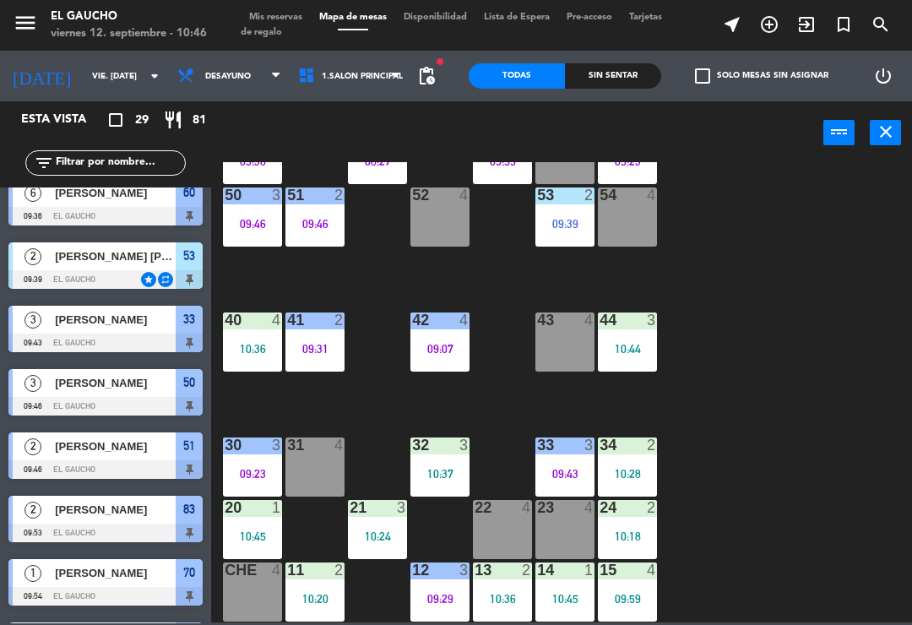
scroll to position [317, 0]
click at [242, 346] on div "10:36" at bounding box center [252, 349] width 59 height 12
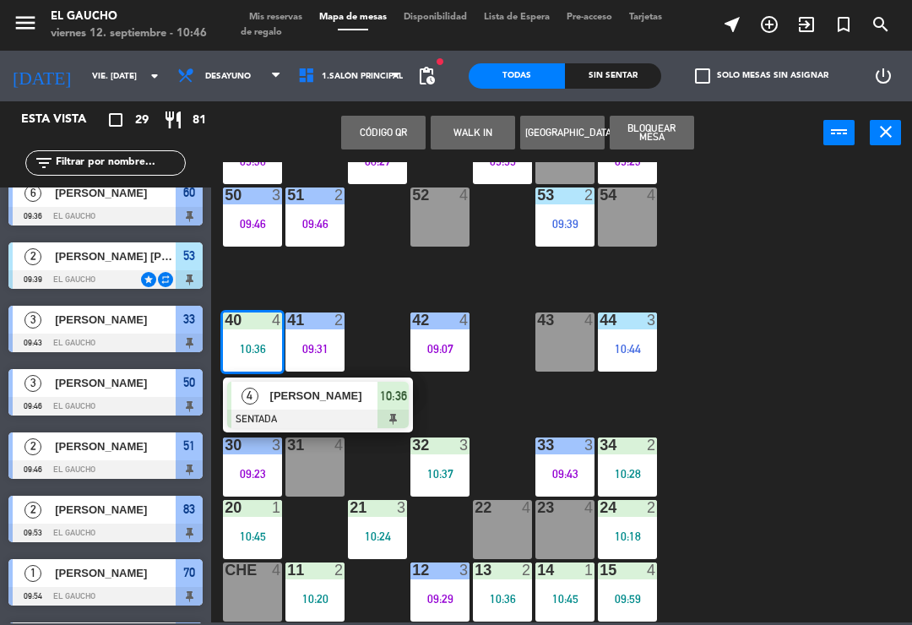
click at [327, 389] on span "[PERSON_NAME]" at bounding box center [324, 396] width 108 height 18
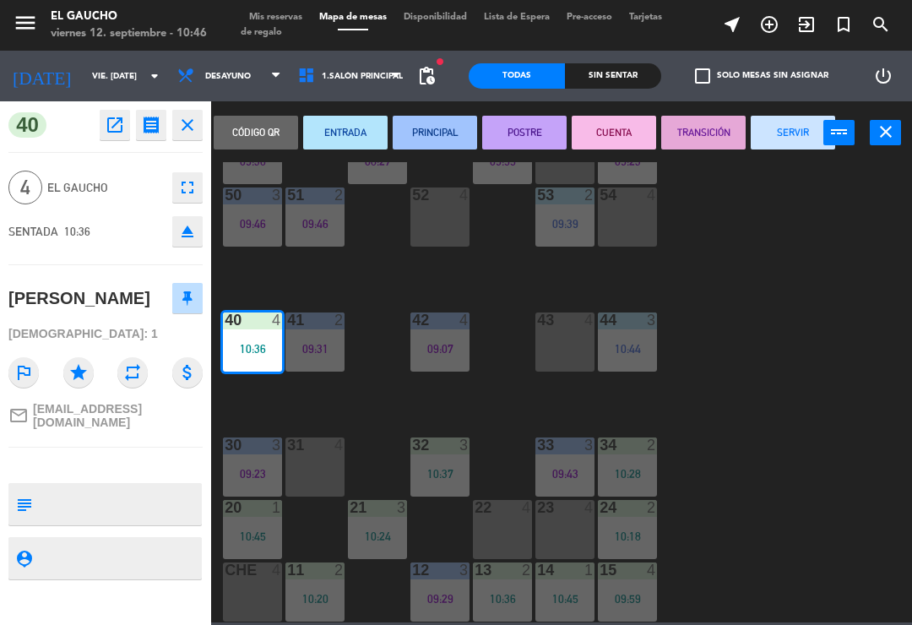
click at [427, 138] on button "PRINCIPAL" at bounding box center [435, 133] width 84 height 34
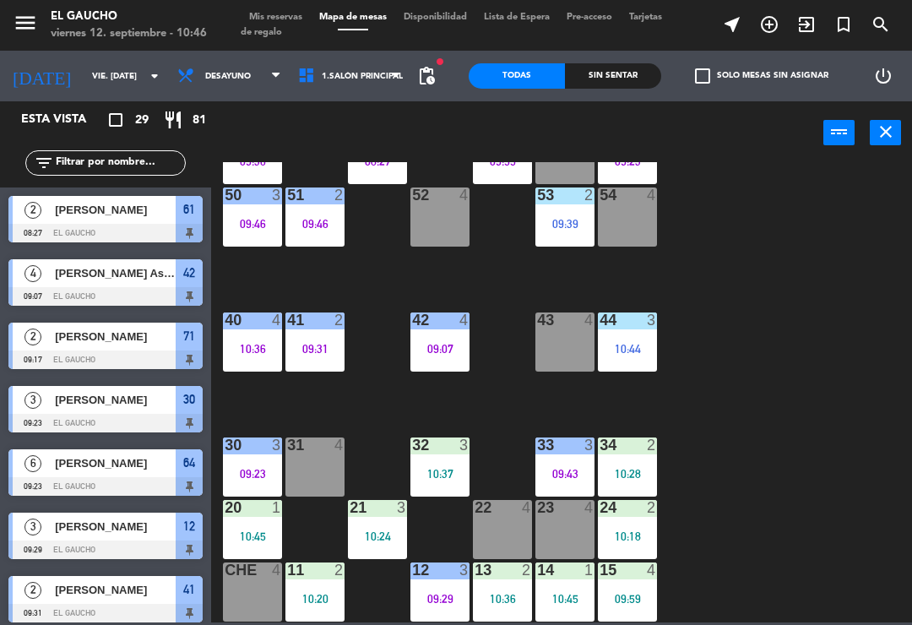
scroll to position [270, 0]
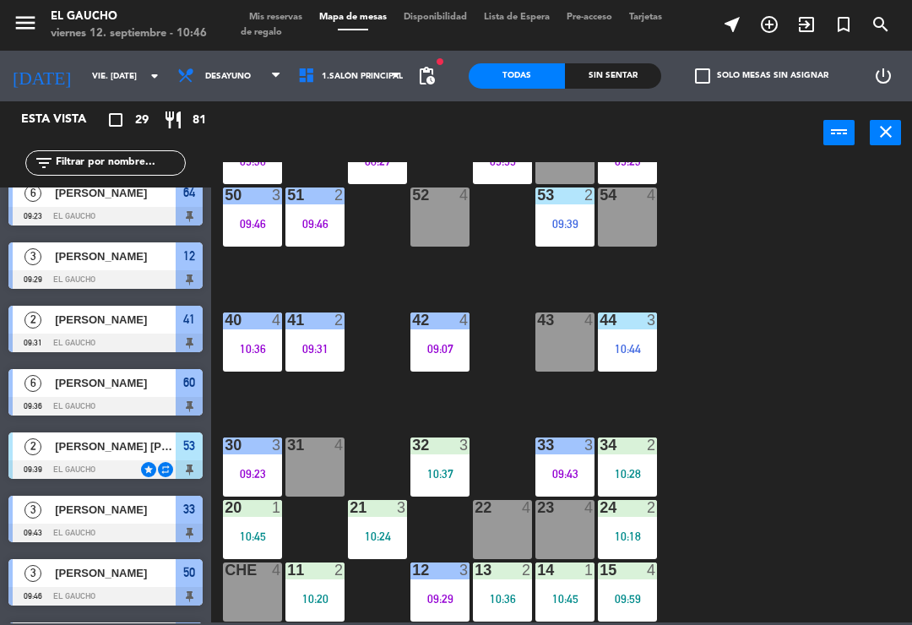
click at [442, 454] on div "32 3" at bounding box center [440, 446] width 59 height 17
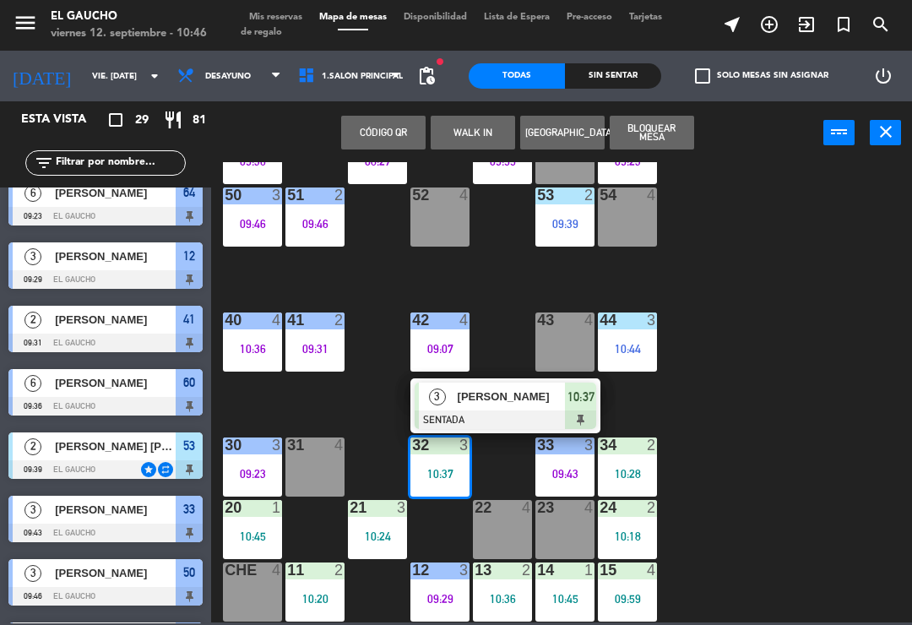
click at [509, 405] on span "[PERSON_NAME]" at bounding box center [512, 397] width 108 height 18
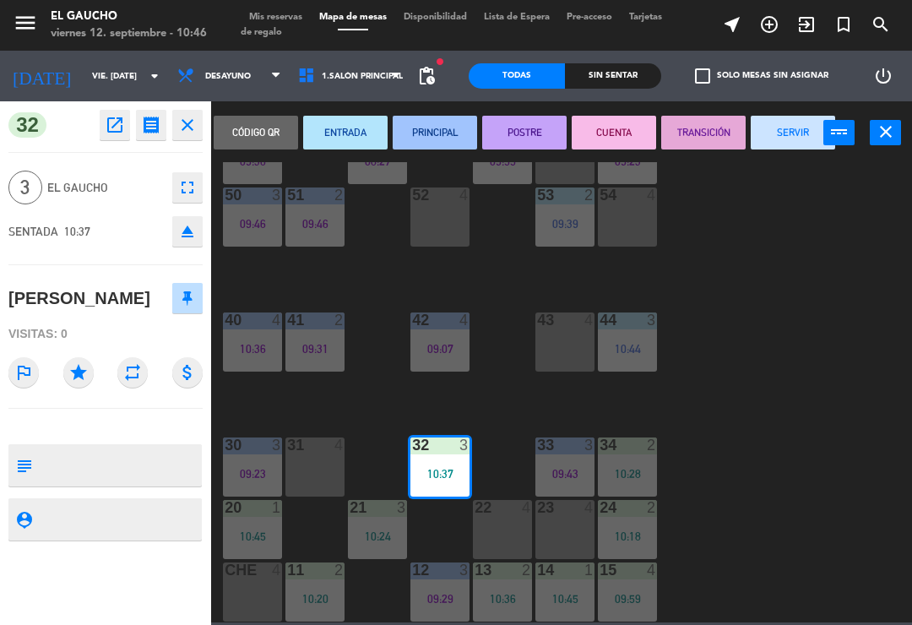
click at [339, 128] on button "ENTRADA" at bounding box center [345, 133] width 84 height 34
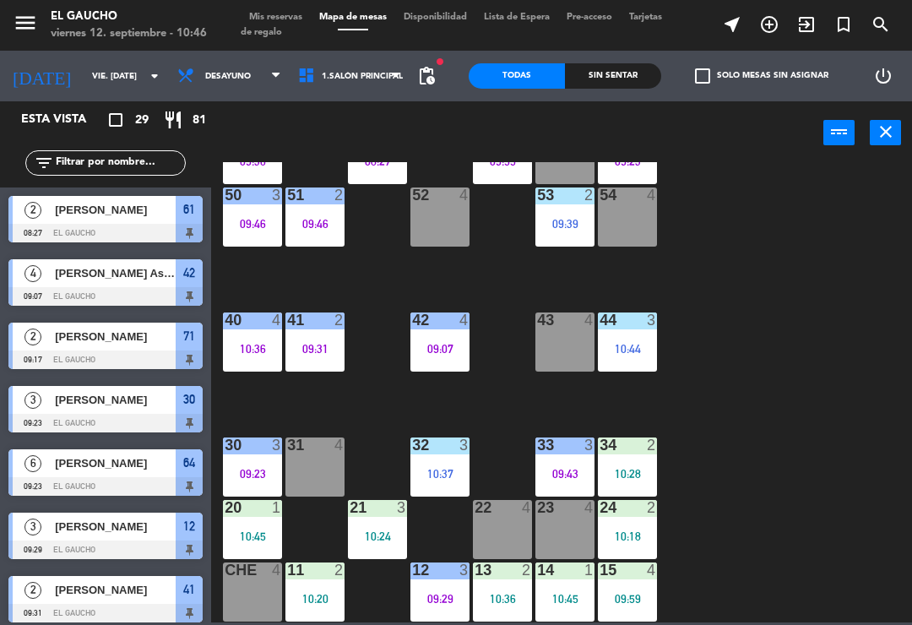
scroll to position [334, 0]
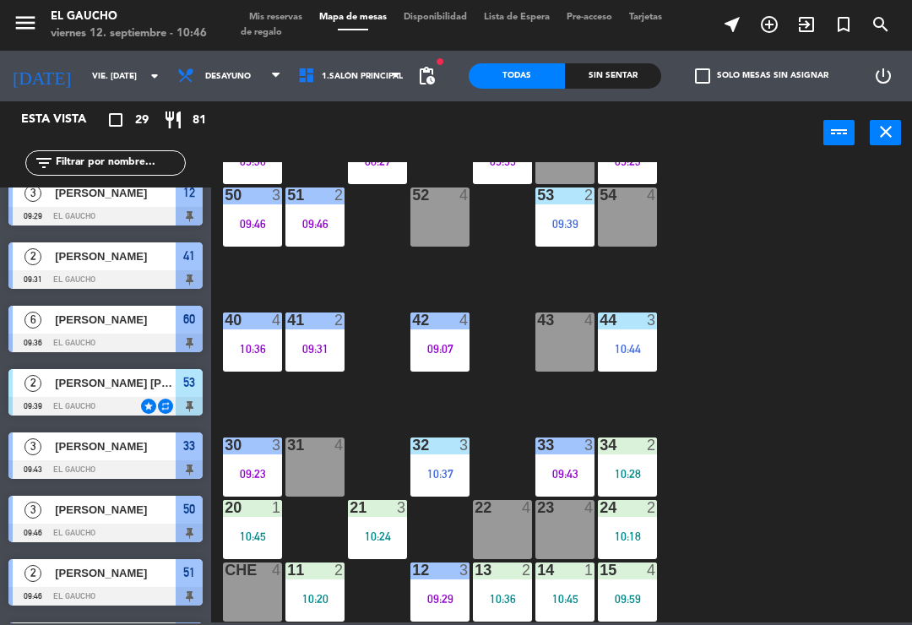
click at [634, 457] on div "34 2 10:28" at bounding box center [627, 467] width 59 height 59
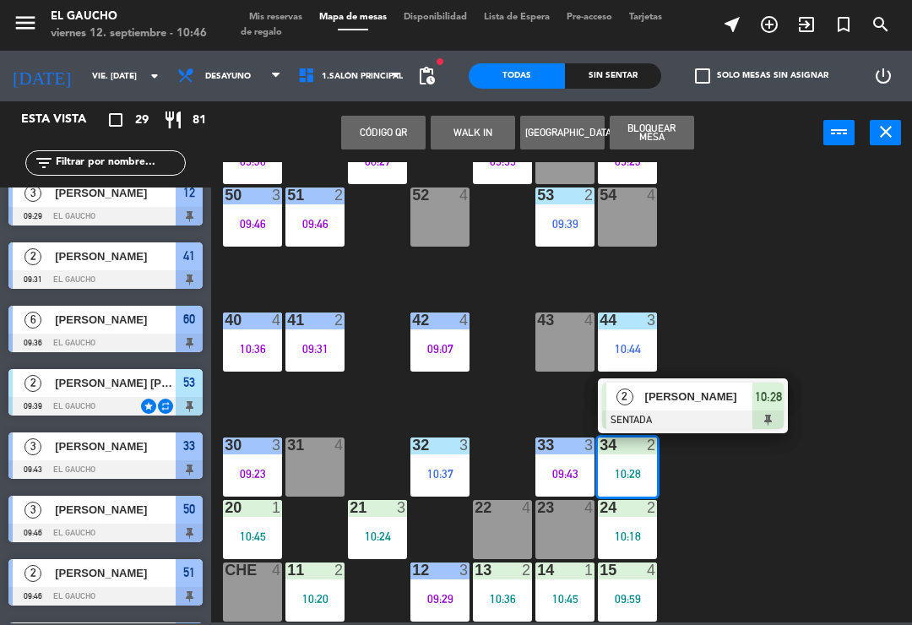
click at [683, 396] on span "[PERSON_NAME]" at bounding box center [699, 397] width 108 height 18
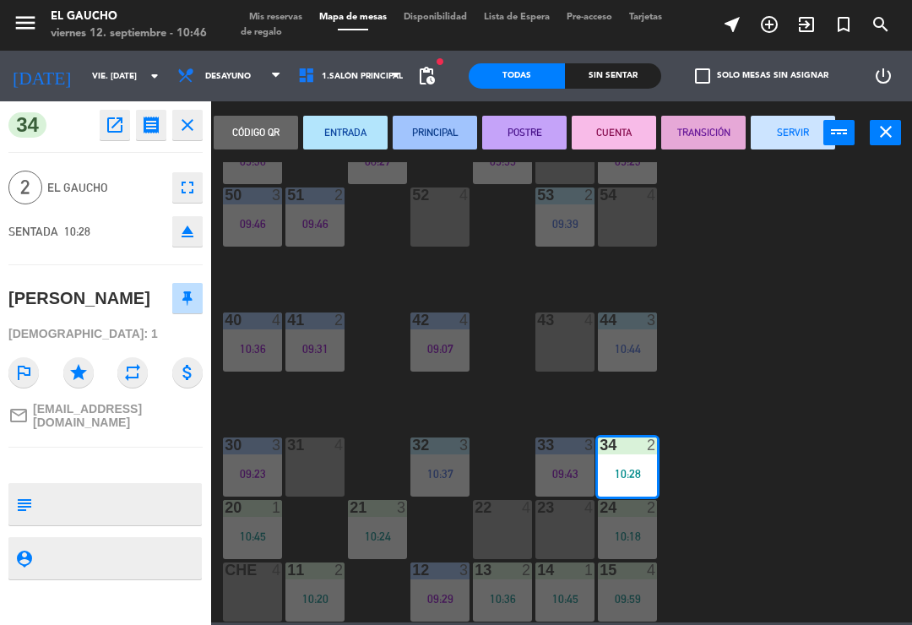
click at [429, 123] on button "PRINCIPAL" at bounding box center [435, 133] width 84 height 34
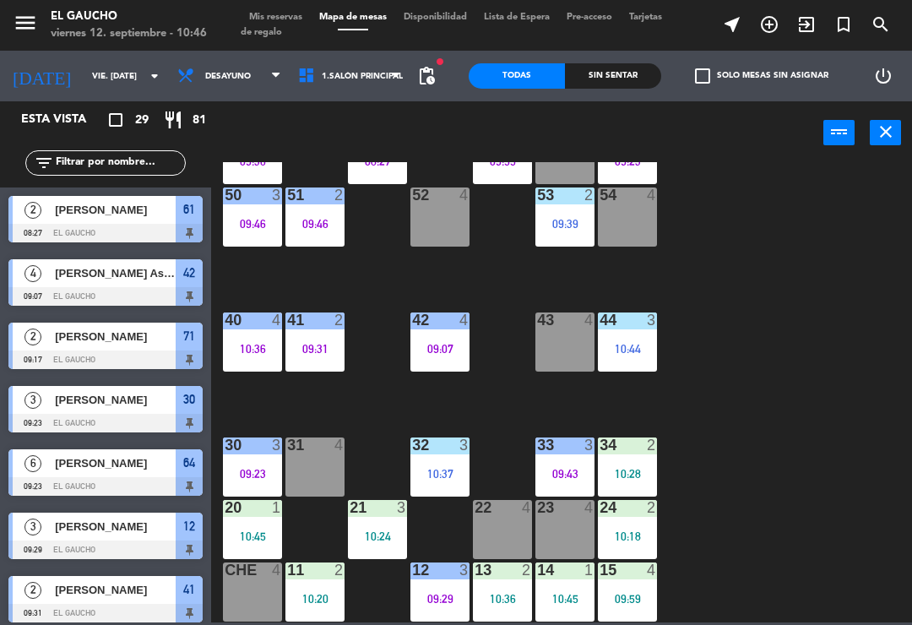
scroll to position [144, 0]
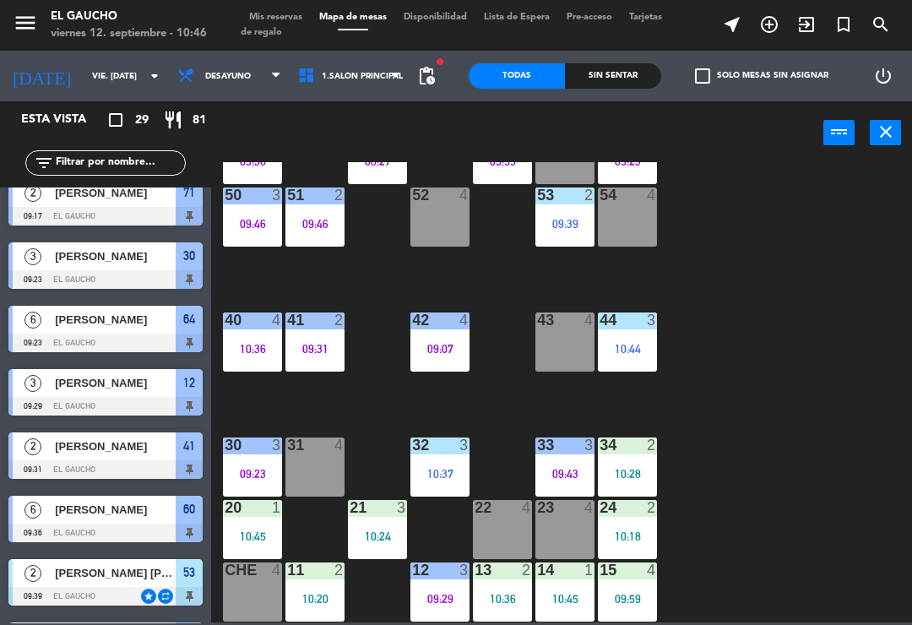
click at [634, 534] on div "10:18" at bounding box center [627, 537] width 59 height 12
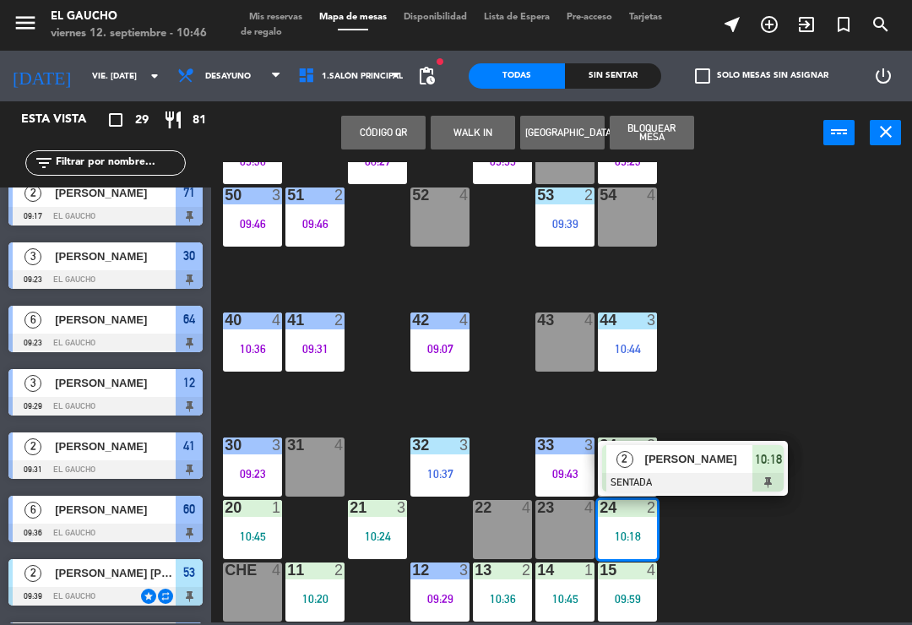
click at [705, 464] on span "[PERSON_NAME]" at bounding box center [699, 459] width 108 height 18
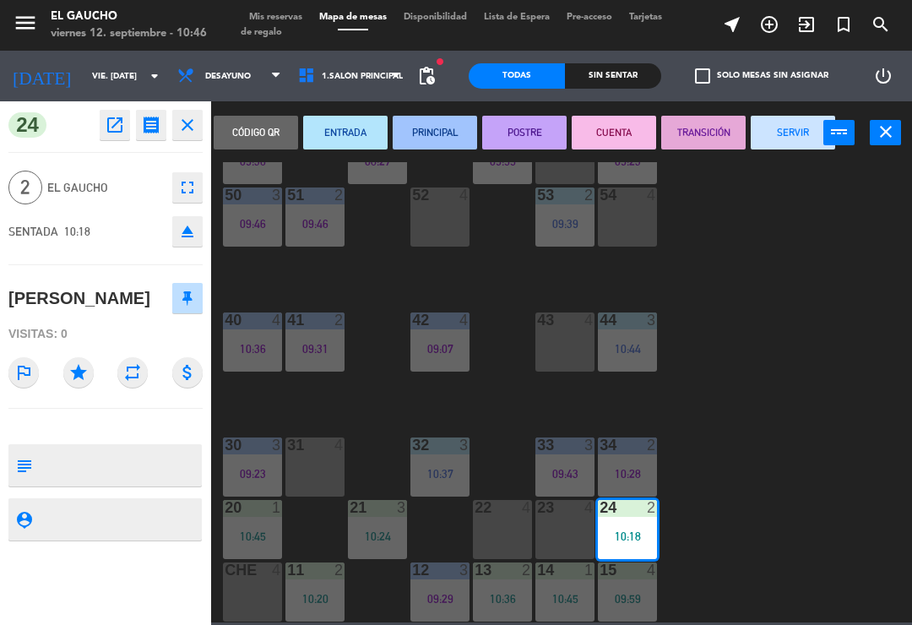
click at [407, 137] on button "PRINCIPAL" at bounding box center [435, 133] width 84 height 34
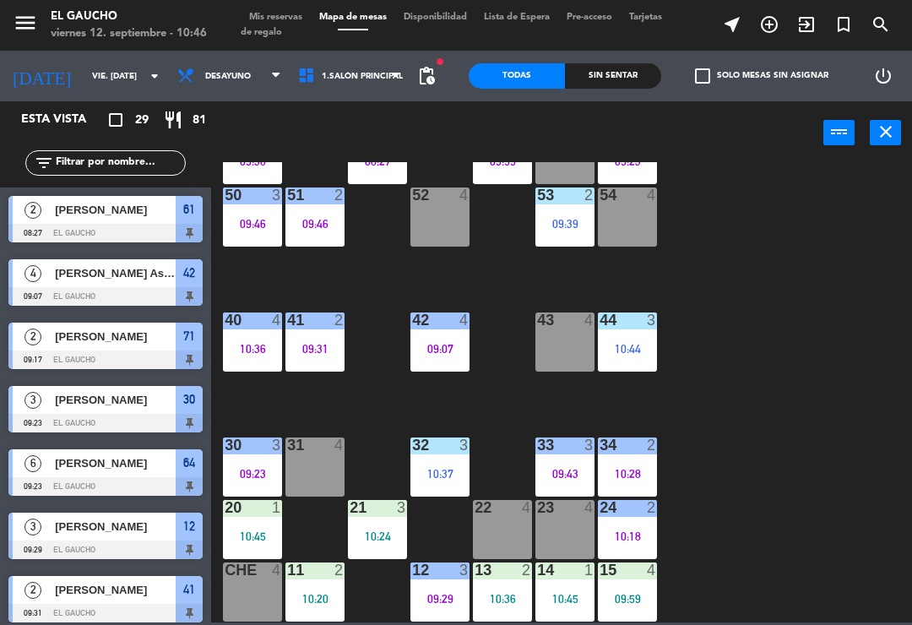
click at [639, 594] on div "09:59" at bounding box center [627, 599] width 59 height 12
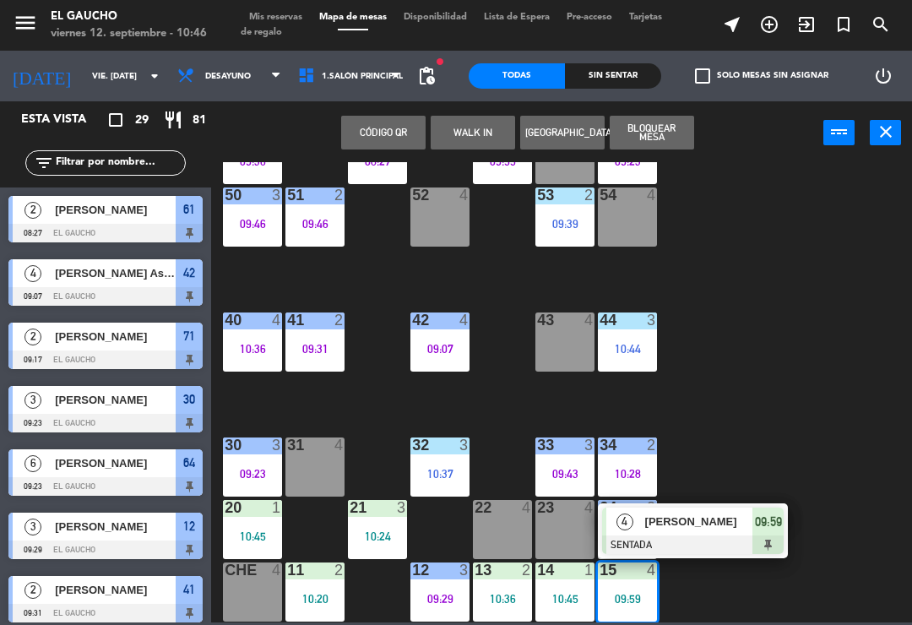
click at [702, 528] on span "[PERSON_NAME]" at bounding box center [699, 522] width 108 height 18
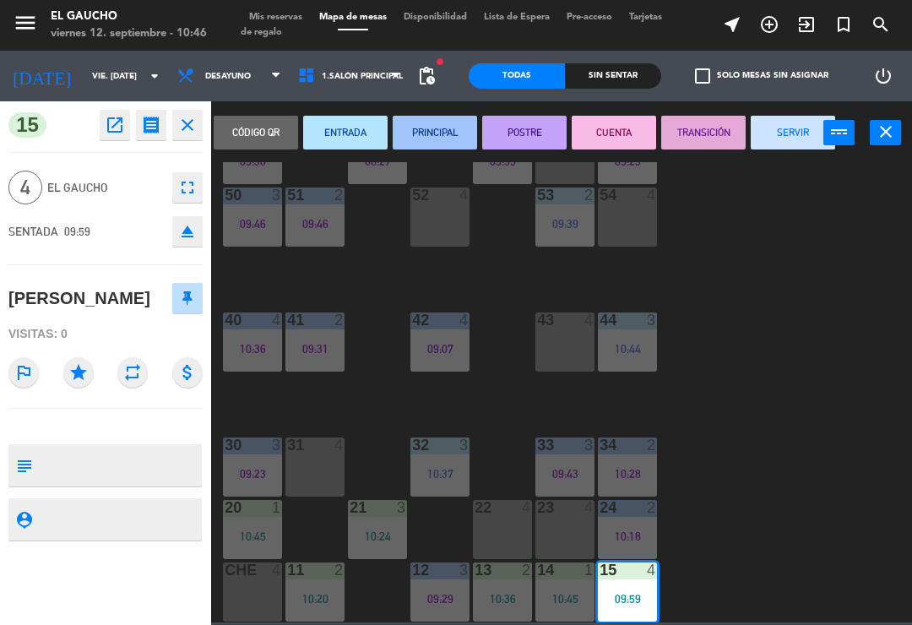
click at [433, 130] on button "PRINCIPAL" at bounding box center [435, 133] width 84 height 34
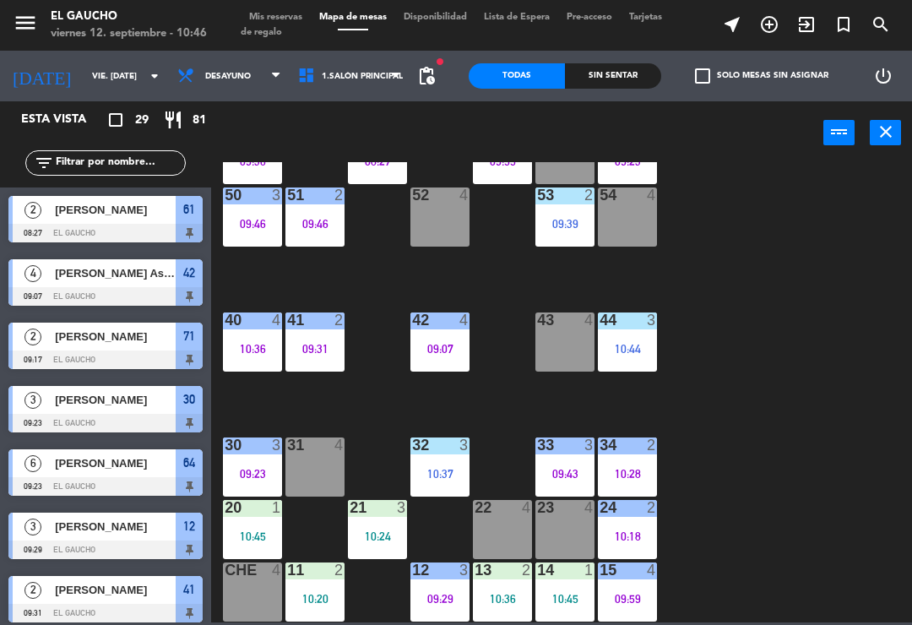
click at [563, 590] on div "14 1 10:45" at bounding box center [565, 592] width 59 height 59
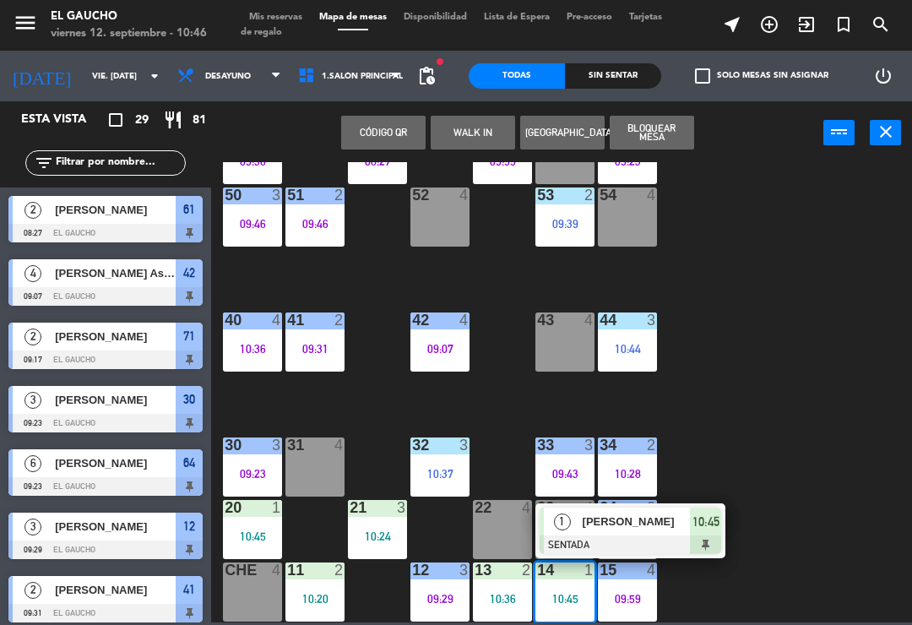
click at [634, 525] on span "[PERSON_NAME]" at bounding box center [637, 522] width 108 height 18
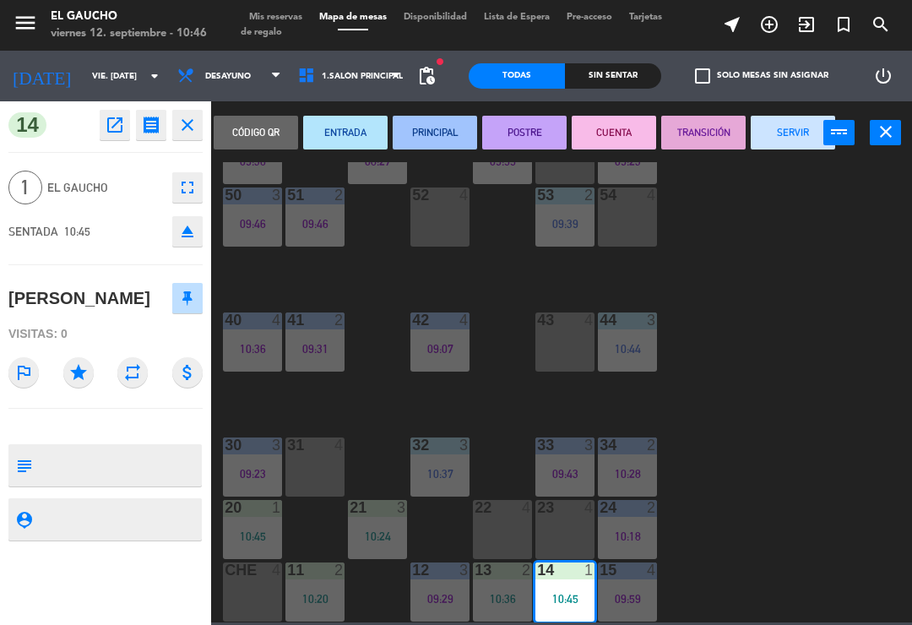
click at [329, 133] on button "ENTRADA" at bounding box center [345, 133] width 84 height 34
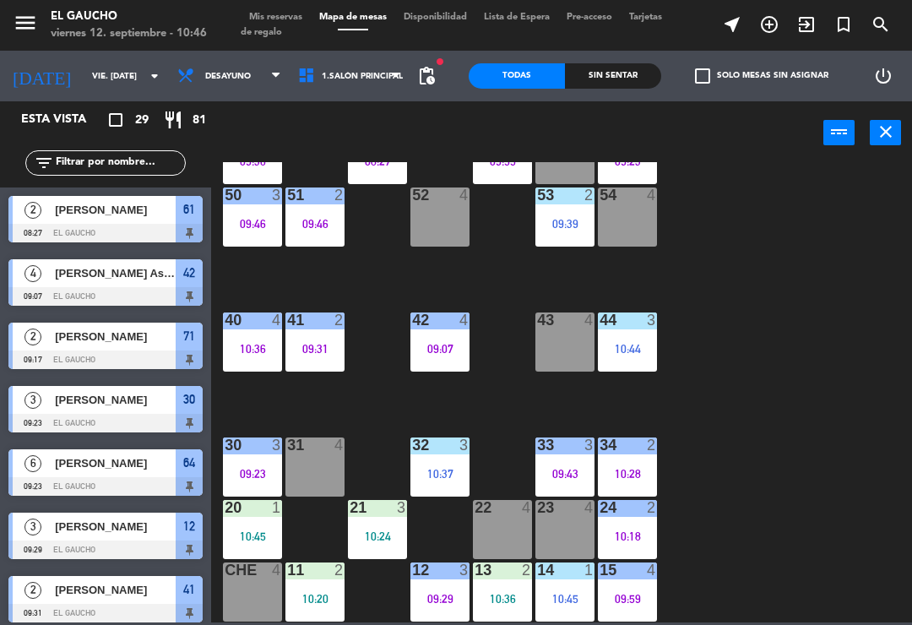
scroll to position [524, 0]
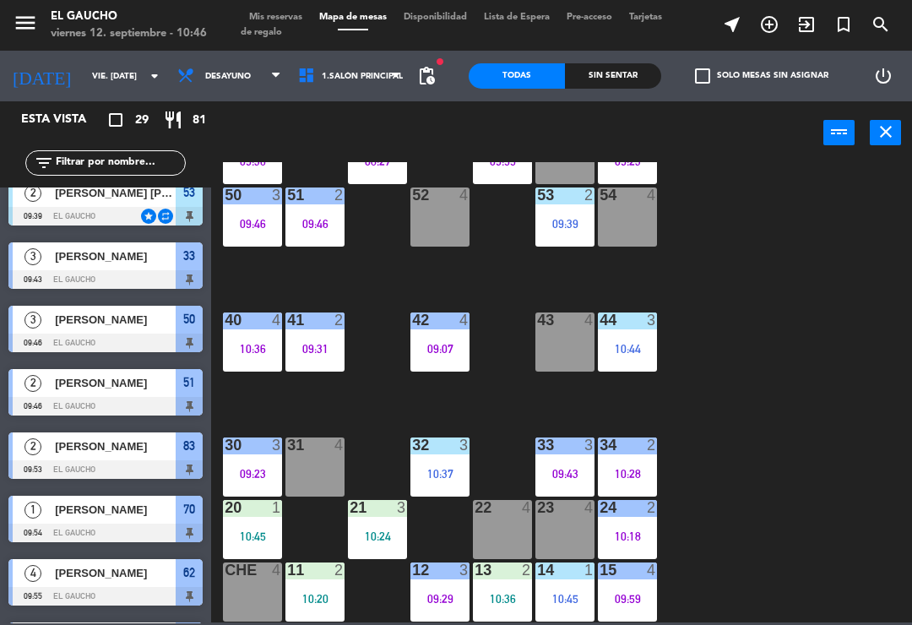
click at [494, 596] on div "10:36" at bounding box center [502, 599] width 59 height 12
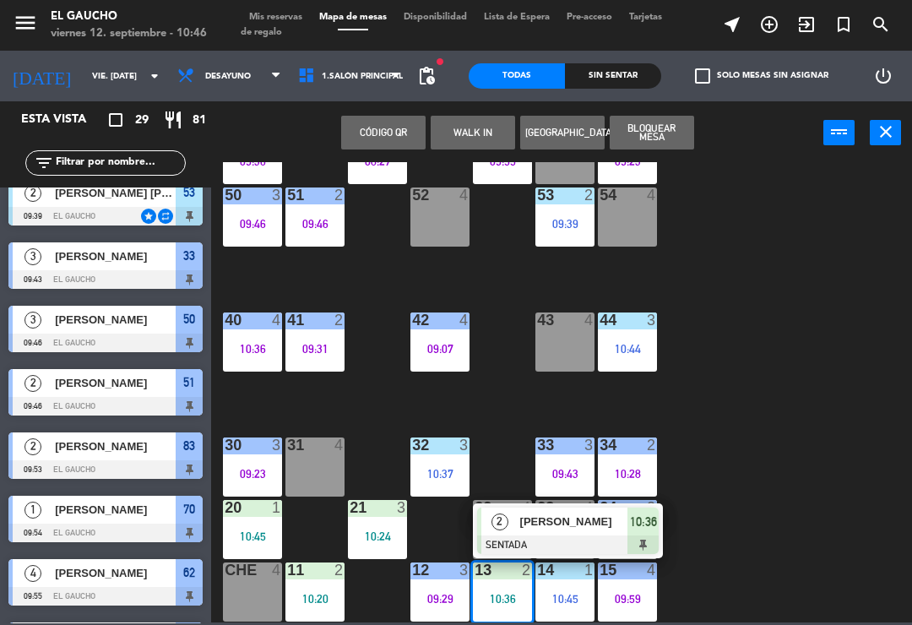
click at [549, 528] on span "[PERSON_NAME]" at bounding box center [574, 522] width 108 height 18
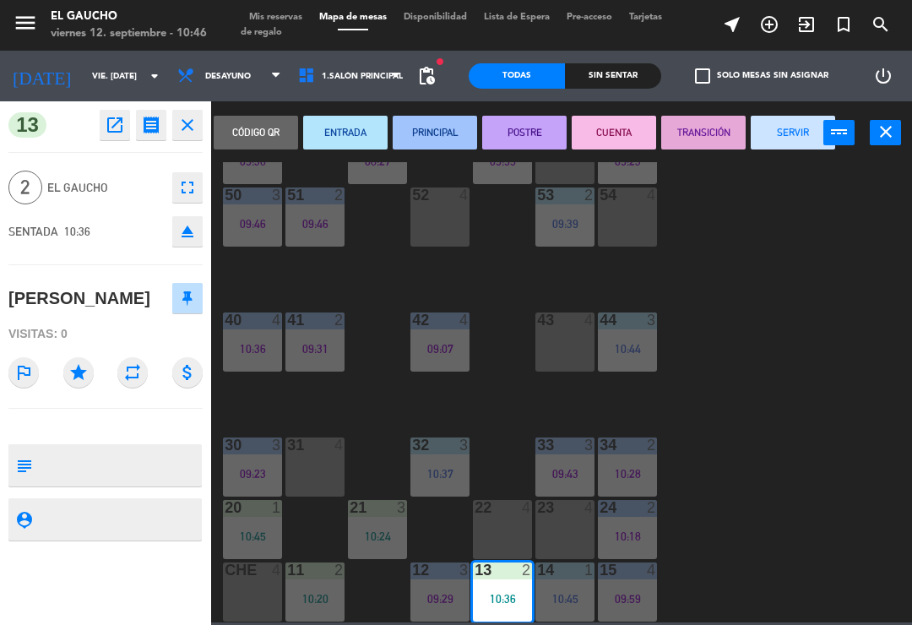
click at [430, 134] on button "PRINCIPAL" at bounding box center [435, 133] width 84 height 34
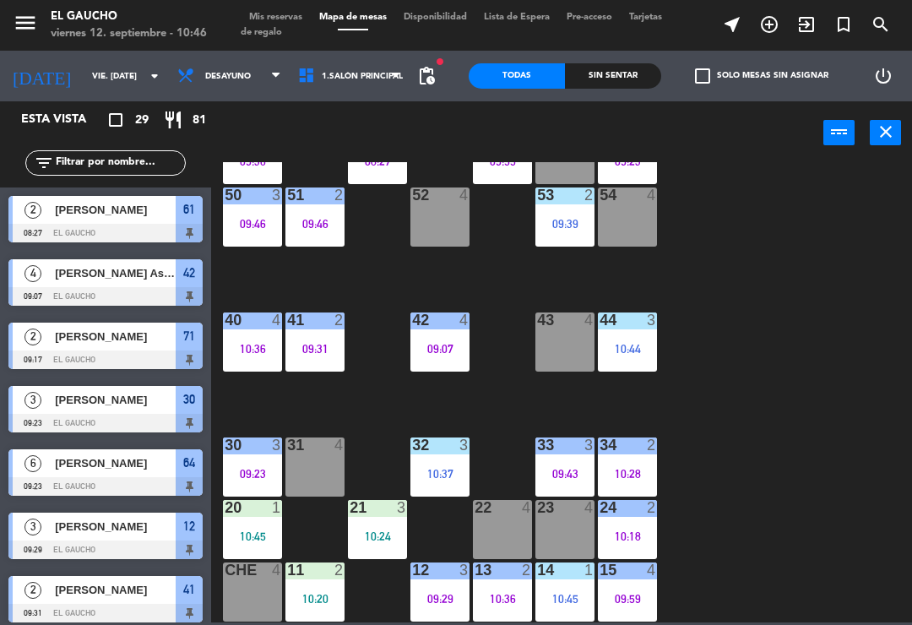
scroll to position [207, 0]
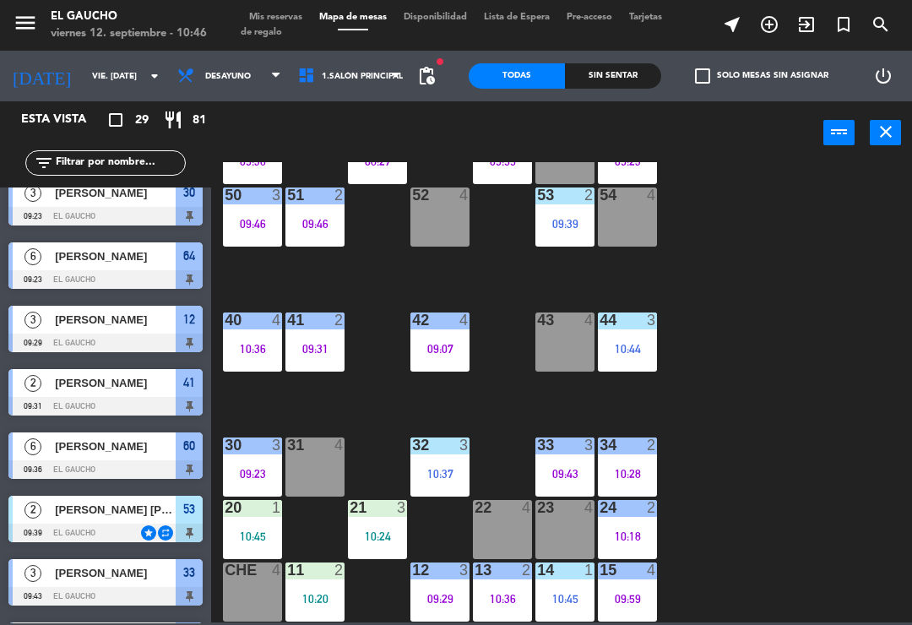
click at [299, 589] on div "11 2 10:20" at bounding box center [315, 592] width 59 height 59
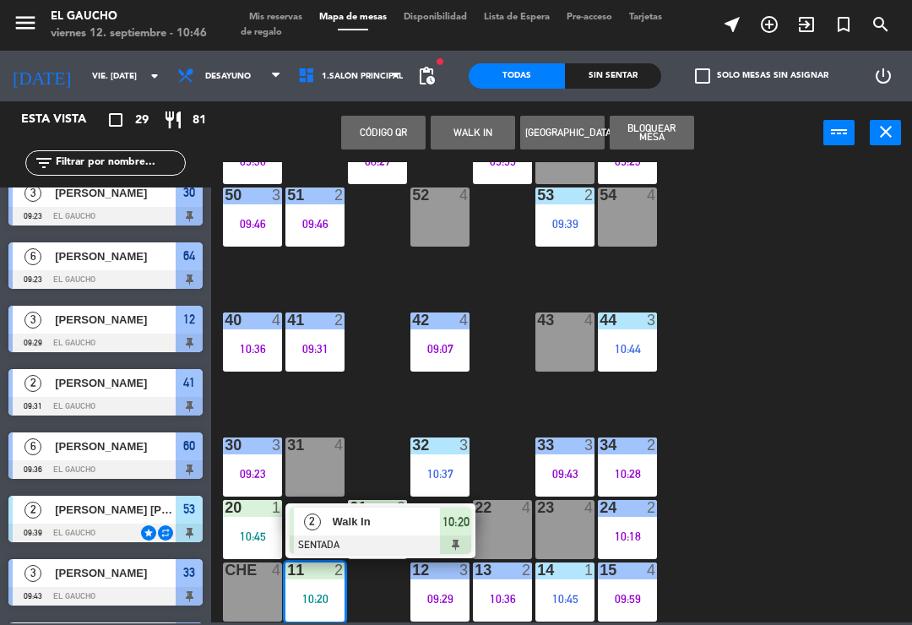
click at [381, 528] on span "Walk In" at bounding box center [387, 522] width 108 height 18
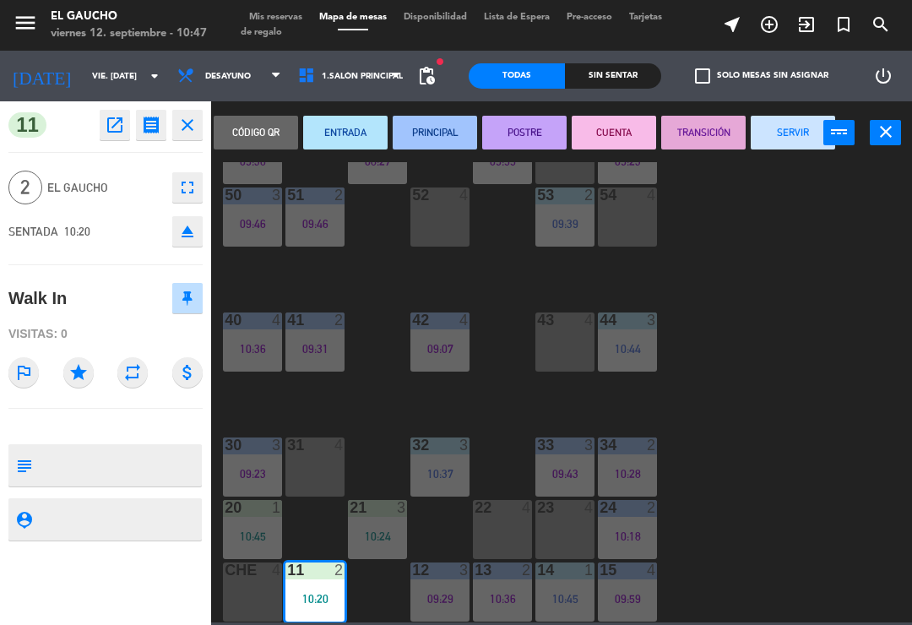
click at [427, 146] on button "PRINCIPAL" at bounding box center [435, 133] width 84 height 34
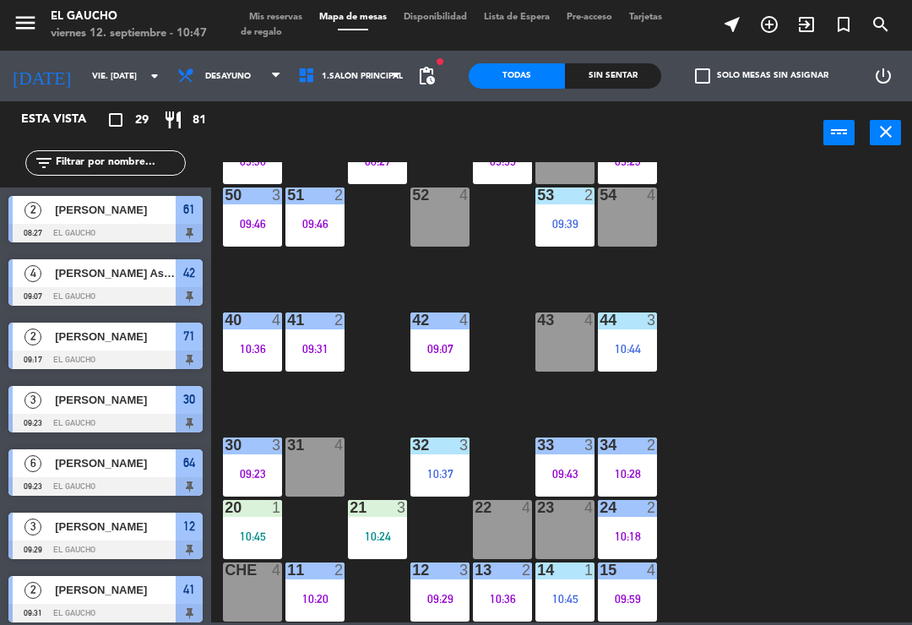
click at [384, 527] on div "21 3 10:24" at bounding box center [377, 529] width 59 height 59
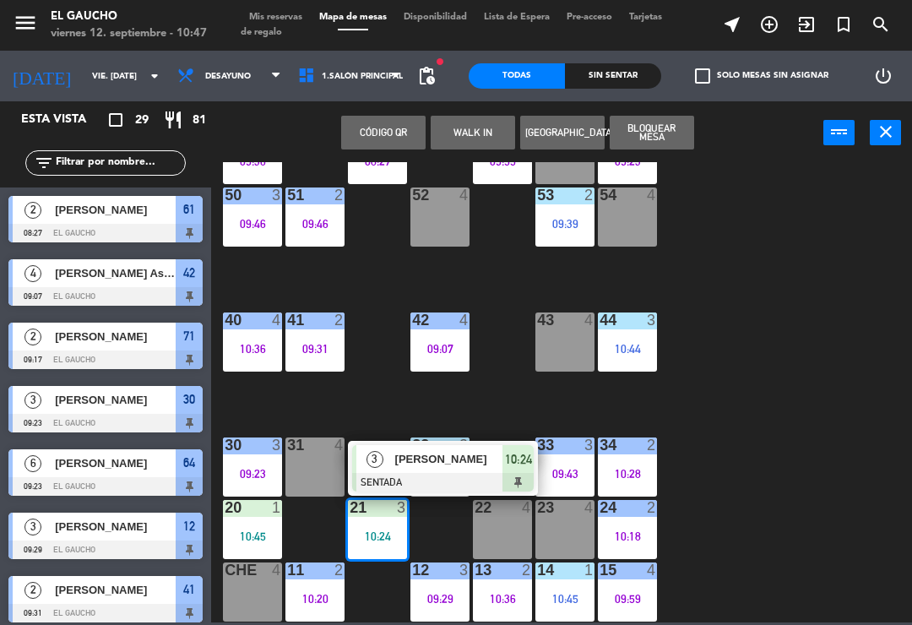
click at [479, 460] on span "[PERSON_NAME]" at bounding box center [449, 459] width 108 height 18
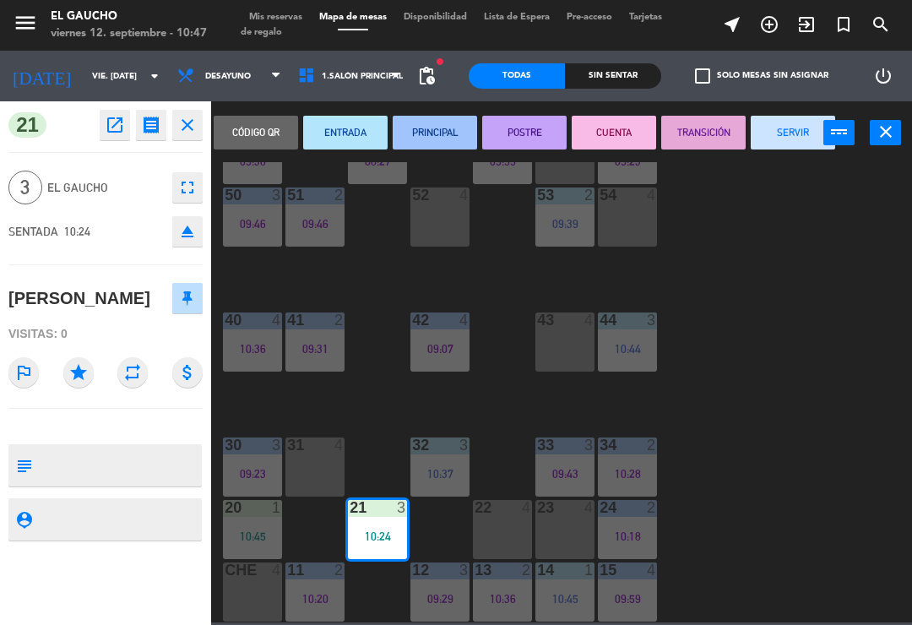
click at [437, 144] on button "PRINCIPAL" at bounding box center [435, 133] width 84 height 34
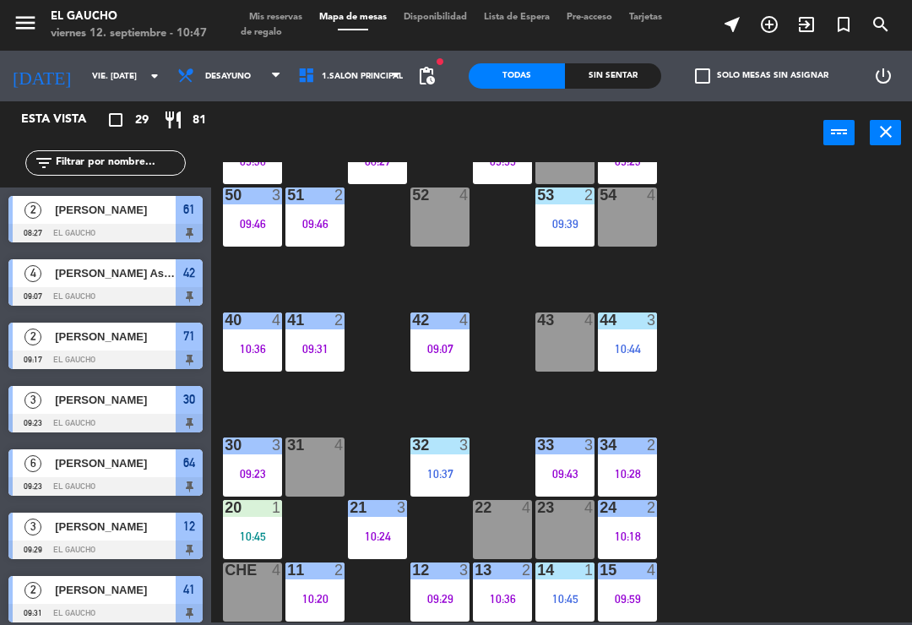
scroll to position [17, 0]
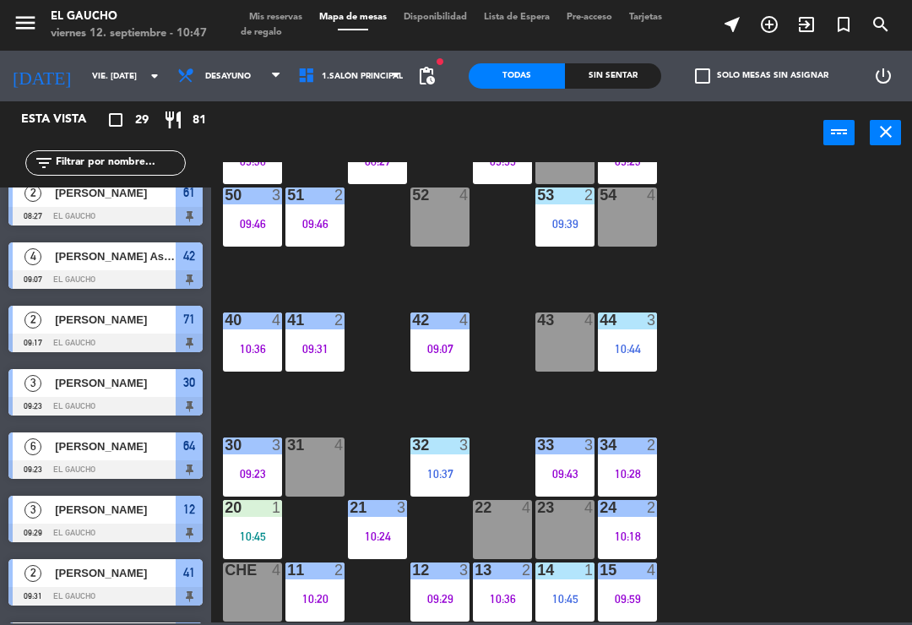
click at [250, 533] on div "10:45" at bounding box center [252, 537] width 59 height 12
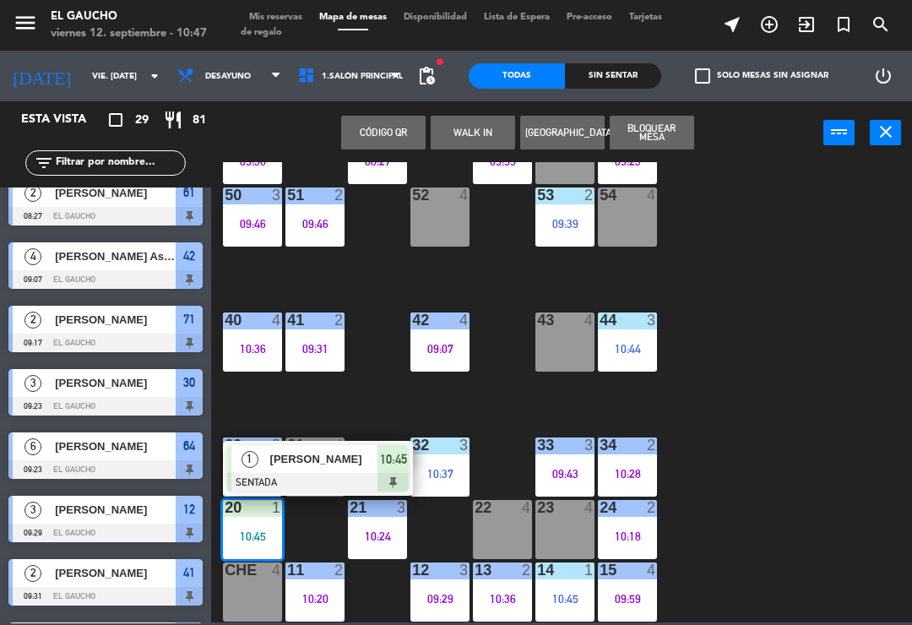
click at [353, 465] on span "[PERSON_NAME]" at bounding box center [324, 459] width 108 height 18
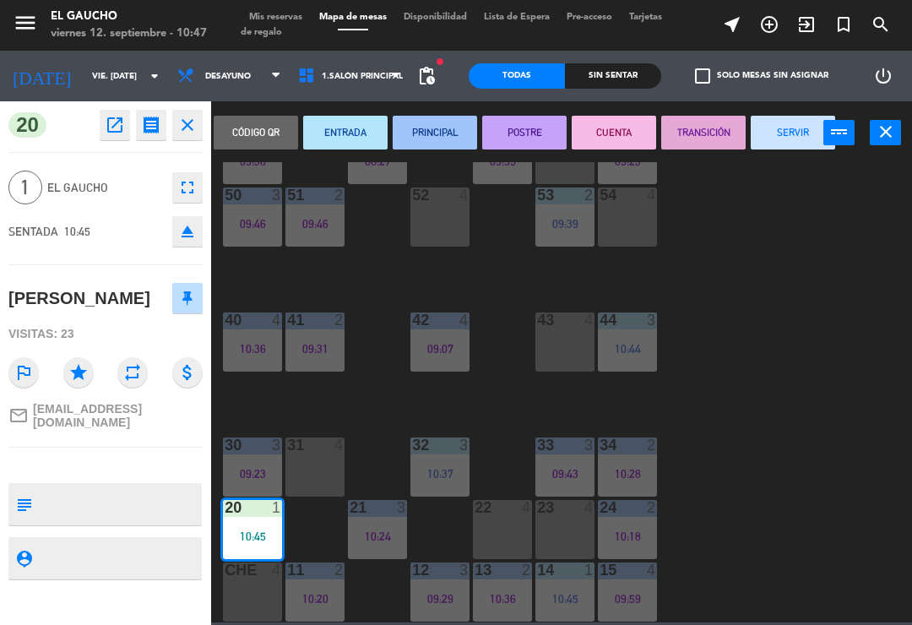
click at [343, 133] on button "ENTRADA" at bounding box center [345, 133] width 84 height 34
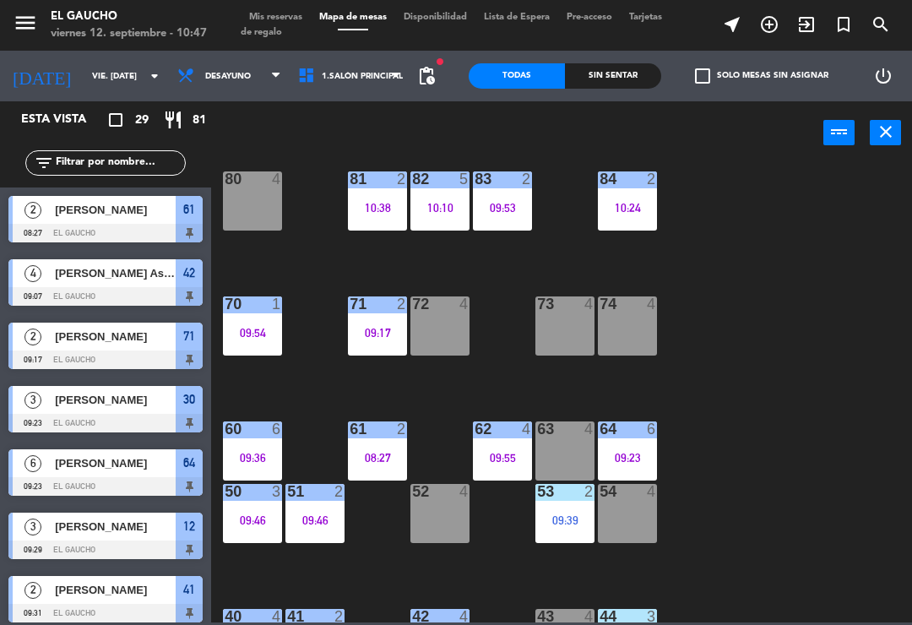
scroll to position [23, 0]
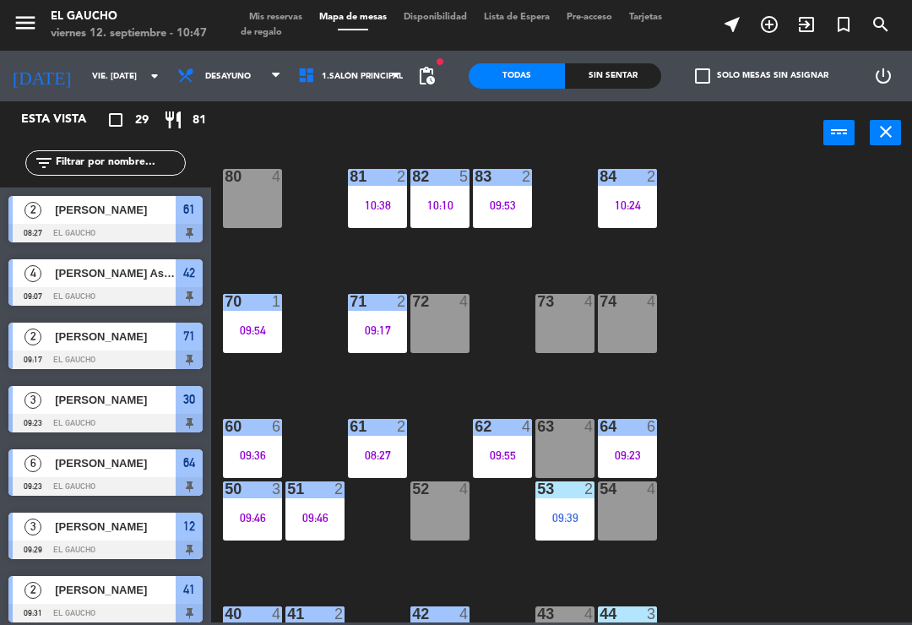
click at [384, 199] on div "10:38" at bounding box center [377, 205] width 59 height 12
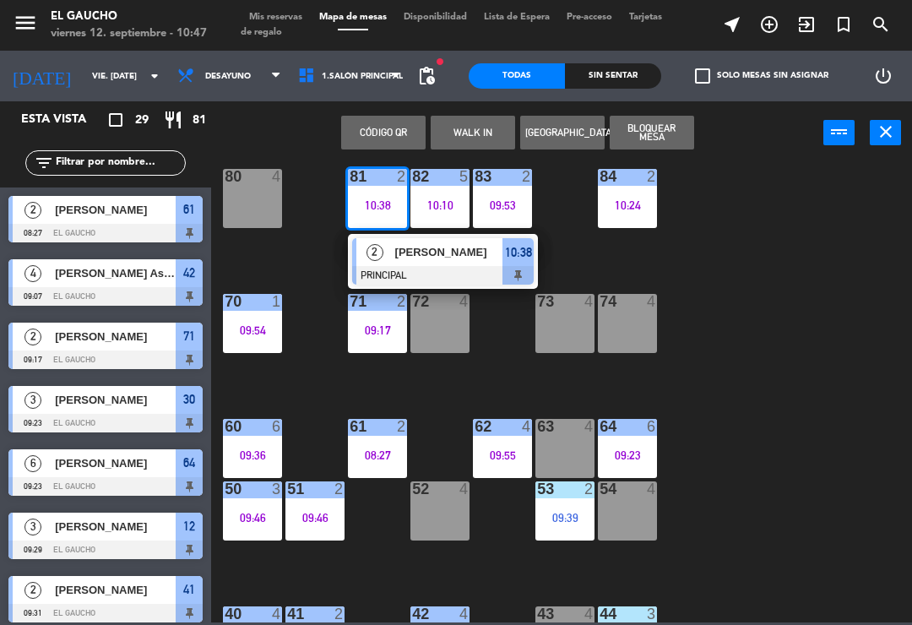
click at [446, 261] on span "[PERSON_NAME]" at bounding box center [449, 252] width 108 height 18
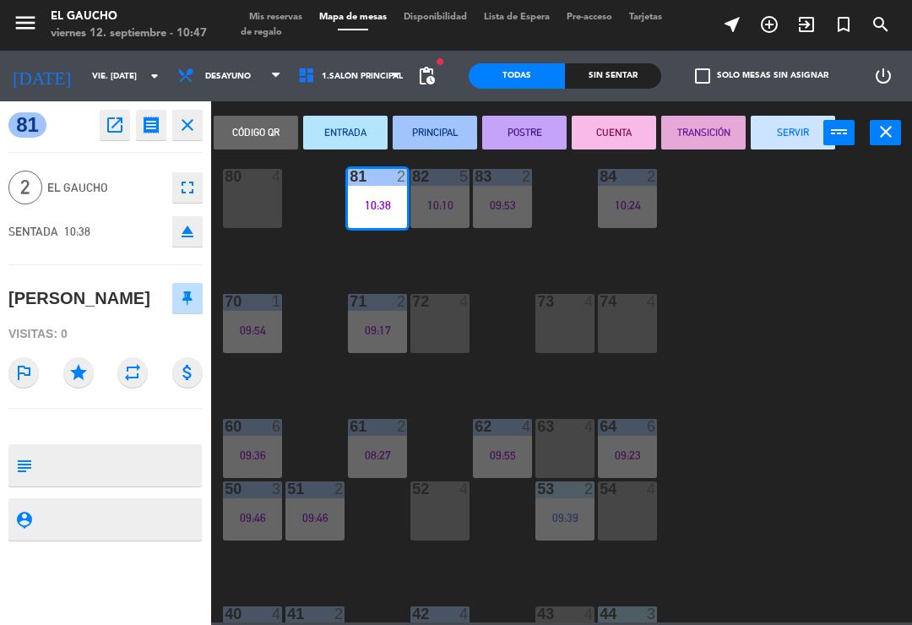
click at [112, 124] on icon "open_in_new" at bounding box center [115, 125] width 20 height 20
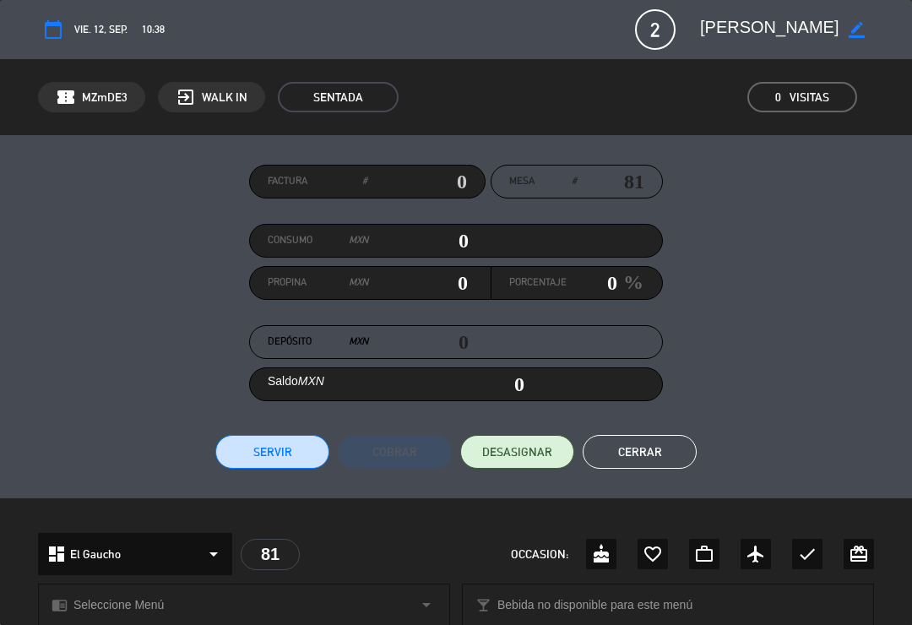
click at [861, 25] on icon "border_color" at bounding box center [857, 30] width 16 height 16
click at [807, 33] on textarea at bounding box center [769, 29] width 139 height 30
type textarea "[PERSON_NAME]"
click at [863, 35] on icon at bounding box center [857, 30] width 16 height 16
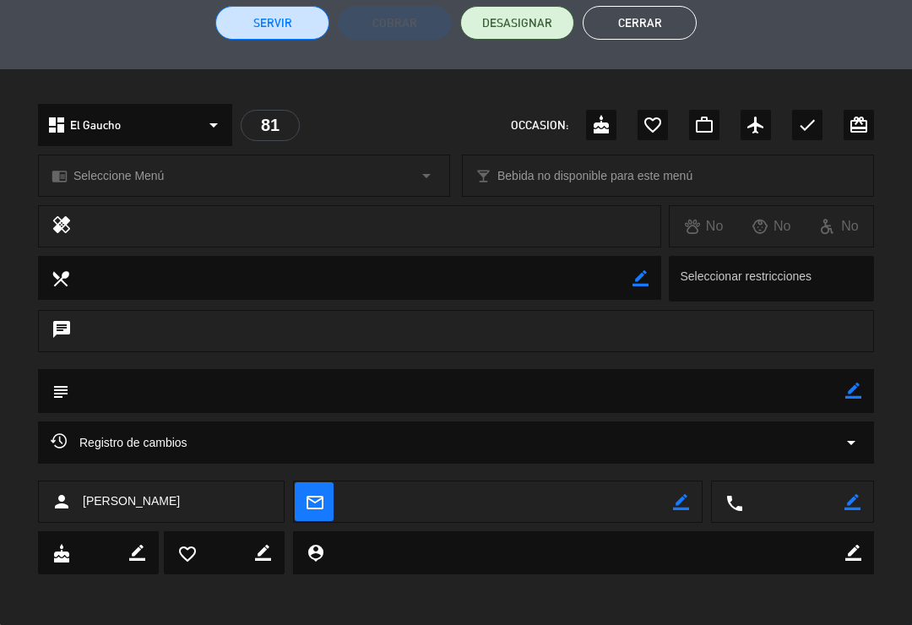
scroll to position [428, 0]
click at [689, 498] on icon "border_color" at bounding box center [681, 503] width 16 height 16
click at [535, 522] on textarea at bounding box center [510, 503] width 328 height 42
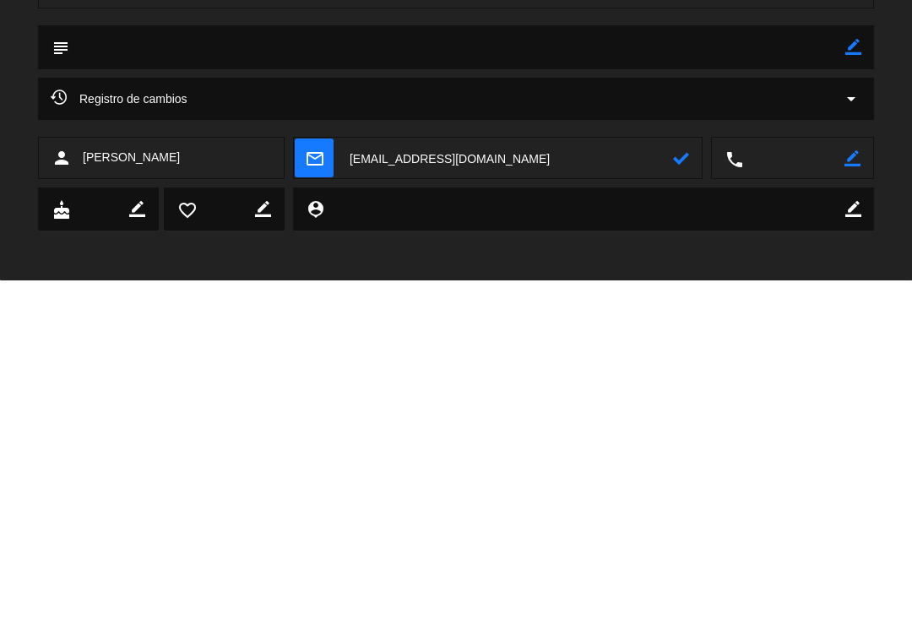
click at [670, 482] on textarea at bounding box center [510, 503] width 328 height 42
type textarea "[EMAIL_ADDRESS][DOMAIN_NAME]"
click at [685, 495] on icon at bounding box center [681, 503] width 16 height 16
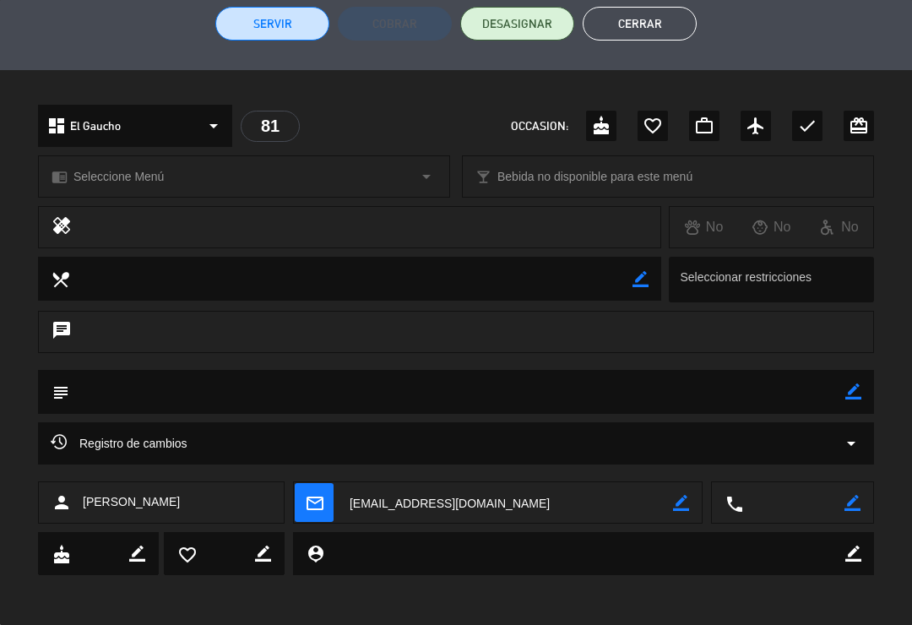
click at [659, 19] on button "Cerrar" at bounding box center [640, 24] width 114 height 34
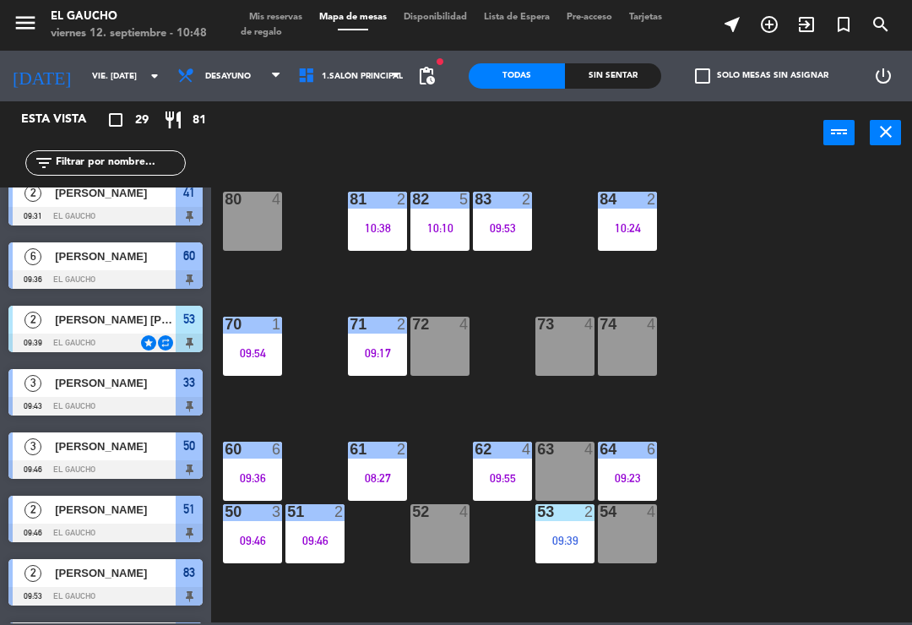
scroll to position [0, 0]
click at [264, 351] on div "09:54" at bounding box center [252, 353] width 59 height 12
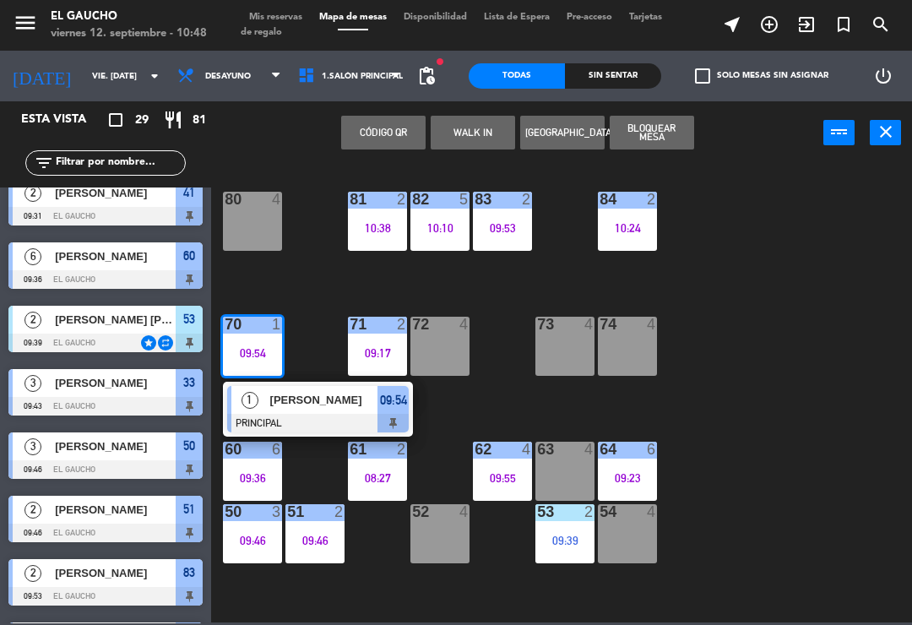
click at [317, 411] on div "[PERSON_NAME]" at bounding box center [324, 400] width 110 height 28
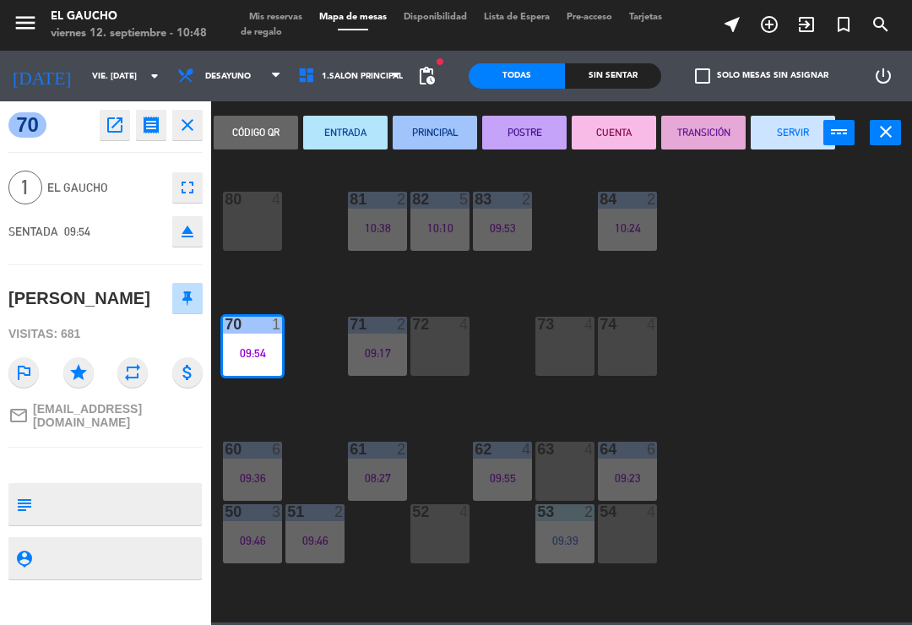
click at [783, 144] on button "SERVIR" at bounding box center [793, 133] width 84 height 34
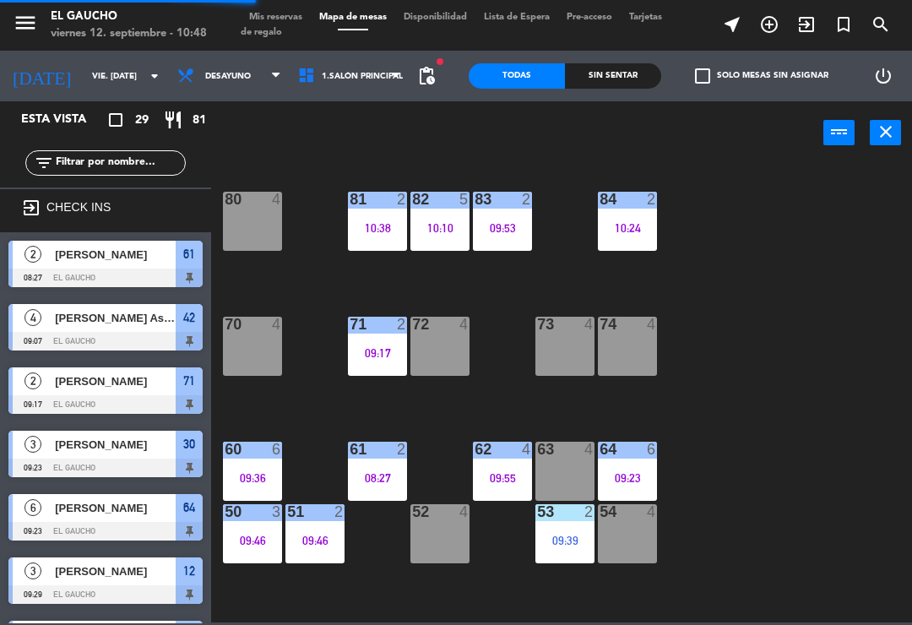
click at [265, 332] on div at bounding box center [253, 324] width 28 height 15
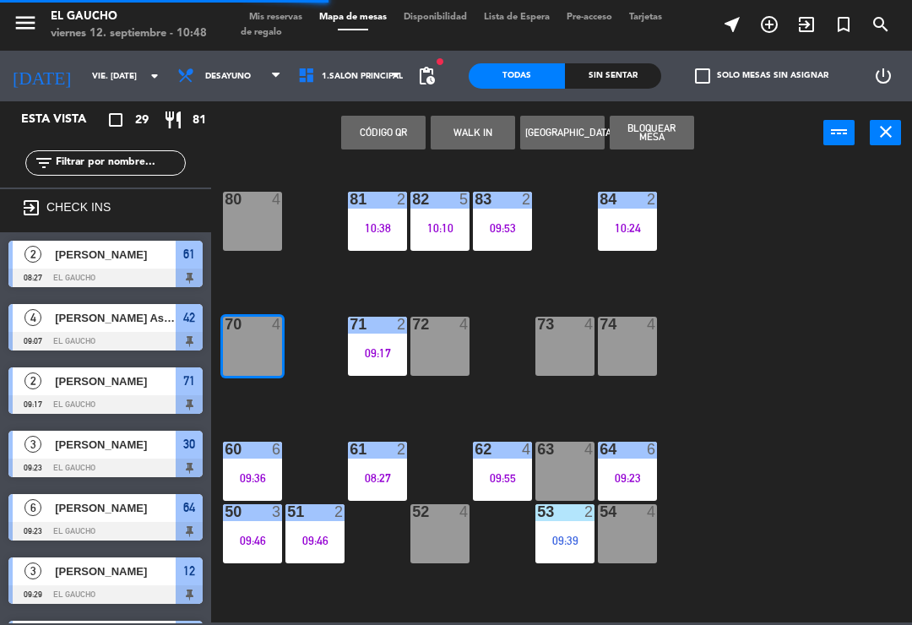
click at [481, 130] on button "WALK IN" at bounding box center [473, 133] width 84 height 34
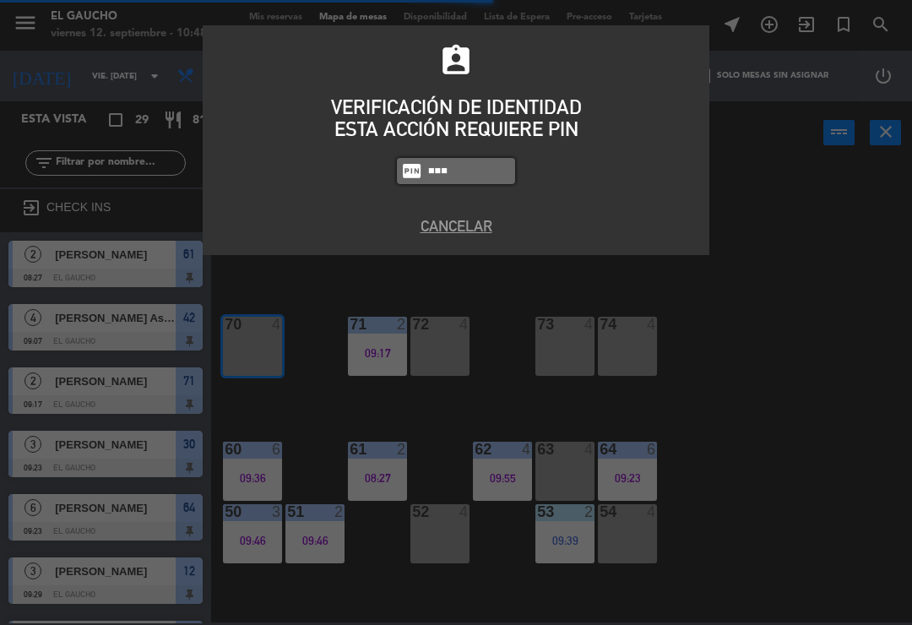
type input "0009"
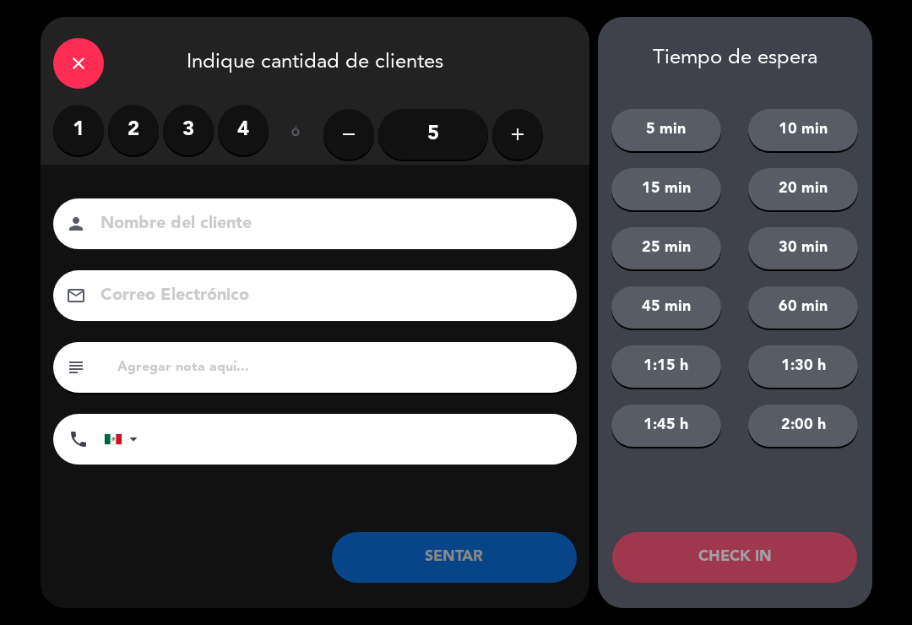
type input "K"
type input "[PERSON_NAME]"
click at [135, 133] on label "2" at bounding box center [133, 130] width 51 height 51
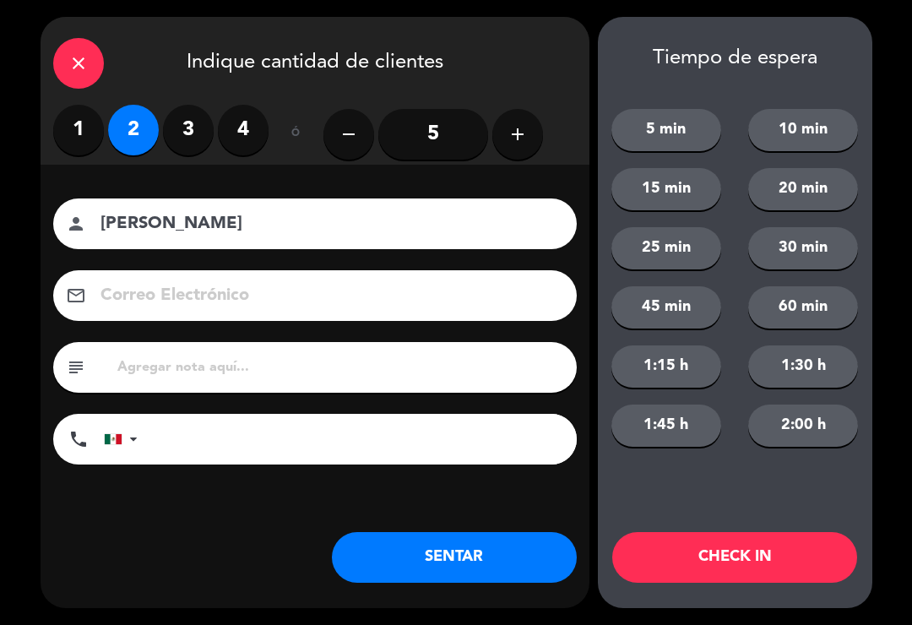
click at [460, 562] on button "SENTAR" at bounding box center [454, 557] width 245 height 51
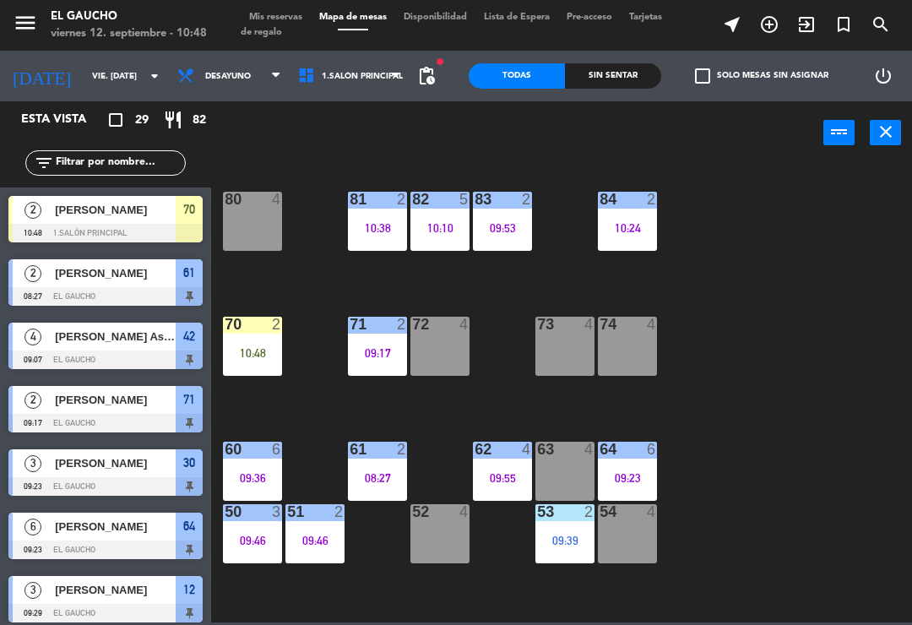
click at [263, 347] on div "10:48" at bounding box center [252, 353] width 59 height 12
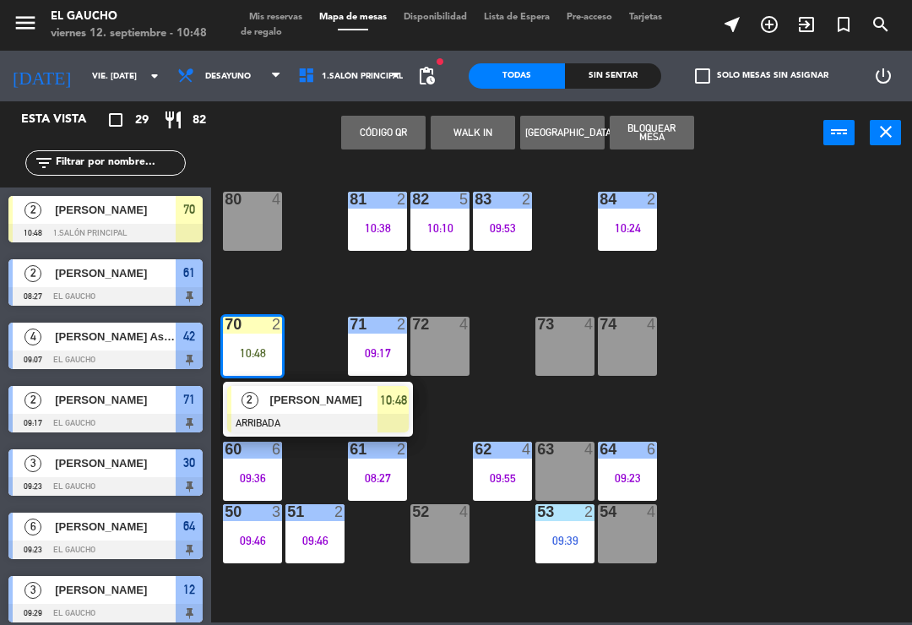
click at [318, 413] on div "[PERSON_NAME]" at bounding box center [324, 400] width 110 height 28
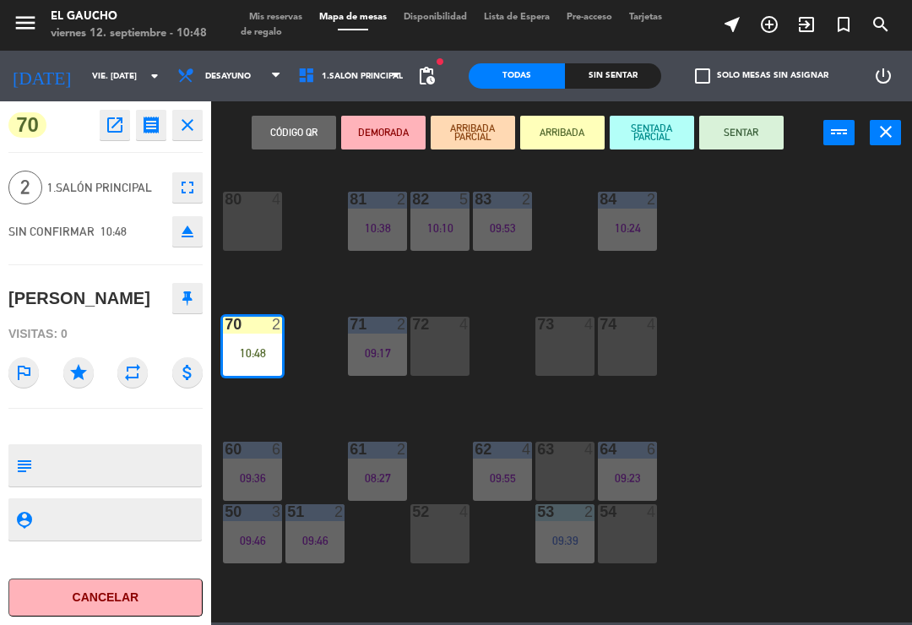
click at [755, 143] on button "SENTAR" at bounding box center [741, 133] width 84 height 34
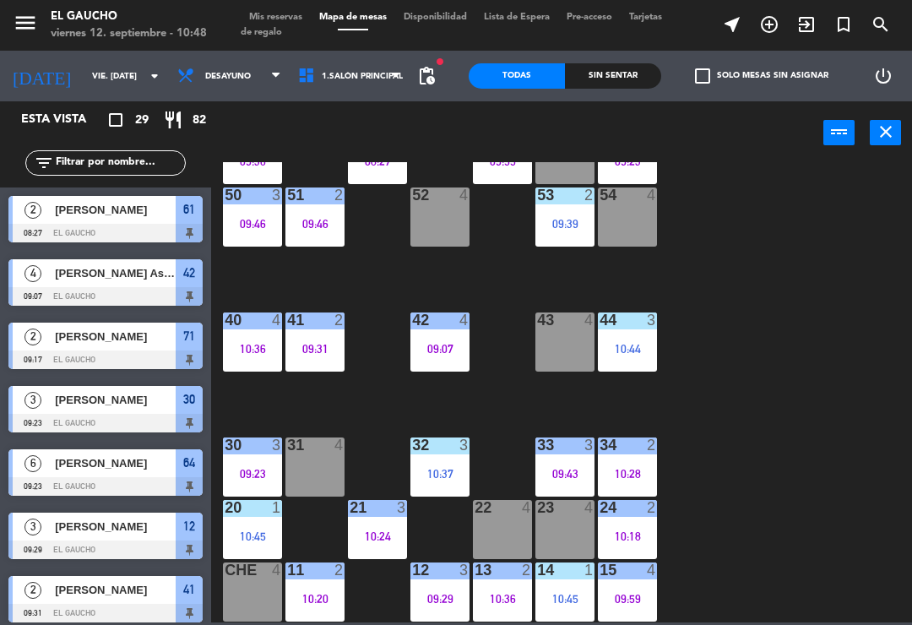
scroll to position [317, 0]
click at [315, 617] on div "11 2 10:20" at bounding box center [315, 592] width 59 height 59
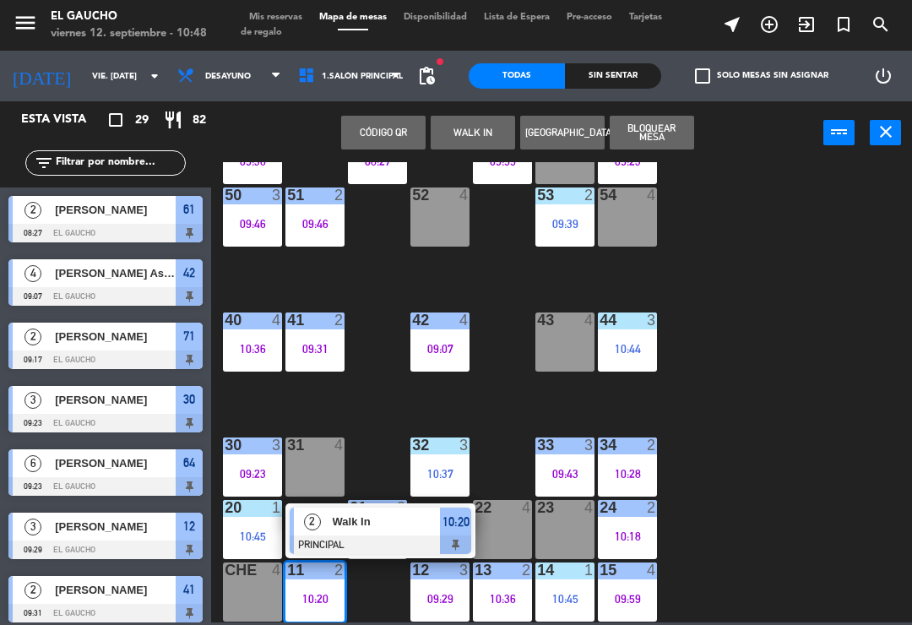
click at [370, 528] on span "Walk In" at bounding box center [387, 522] width 108 height 18
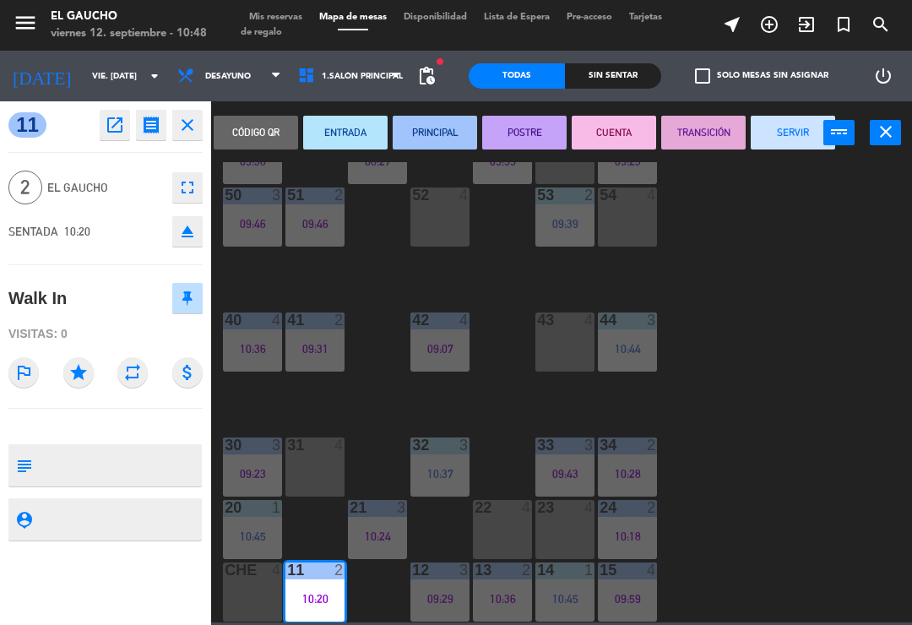
click at [785, 133] on button "SERVIR" at bounding box center [793, 133] width 84 height 34
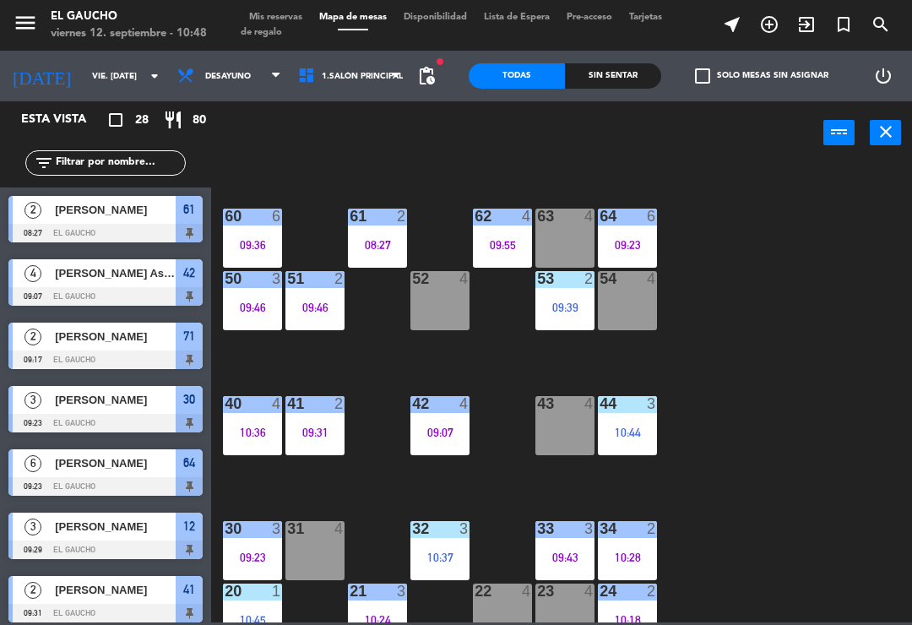
scroll to position [235, 0]
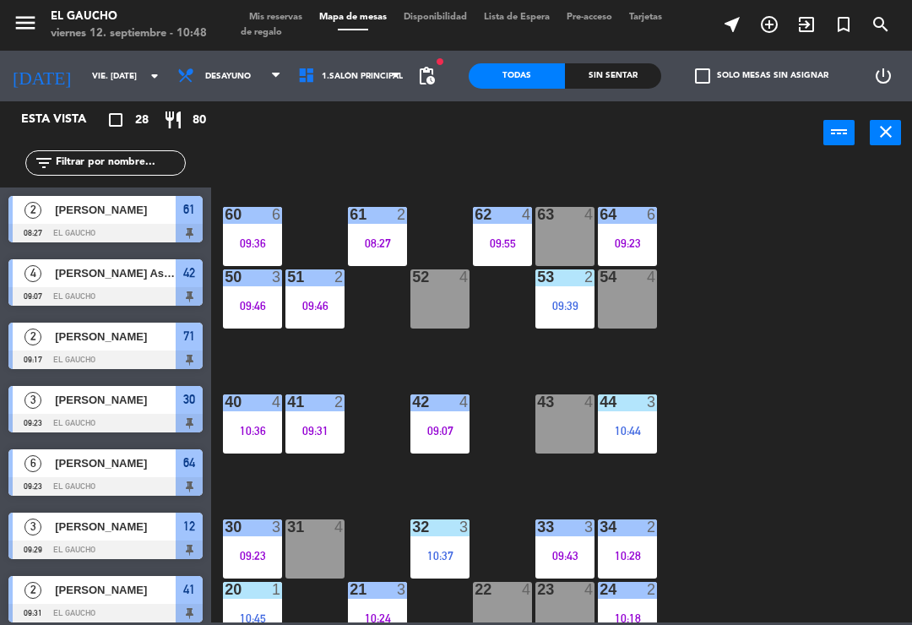
click at [506, 241] on div "09:55" at bounding box center [502, 243] width 59 height 12
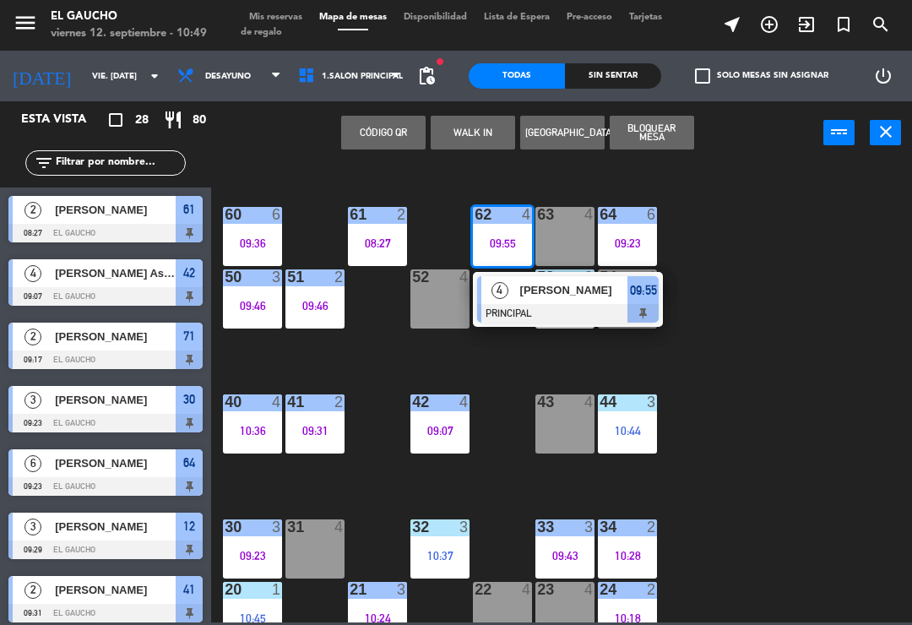
click at [515, 317] on div at bounding box center [568, 313] width 182 height 19
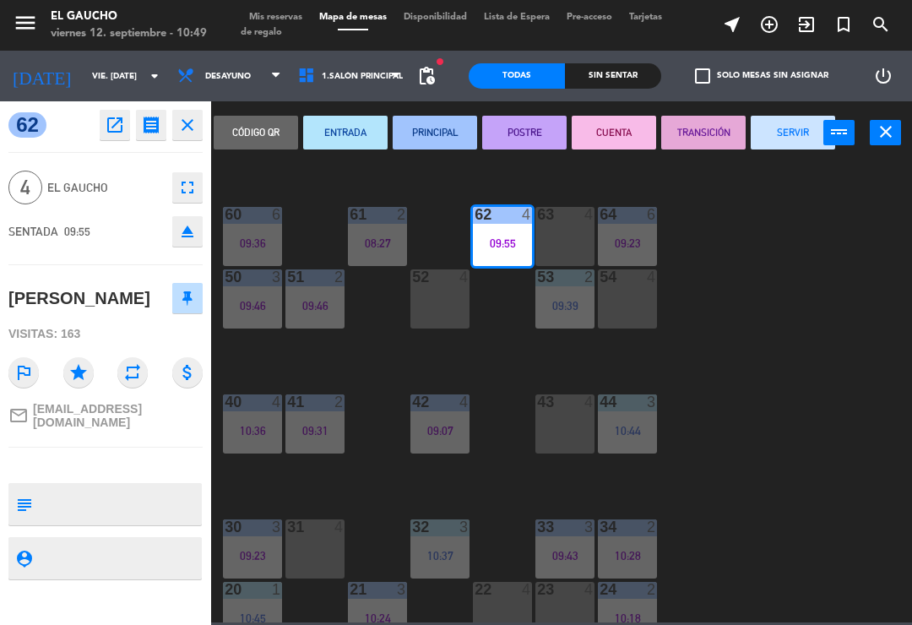
click at [797, 141] on button "SERVIR" at bounding box center [793, 133] width 84 height 34
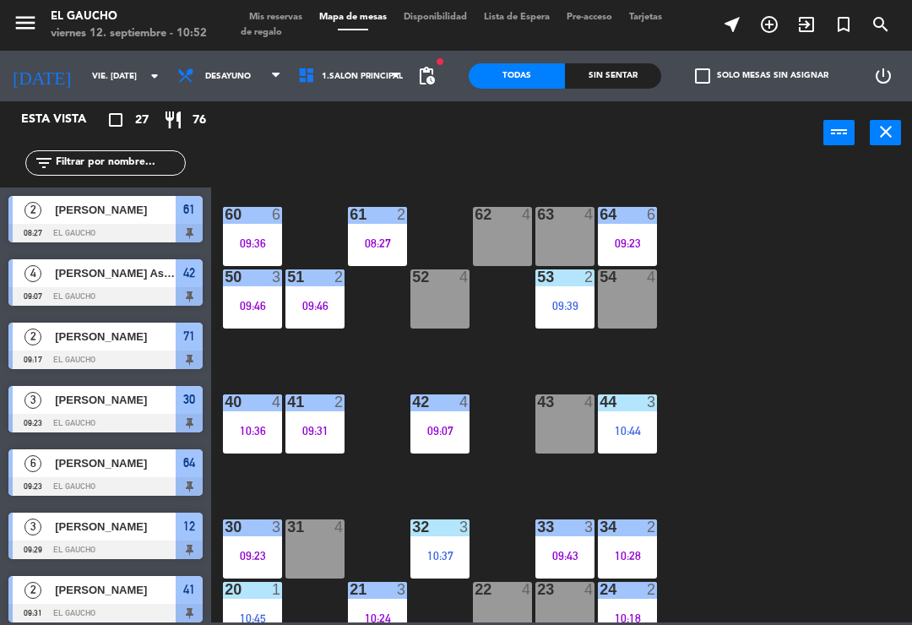
click at [497, 241] on div "62 4" at bounding box center [502, 236] width 59 height 59
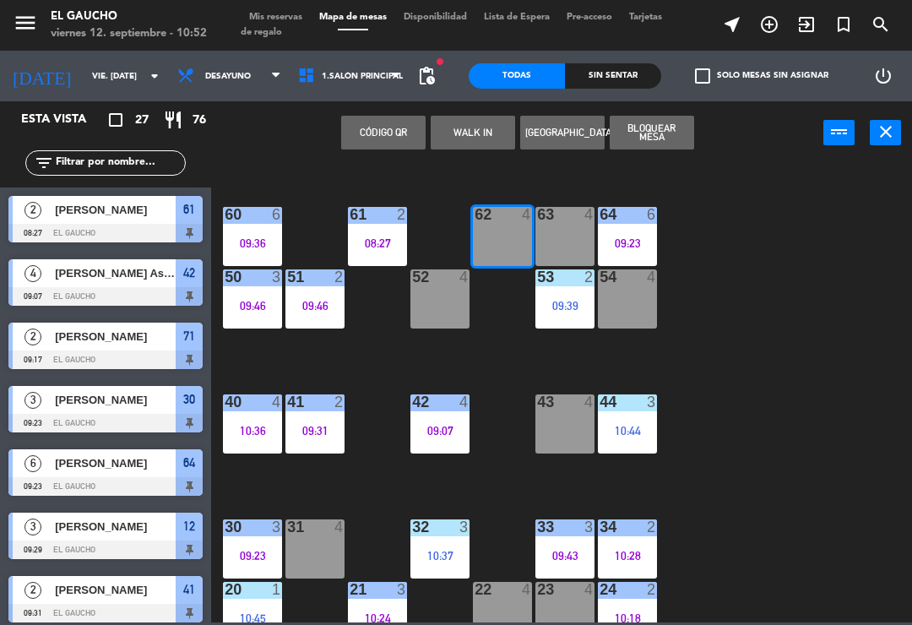
click at [469, 146] on button "WALK IN" at bounding box center [473, 133] width 84 height 34
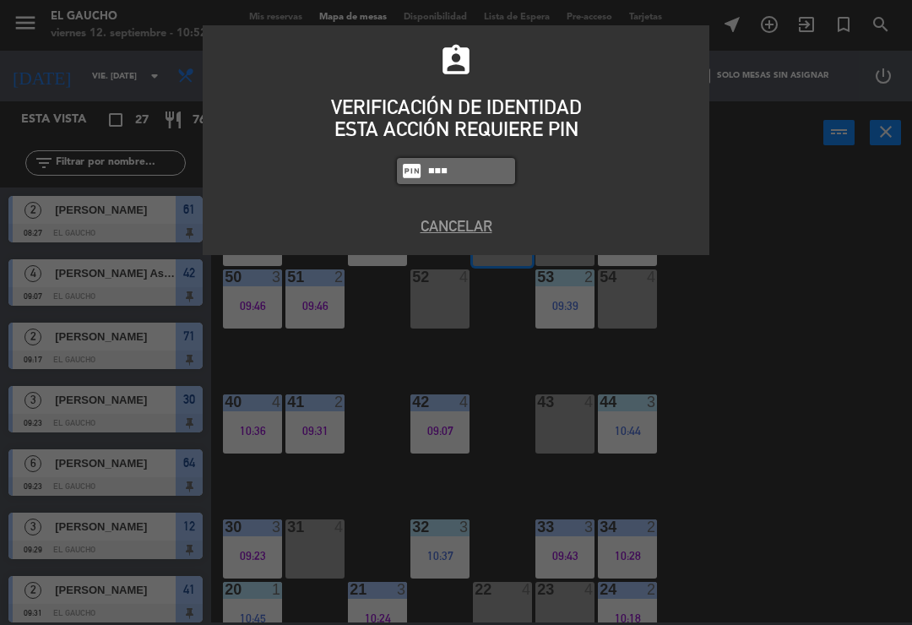
type input "0009"
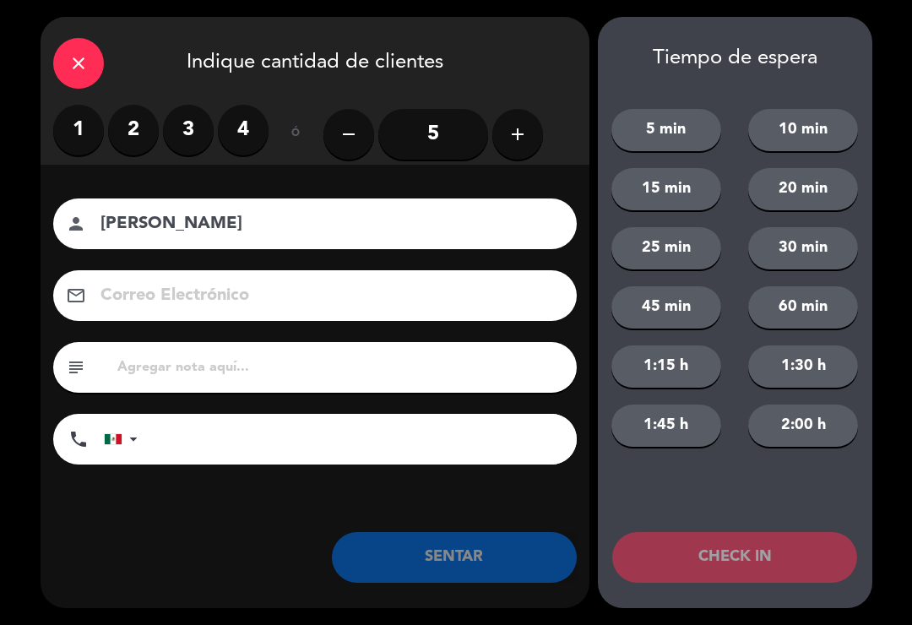
type input "[PERSON_NAME]"
click at [125, 124] on label "2" at bounding box center [133, 130] width 51 height 51
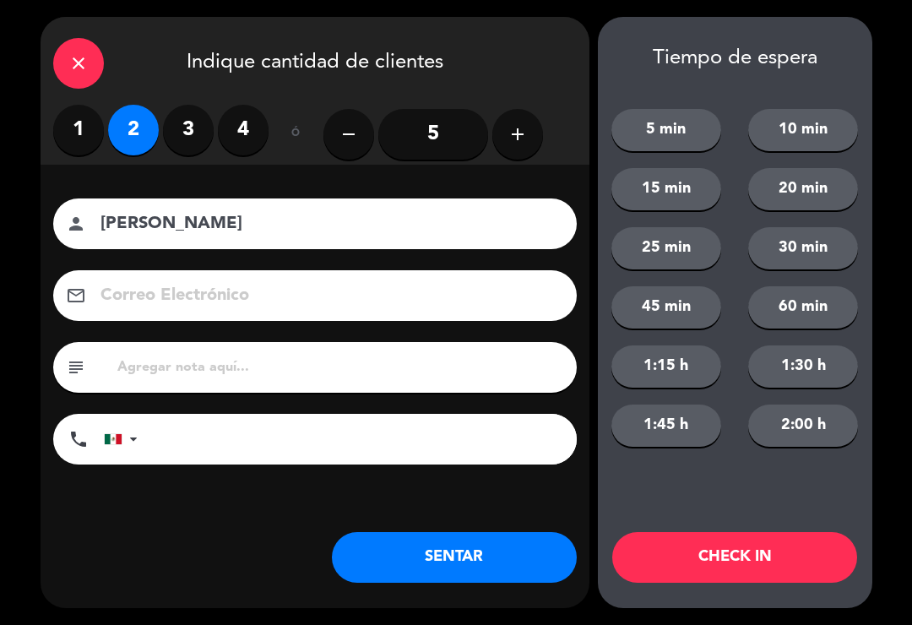
click at [406, 580] on button "SENTAR" at bounding box center [454, 557] width 245 height 51
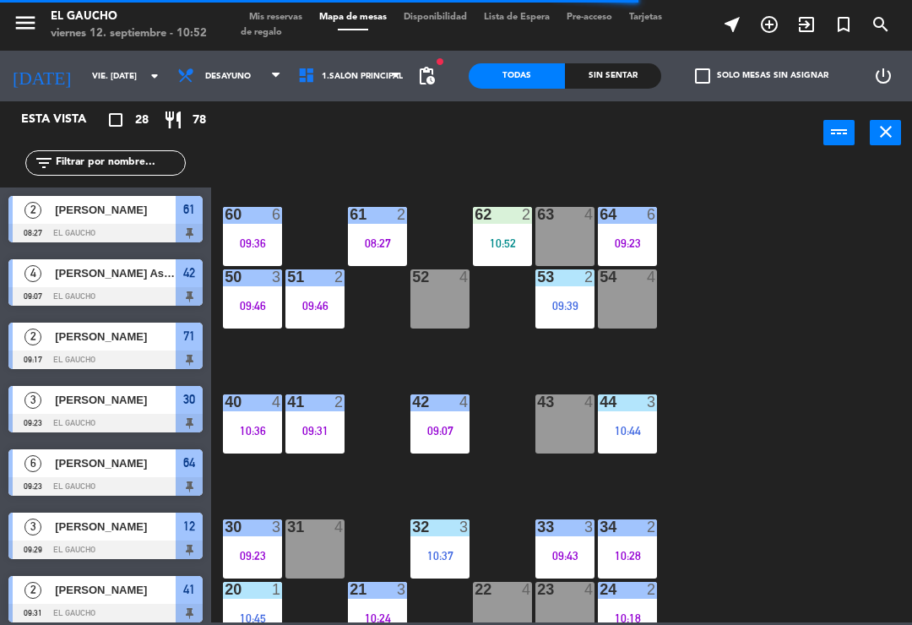
click at [560, 235] on div "63 4" at bounding box center [565, 236] width 59 height 59
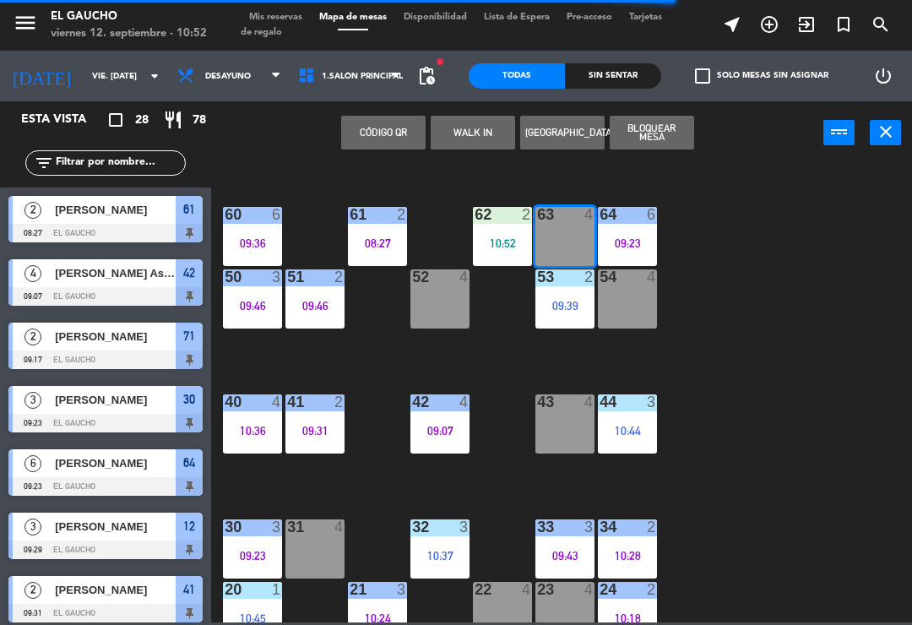
click at [476, 131] on button "WALK IN" at bounding box center [473, 133] width 84 height 34
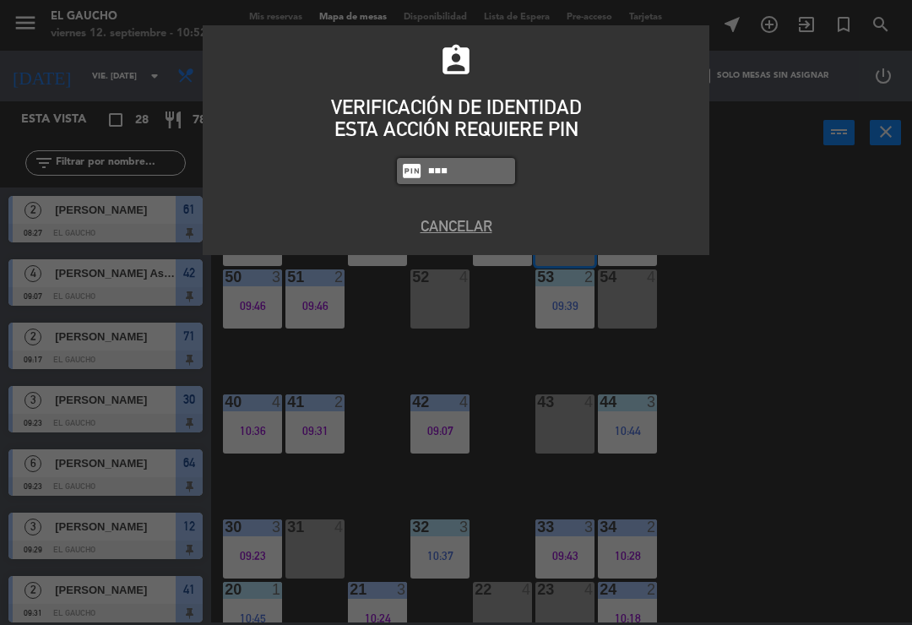
type input "0009"
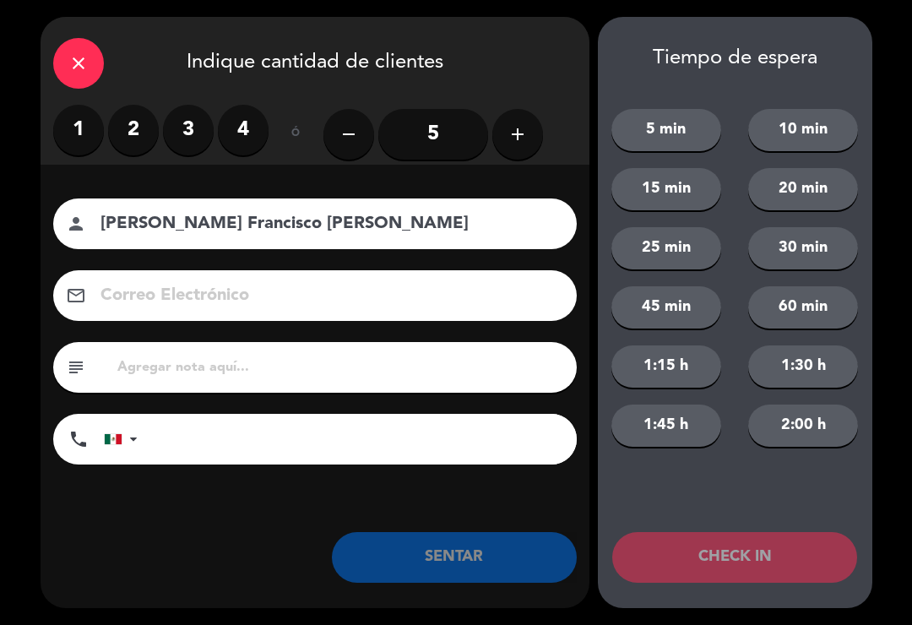
type input "[PERSON_NAME] Francisco [PERSON_NAME]"
click at [128, 141] on label "2" at bounding box center [133, 130] width 51 height 51
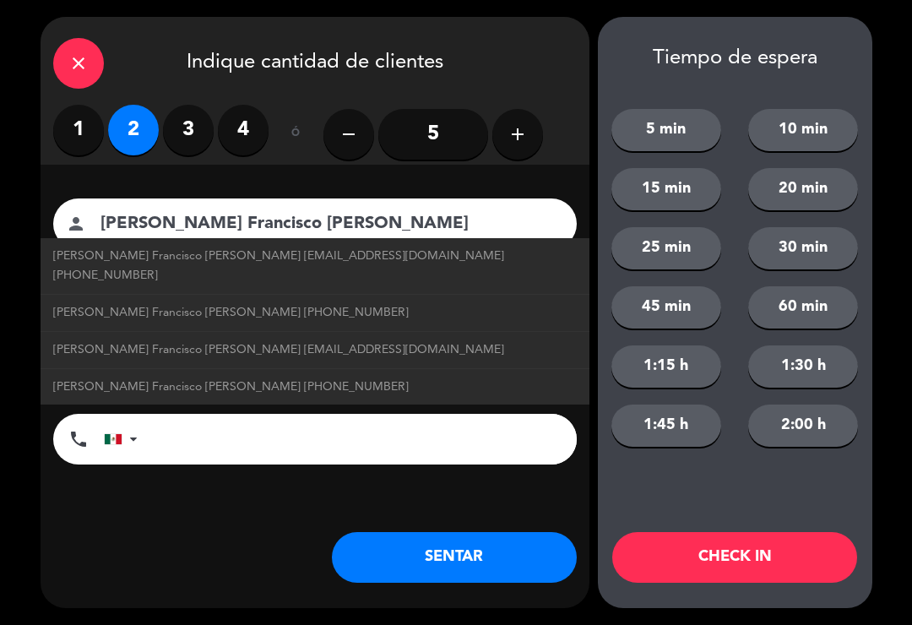
click at [392, 255] on span "[PERSON_NAME] Francisco [PERSON_NAME] [EMAIL_ADDRESS][DOMAIN_NAME] [PHONE_NUMBE…" at bounding box center [315, 266] width 524 height 39
type input "[EMAIL_ADDRESS][DOMAIN_NAME]"
type input "[PHONE_NUMBER]"
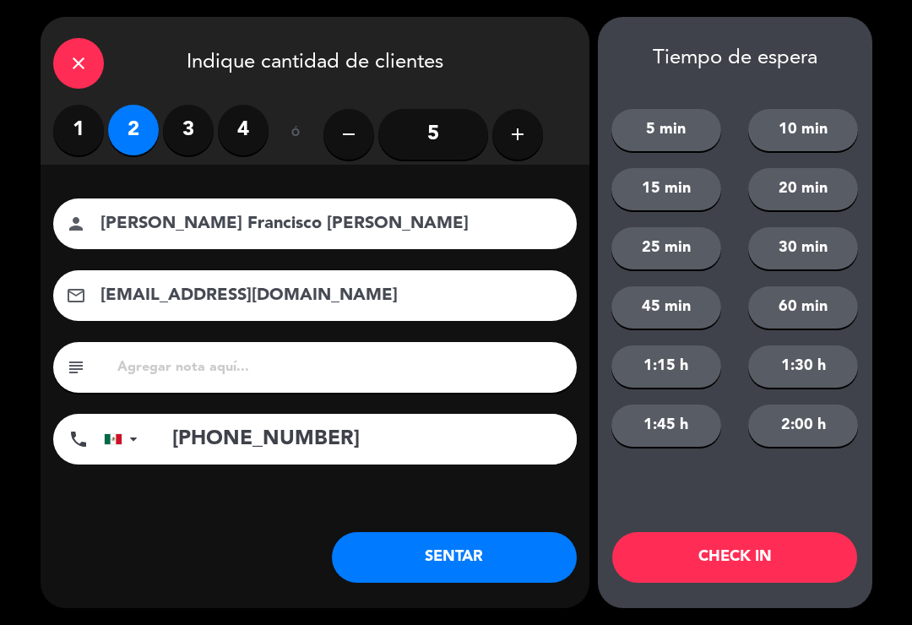
click at [482, 559] on button "SENTAR" at bounding box center [454, 557] width 245 height 51
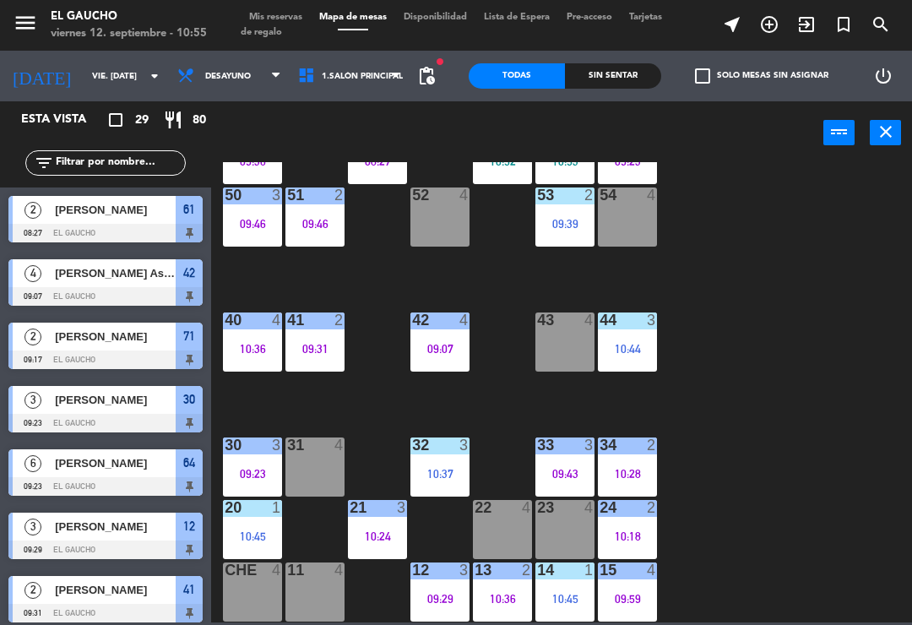
scroll to position [317, 0]
click at [315, 607] on div "11 4" at bounding box center [315, 592] width 59 height 59
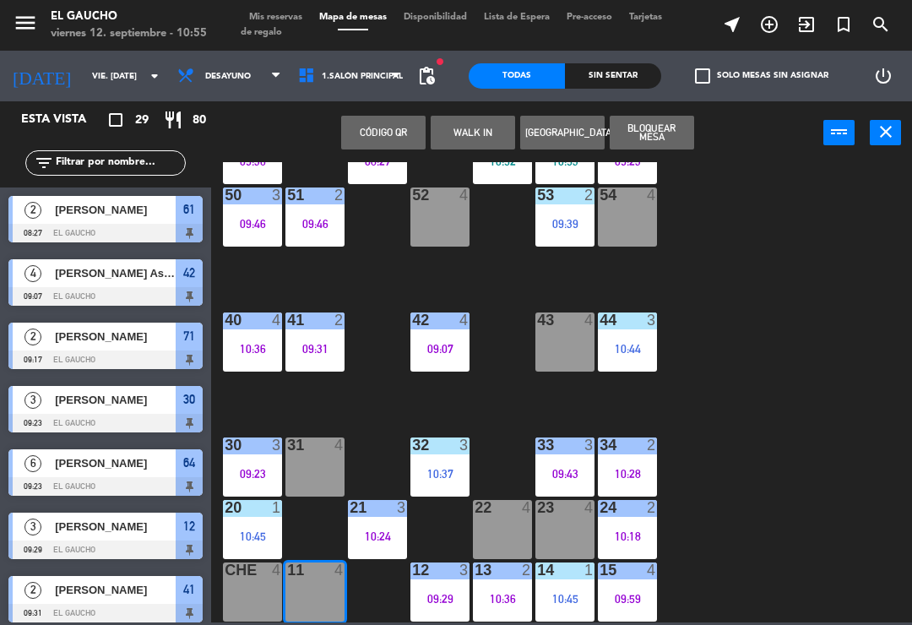
click at [467, 139] on button "WALK IN" at bounding box center [473, 133] width 84 height 34
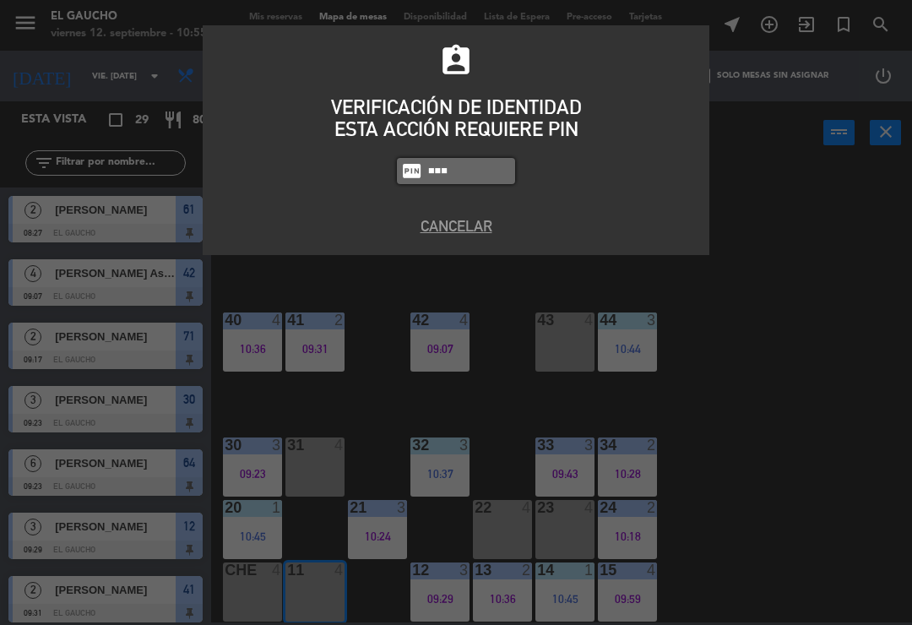
type input "3124"
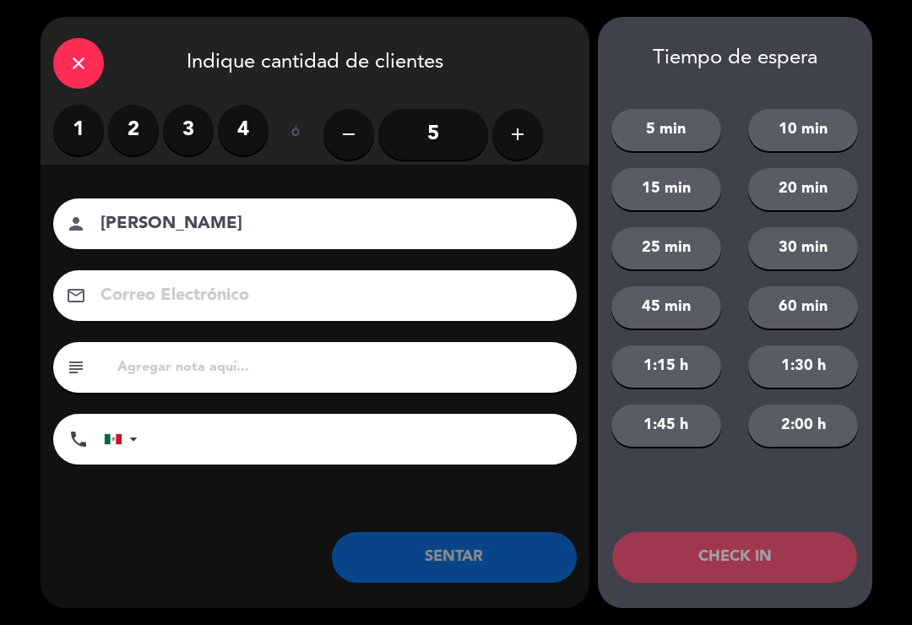
click at [133, 126] on label "2" at bounding box center [133, 130] width 51 height 51
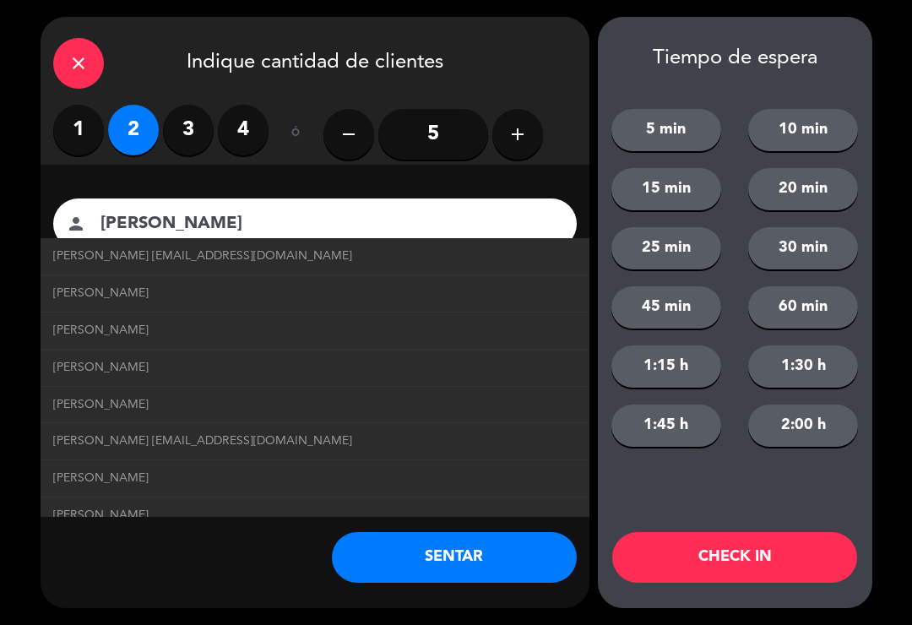
click at [338, 437] on span "[PERSON_NAME] [EMAIL_ADDRESS][DOMAIN_NAME]" at bounding box center [202, 441] width 299 height 19
type input "[PERSON_NAME]"
type input "[EMAIL_ADDRESS][DOMAIN_NAME]"
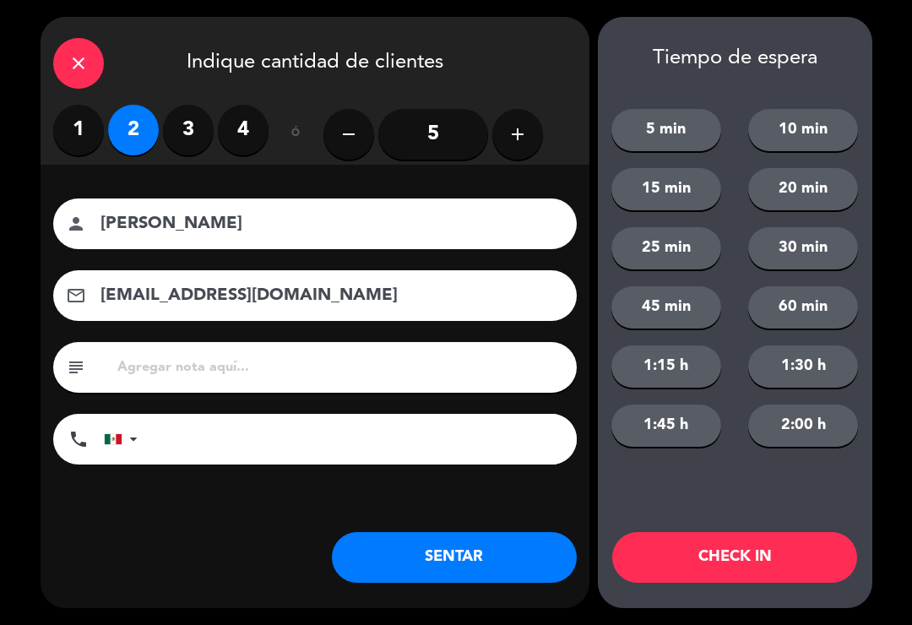
click at [485, 561] on button "SENTAR" at bounding box center [454, 557] width 245 height 51
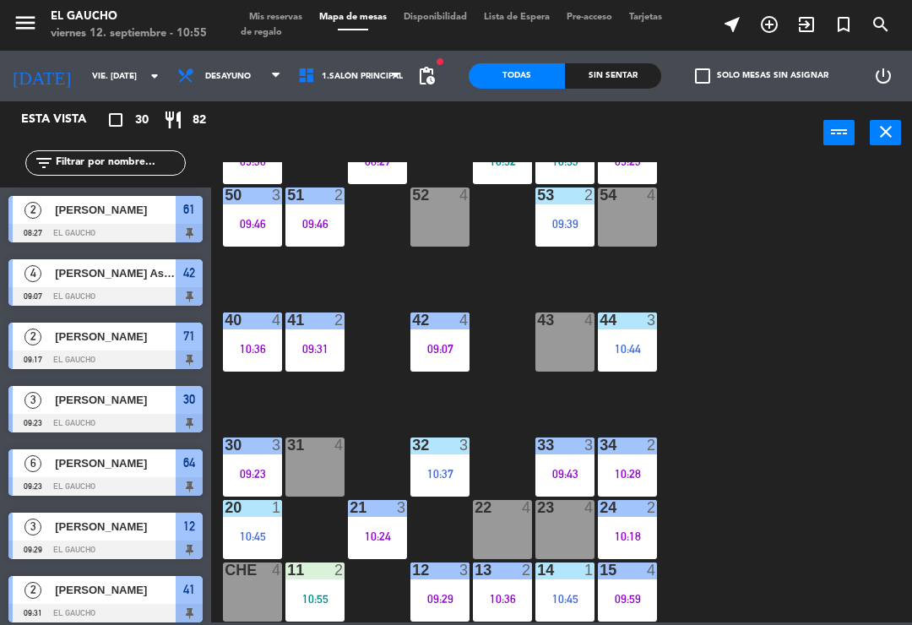
click at [307, 612] on div "11 2 10:55" at bounding box center [315, 592] width 59 height 59
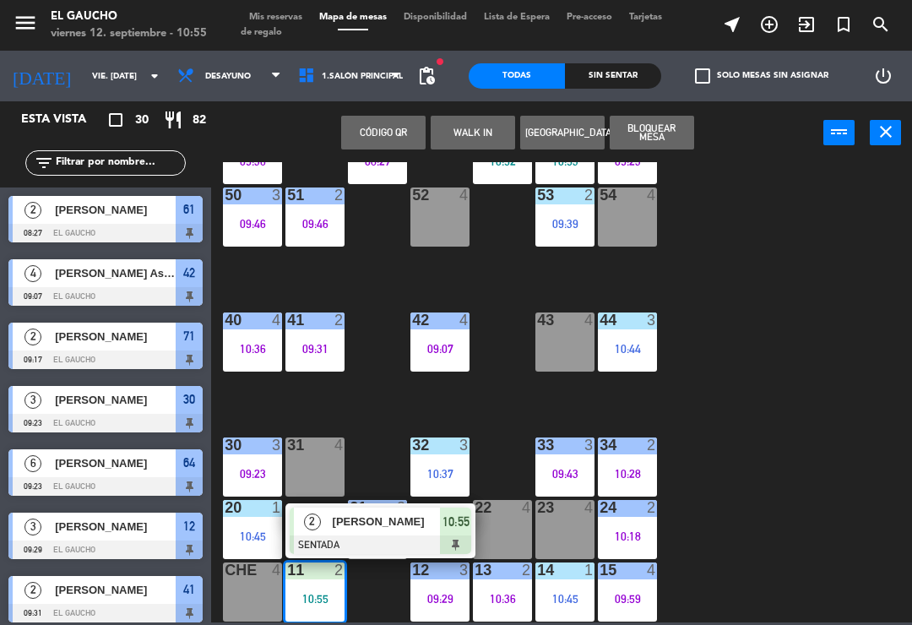
click at [793, 374] on div "84 2 10:24 80 4 83 2 09:53 82 5 10:10 81 2 10:38 70 2 10:48 71 2 09:17 72 4 73 …" at bounding box center [566, 392] width 692 height 460
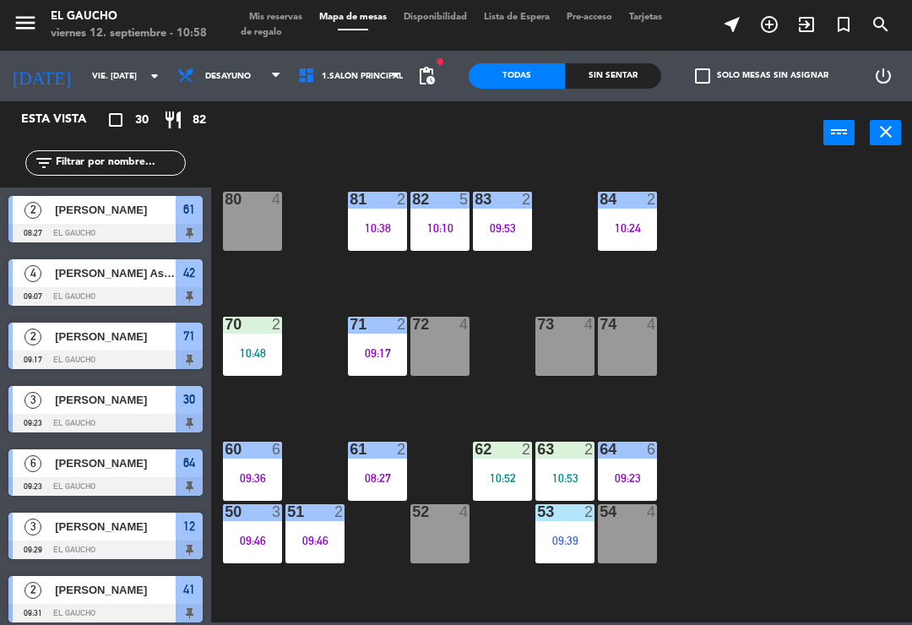
scroll to position [0, 0]
click at [392, 354] on div "09:17" at bounding box center [377, 353] width 59 height 12
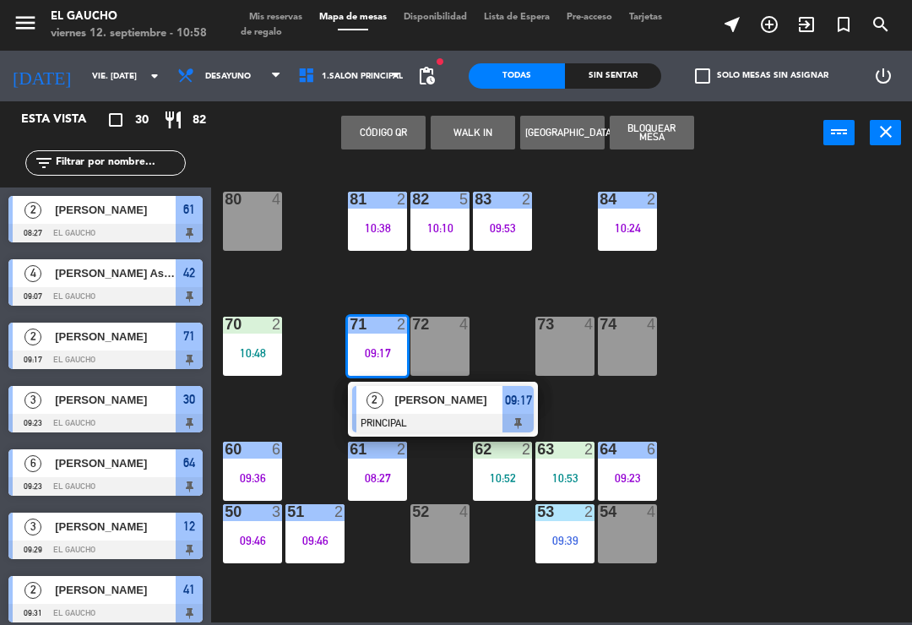
click at [467, 393] on span "[PERSON_NAME]" at bounding box center [449, 400] width 108 height 18
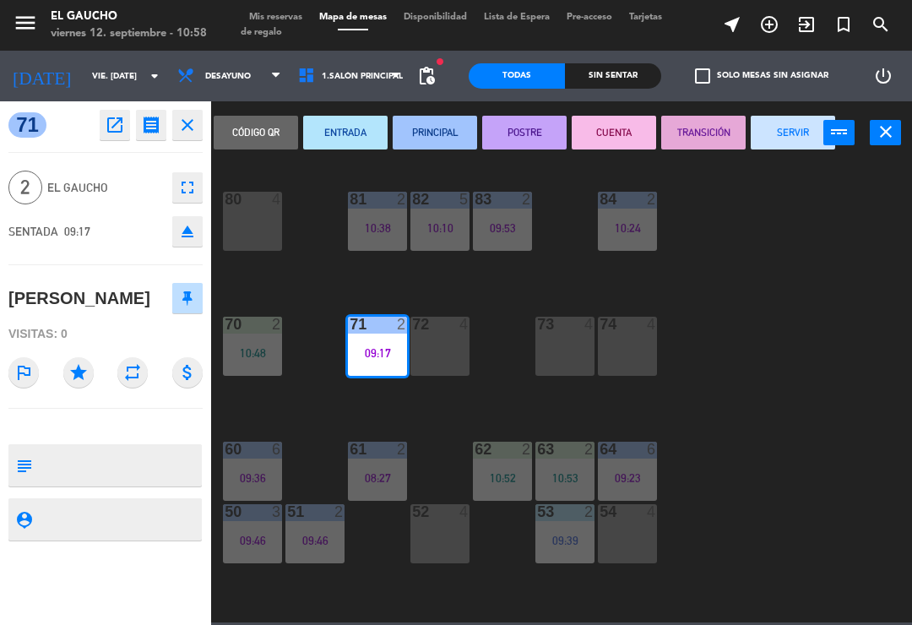
click at [786, 139] on button "SERVIR" at bounding box center [793, 133] width 84 height 34
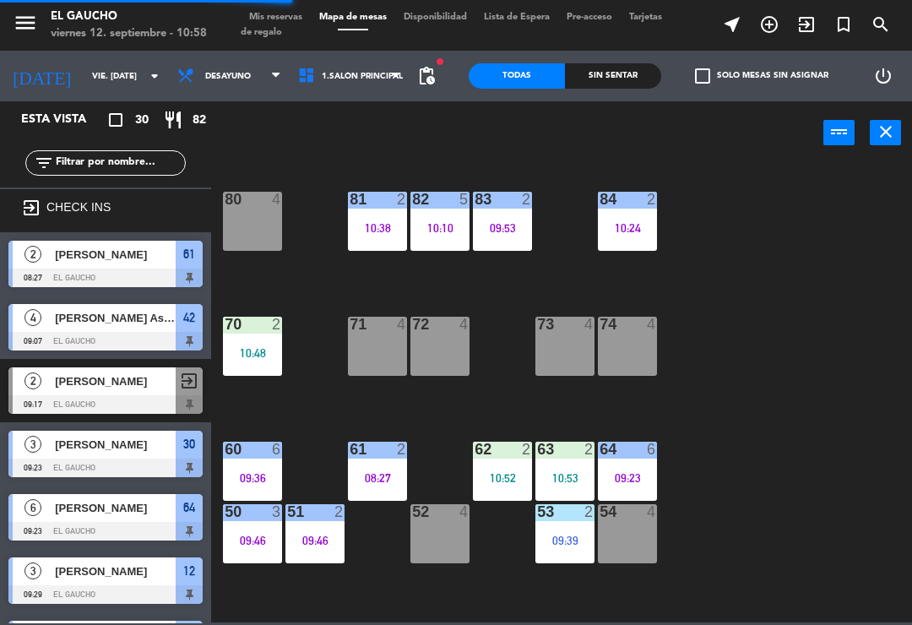
click at [379, 346] on div "71 4" at bounding box center [377, 346] width 59 height 59
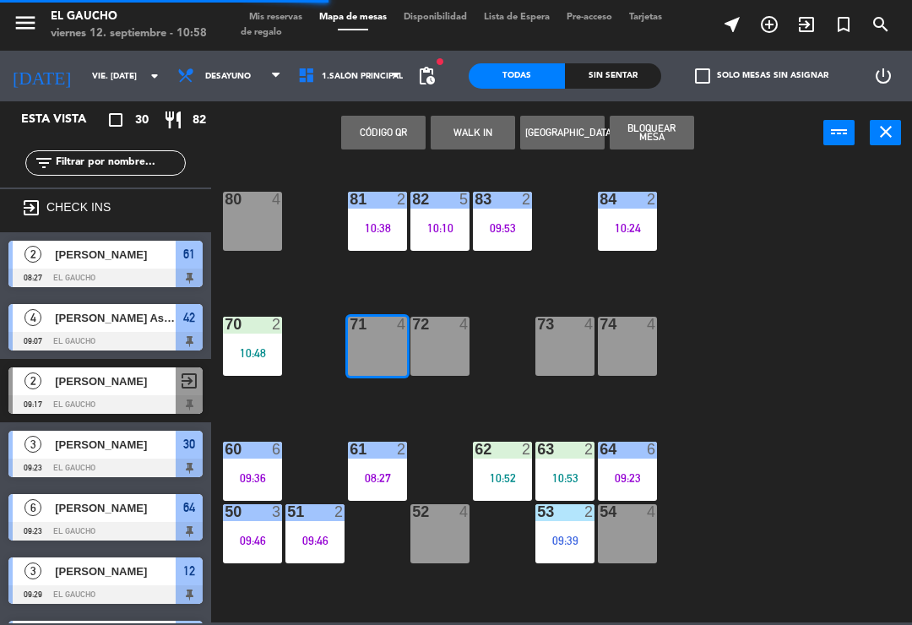
click at [461, 143] on button "WALK IN" at bounding box center [473, 133] width 84 height 34
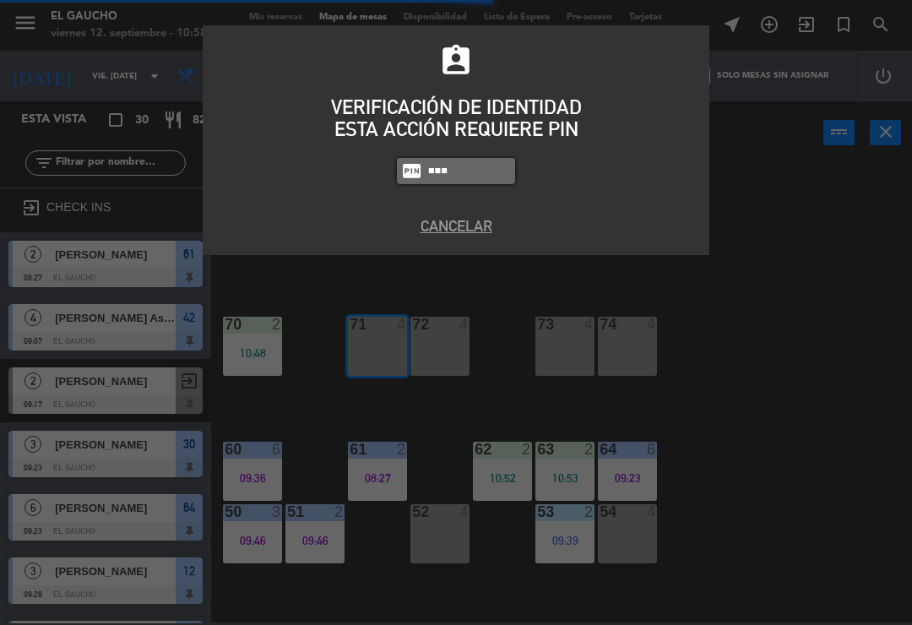
type input "3124"
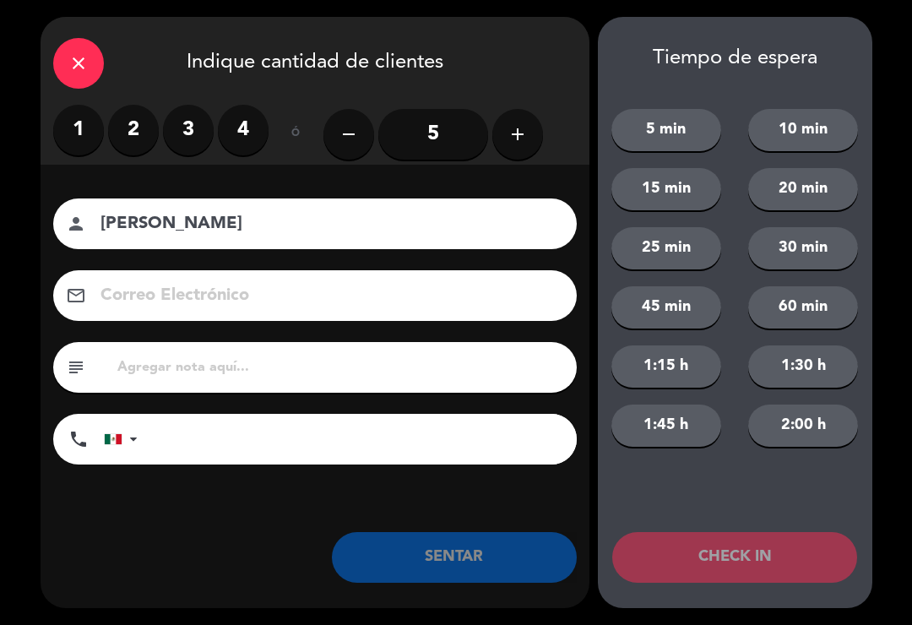
type input "[PERSON_NAME]"
click at [131, 131] on label "2" at bounding box center [133, 130] width 51 height 51
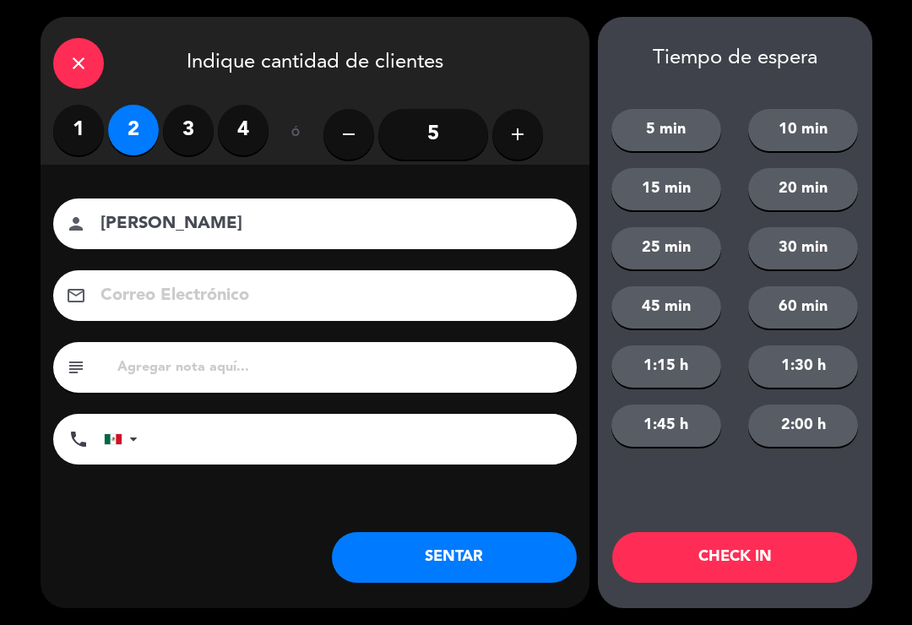
click at [267, 295] on input at bounding box center [327, 296] width 456 height 30
type input "[EMAIL_ADDRESS][DOMAIN_NAME]"
click at [458, 568] on button "SENTAR" at bounding box center [454, 557] width 245 height 51
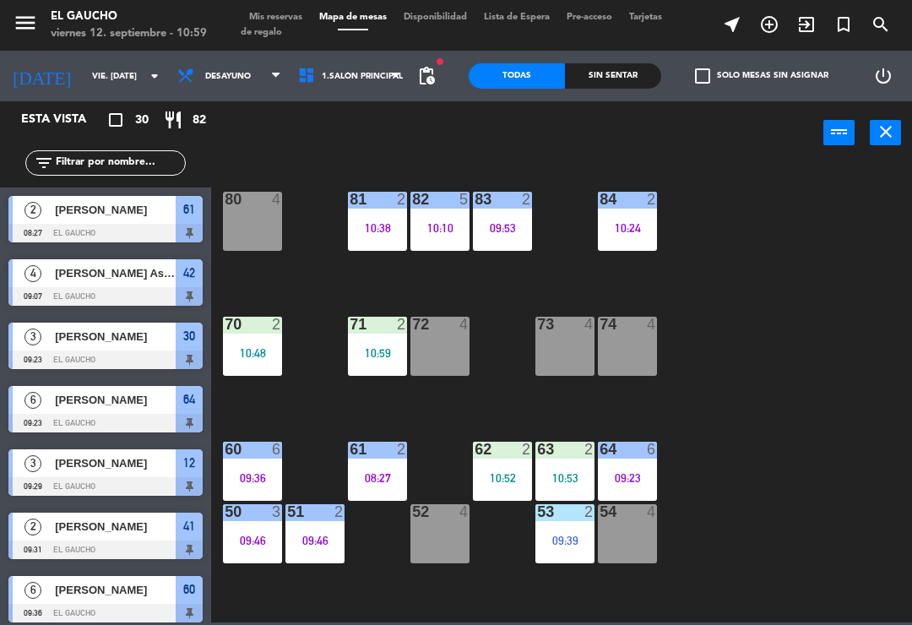
click at [376, 460] on div "61 2 08:27" at bounding box center [377, 471] width 59 height 59
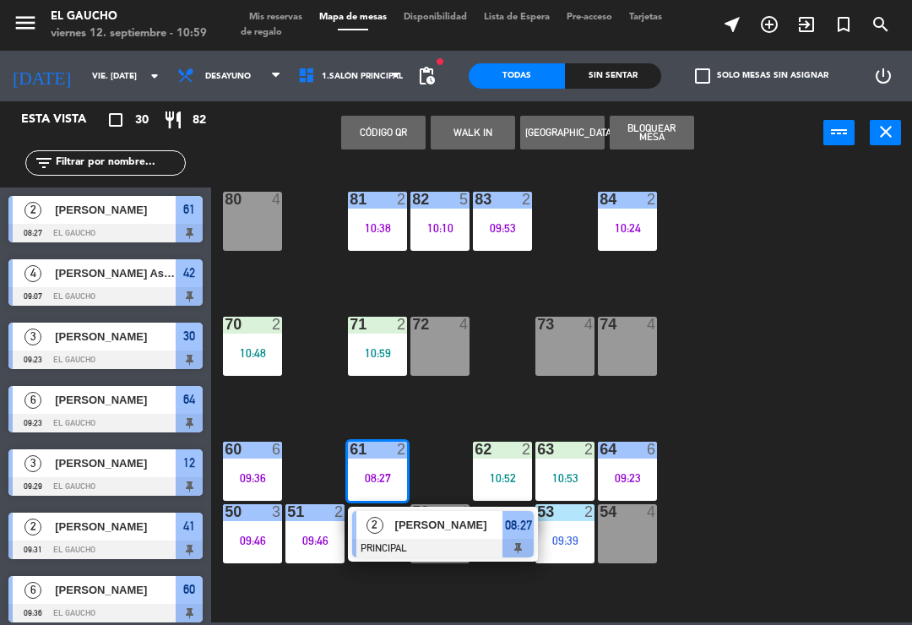
click at [469, 542] on div at bounding box center [443, 548] width 182 height 19
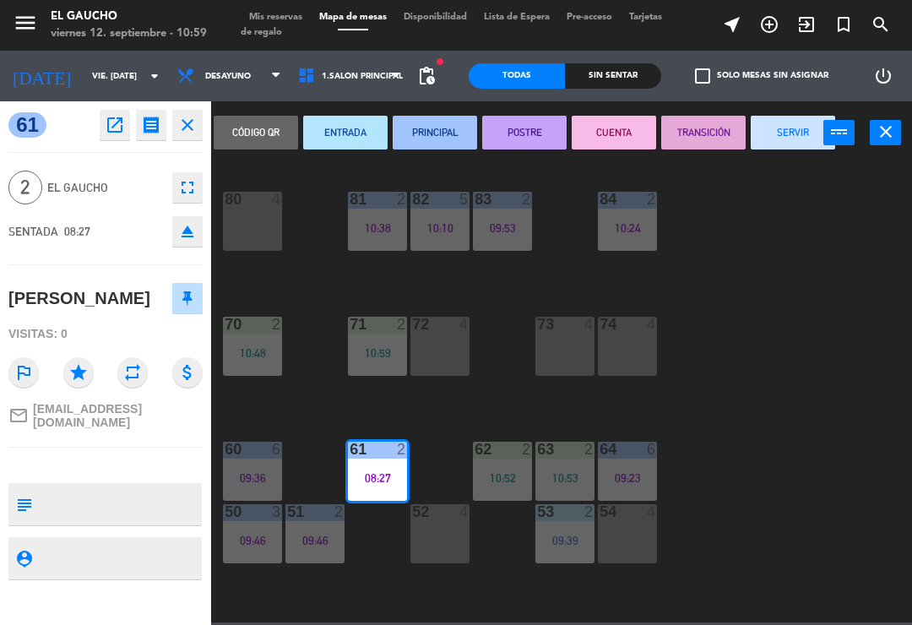
click at [781, 145] on button "SERVIR" at bounding box center [793, 133] width 84 height 34
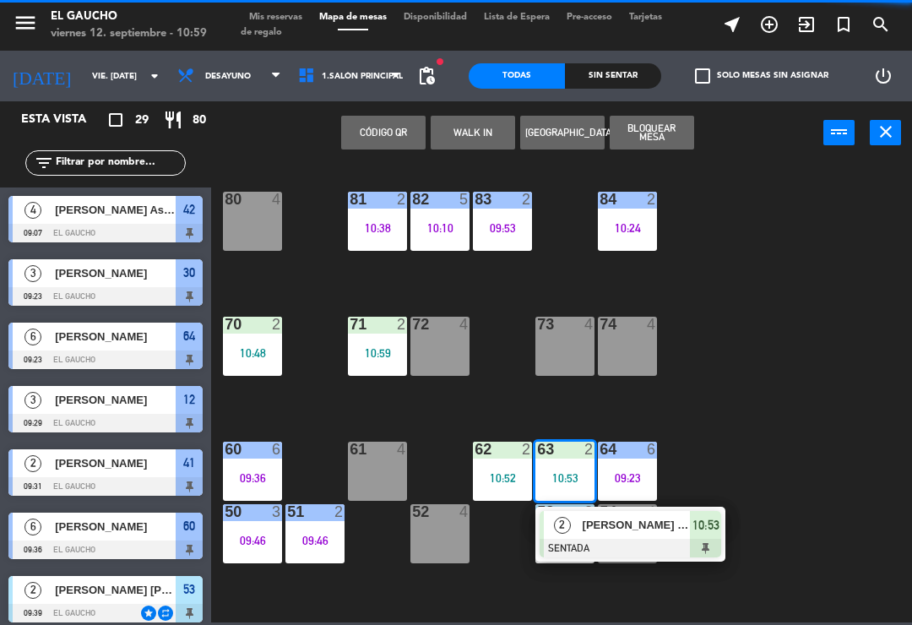
click at [648, 539] on div at bounding box center [631, 548] width 182 height 19
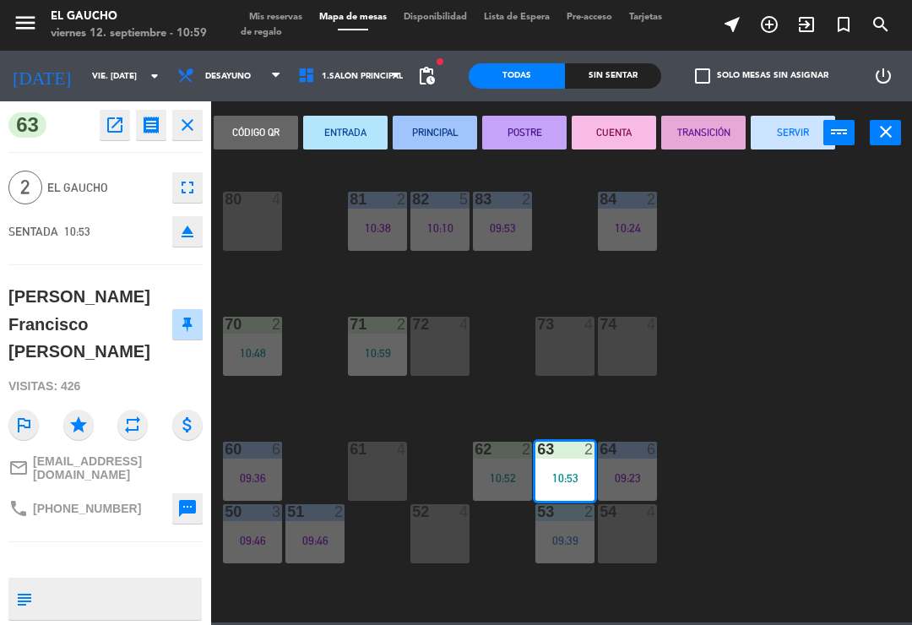
click at [419, 139] on button "PRINCIPAL" at bounding box center [435, 133] width 84 height 34
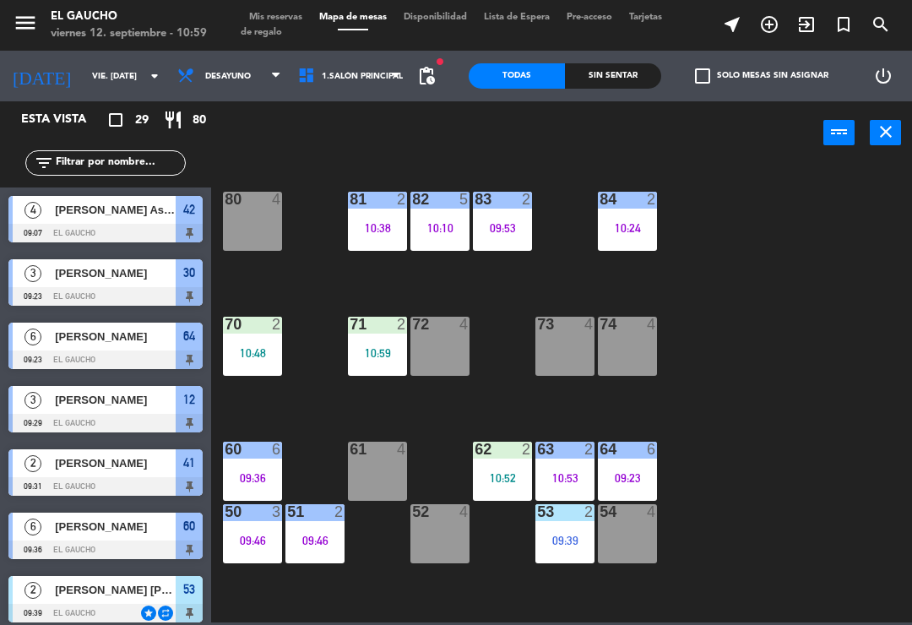
scroll to position [460, 0]
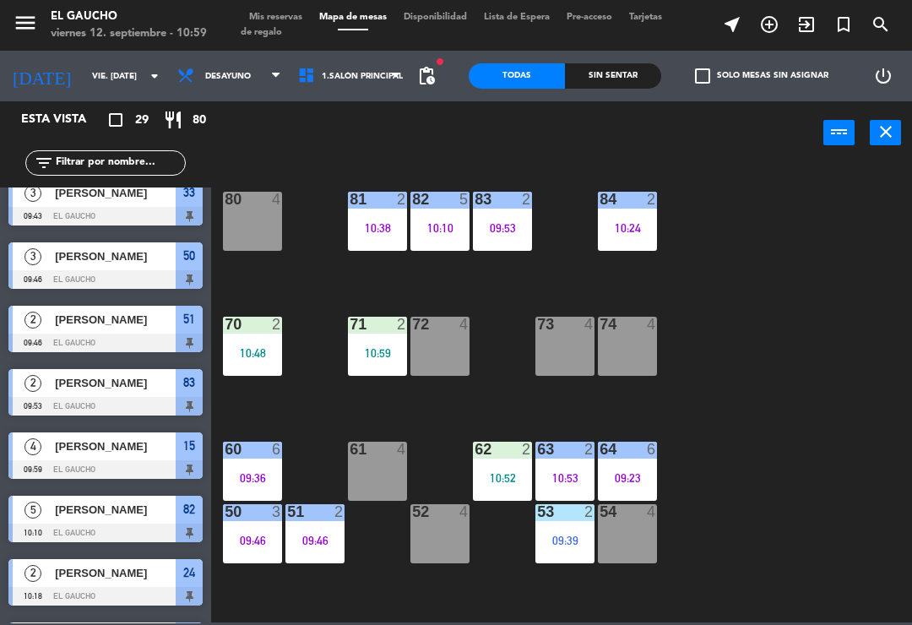
click at [502, 472] on div "10:52" at bounding box center [502, 478] width 59 height 12
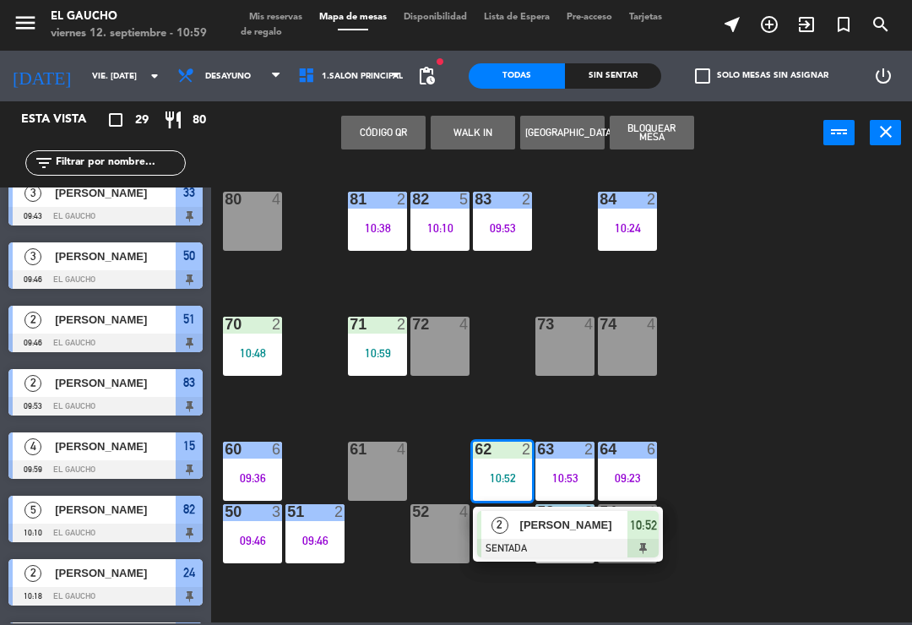
click at [529, 531] on span "[PERSON_NAME]" at bounding box center [574, 525] width 108 height 18
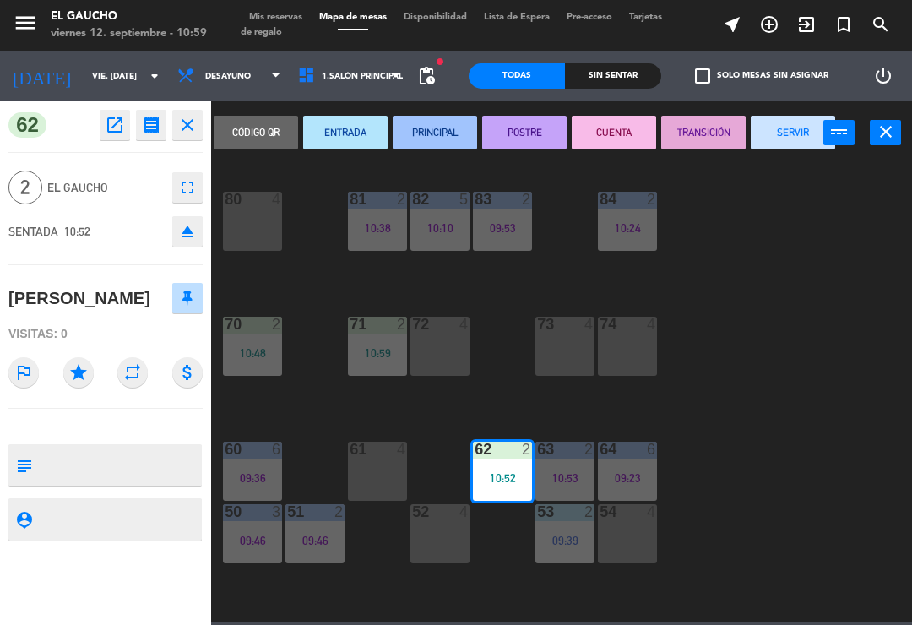
click at [425, 138] on button "PRINCIPAL" at bounding box center [435, 133] width 84 height 34
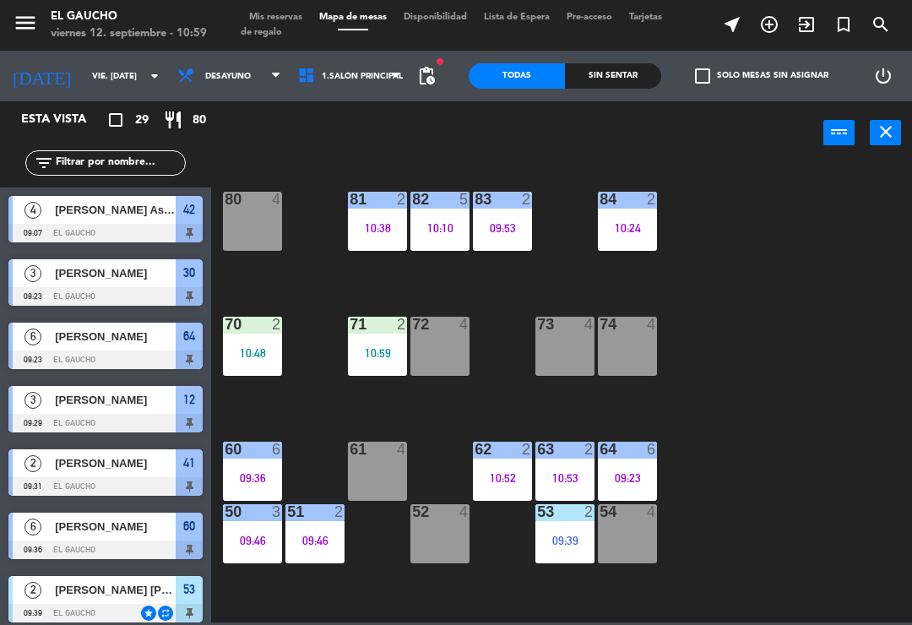
scroll to position [397, 0]
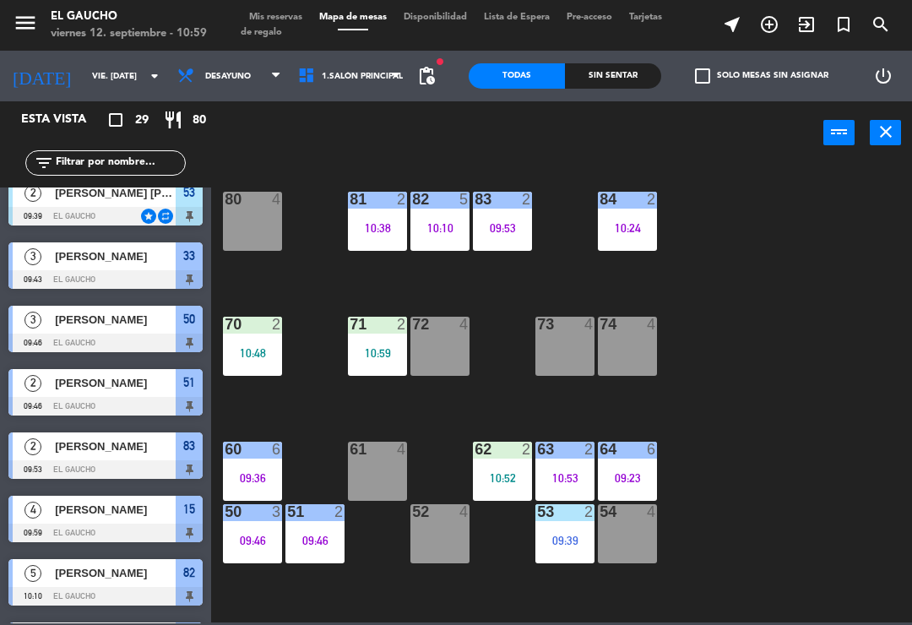
click at [297, 410] on div "84 2 10:24 80 4 83 2 09:53 82 5 10:10 81 2 10:38 70 2 10:48 71 2 10:59 72 4 73 …" at bounding box center [566, 392] width 692 height 460
click at [258, 363] on div "70 2 10:48" at bounding box center [252, 346] width 59 height 59
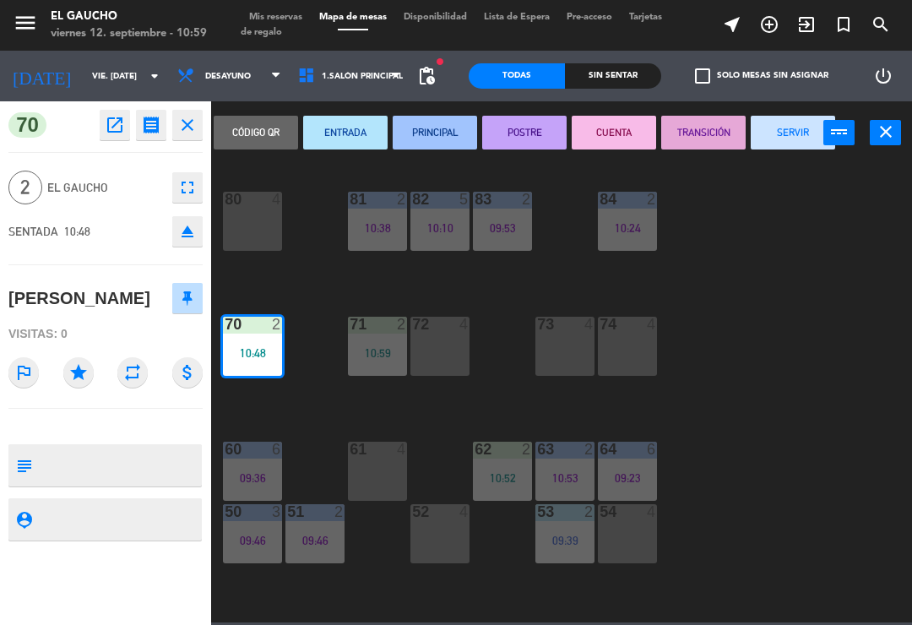
click at [435, 134] on button "PRINCIPAL" at bounding box center [435, 133] width 84 height 34
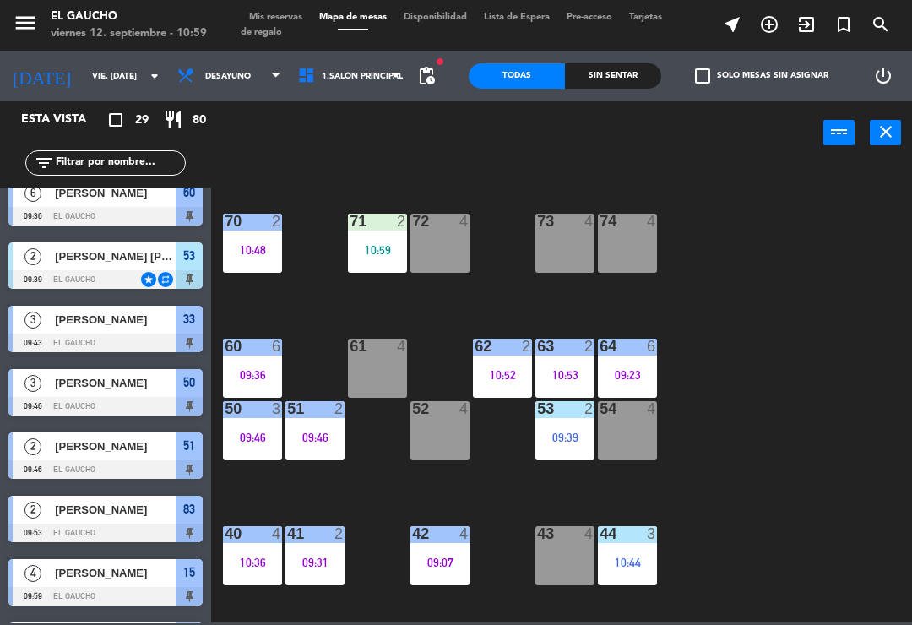
scroll to position [99, 0]
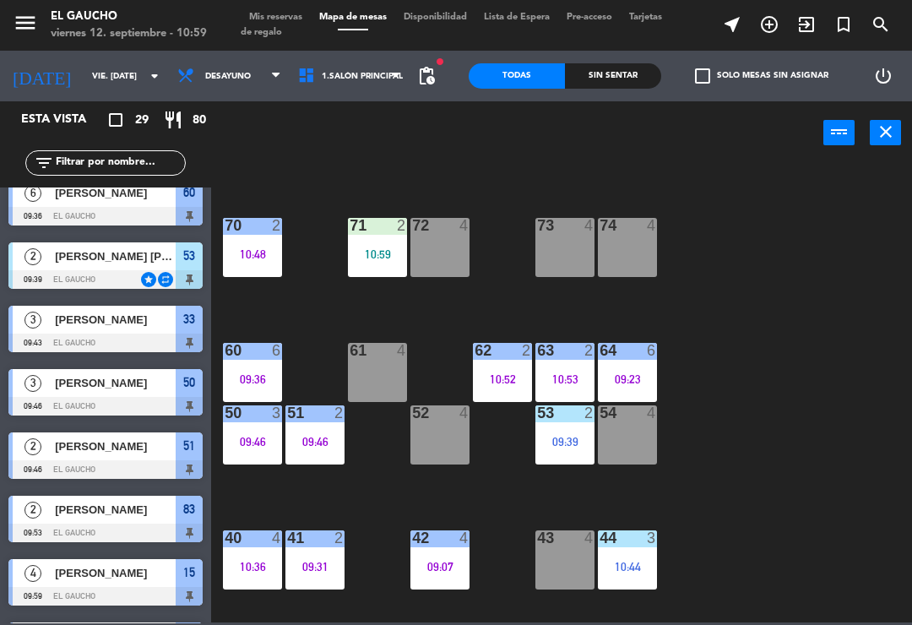
click at [638, 436] on div "54 4" at bounding box center [627, 434] width 59 height 59
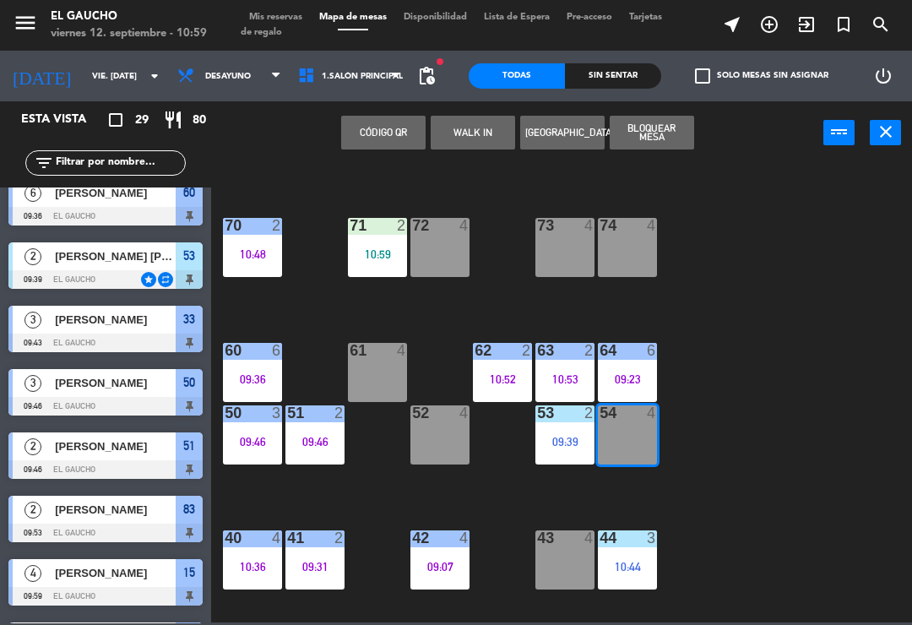
click at [466, 135] on button "WALK IN" at bounding box center [473, 133] width 84 height 34
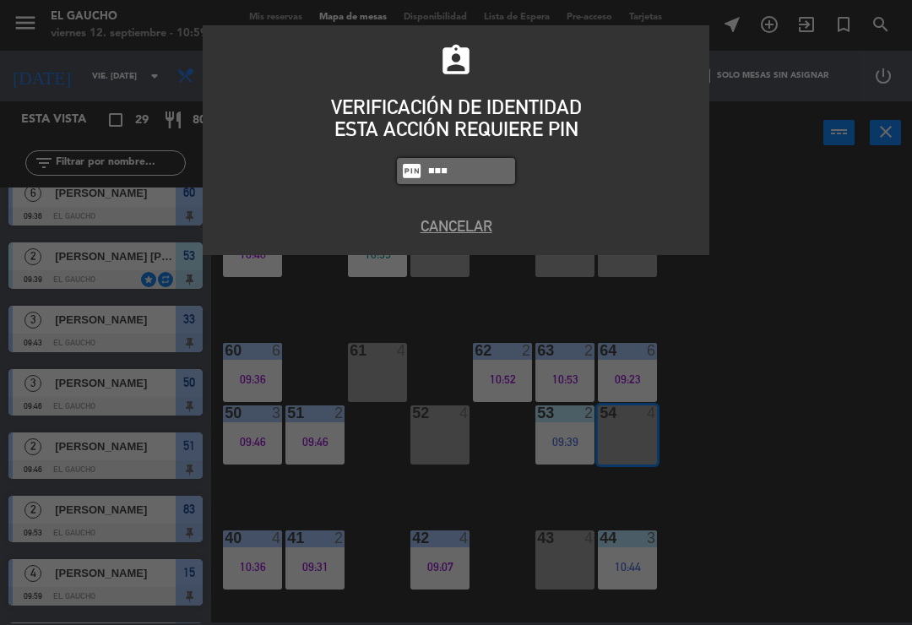
type input "3124"
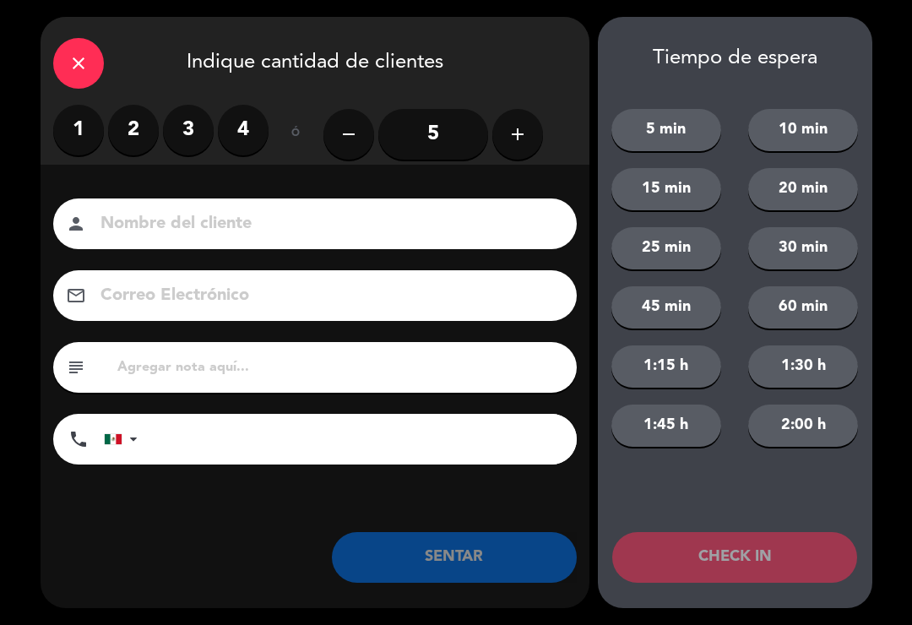
click at [93, 46] on div "close" at bounding box center [78, 63] width 51 height 51
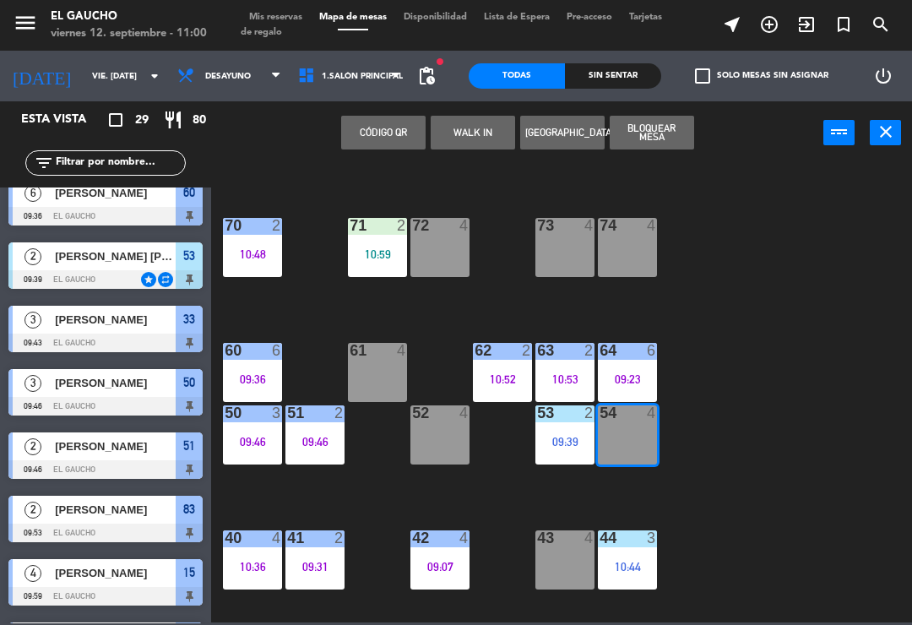
click at [463, 126] on button "WALK IN" at bounding box center [473, 133] width 84 height 34
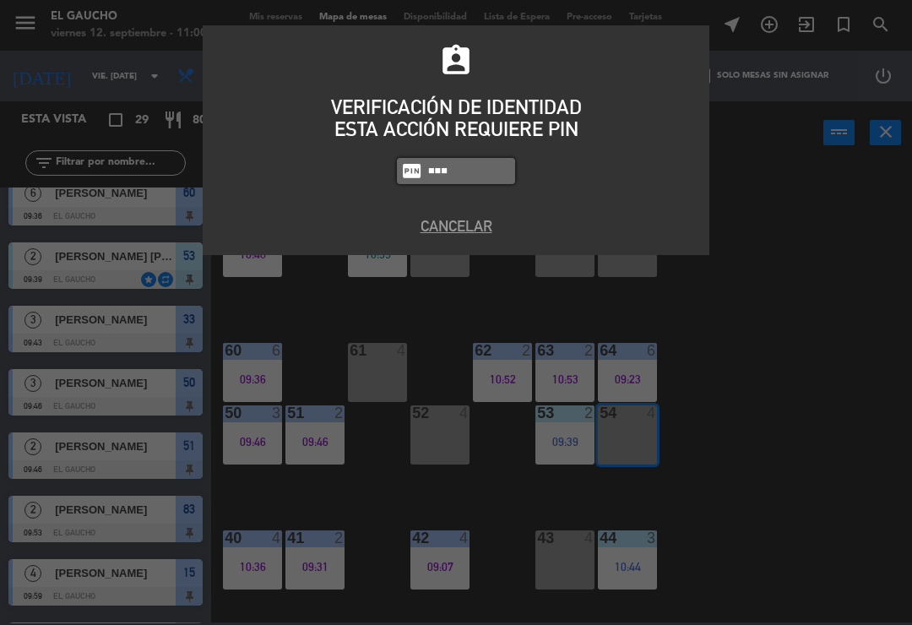
type input "3124"
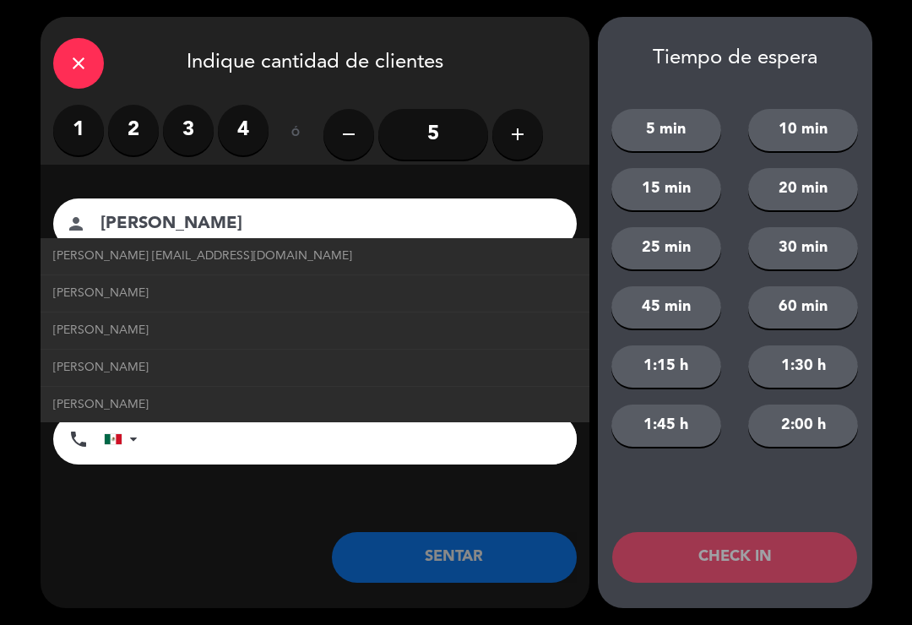
click at [325, 257] on span "[PERSON_NAME] [EMAIL_ADDRESS][DOMAIN_NAME]" at bounding box center [202, 256] width 299 height 19
type input "[PERSON_NAME]"
type input "[EMAIL_ADDRESS][DOMAIN_NAME]"
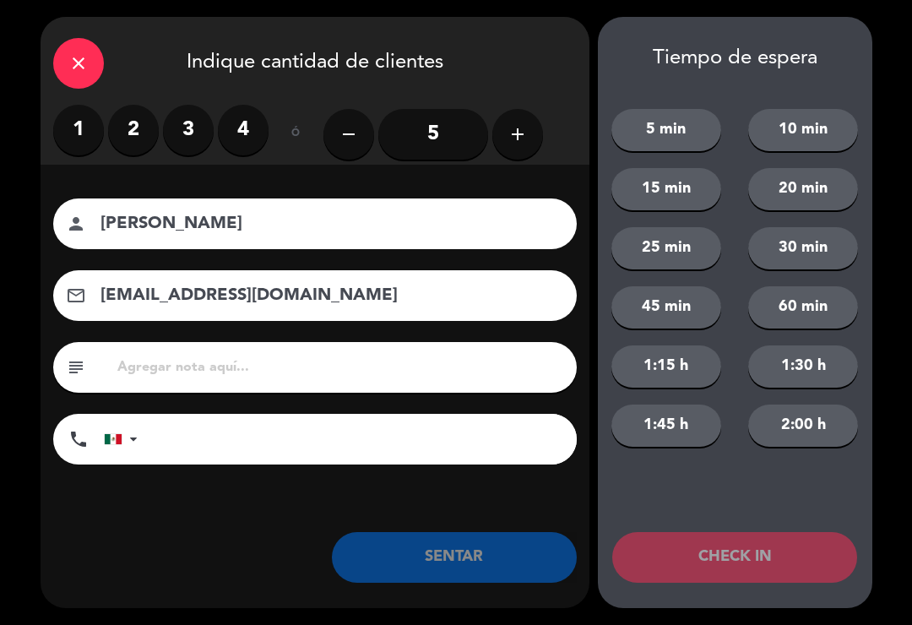
click at [139, 126] on label "2" at bounding box center [133, 130] width 51 height 51
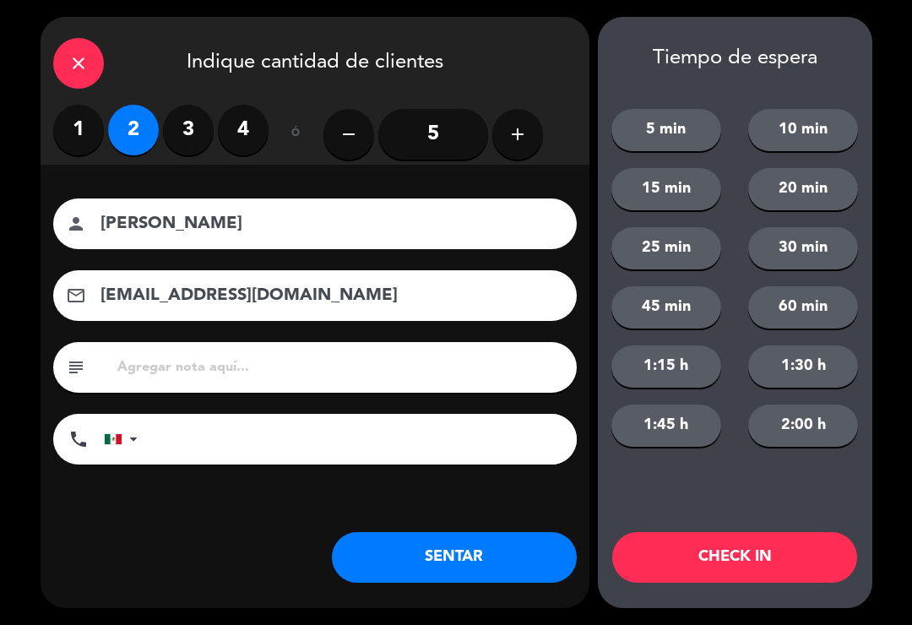
click at [467, 562] on button "SENTAR" at bounding box center [454, 557] width 245 height 51
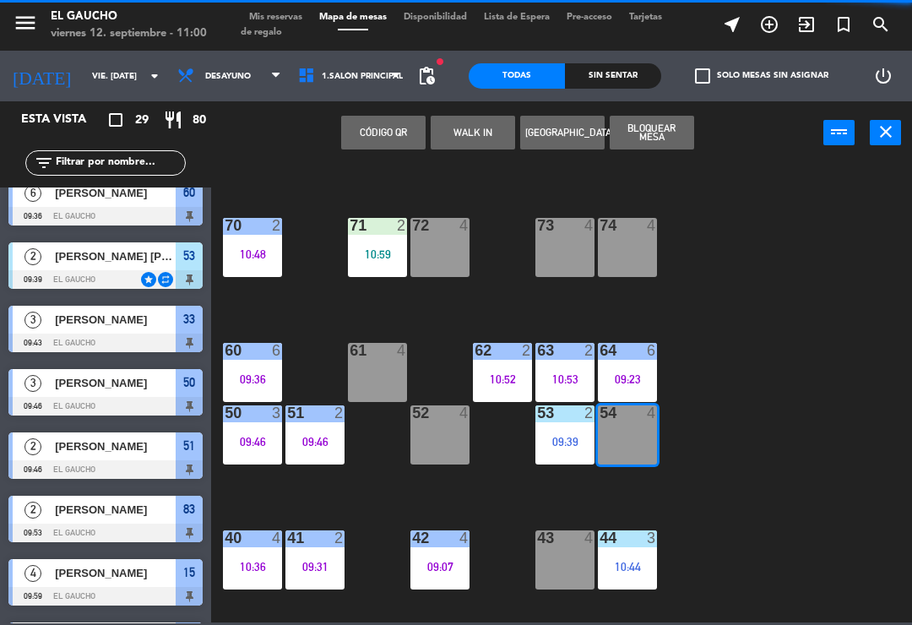
scroll to position [0, 0]
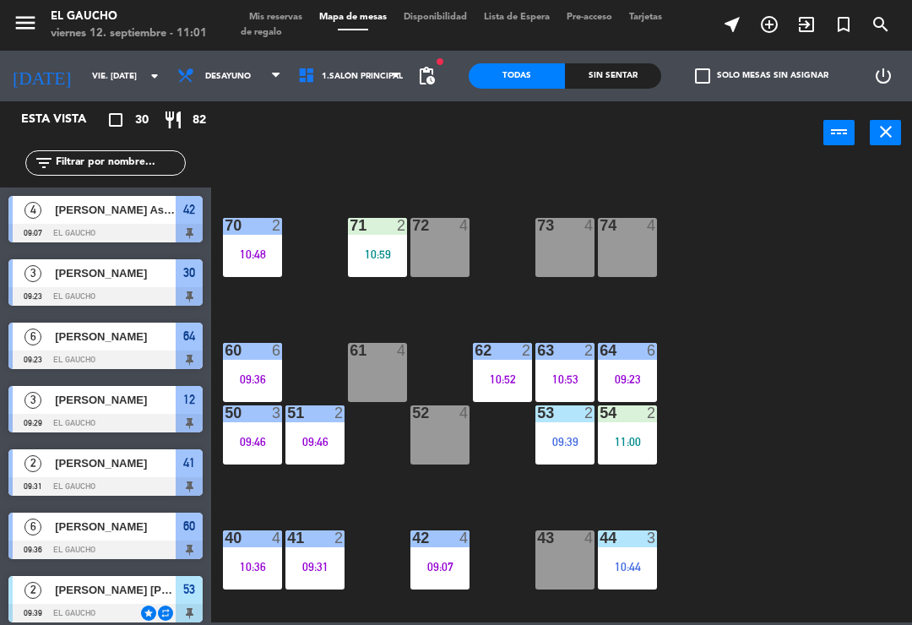
click at [385, 238] on div "71 2 10:59" at bounding box center [377, 247] width 59 height 59
click at [769, 351] on div "84 2 10:24 80 4 83 2 09:53 82 5 10:10 81 2 10:38 70 2 10:48 71 2 10:59 72 4 73 …" at bounding box center [566, 392] width 692 height 460
click at [383, 249] on div "10:59" at bounding box center [377, 254] width 59 height 12
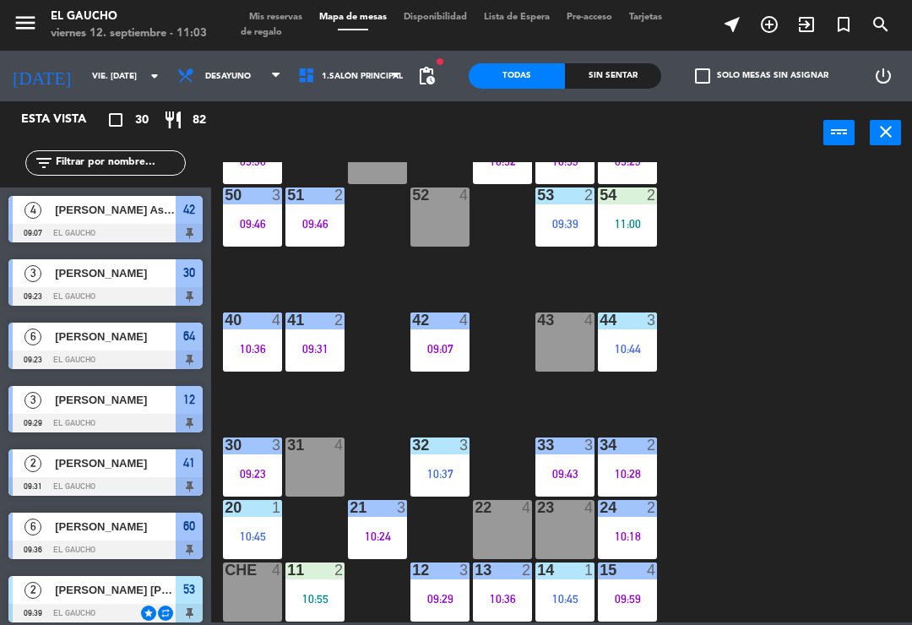
scroll to position [317, 0]
click at [635, 595] on div "09:59" at bounding box center [627, 599] width 59 height 12
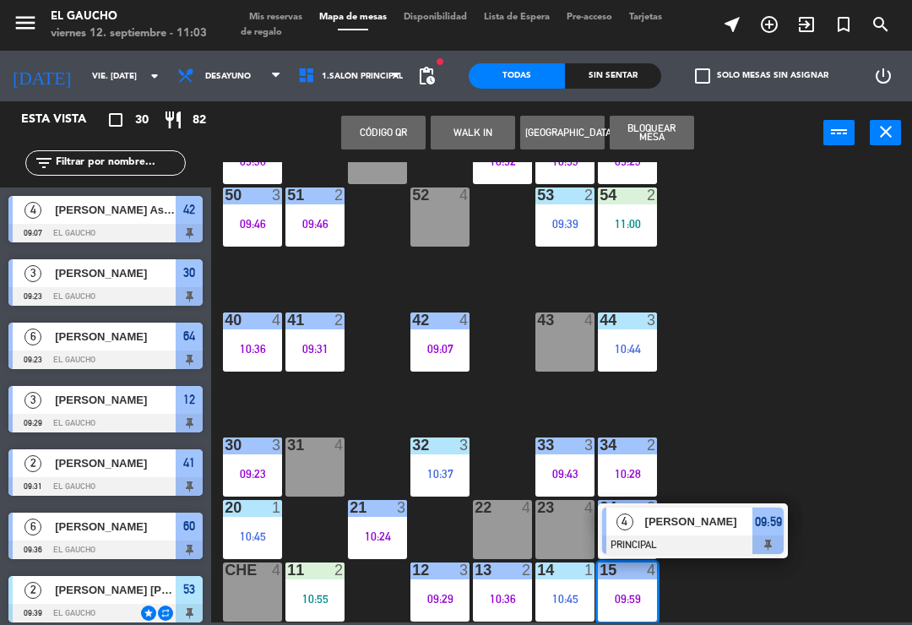
click at [708, 541] on div at bounding box center [693, 545] width 182 height 19
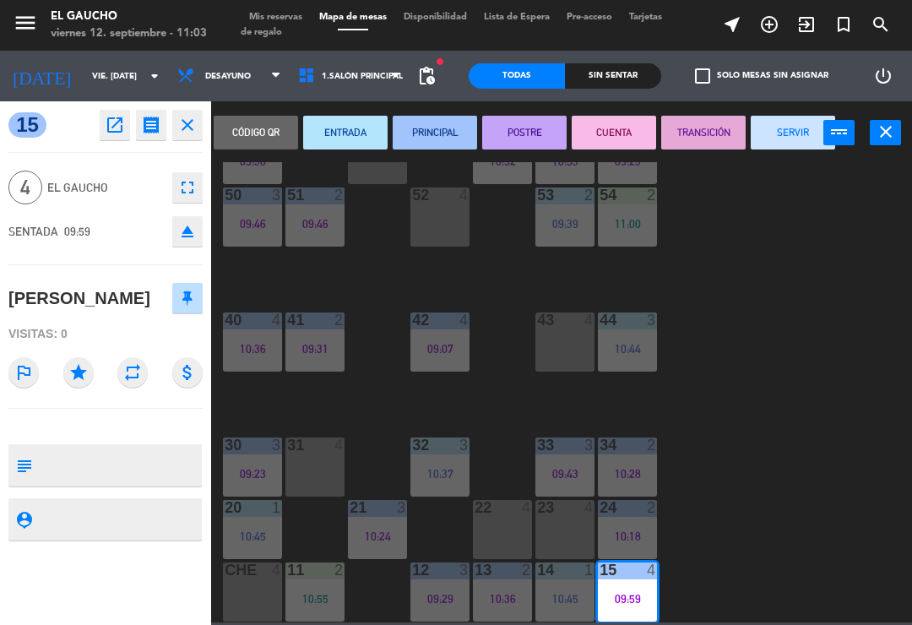
click at [784, 147] on button "SERVIR" at bounding box center [793, 133] width 84 height 34
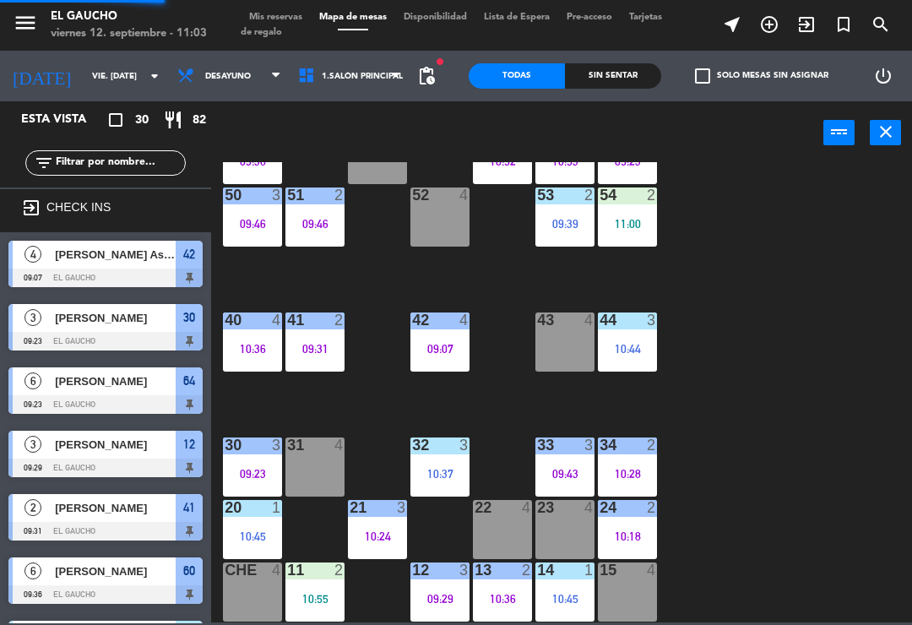
scroll to position [0, 0]
click at [625, 589] on div "15 4" at bounding box center [627, 592] width 59 height 59
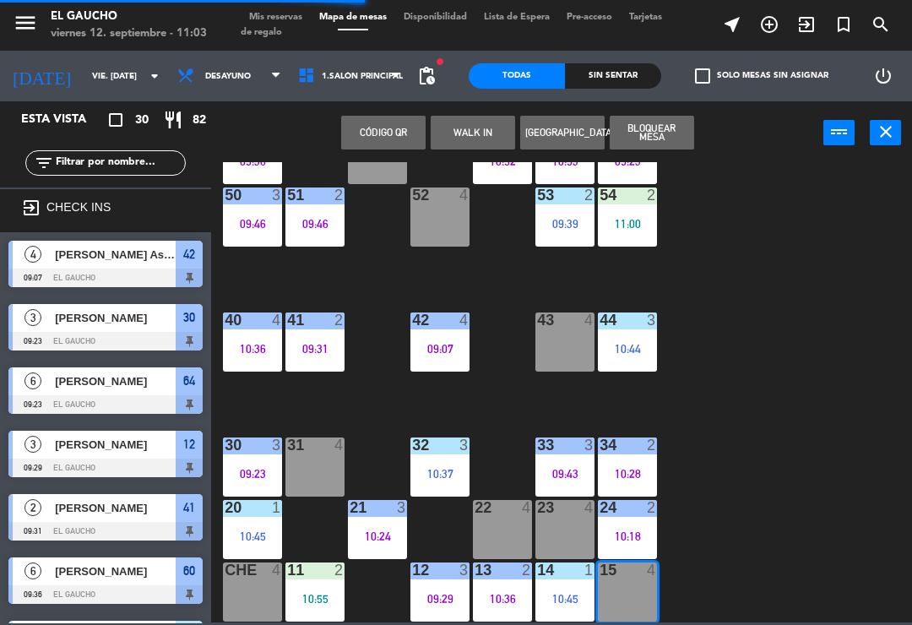
click at [476, 136] on button "WALK IN" at bounding box center [473, 133] width 84 height 34
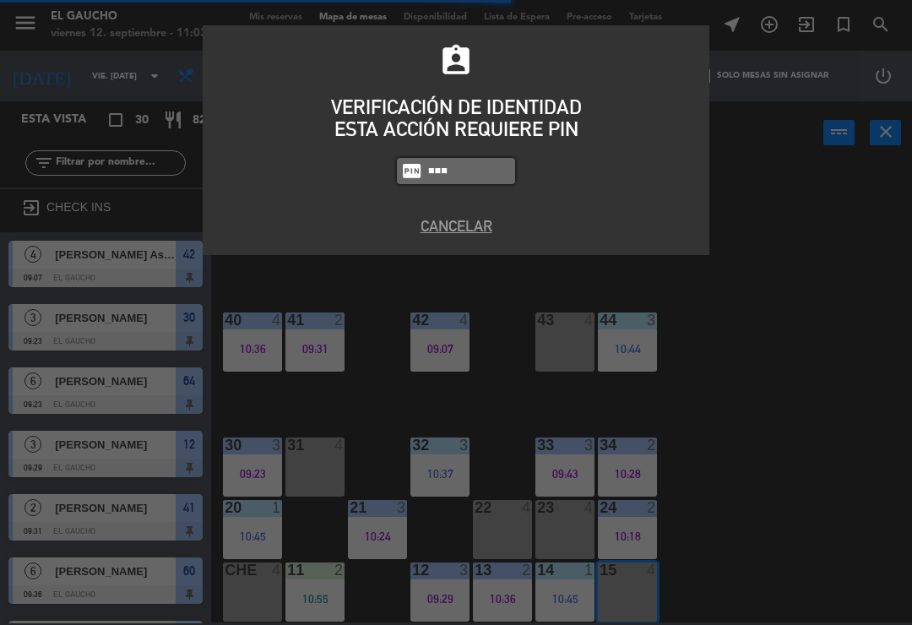
type input "0009"
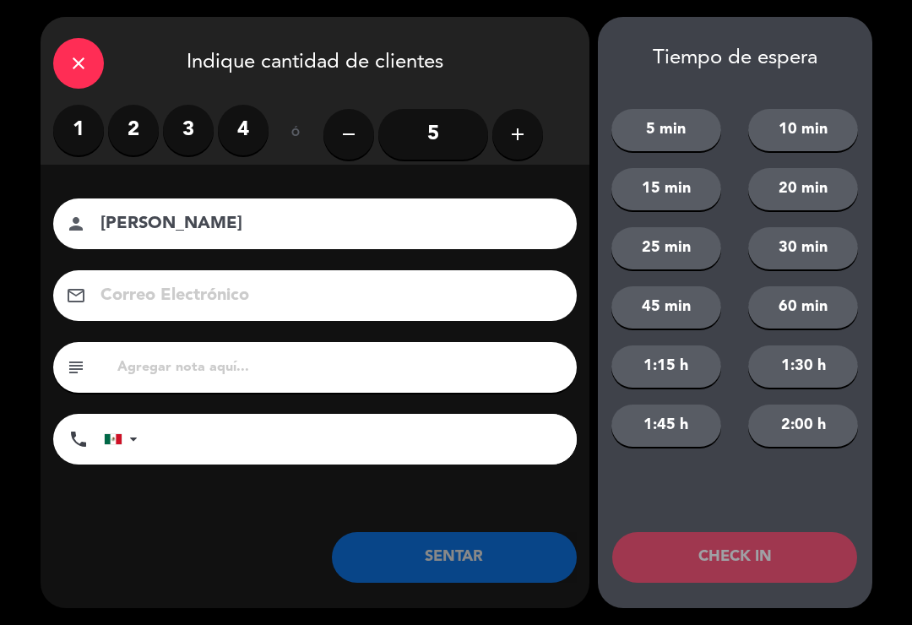
type input "[PERSON_NAME]"
click at [133, 128] on label "2" at bounding box center [133, 130] width 51 height 51
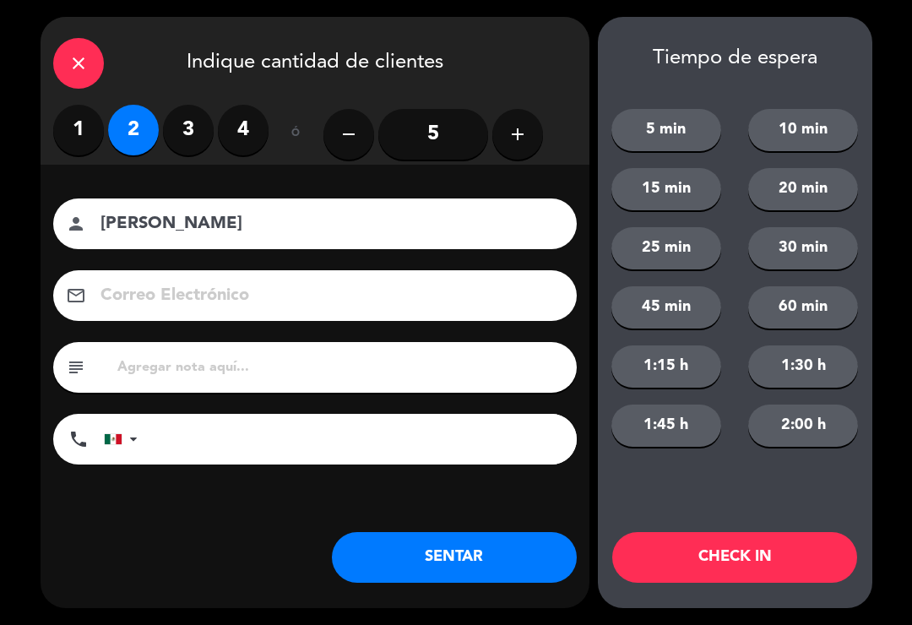
click at [432, 565] on button "SENTAR" at bounding box center [454, 557] width 245 height 51
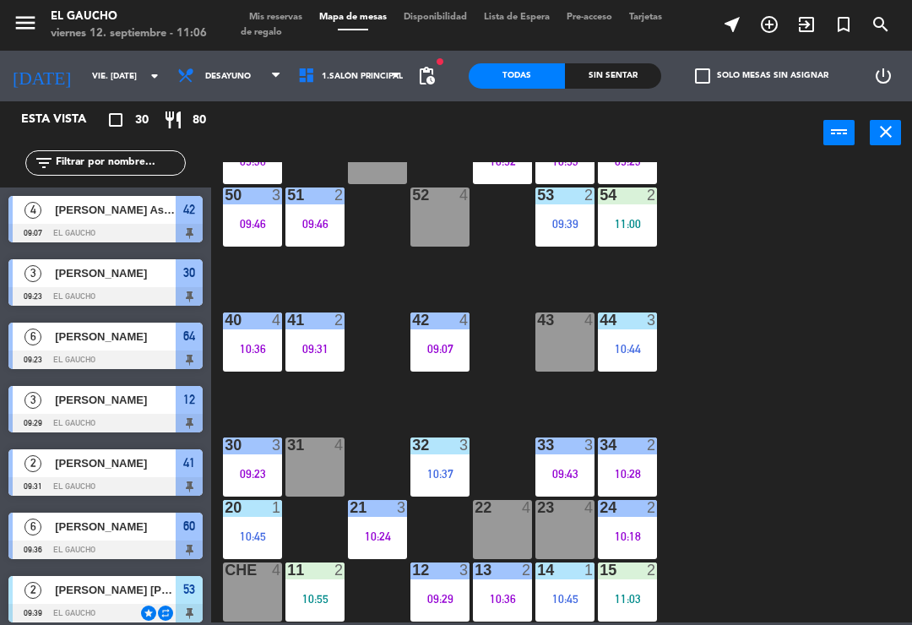
click at [248, 219] on div "09:46" at bounding box center [252, 224] width 59 height 12
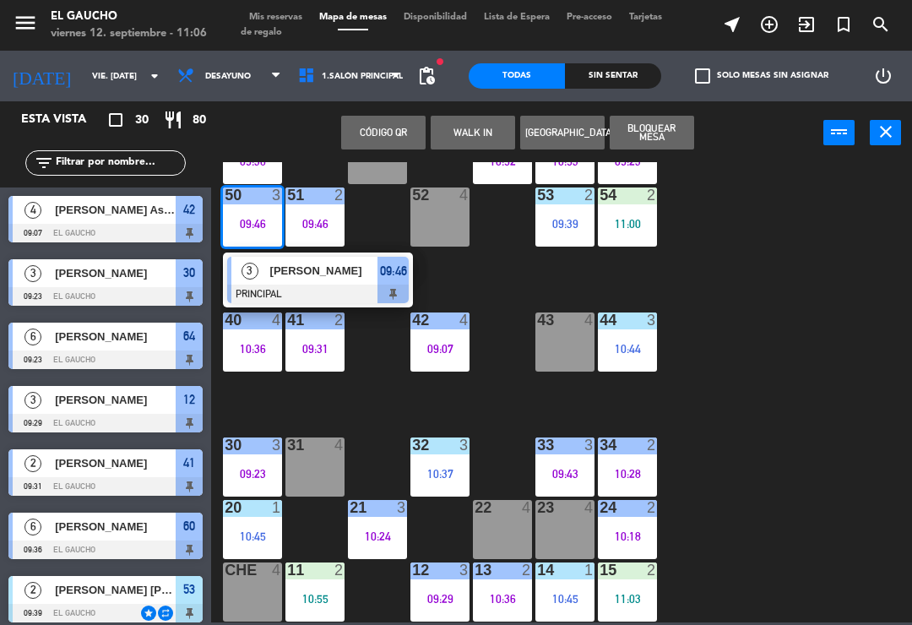
click at [299, 289] on div at bounding box center [318, 294] width 182 height 19
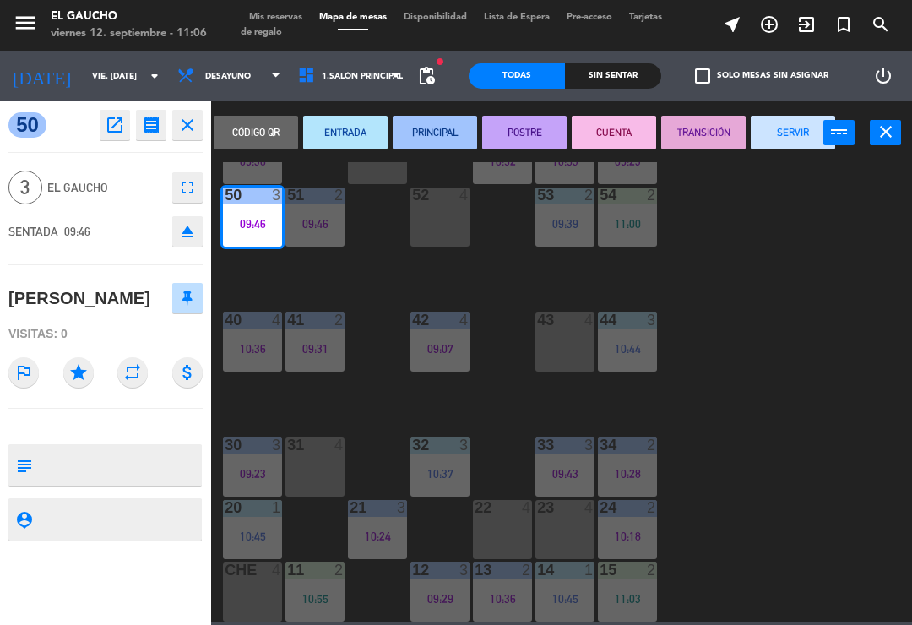
click at [806, 146] on button "SERVIR" at bounding box center [793, 133] width 84 height 34
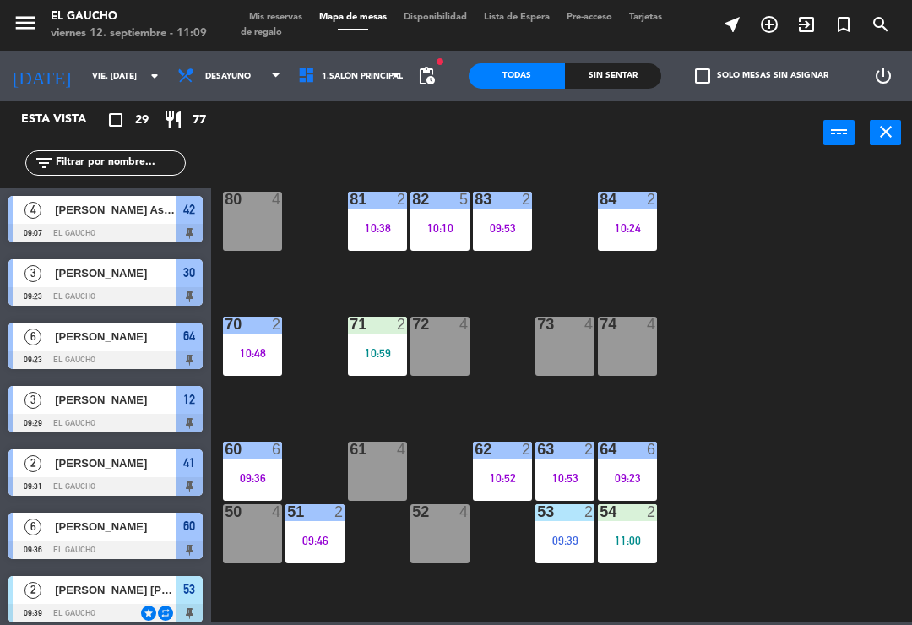
click at [371, 469] on div "61 4" at bounding box center [377, 471] width 59 height 59
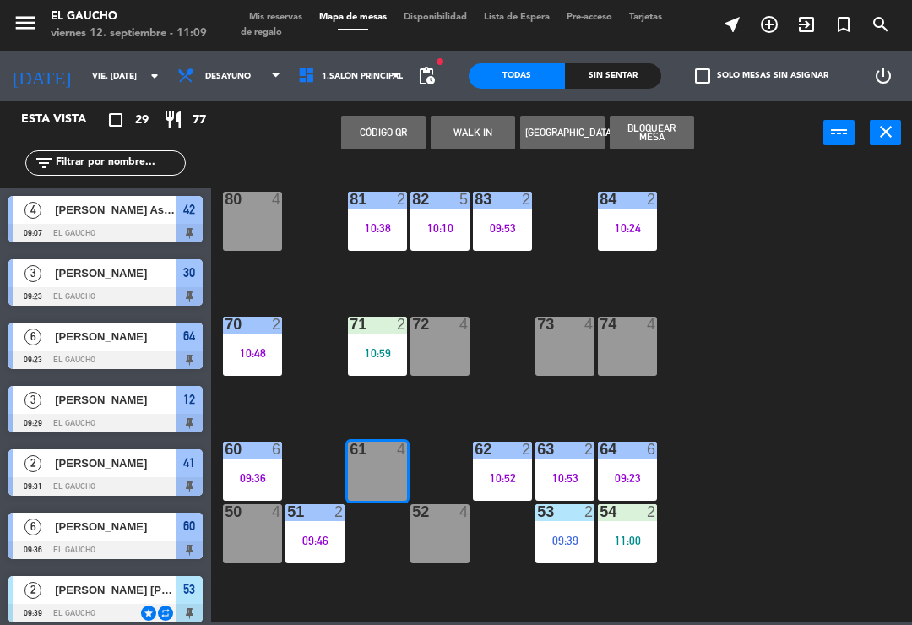
click at [469, 140] on button "WALK IN" at bounding box center [473, 133] width 84 height 34
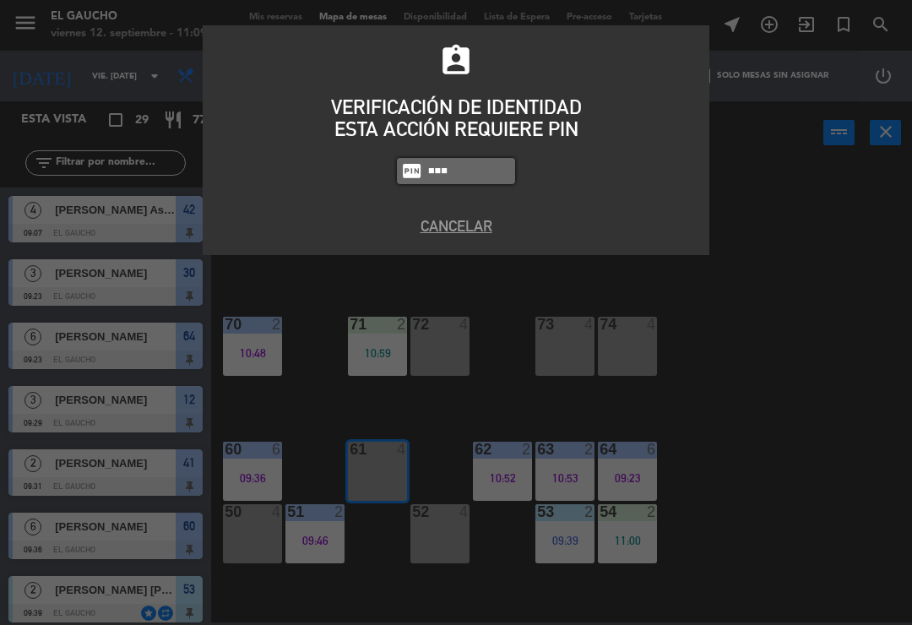
type input "0009"
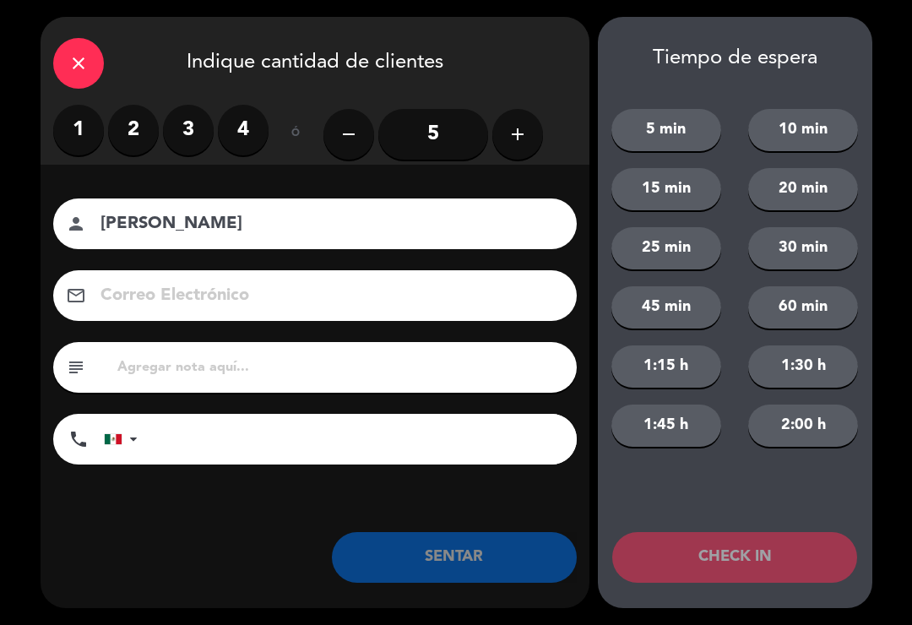
type input "[PERSON_NAME]"
click at [70, 132] on label "1" at bounding box center [78, 130] width 51 height 51
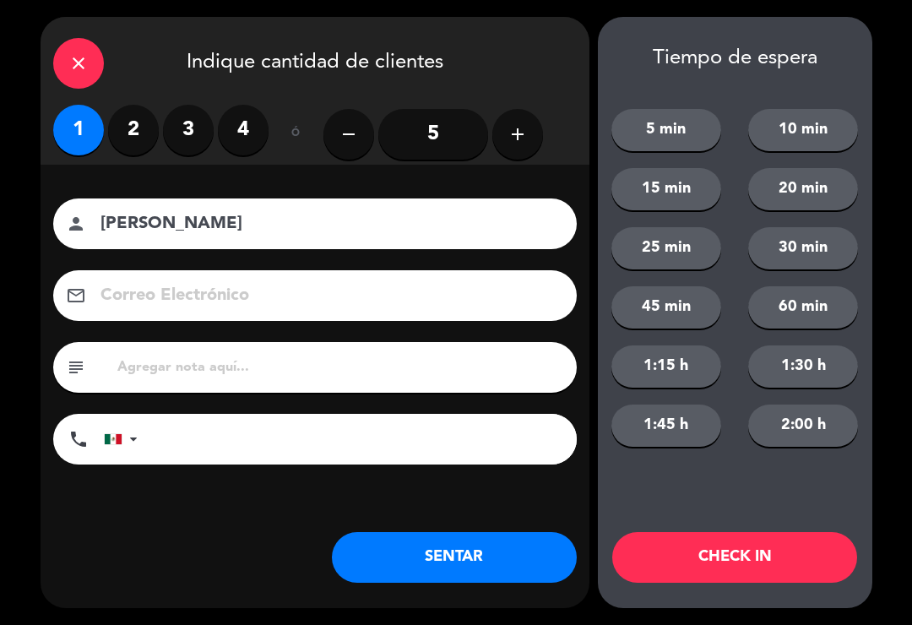
click at [430, 558] on button "SENTAR" at bounding box center [454, 557] width 245 height 51
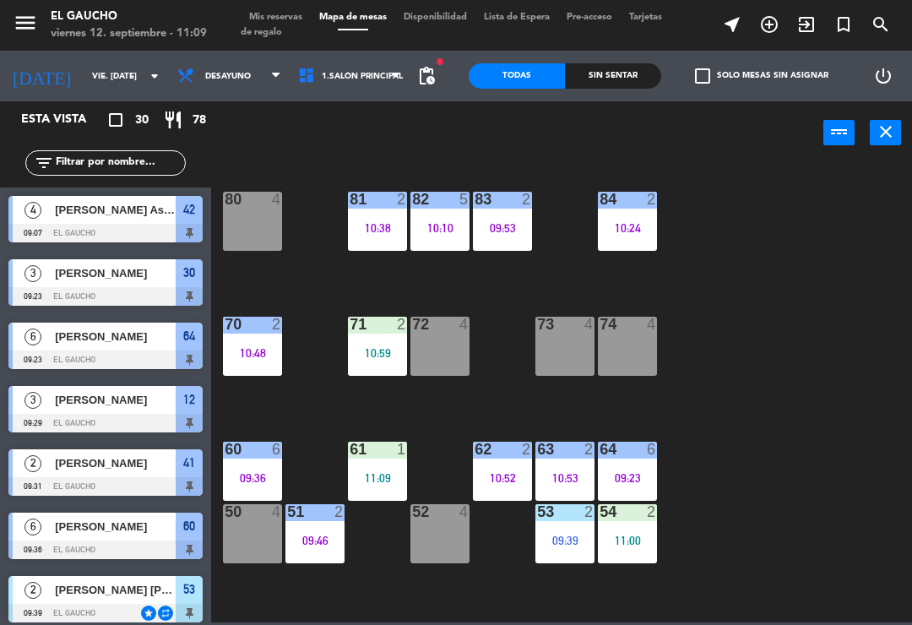
click at [254, 519] on div at bounding box center [253, 511] width 28 height 15
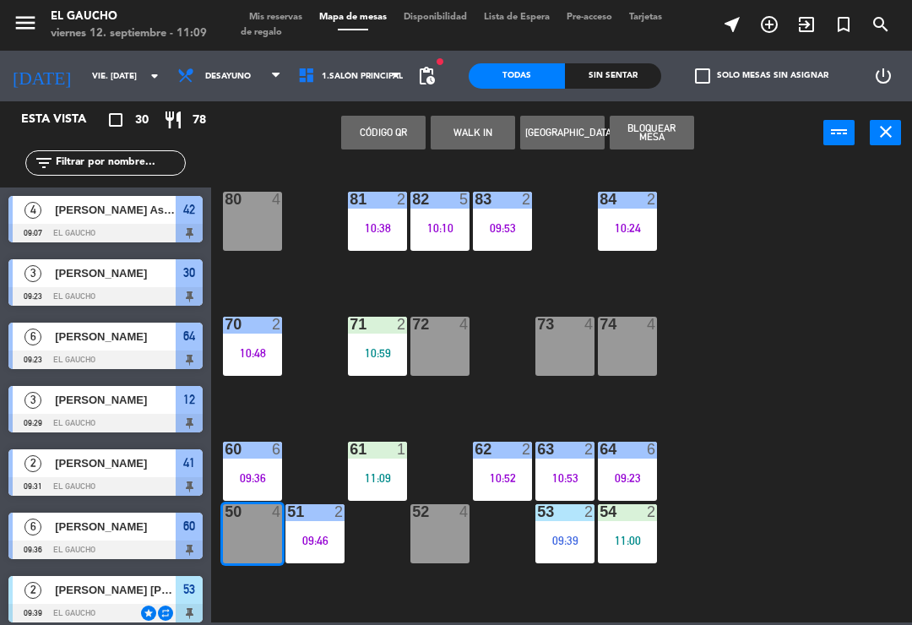
click at [494, 143] on button "WALK IN" at bounding box center [473, 133] width 84 height 34
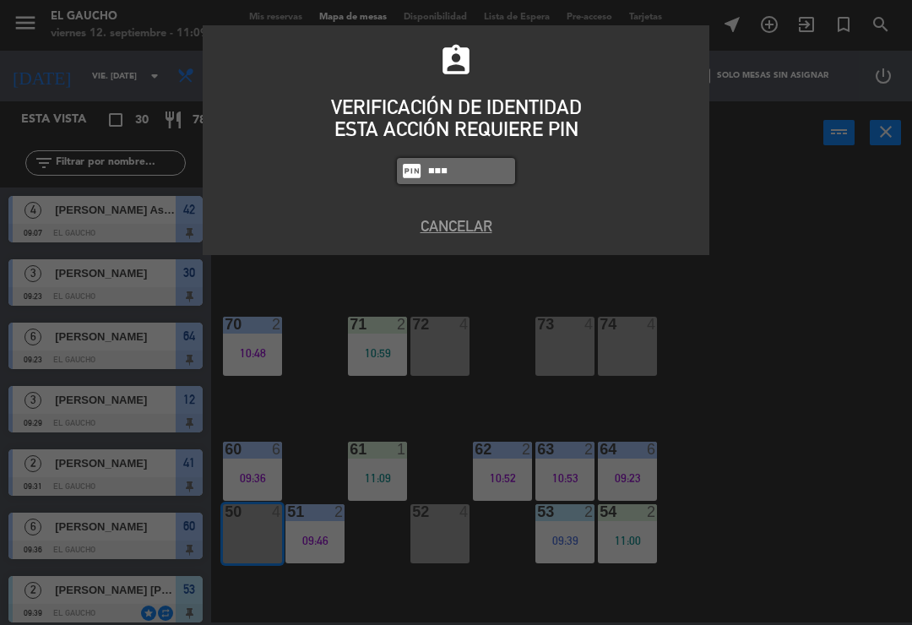
type input "0009"
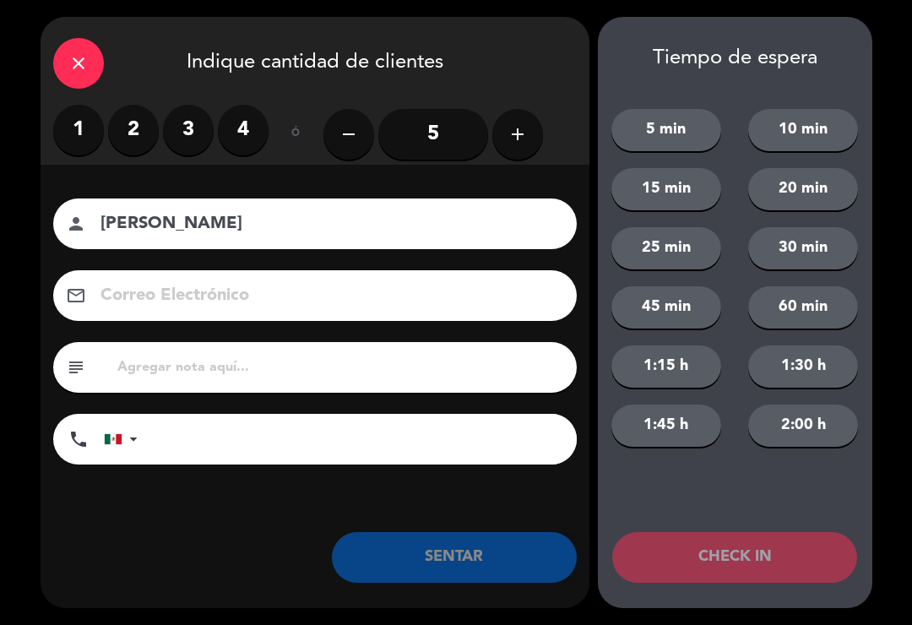
type input "[PERSON_NAME]"
click at [128, 138] on label "2" at bounding box center [133, 130] width 51 height 51
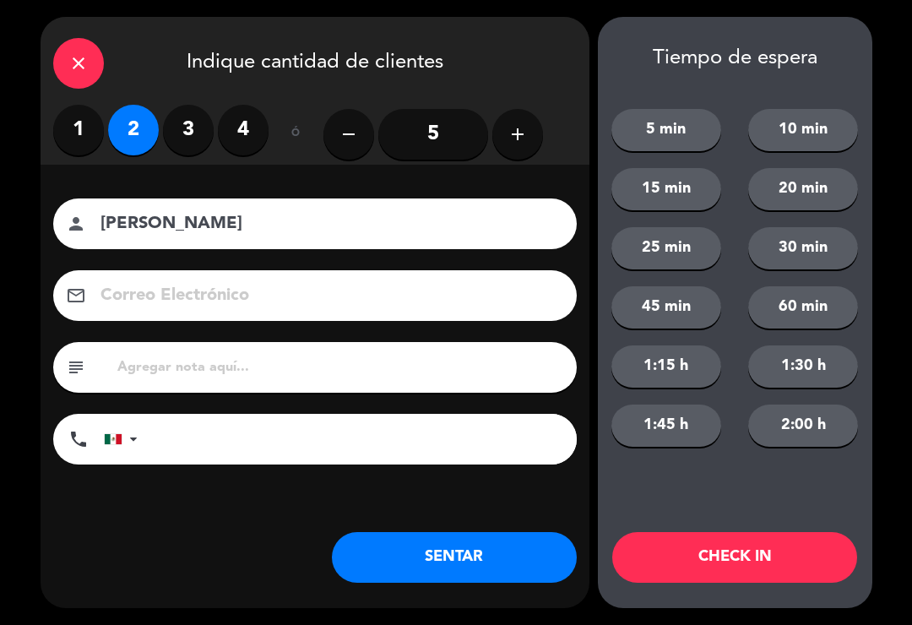
click at [426, 558] on button "SENTAR" at bounding box center [454, 557] width 245 height 51
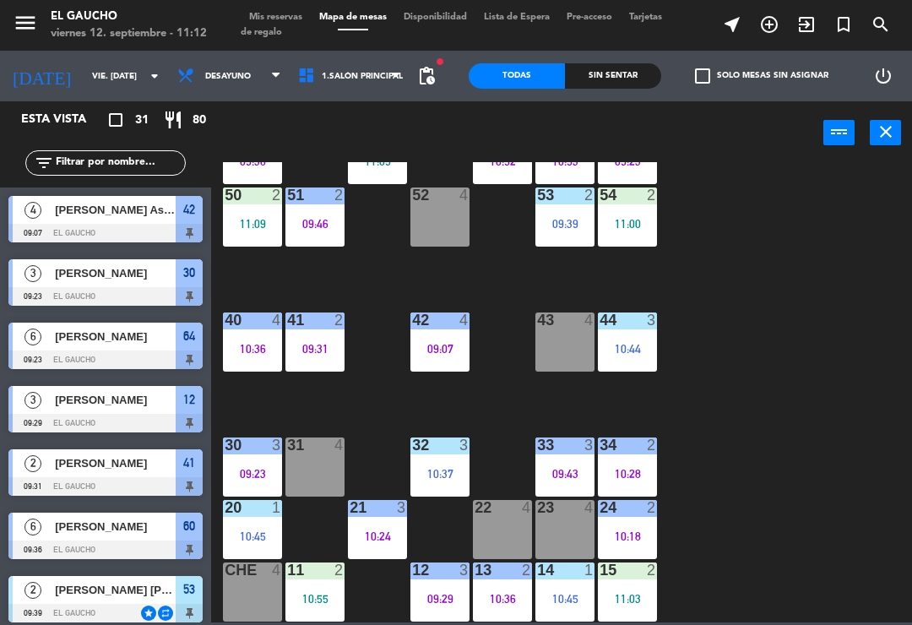
scroll to position [317, 0]
click at [560, 531] on div "23 4" at bounding box center [565, 529] width 59 height 59
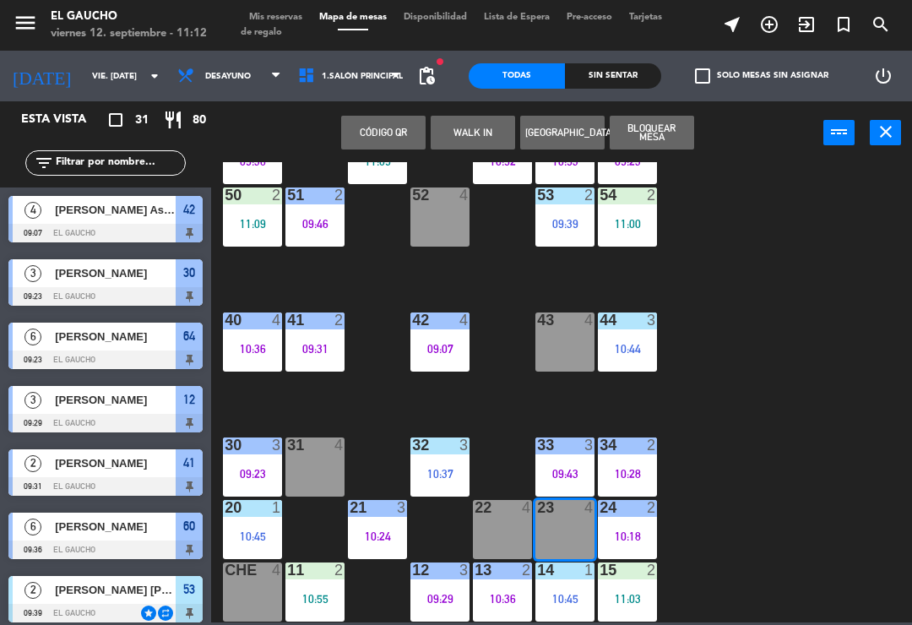
click at [483, 128] on button "WALK IN" at bounding box center [473, 133] width 84 height 34
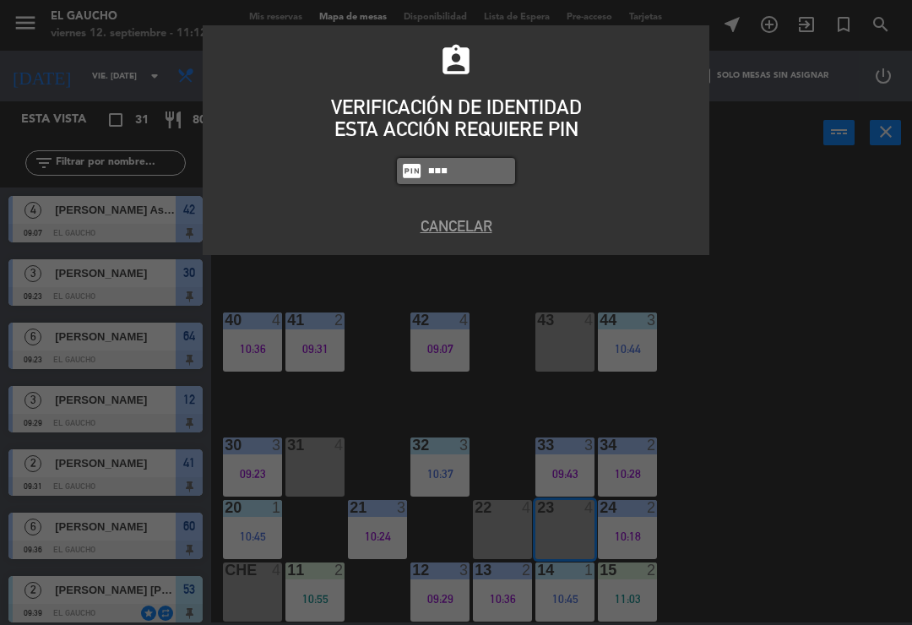
type input "0009"
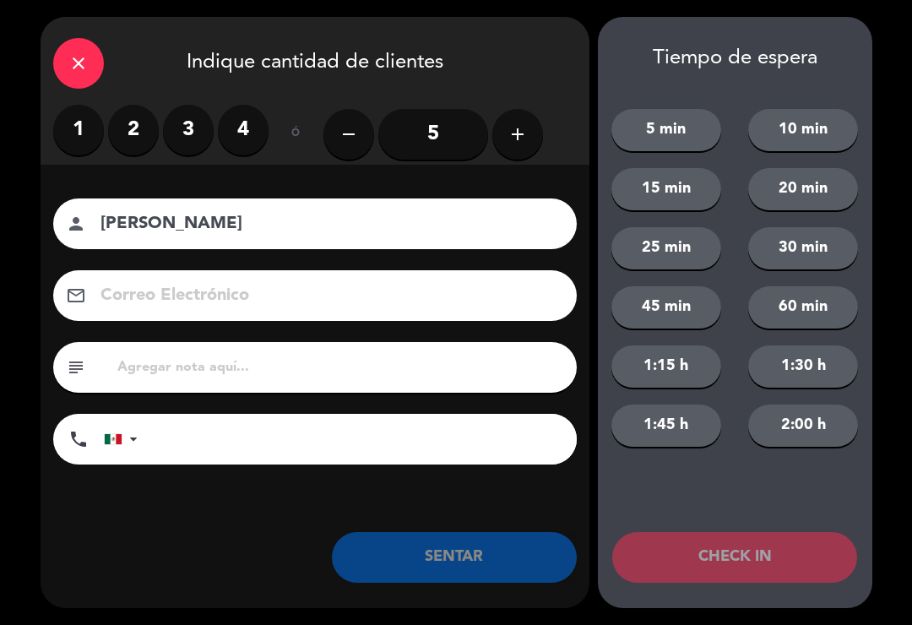
type input "[PERSON_NAME]"
click at [135, 124] on label "2" at bounding box center [133, 130] width 51 height 51
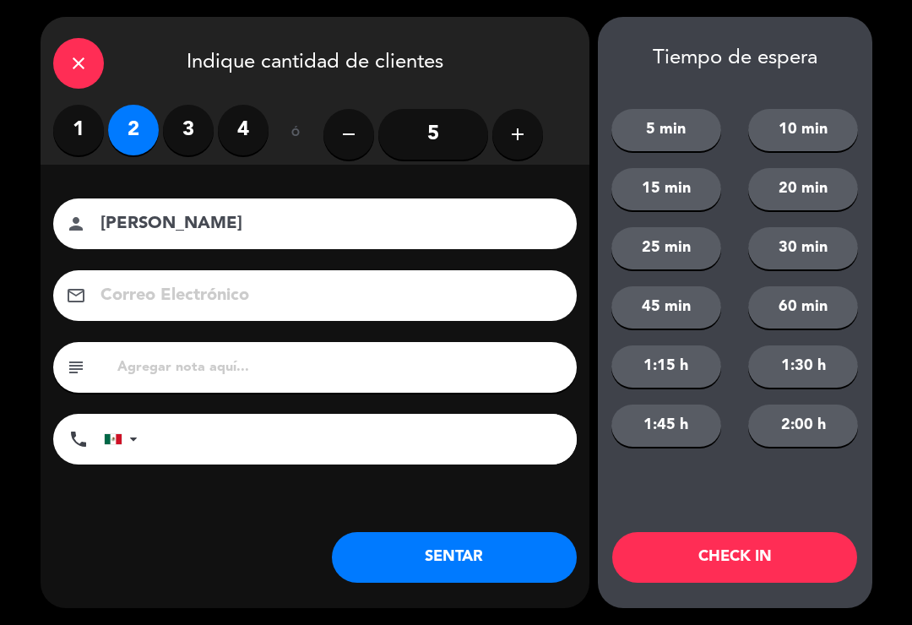
click at [153, 306] on input at bounding box center [327, 296] width 456 height 30
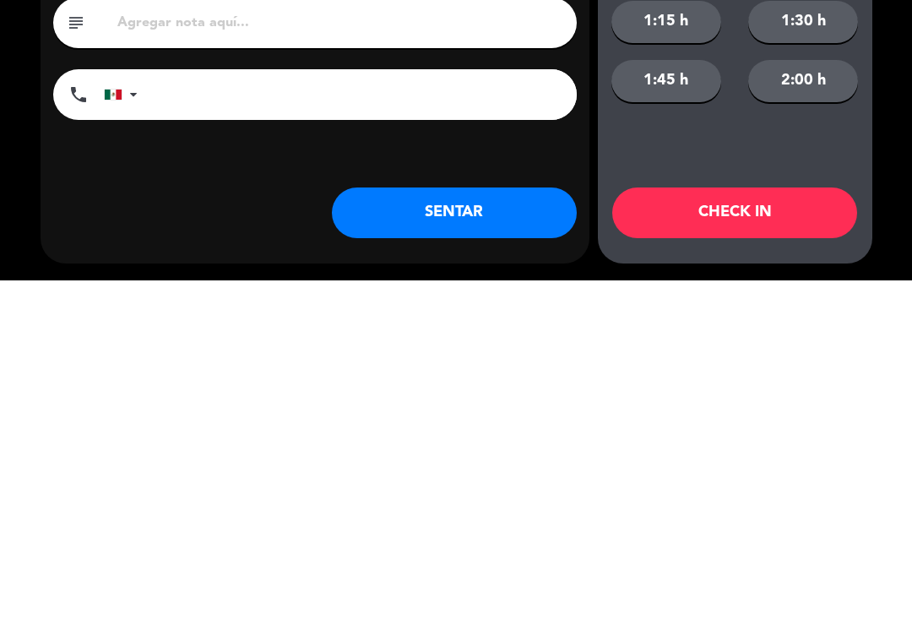
type input "[EMAIL_ADDRESS][DOMAIN_NAME]"
click at [460, 532] on button "SENTAR" at bounding box center [454, 557] width 245 height 51
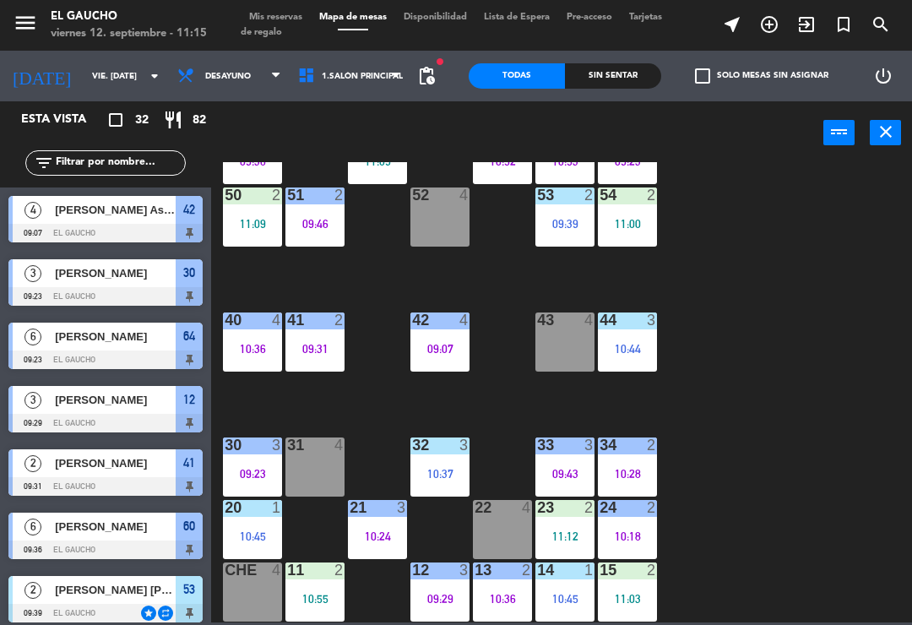
click at [242, 460] on div "30 3 09:23" at bounding box center [252, 467] width 59 height 59
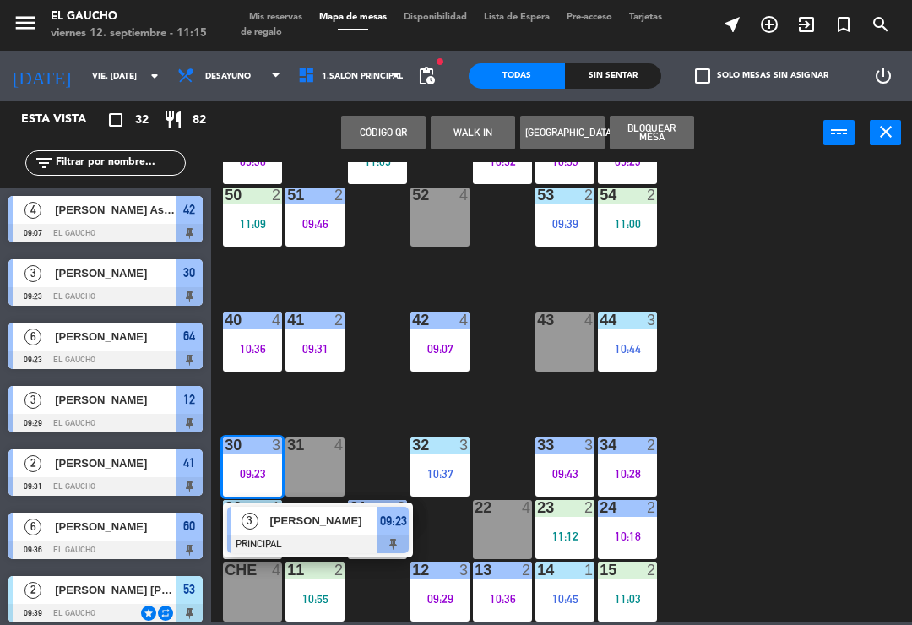
click at [341, 531] on div "[PERSON_NAME]" at bounding box center [324, 521] width 110 height 28
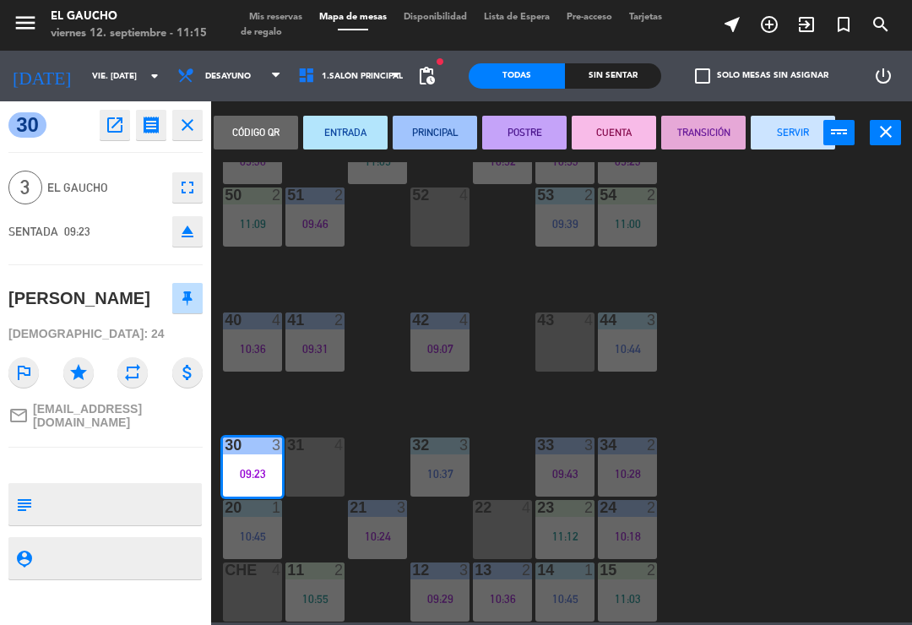
click at [793, 140] on button "SERVIR" at bounding box center [793, 133] width 84 height 34
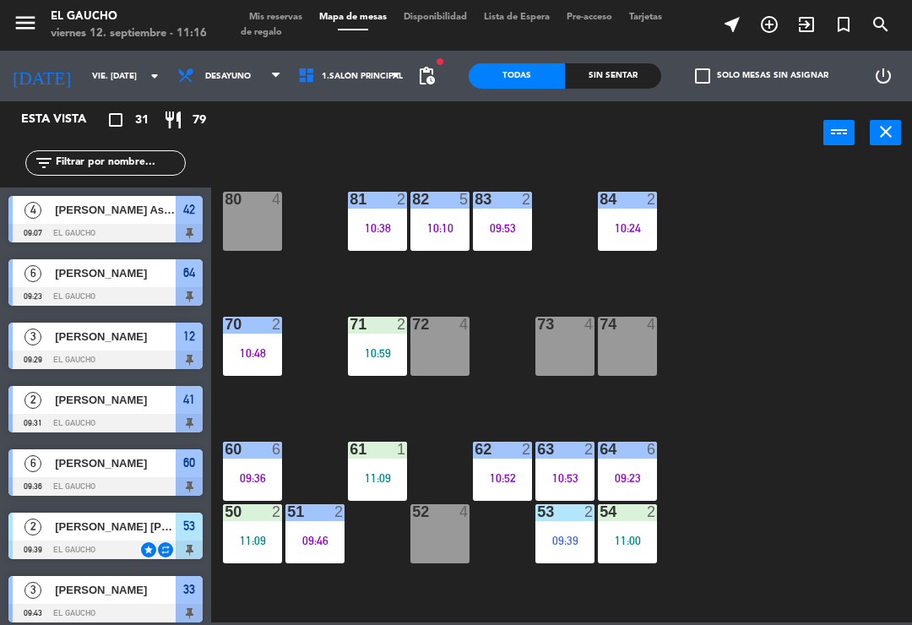
scroll to position [0, 0]
click at [381, 214] on div "81 2 10:38" at bounding box center [377, 221] width 59 height 59
click at [720, 291] on div "84 2 10:24 80 4 83 2 09:53 82 5 10:10 81 2 10:38 70 2 10:48 71 2 10:59 72 4 73 …" at bounding box center [566, 392] width 692 height 460
click at [439, 210] on div "82 5 10:10" at bounding box center [440, 221] width 59 height 59
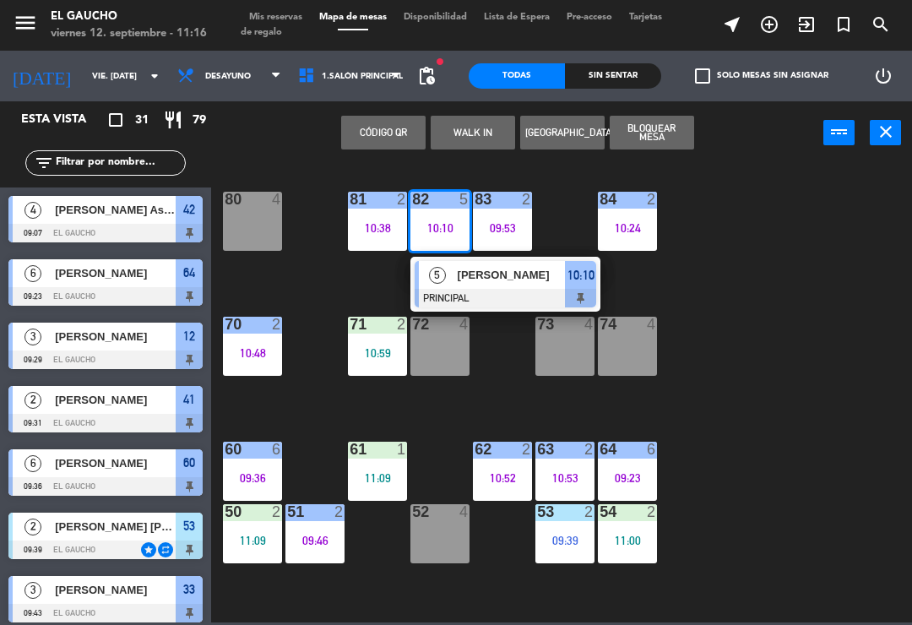
click at [517, 278] on span "[PERSON_NAME]" at bounding box center [512, 275] width 108 height 18
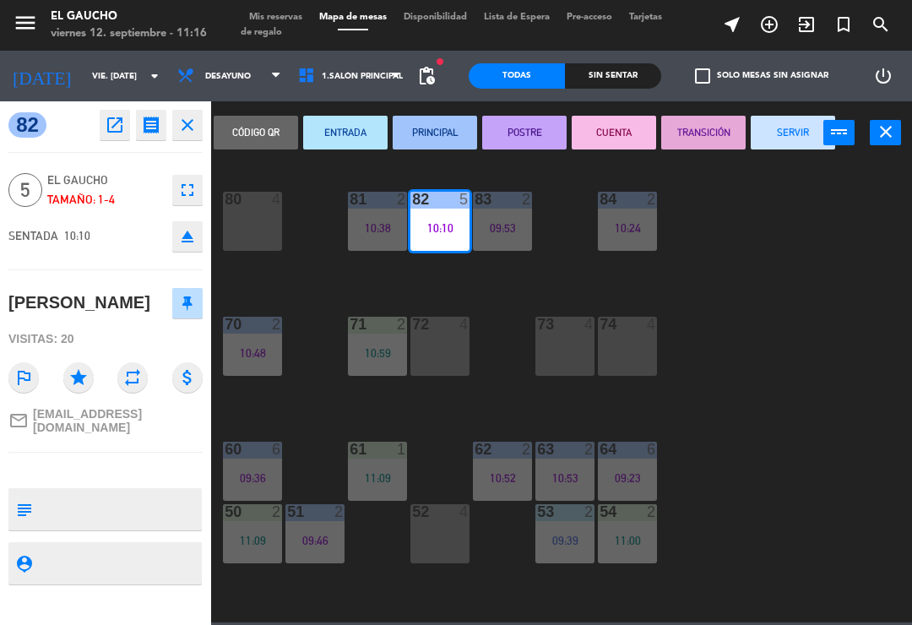
click at [802, 121] on button "SERVIR" at bounding box center [793, 133] width 84 height 34
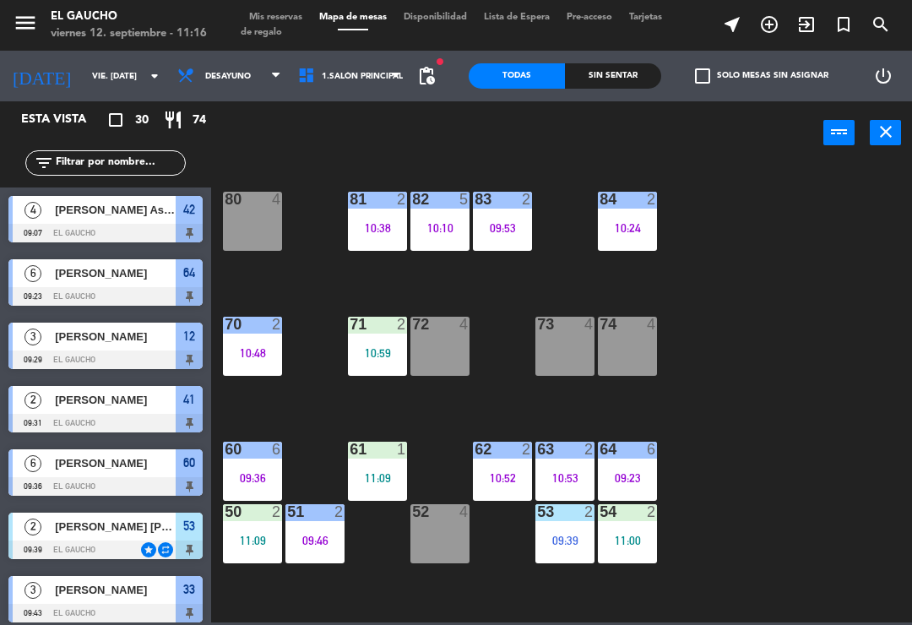
click at [388, 342] on div "71 2 10:59" at bounding box center [377, 346] width 59 height 59
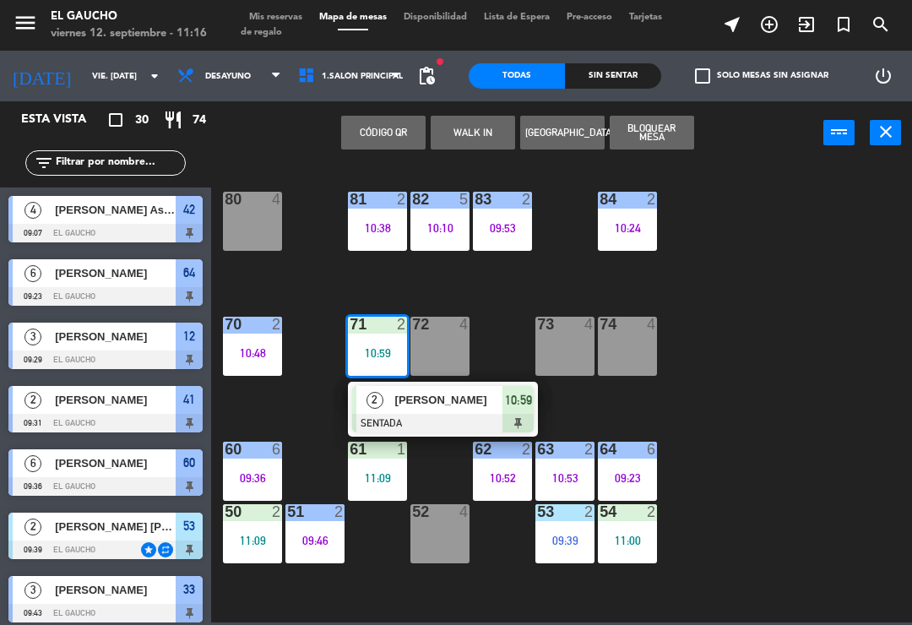
click at [437, 406] on span "[PERSON_NAME]" at bounding box center [449, 400] width 108 height 18
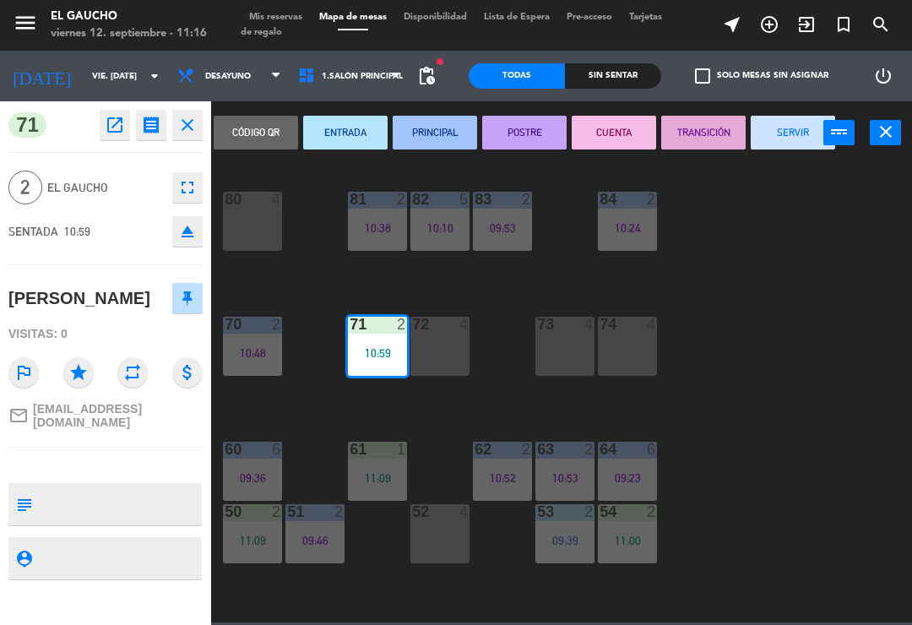
click at [438, 138] on button "PRINCIPAL" at bounding box center [435, 133] width 84 height 34
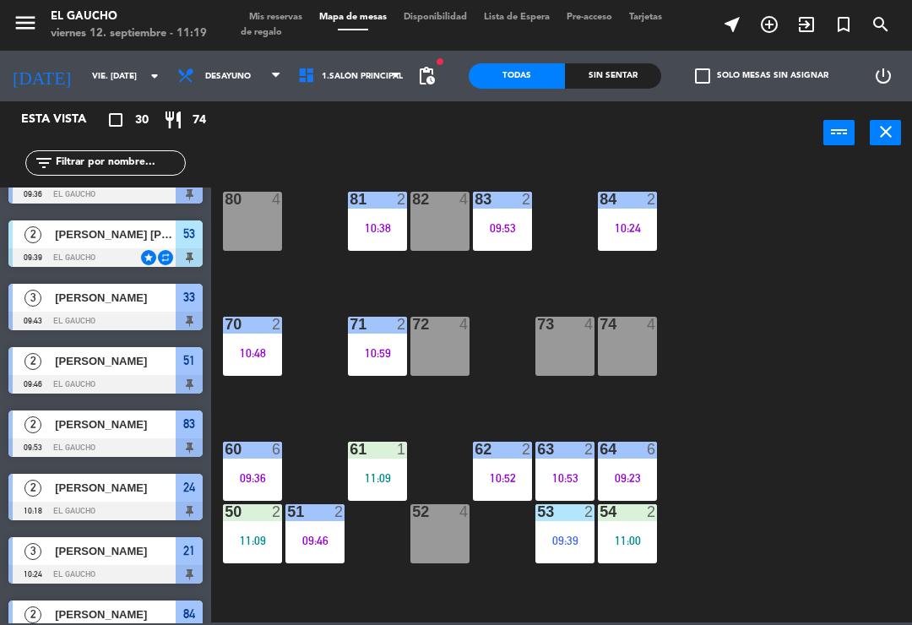
click at [568, 535] on div "09:39" at bounding box center [565, 541] width 59 height 12
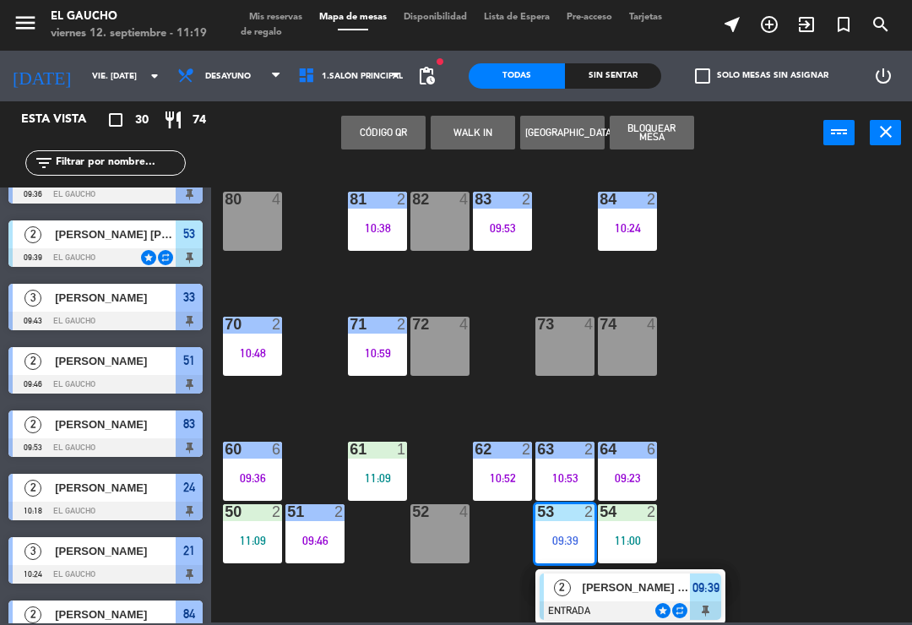
click at [608, 594] on span "[PERSON_NAME] [PERSON_NAME]" at bounding box center [637, 588] width 108 height 18
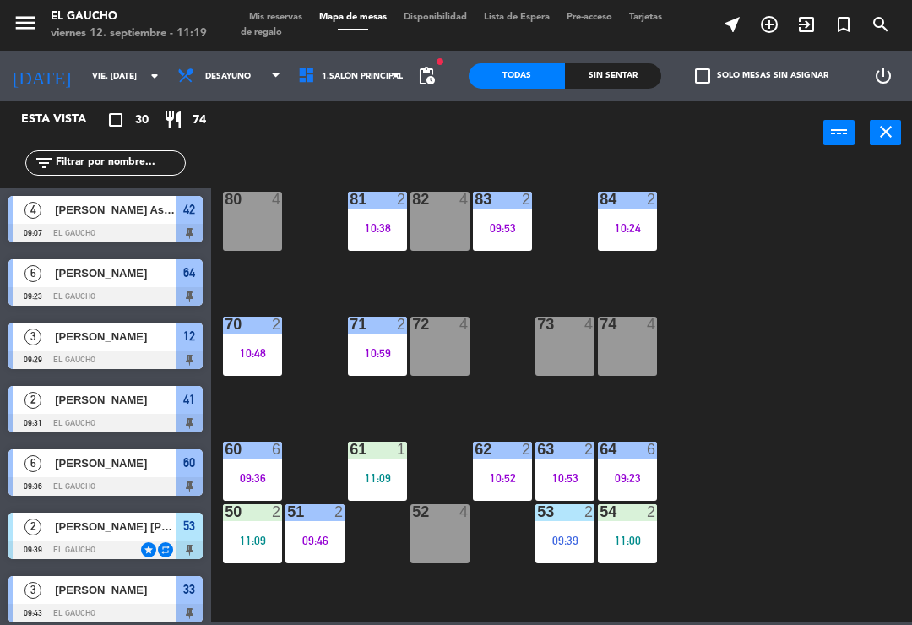
click at [566, 529] on div "53 2 09:39" at bounding box center [565, 533] width 59 height 59
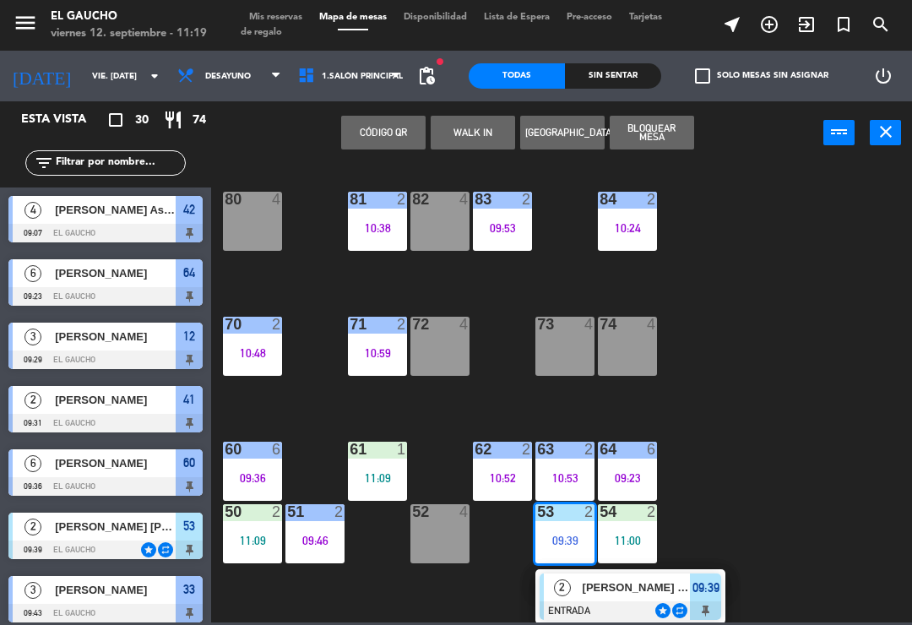
click at [600, 604] on div at bounding box center [631, 610] width 182 height 19
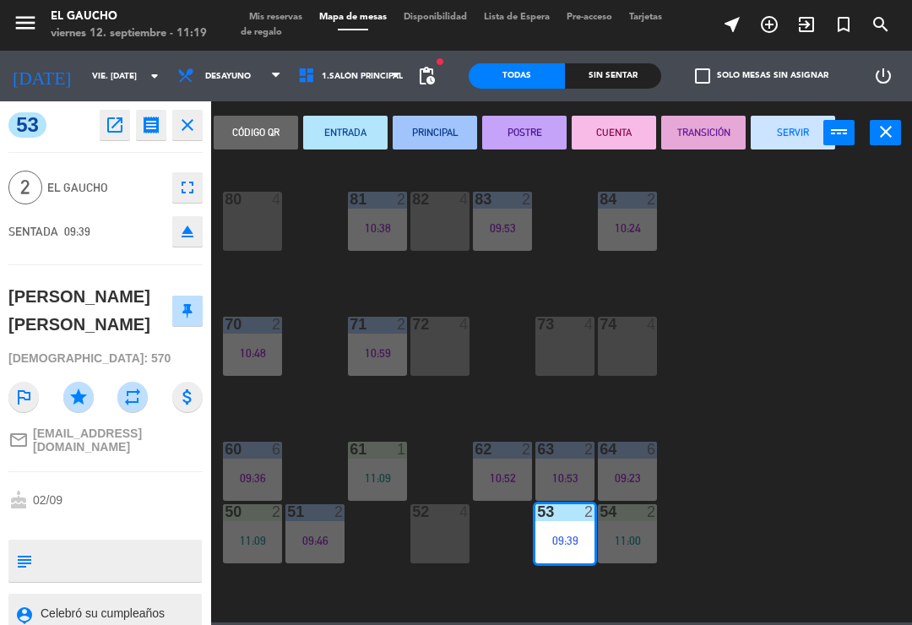
click at [777, 125] on button "SERVIR" at bounding box center [793, 133] width 84 height 34
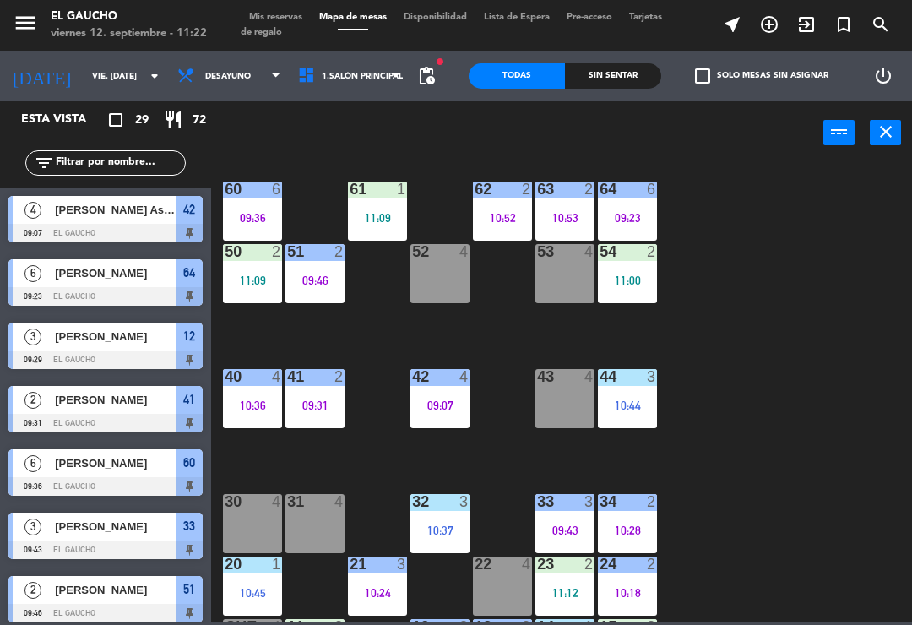
scroll to position [292, 0]
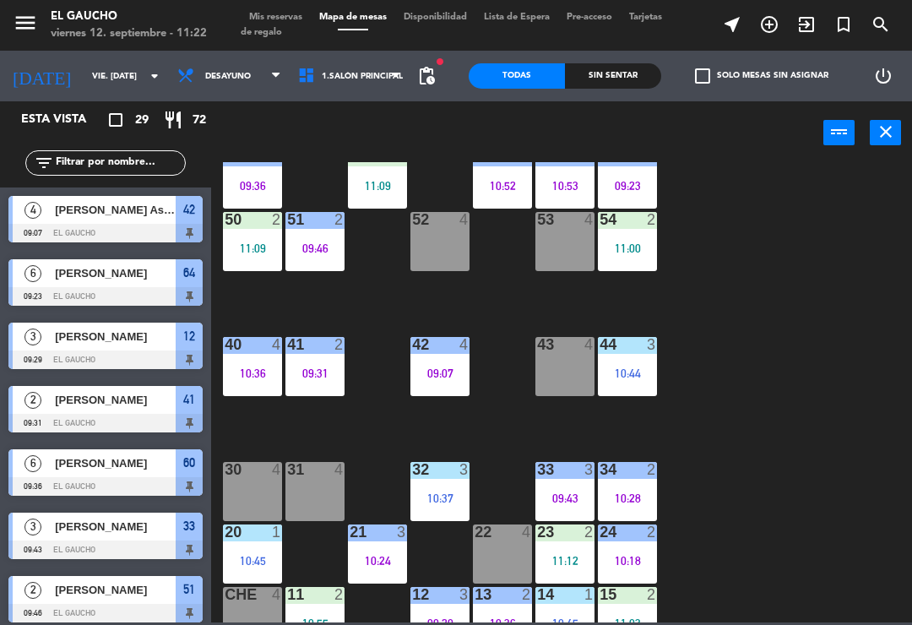
click at [247, 555] on div "10:45" at bounding box center [252, 561] width 59 height 12
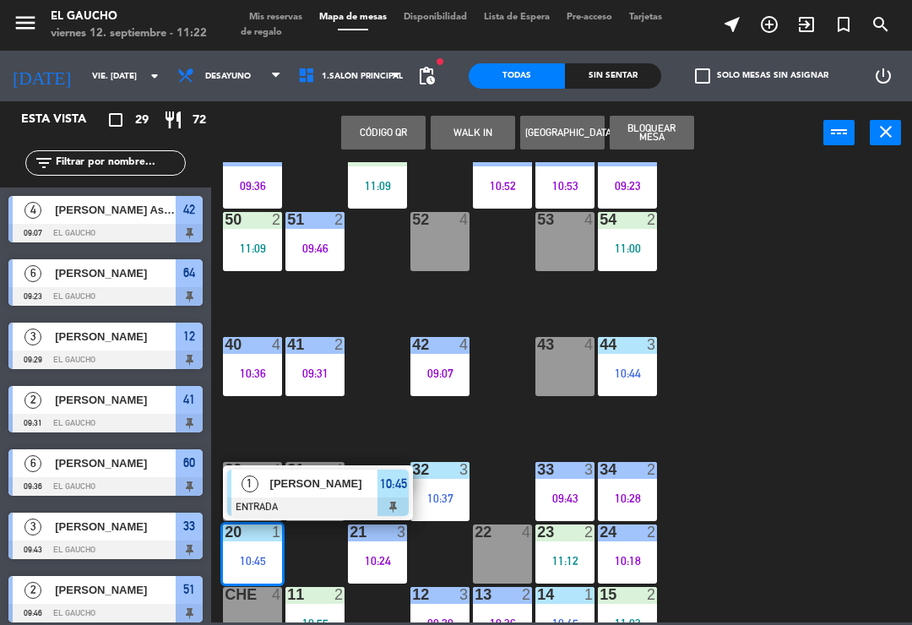
click at [328, 498] on div at bounding box center [318, 507] width 182 height 19
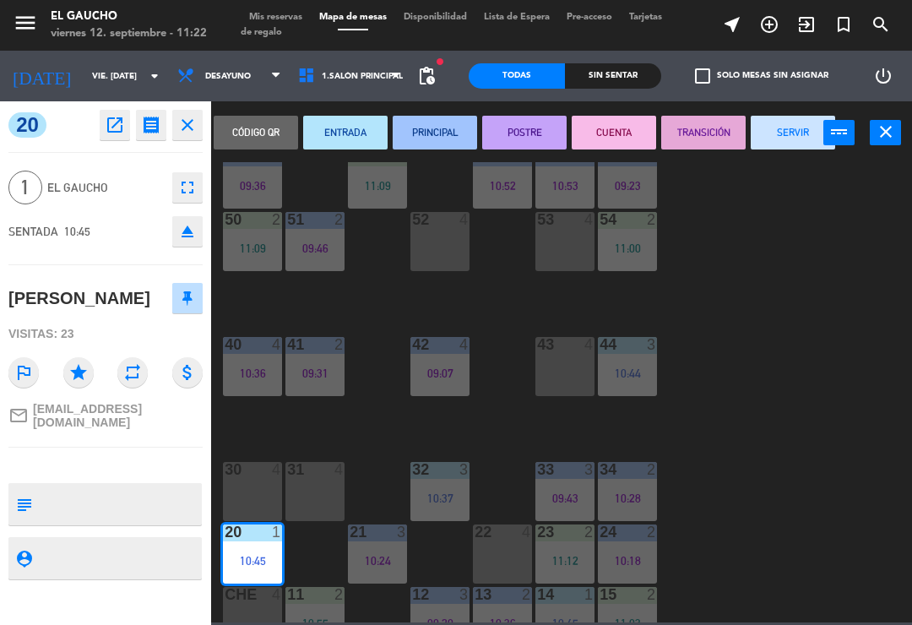
click at [784, 140] on button "SERVIR" at bounding box center [793, 133] width 84 height 34
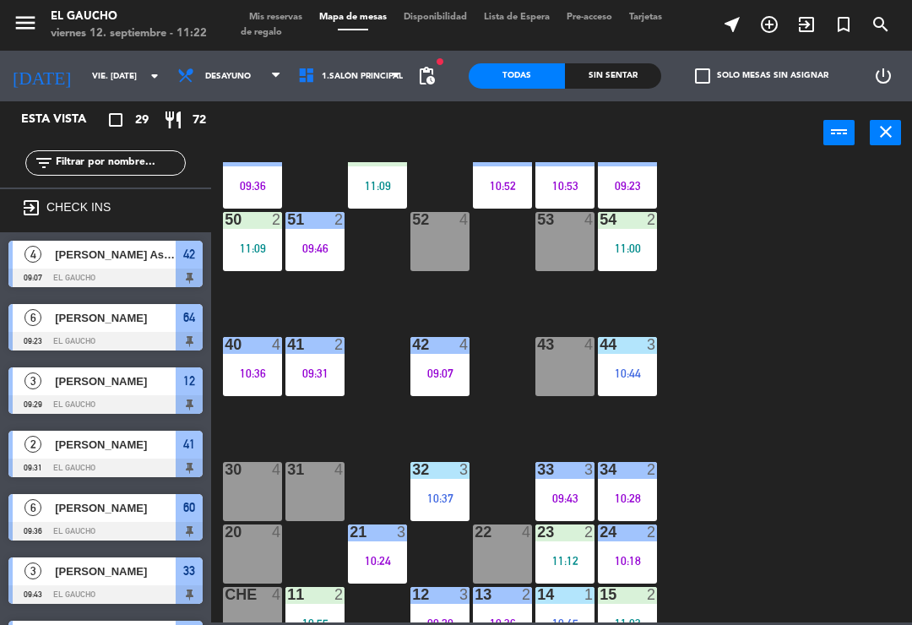
scroll to position [0, 0]
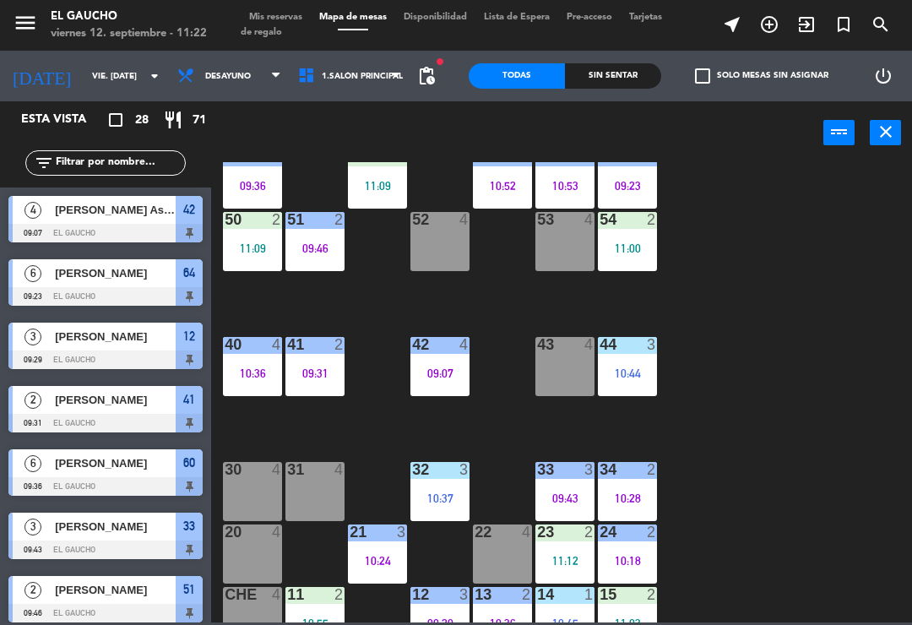
click at [580, 543] on div "23 2 11:12" at bounding box center [565, 554] width 59 height 59
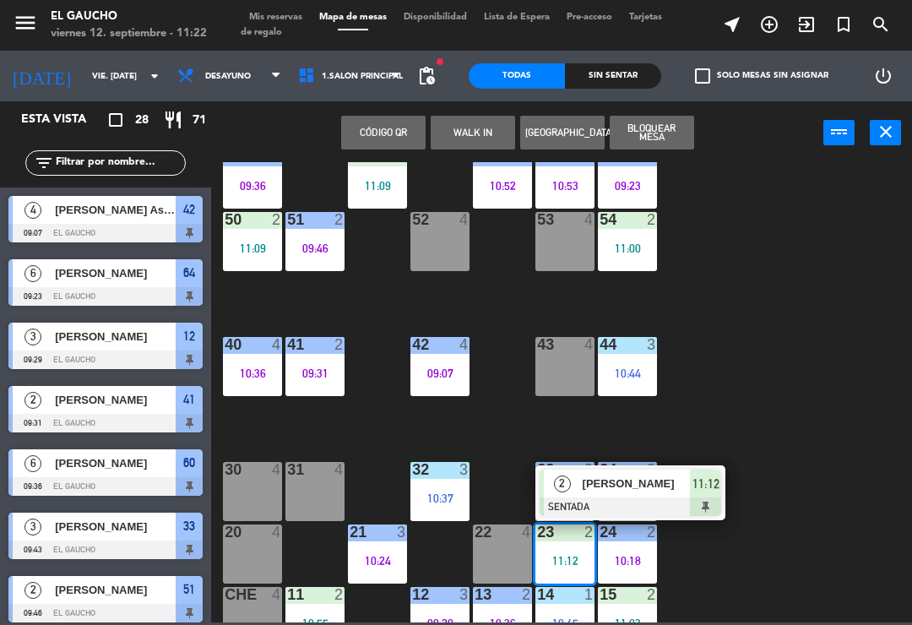
click at [667, 496] on div "[PERSON_NAME]" at bounding box center [636, 484] width 110 height 28
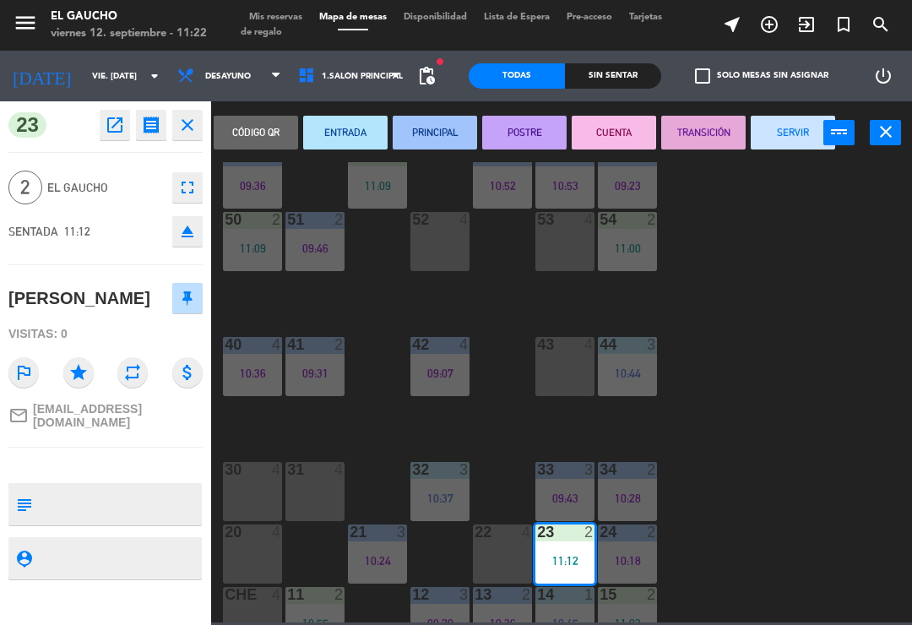
click at [355, 121] on button "ENTRADA" at bounding box center [345, 133] width 84 height 34
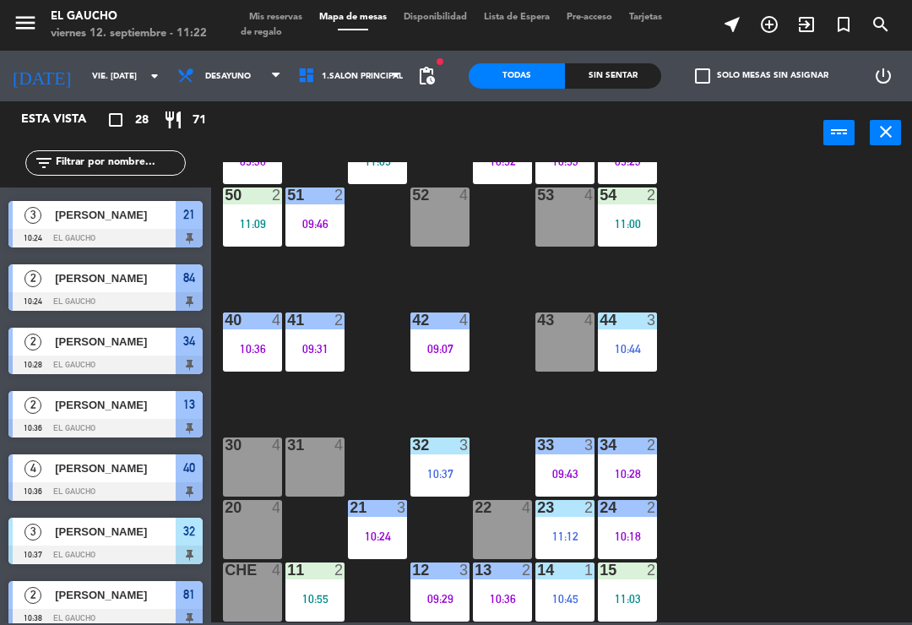
scroll to position [317, 0]
click at [644, 605] on div "15 2 11:03" at bounding box center [627, 592] width 59 height 59
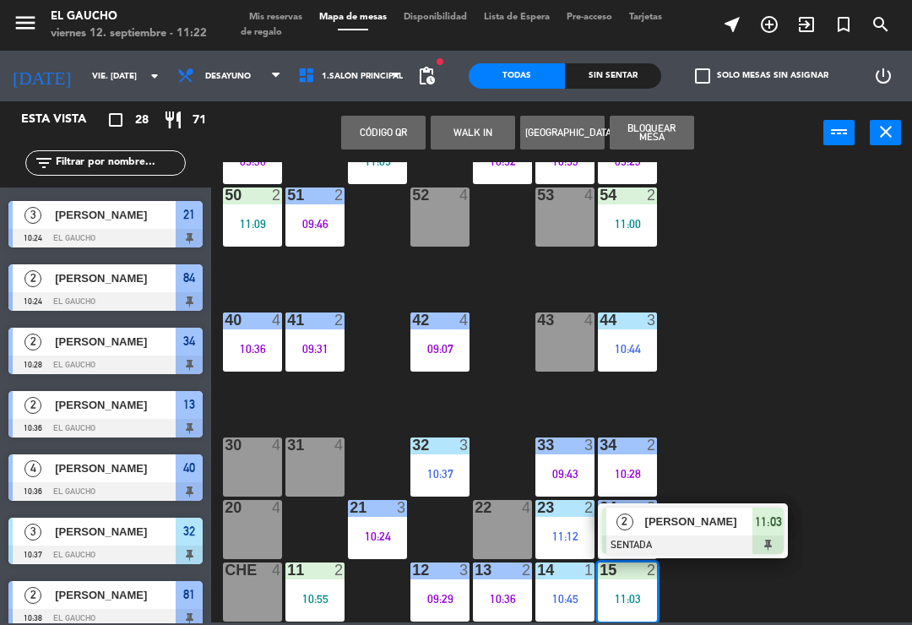
click at [705, 528] on span "[PERSON_NAME]" at bounding box center [699, 522] width 108 height 18
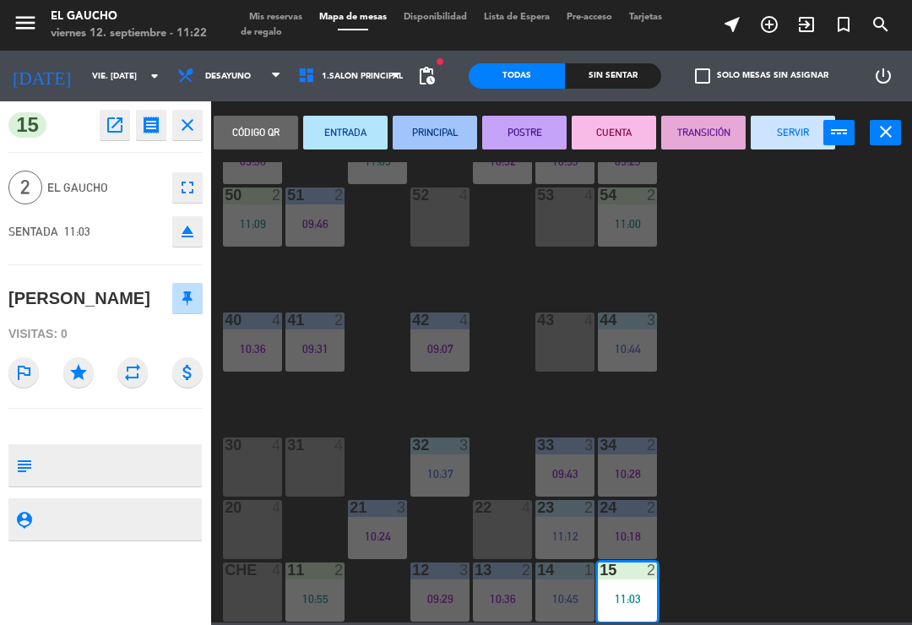
click at [453, 126] on button "PRINCIPAL" at bounding box center [435, 133] width 84 height 34
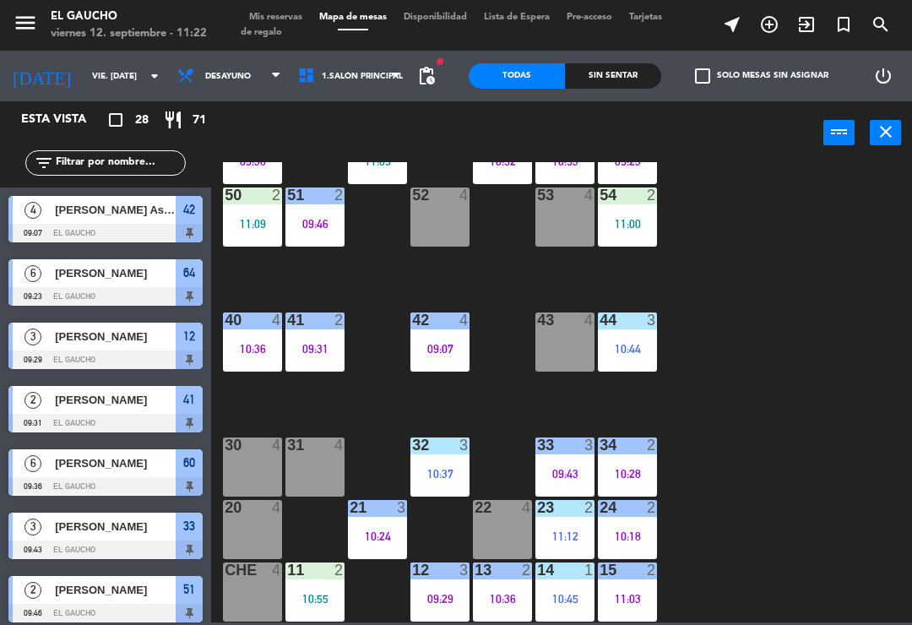
scroll to position [375, 0]
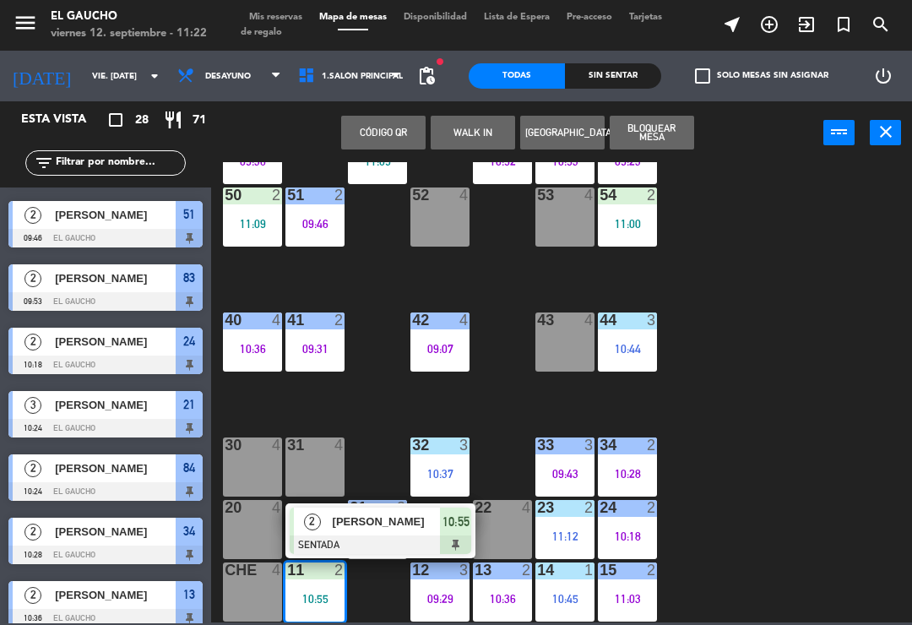
click at [362, 519] on span "[PERSON_NAME]" at bounding box center [387, 522] width 108 height 18
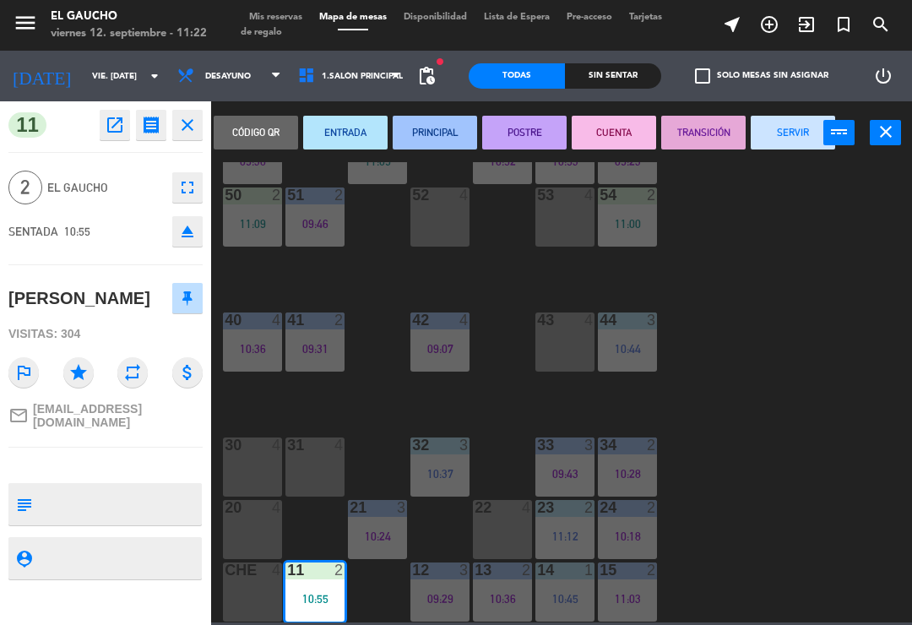
click at [451, 121] on button "PRINCIPAL" at bounding box center [435, 133] width 84 height 34
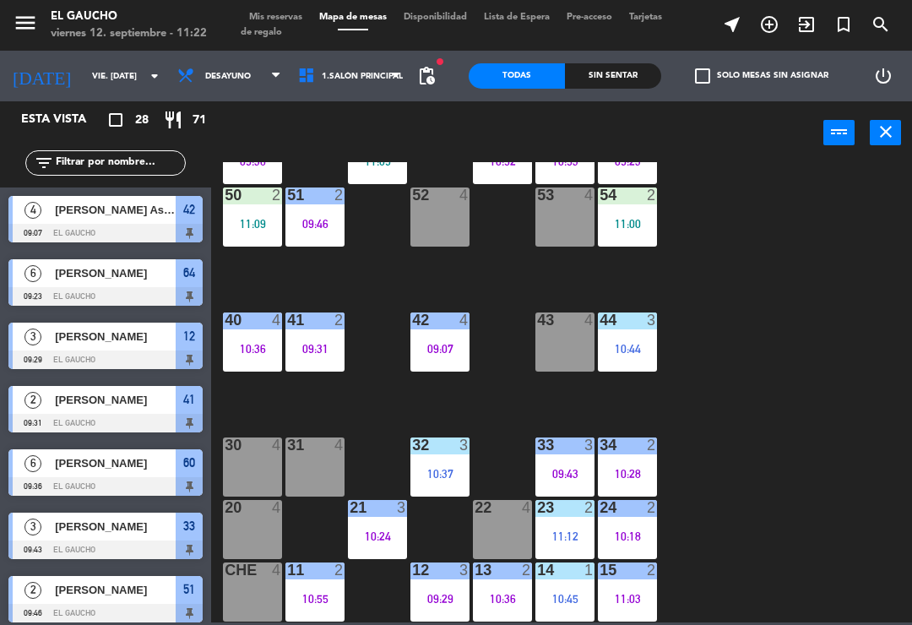
scroll to position [185, 0]
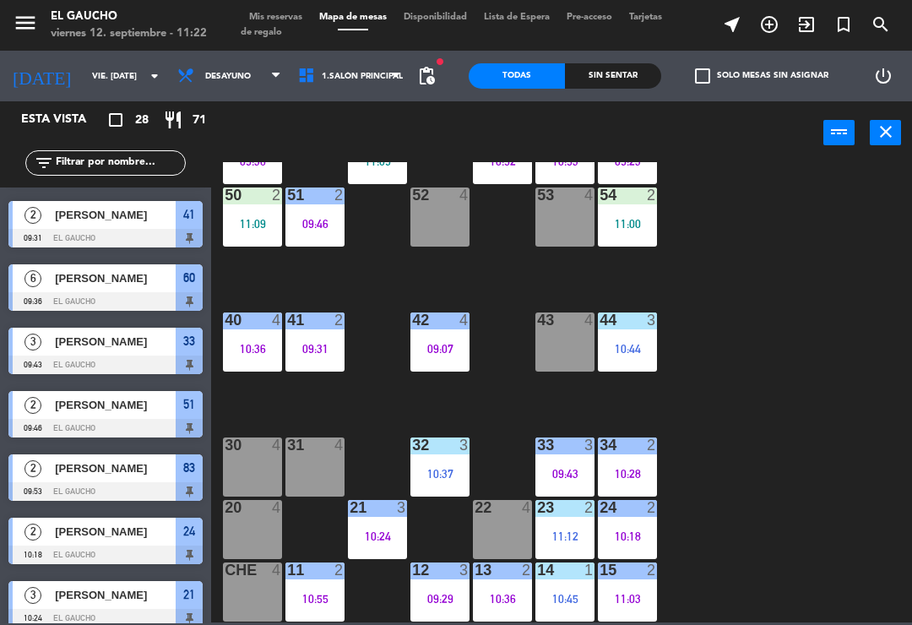
click at [574, 588] on div "14 1 10:45" at bounding box center [565, 592] width 59 height 59
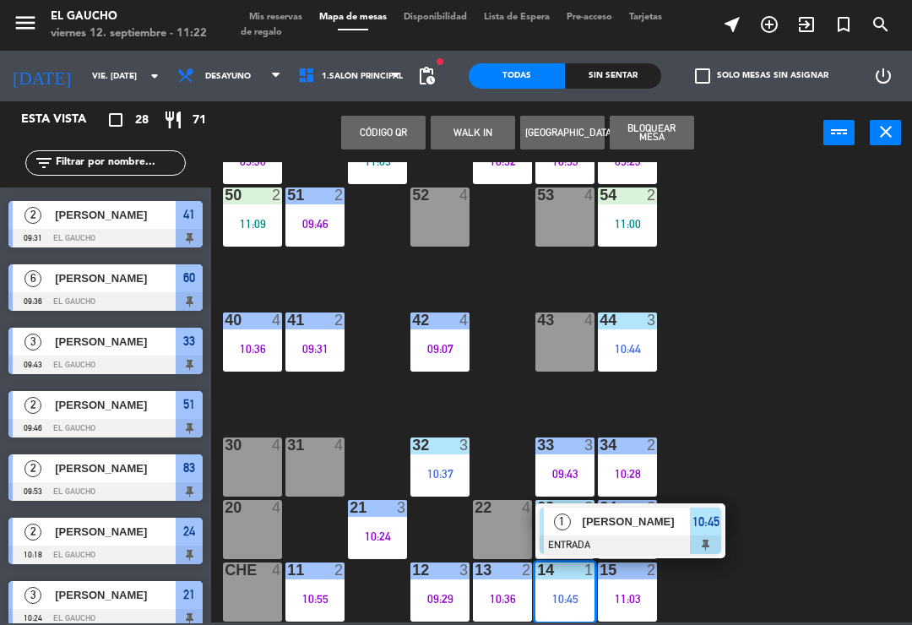
click at [638, 528] on span "[PERSON_NAME]" at bounding box center [637, 522] width 108 height 18
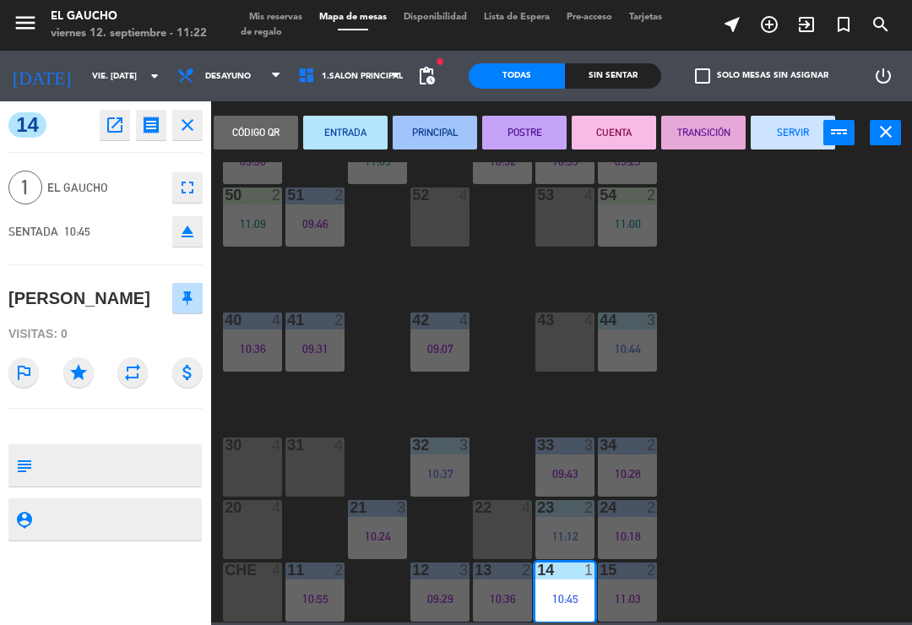
click at [799, 130] on button "SERVIR" at bounding box center [793, 133] width 84 height 34
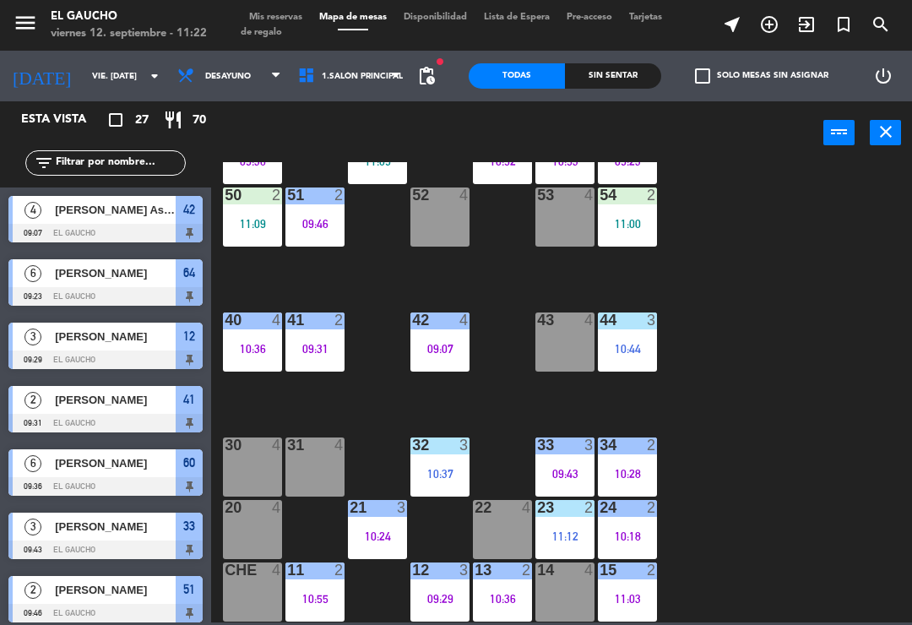
scroll to position [317, 0]
click at [445, 343] on div "09:07" at bounding box center [440, 349] width 59 height 12
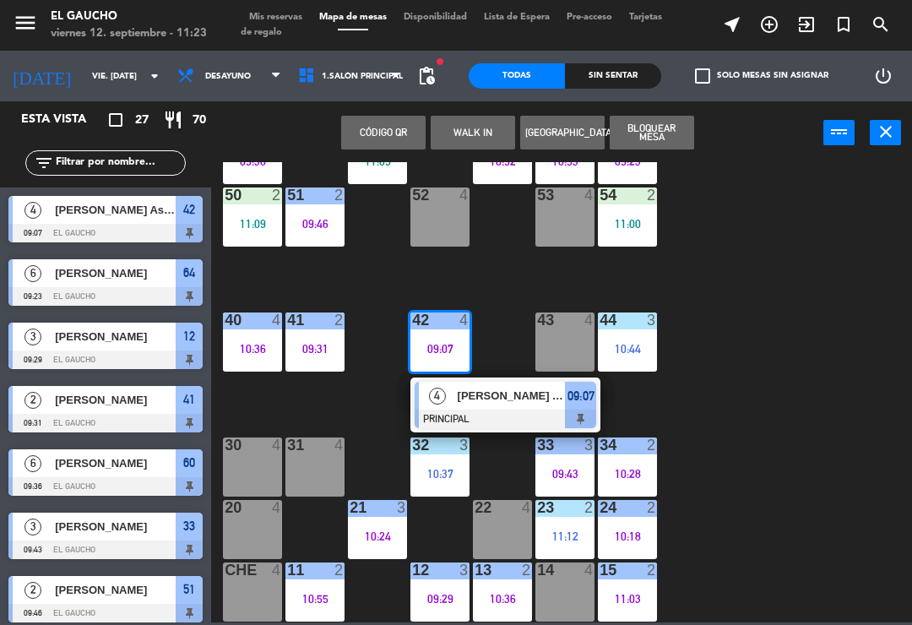
click at [498, 416] on div at bounding box center [506, 419] width 182 height 19
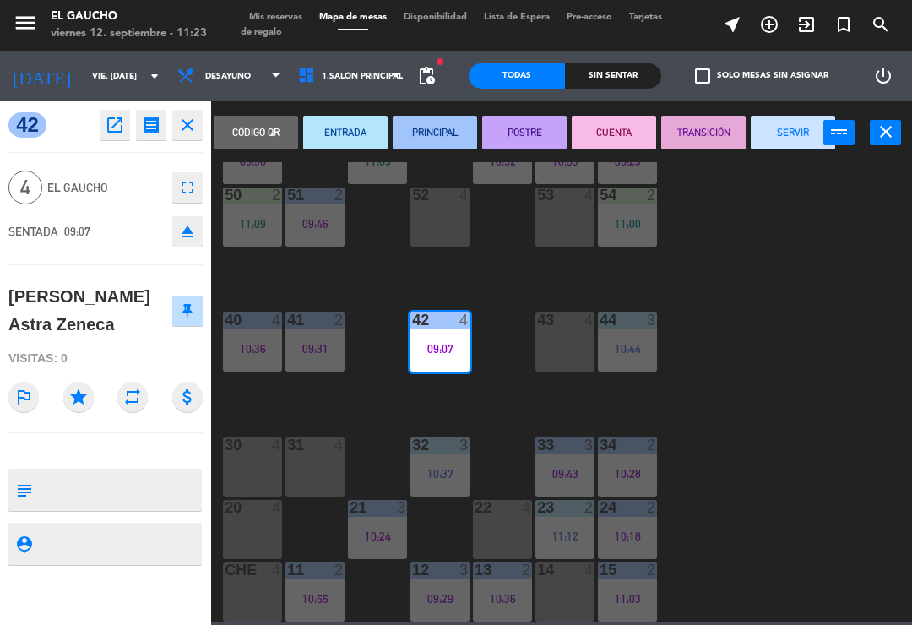
click at [783, 130] on button "SERVIR" at bounding box center [793, 133] width 84 height 34
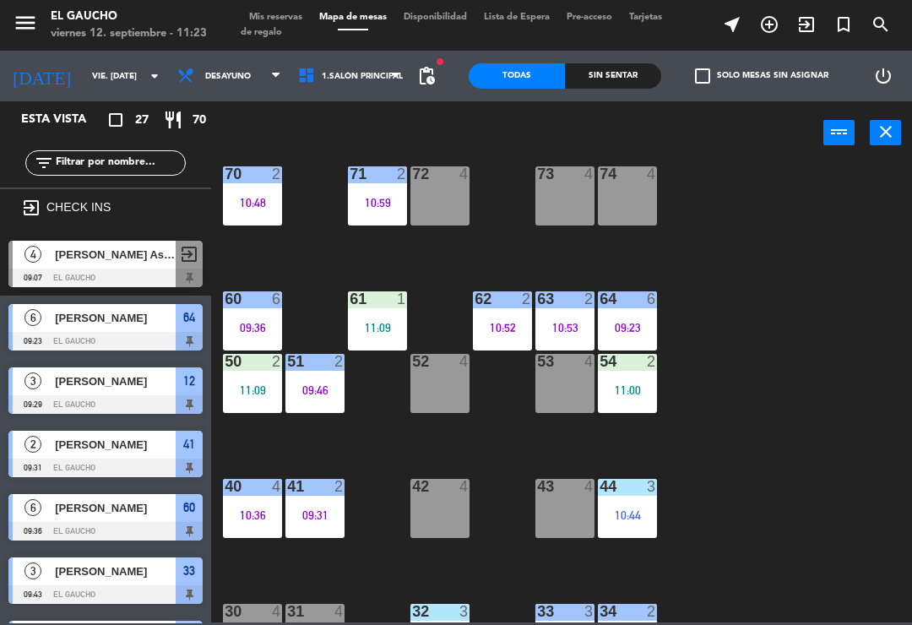
scroll to position [151, 0]
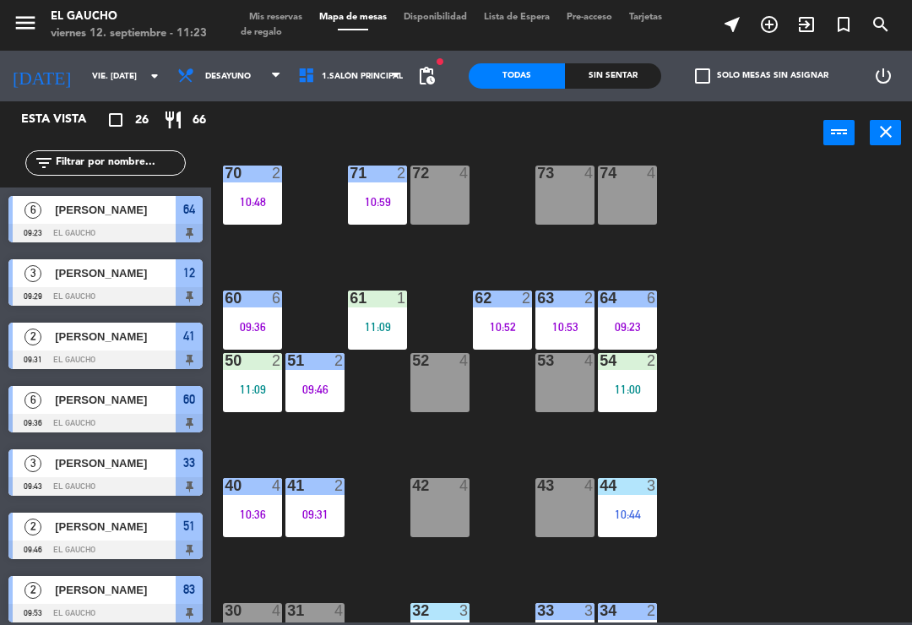
click at [637, 372] on div "54 2 11:00" at bounding box center [627, 382] width 59 height 59
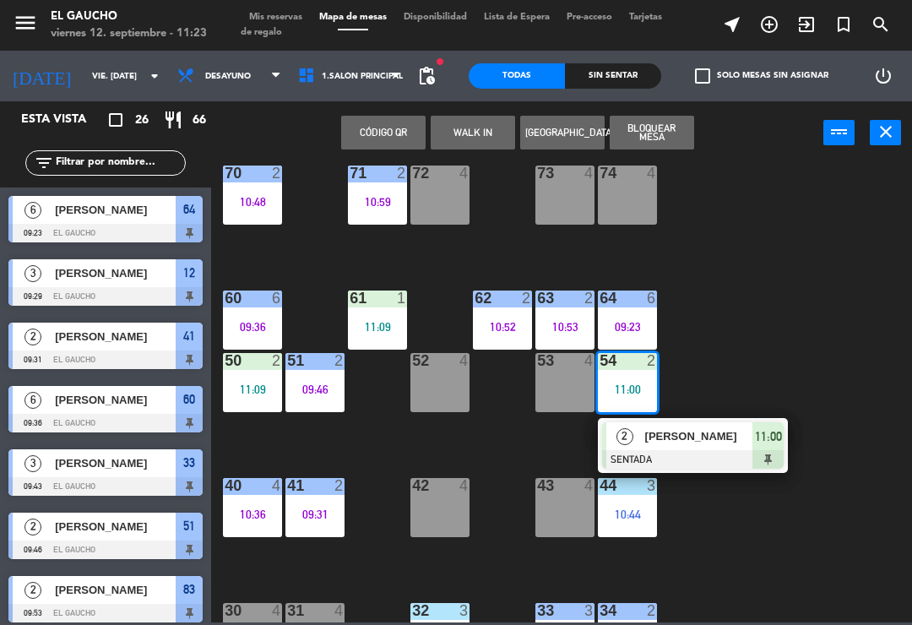
click at [699, 443] on span "[PERSON_NAME]" at bounding box center [699, 436] width 108 height 18
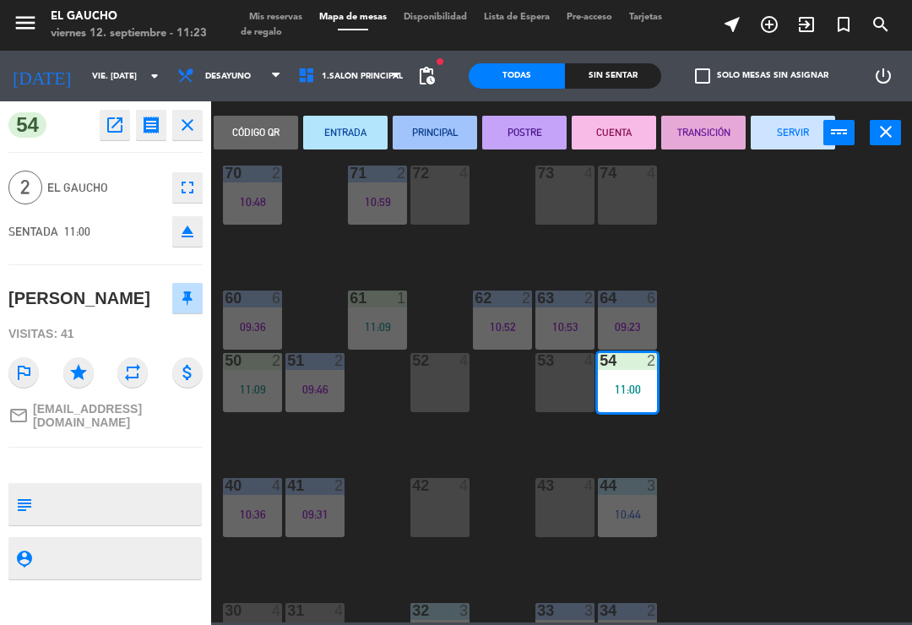
click at [433, 137] on button "PRINCIPAL" at bounding box center [435, 133] width 84 height 34
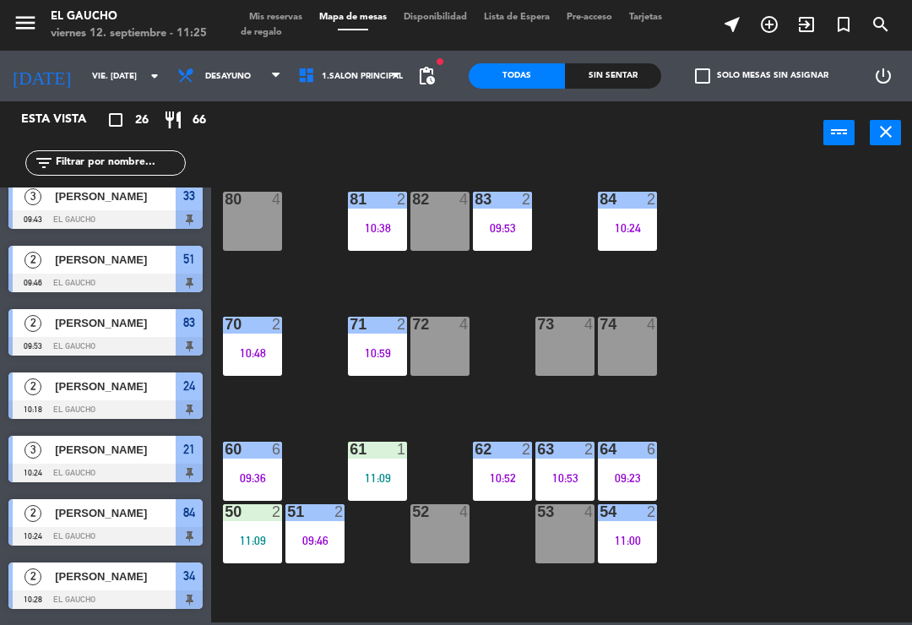
scroll to position [0, 0]
click at [515, 222] on div "09:53" at bounding box center [502, 228] width 59 height 12
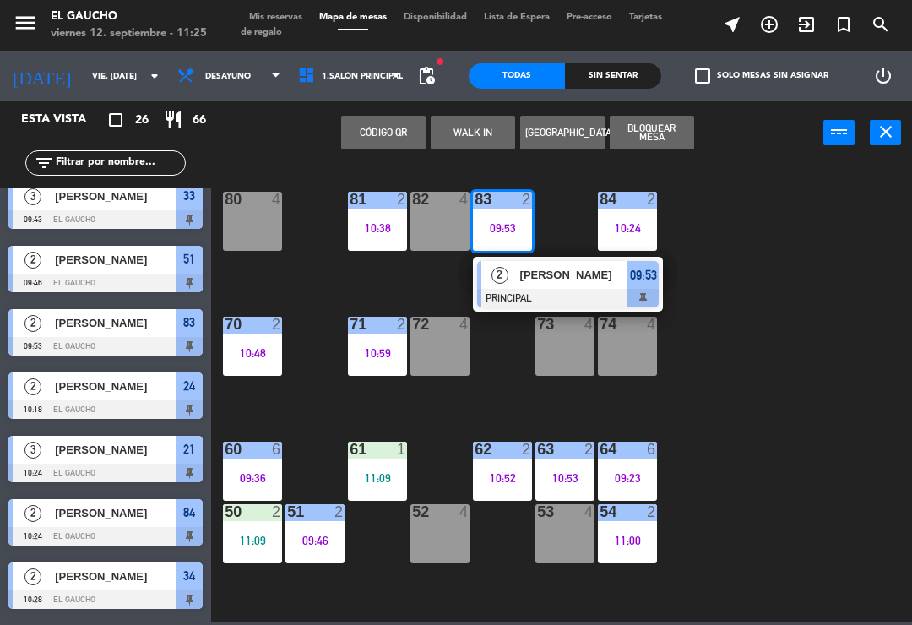
click at [514, 231] on div "09:53" at bounding box center [502, 228] width 59 height 12
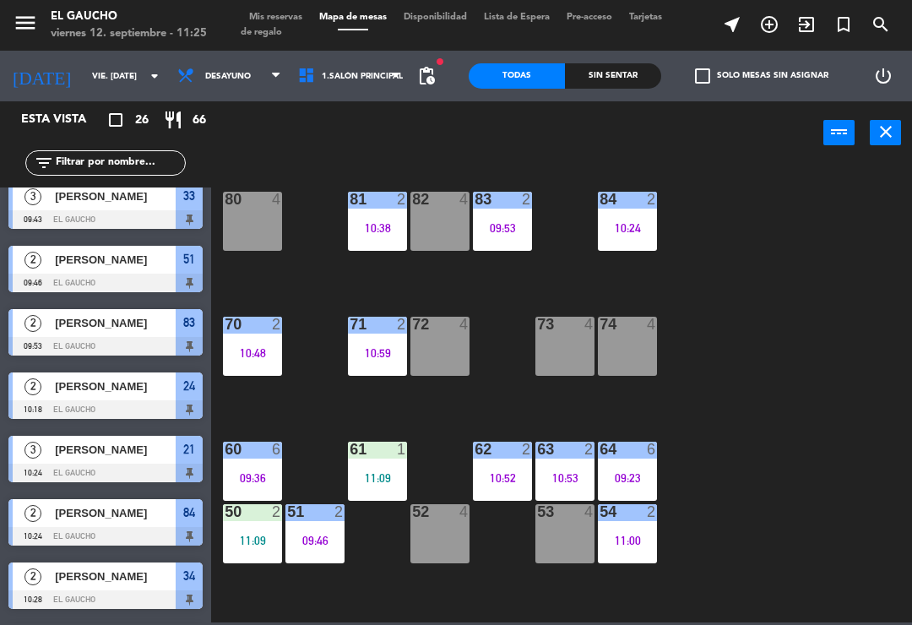
click at [509, 225] on div "09:53" at bounding box center [502, 228] width 59 height 12
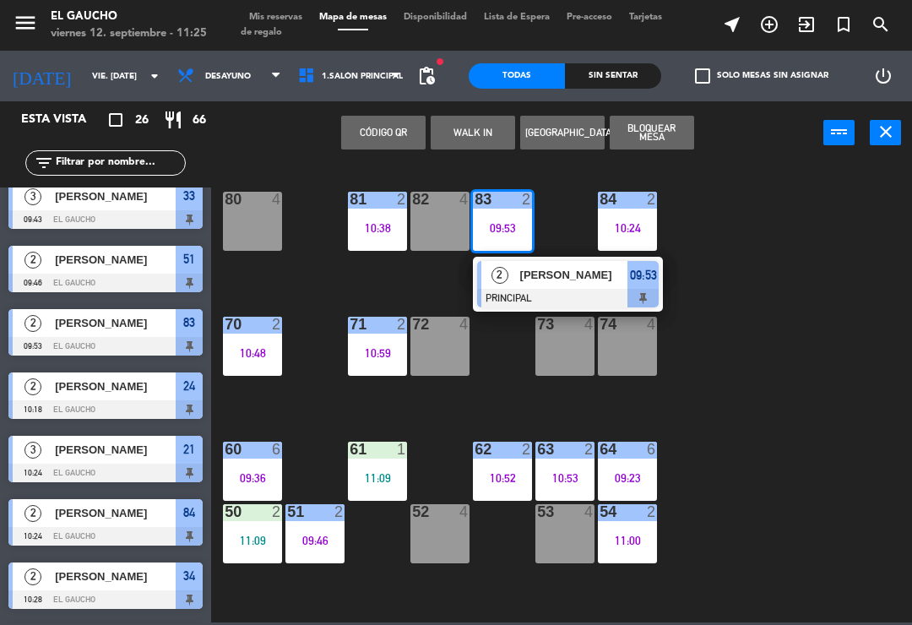
click at [537, 288] on div "[PERSON_NAME]" at bounding box center [574, 275] width 110 height 28
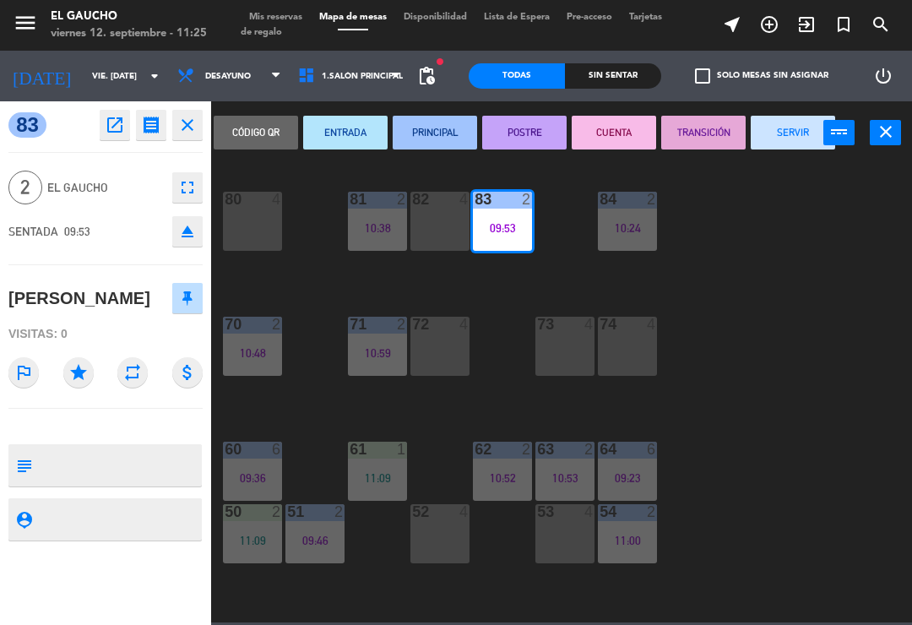
click at [786, 140] on button "SERVIR" at bounding box center [793, 133] width 84 height 34
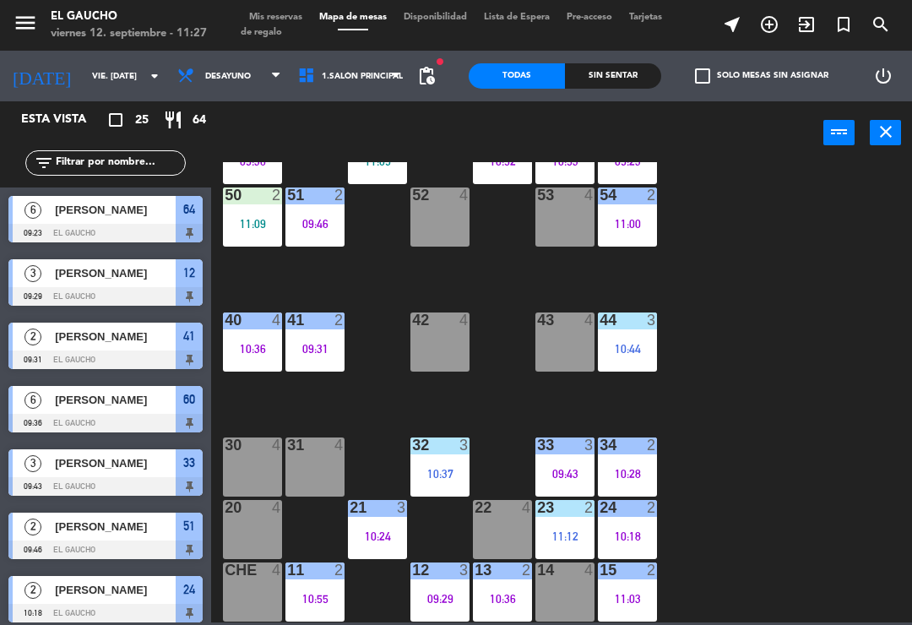
scroll to position [317, 0]
click at [380, 520] on div "21 3 10:24" at bounding box center [377, 529] width 59 height 59
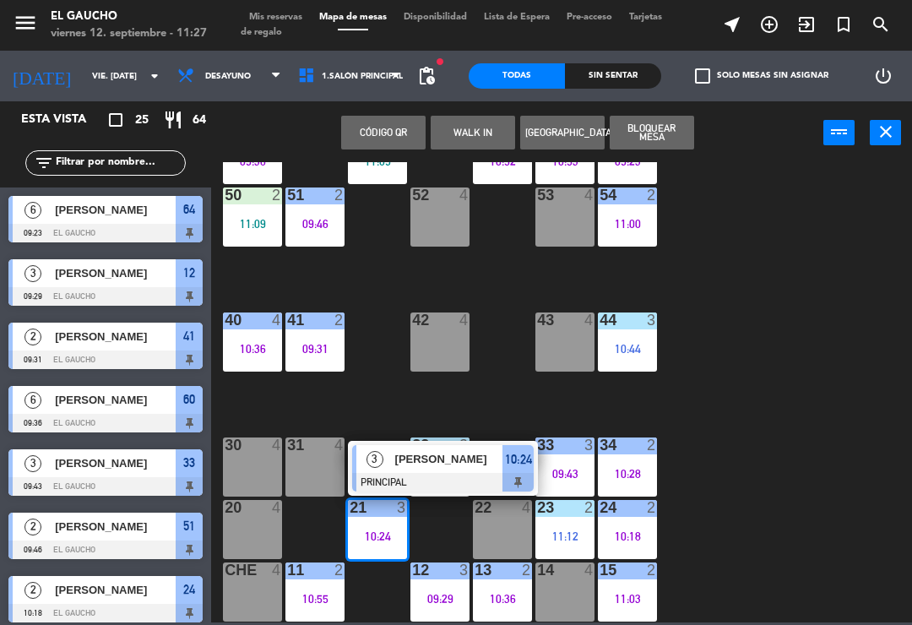
click at [433, 476] on div at bounding box center [443, 482] width 182 height 19
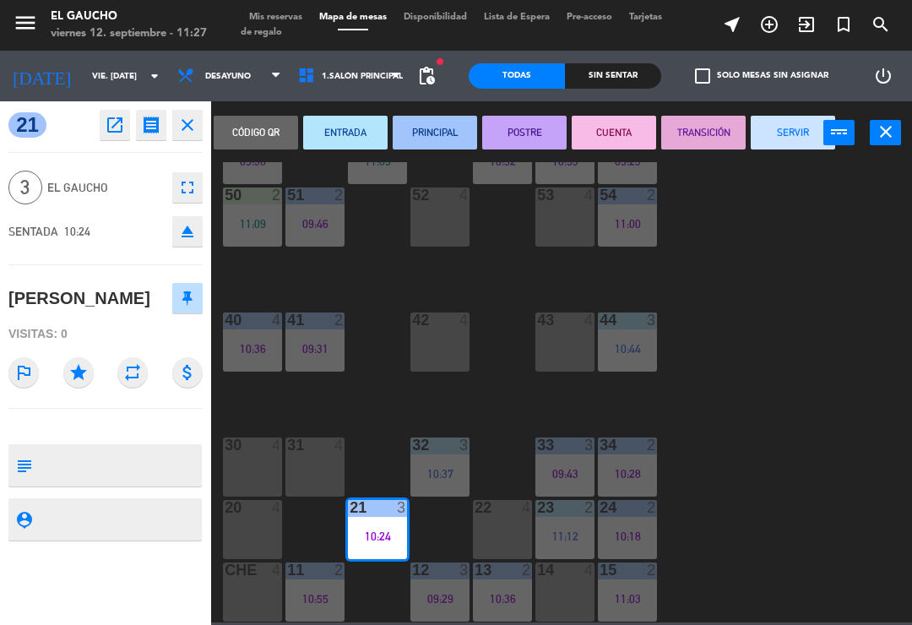
click at [781, 143] on button "SERVIR" at bounding box center [793, 133] width 84 height 34
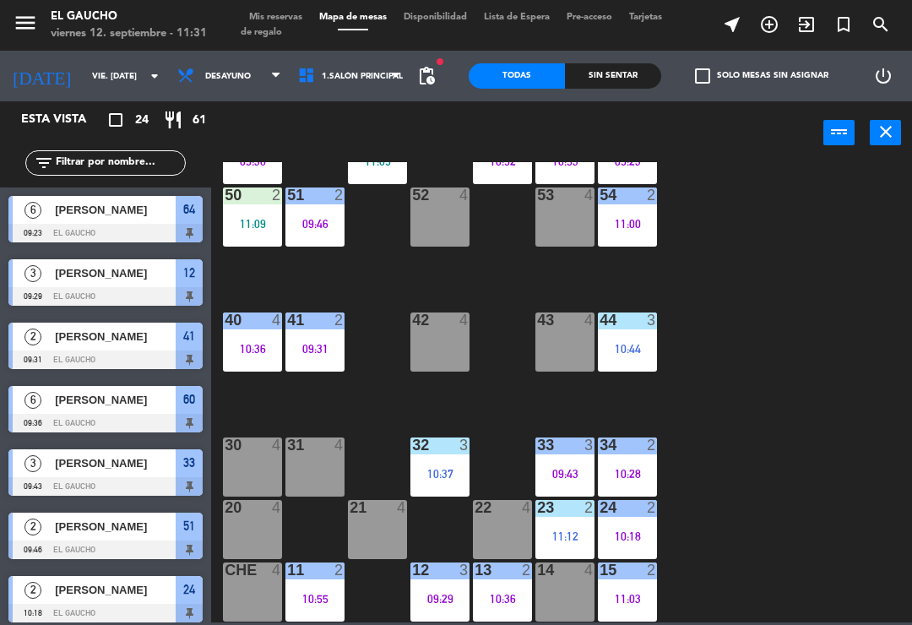
click at [447, 596] on div "09:29" at bounding box center [440, 599] width 59 height 12
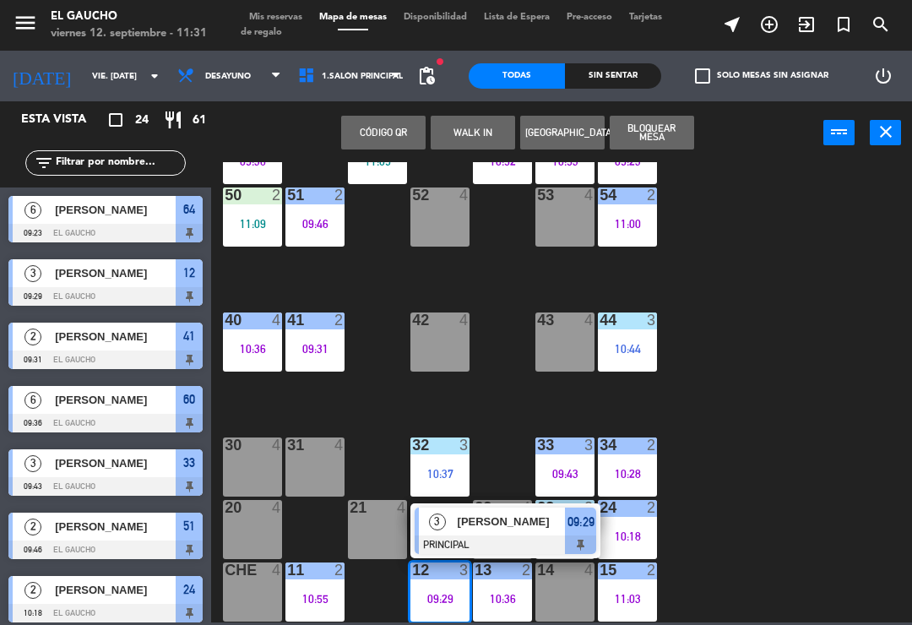
click at [495, 531] on div "[PERSON_NAME]" at bounding box center [511, 522] width 110 height 28
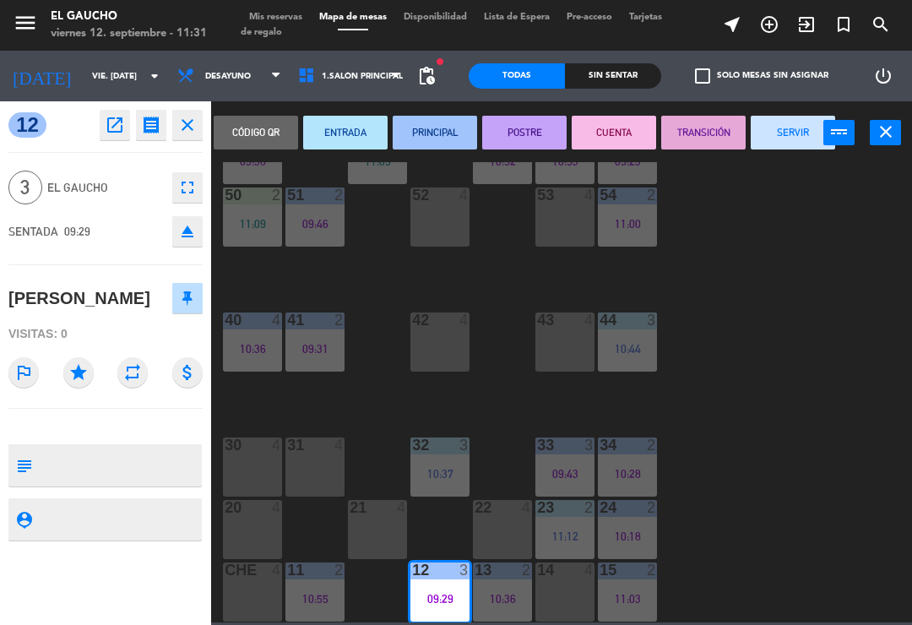
click at [793, 145] on button "SERVIR" at bounding box center [793, 133] width 84 height 34
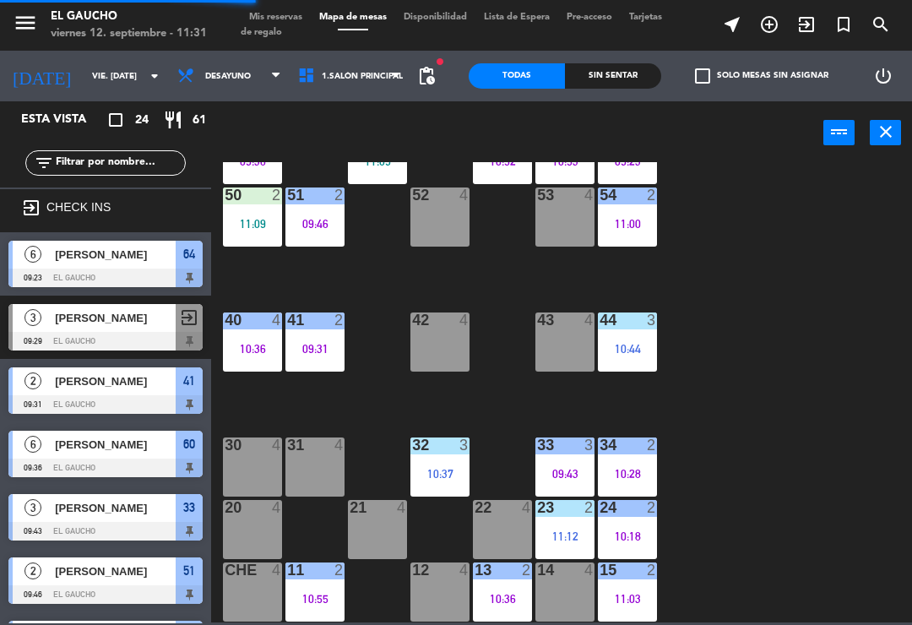
click at [503, 609] on div "13 2 10:36" at bounding box center [502, 592] width 59 height 59
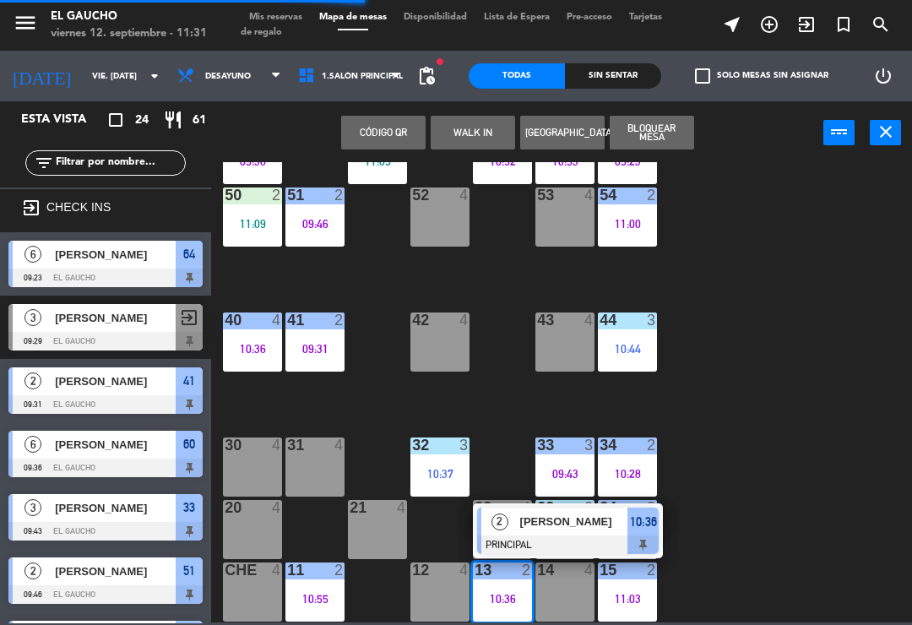
click at [575, 520] on span "[PERSON_NAME]" at bounding box center [574, 522] width 108 height 18
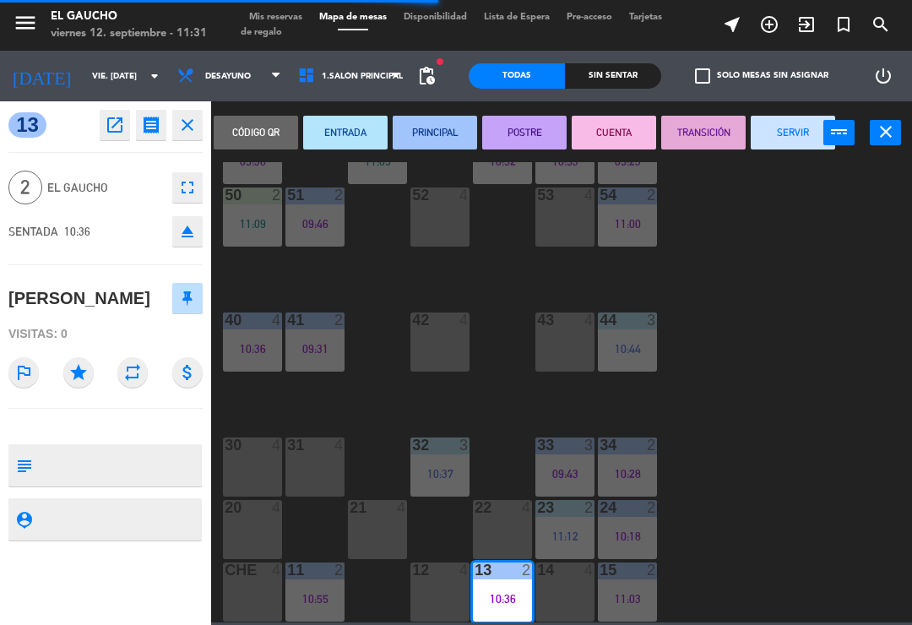
click at [784, 140] on button "SERVIR" at bounding box center [793, 133] width 84 height 34
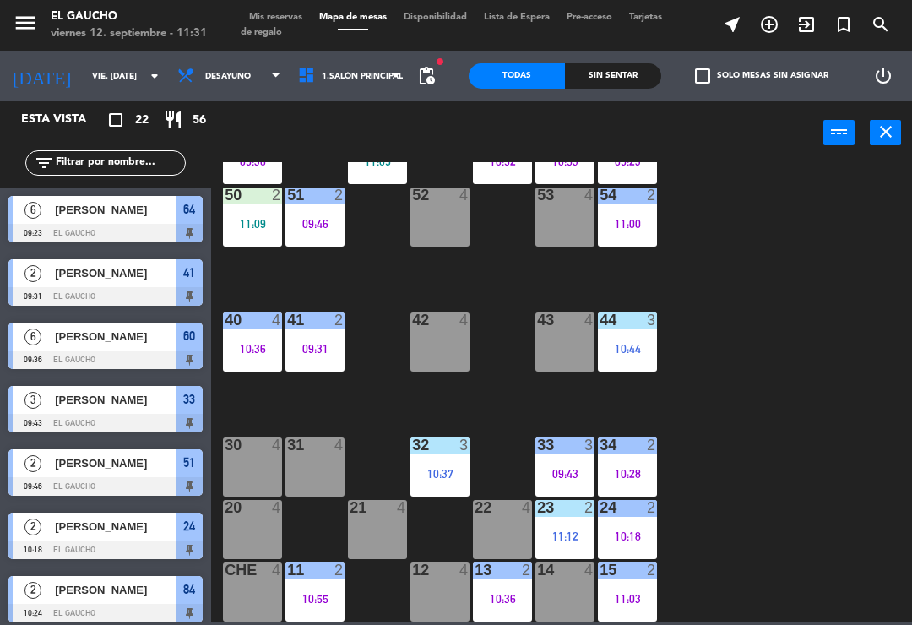
click at [504, 613] on div "13 2 10:36" at bounding box center [502, 592] width 59 height 59
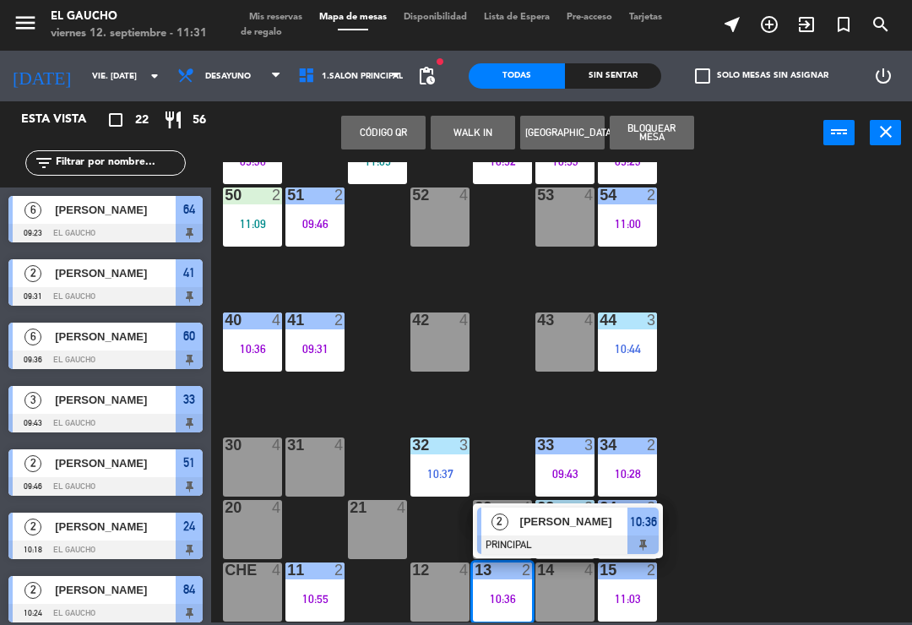
click at [532, 517] on span "[PERSON_NAME]" at bounding box center [574, 522] width 108 height 18
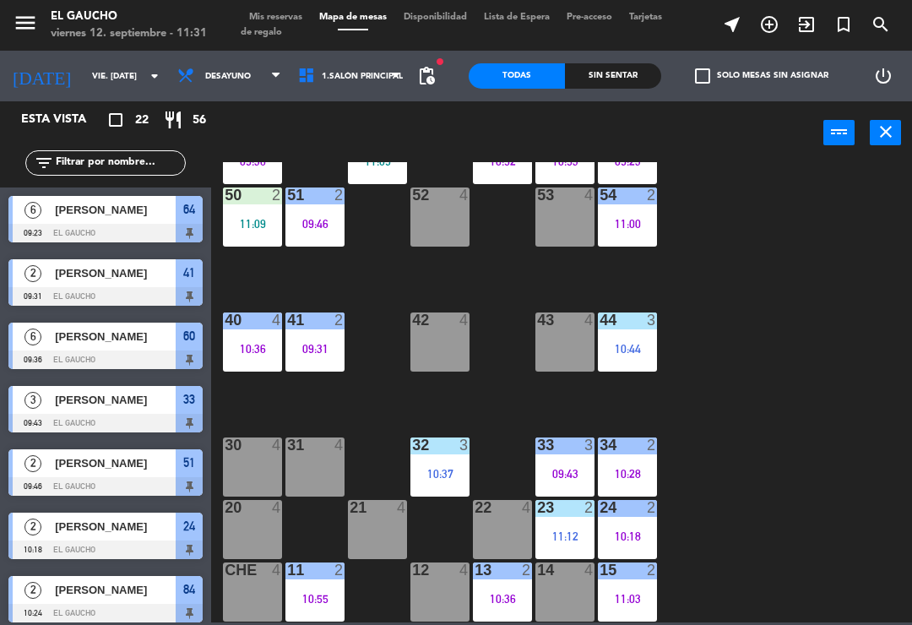
click at [779, 350] on div "84 2 10:24 80 4 83 4 82 4 81 2 10:38 70 2 10:48 71 2 10:59 72 4 73 4 74 4 63 2 …" at bounding box center [566, 392] width 692 height 460
